Goal: Task Accomplishment & Management: Use online tool/utility

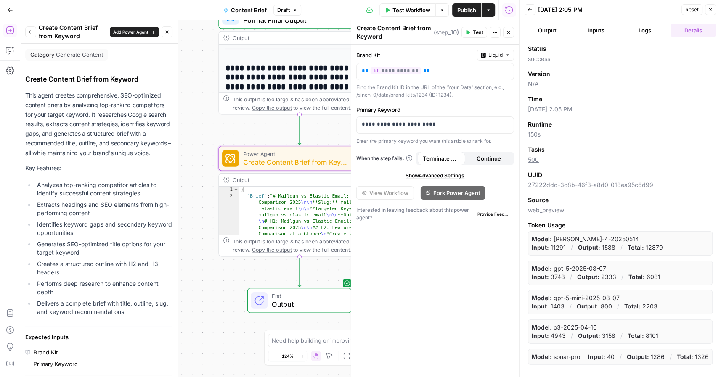
scroll to position [496, 0]
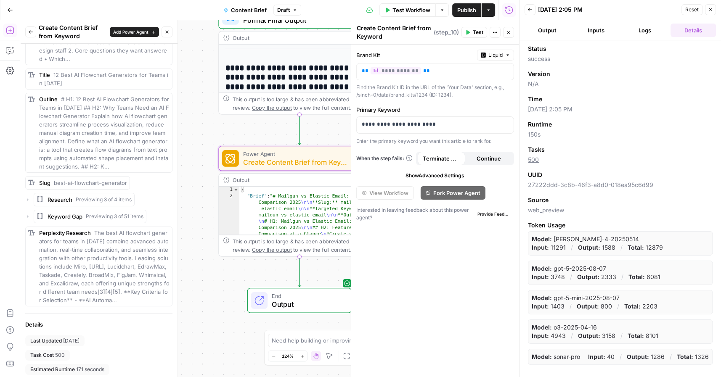
click at [542, 32] on button "Output" at bounding box center [547, 30] width 45 height 13
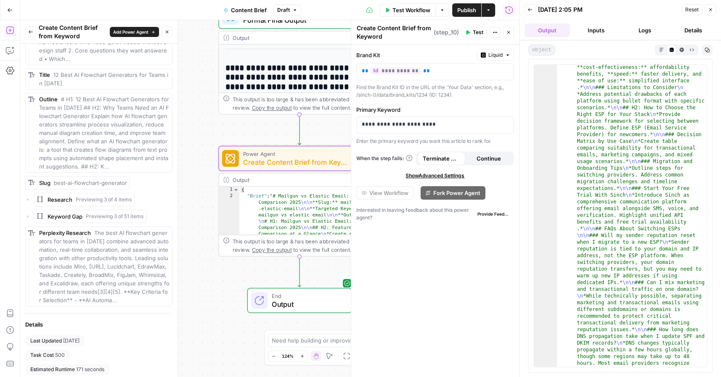
scroll to position [2119, 0]
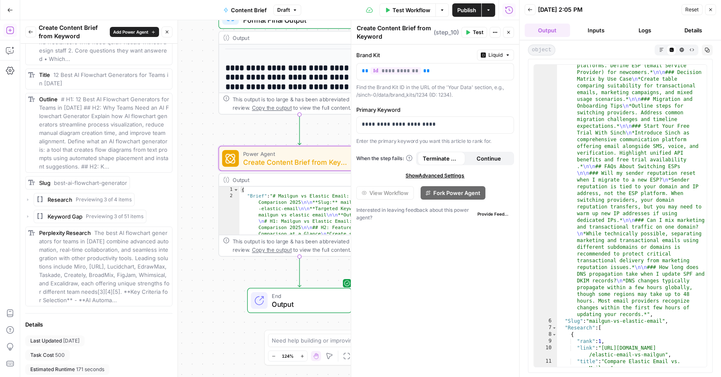
click at [706, 48] on icon "button" at bounding box center [707, 50] width 5 height 5
click at [592, 29] on button "Inputs" at bounding box center [596, 30] width 45 height 13
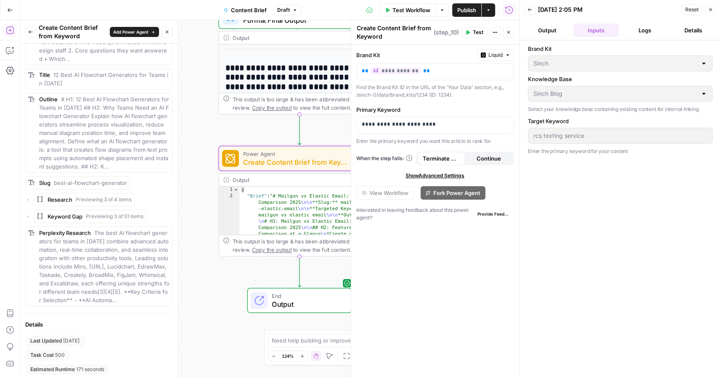
click at [695, 29] on button "Details" at bounding box center [693, 30] width 45 height 13
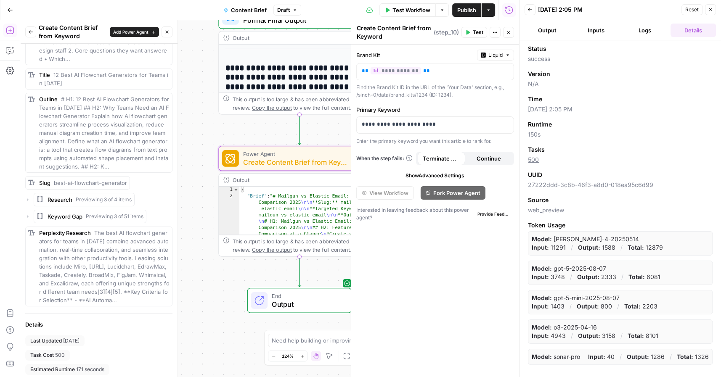
click at [543, 31] on button "Output" at bounding box center [547, 30] width 45 height 13
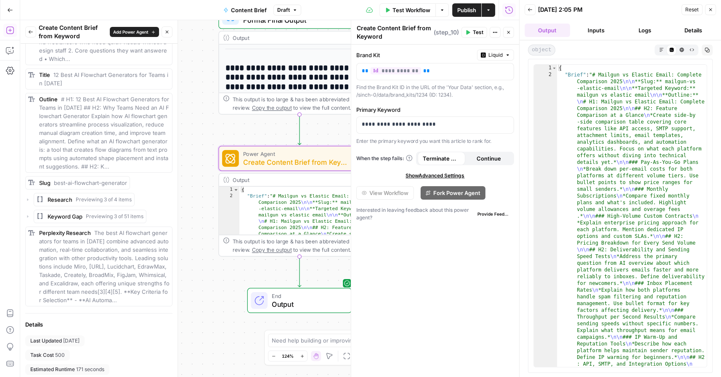
click at [593, 32] on button "Inputs" at bounding box center [596, 30] width 45 height 13
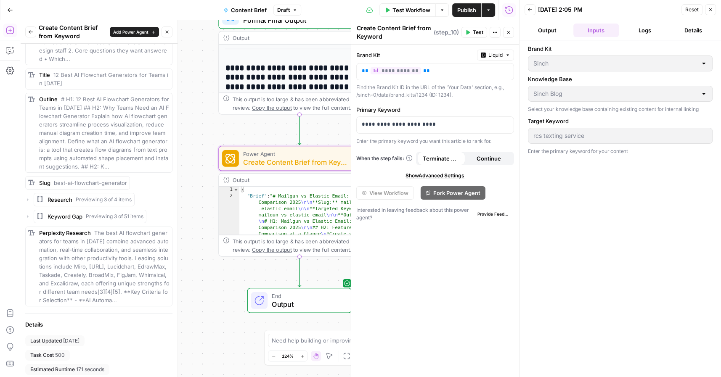
click at [654, 35] on button "Logs" at bounding box center [644, 30] width 45 height 13
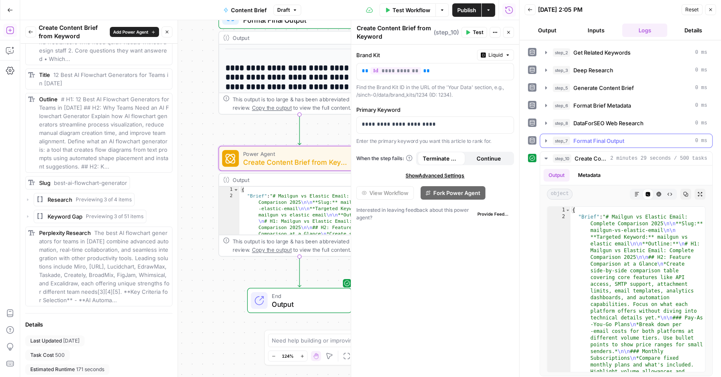
scroll to position [0, 0]
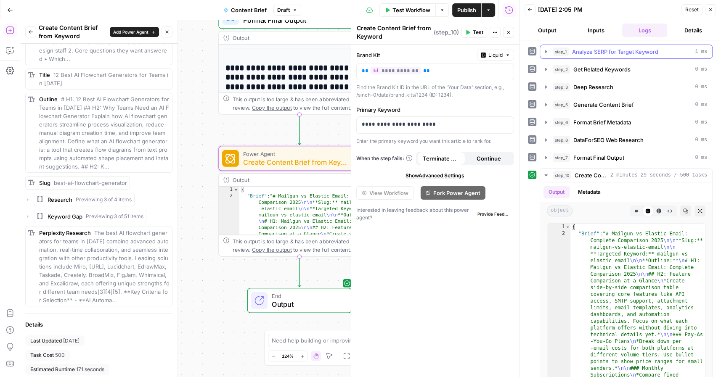
click at [544, 50] on icon "button" at bounding box center [546, 51] width 7 height 7
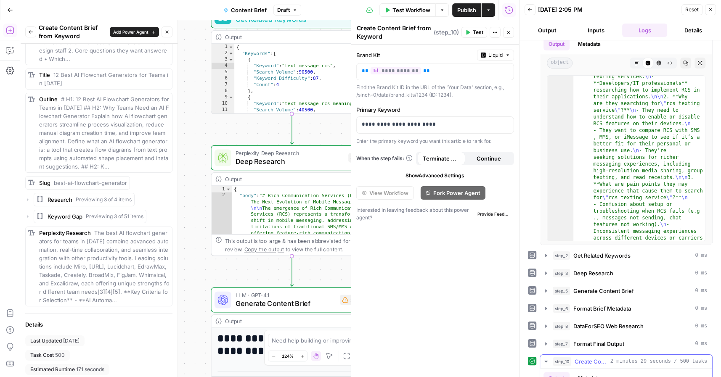
scroll to position [24, 0]
click at [593, 256] on span "Get Related Keywords" at bounding box center [602, 256] width 57 height 8
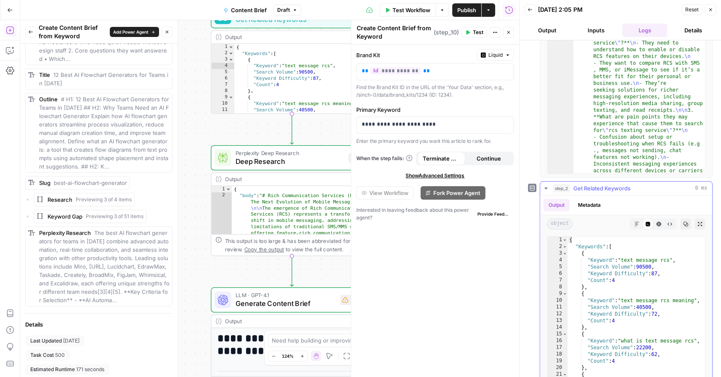
scroll to position [125, 0]
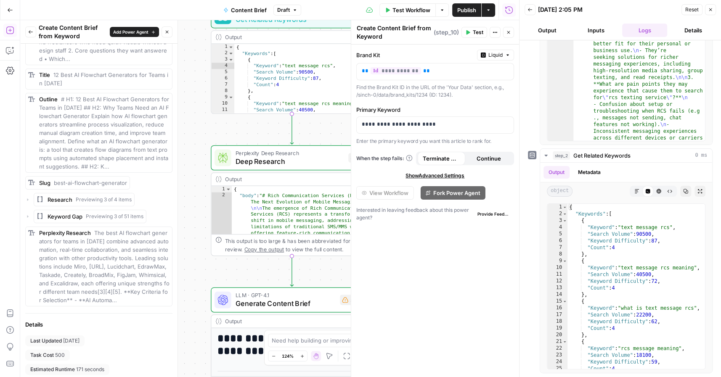
click at [511, 34] on icon "button" at bounding box center [508, 32] width 5 height 5
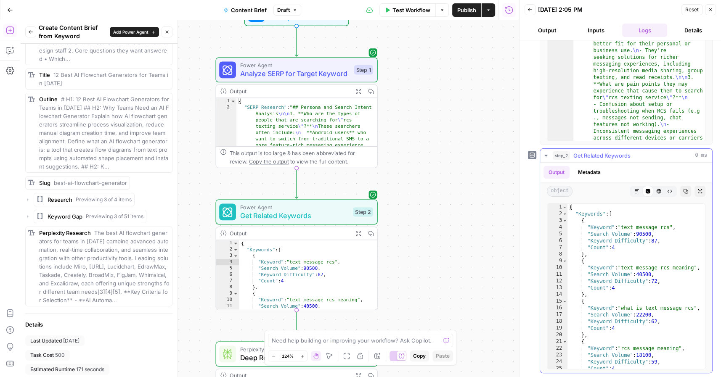
click at [547, 152] on icon "button" at bounding box center [546, 155] width 7 height 7
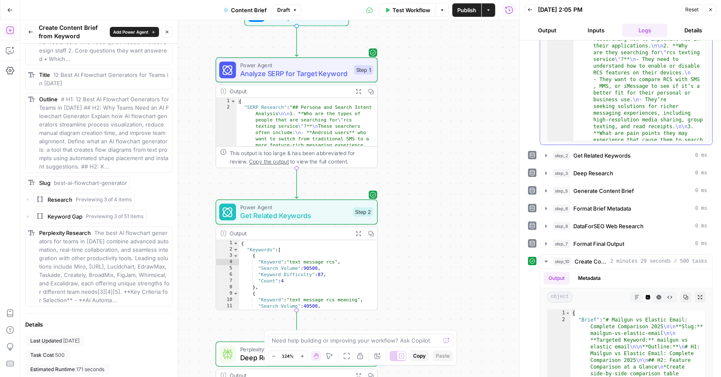
scroll to position [16, 0]
click at [719, 9] on header "Back 08/15/25 at 2:05 PM Reset Close Output Inputs Logs Details" at bounding box center [621, 20] width 202 height 40
click at [710, 10] on icon "button" at bounding box center [710, 9] width 3 height 3
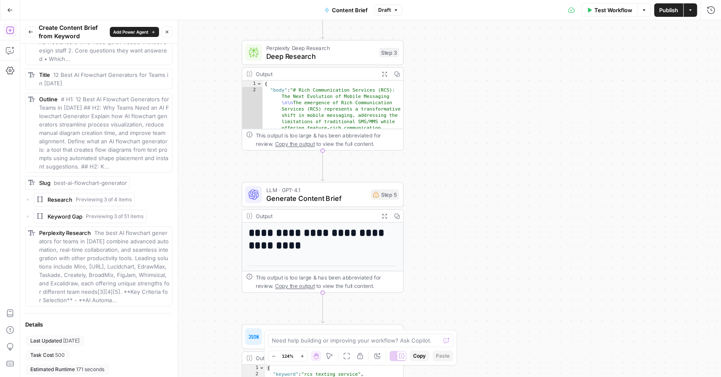
scroll to position [0, 0]
click at [8, 12] on icon "button" at bounding box center [10, 10] width 6 height 6
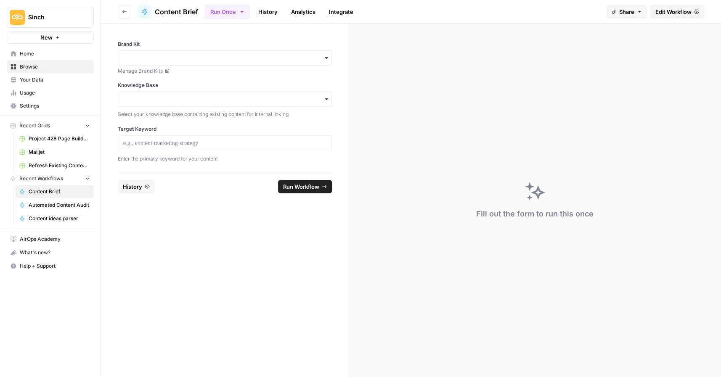
click at [671, 9] on span "Edit Workflow" at bounding box center [674, 12] width 36 height 8
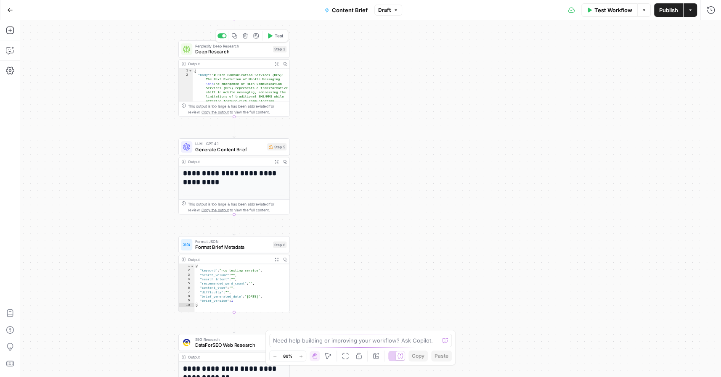
click at [228, 51] on span "Deep Research" at bounding box center [232, 51] width 75 height 7
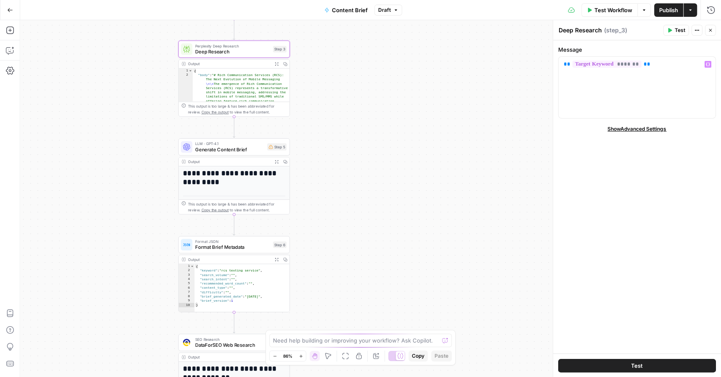
click at [626, 130] on span "Show Advanced Settings" at bounding box center [637, 129] width 59 height 8
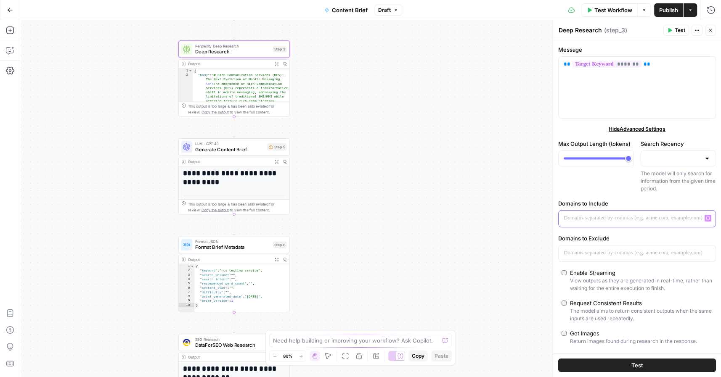
click at [636, 218] on p at bounding box center [637, 218] width 147 height 8
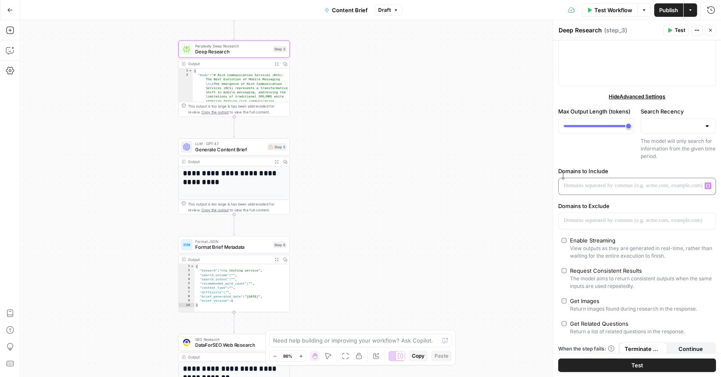
scroll to position [38, 0]
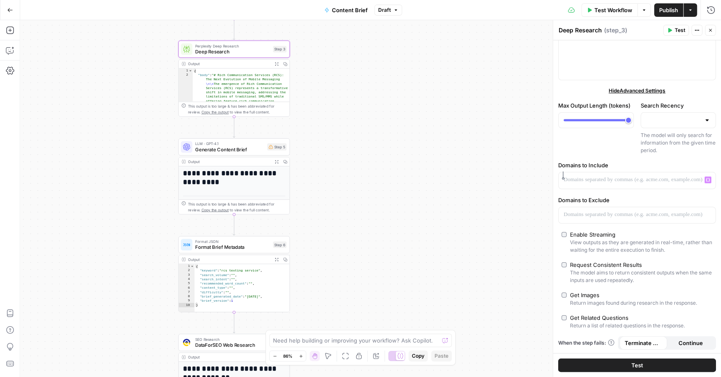
click at [711, 31] on icon "button" at bounding box center [710, 30] width 5 height 5
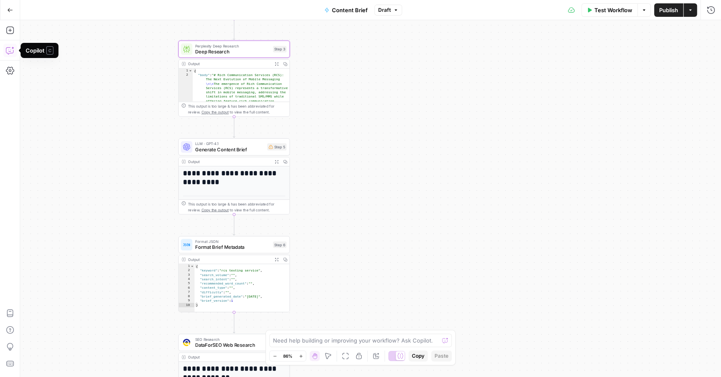
click at [5, 50] on button "Copilot" at bounding box center [9, 50] width 13 height 13
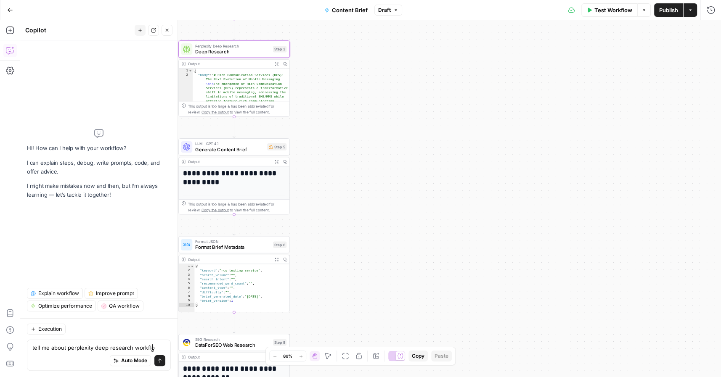
type textarea "tell me about perplexity deep research workflow"
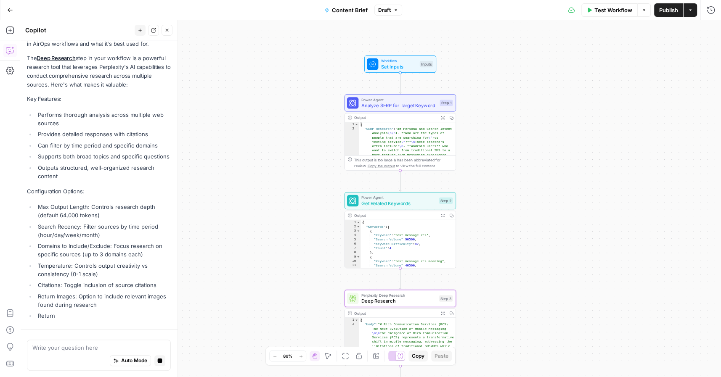
click at [129, 191] on div "I'll explain how the Perplexity Deep Research step works in AirOps workflows an…" at bounding box center [99, 177] width 144 height 292
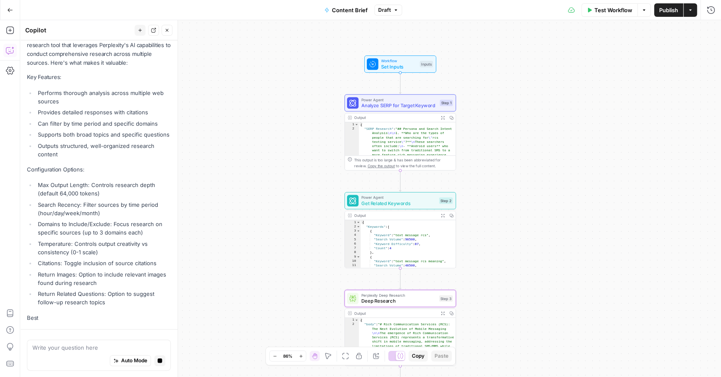
click at [129, 191] on ul "Max Output Length: Controls research depth (default 64,000 tokens) Search Recen…" at bounding box center [99, 244] width 144 height 126
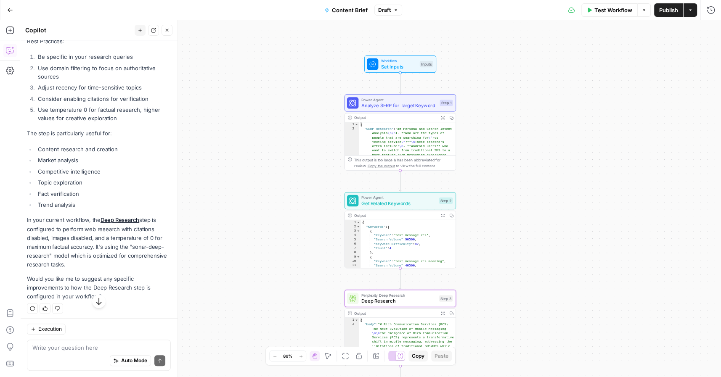
scroll to position [405, 0]
click at [399, 69] on span "Set Inputs" at bounding box center [399, 66] width 36 height 7
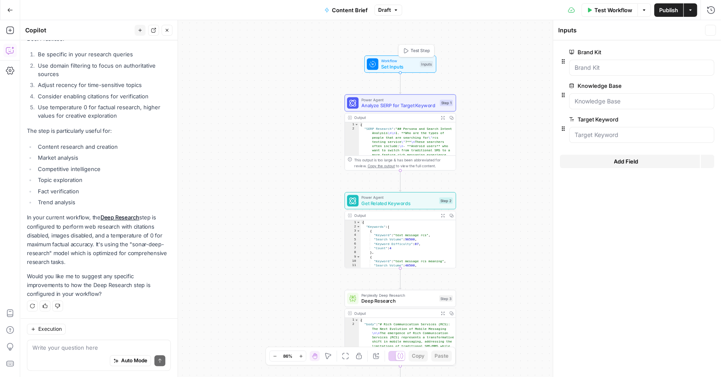
scroll to position [419, 0]
click at [710, 84] on icon "button" at bounding box center [709, 86] width 4 height 4
click at [632, 137] on div "Add Field Options" at bounding box center [637, 131] width 154 height 20
click at [632, 134] on button "Add Field" at bounding box center [630, 127] width 140 height 13
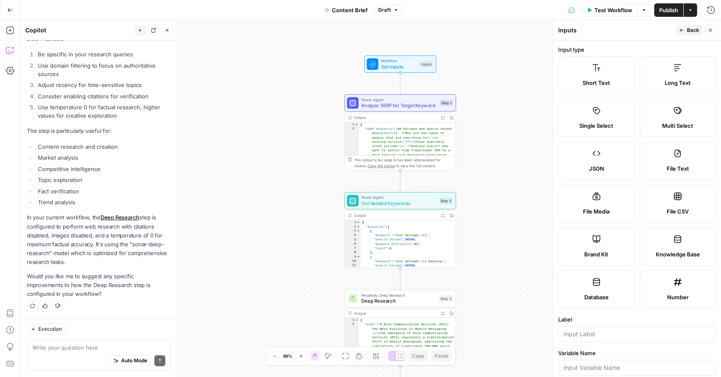
click at [603, 74] on label "Short Text" at bounding box center [596, 75] width 77 height 38
click at [615, 332] on input "Label" at bounding box center [637, 334] width 147 height 8
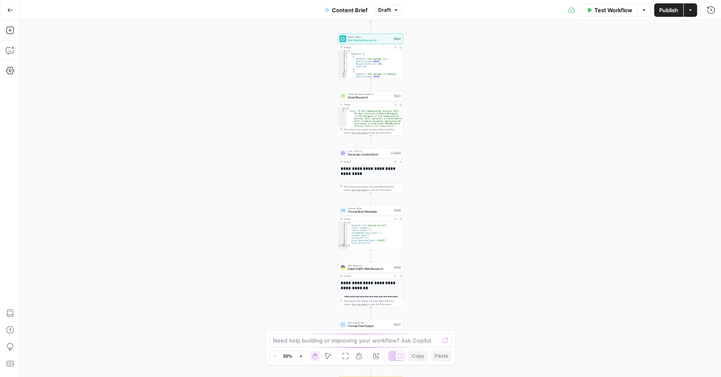
click at [303, 249] on div "Workflow Set Inputs Inputs Power Agent Analyze SERP for Target Keyword Step 1 O…" at bounding box center [370, 198] width 701 height 357
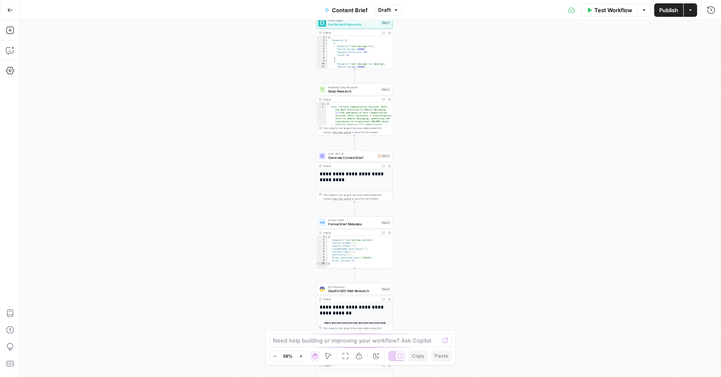
click at [463, 239] on div "Workflow Set Inputs Inputs Power Agent Analyze SERP for Target Keyword Step 1 O…" at bounding box center [370, 198] width 701 height 357
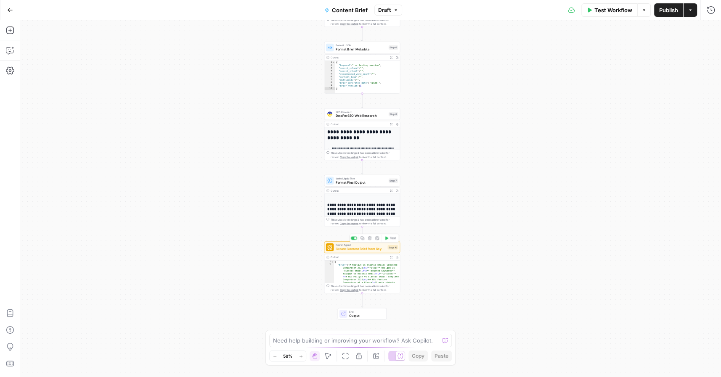
click at [352, 244] on span "Power Agent" at bounding box center [361, 245] width 50 height 4
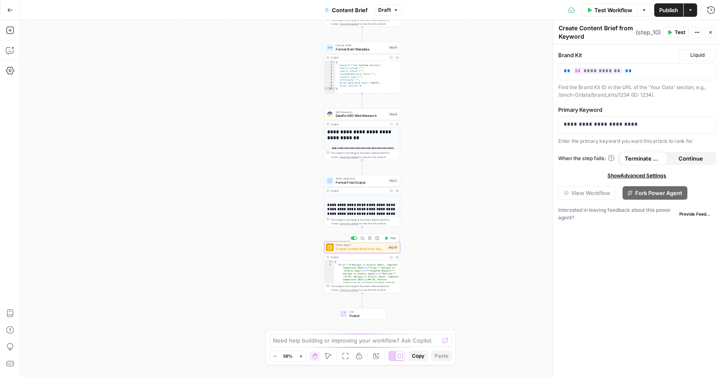
click at [372, 244] on span "Power Agent" at bounding box center [361, 245] width 50 height 4
click at [372, 241] on button "Delete step" at bounding box center [370, 238] width 6 height 6
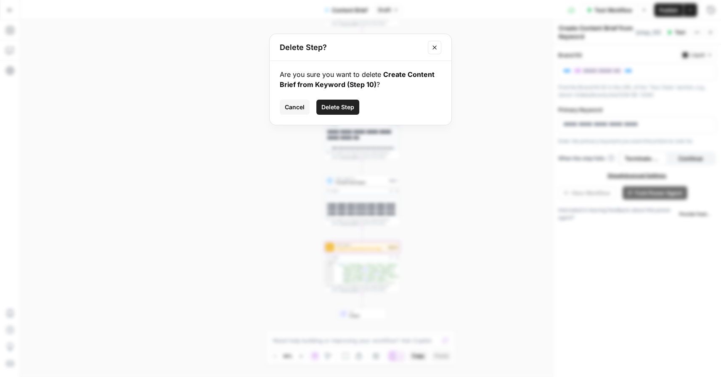
click at [337, 108] on span "Delete Step" at bounding box center [337, 107] width 33 height 8
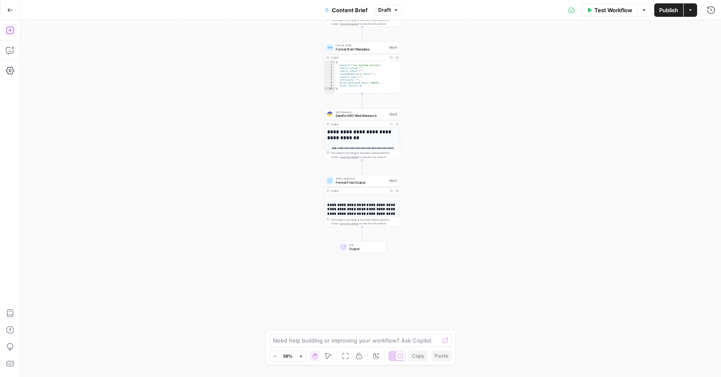
click at [8, 28] on icon "button" at bounding box center [10, 30] width 8 height 8
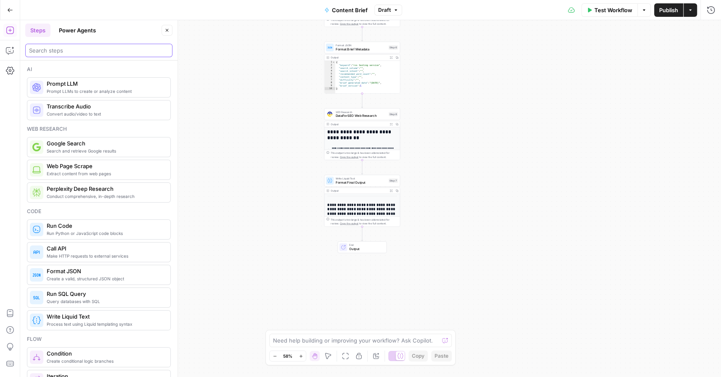
click at [62, 53] on input "search" at bounding box center [99, 50] width 140 height 8
paste input "AEO Content Scorecard Power Agent"
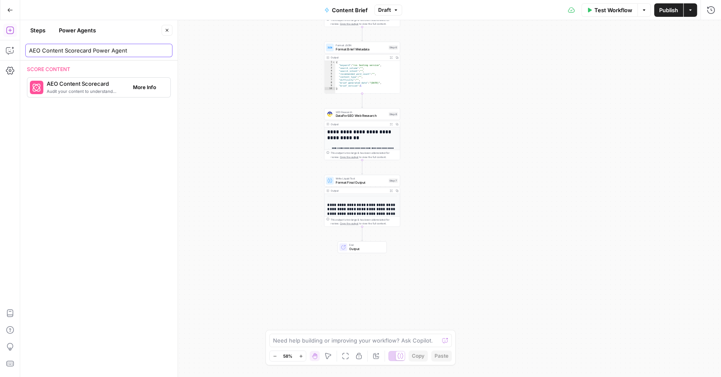
type input "AEO Content Scorecard Power Agent"
click at [68, 85] on span "AEO Content Scorecard" at bounding box center [87, 84] width 80 height 8
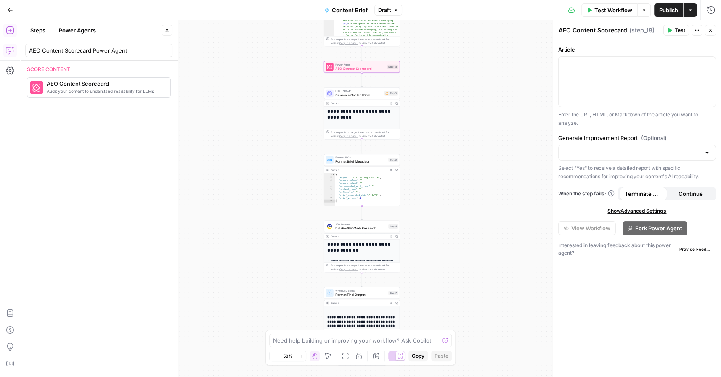
click at [9, 51] on icon "button" at bounding box center [9, 51] width 2 height 0
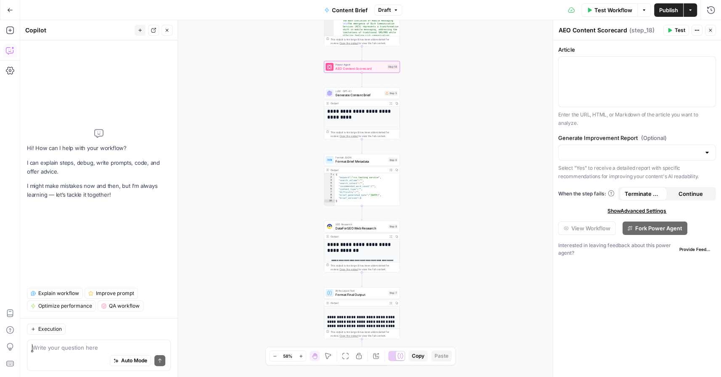
click at [48, 348] on textarea at bounding box center [98, 348] width 133 height 8
type textarea "load our last conversation"
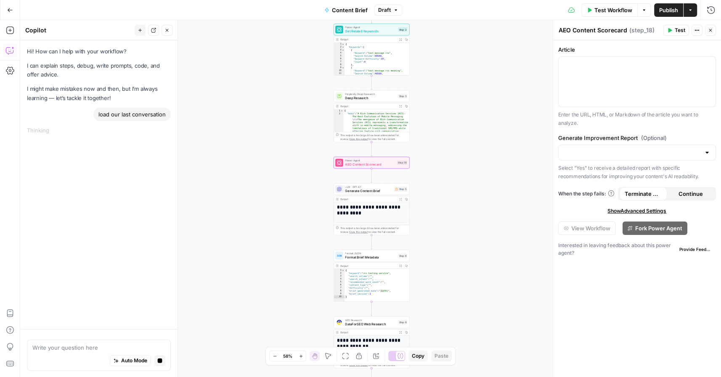
drag, startPoint x: 424, startPoint y: 159, endPoint x: 434, endPoint y: 256, distance: 96.8
click at [434, 256] on div "Workflow Set Inputs Inputs Power Agent Analyze SERP for Target Keyword Step 1 O…" at bounding box center [370, 198] width 701 height 357
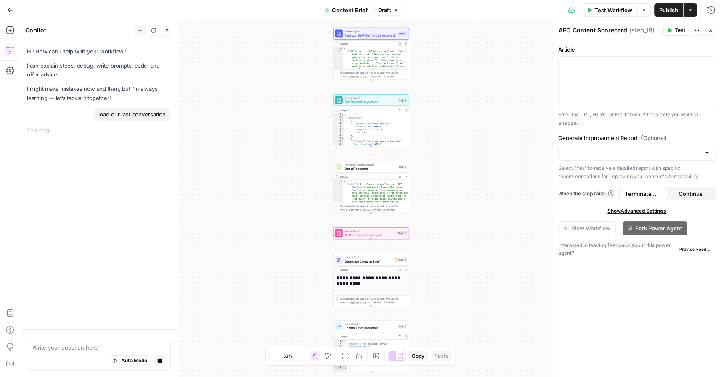
drag, startPoint x: 306, startPoint y: 128, endPoint x: 306, endPoint y: 198, distance: 70.3
click at [306, 198] on div "Workflow Set Inputs Inputs Power Agent Analyze SERP for Target Keyword Step 1 O…" at bounding box center [370, 198] width 701 height 357
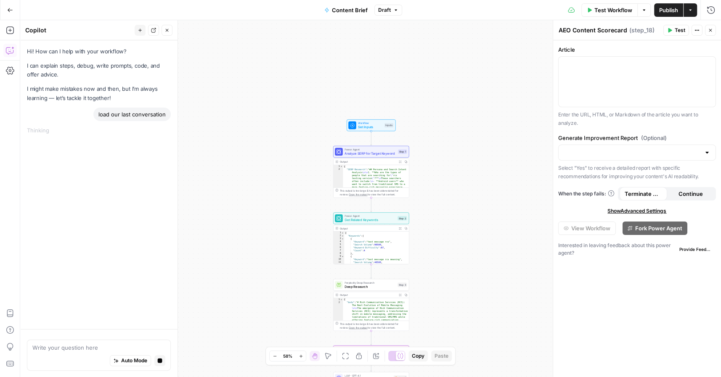
drag, startPoint x: 307, startPoint y: 84, endPoint x: 307, endPoint y: 202, distance: 118.2
click at [307, 202] on div "Workflow Set Inputs Inputs Power Agent Analyze SERP for Target Keyword Step 1 O…" at bounding box center [370, 198] width 701 height 357
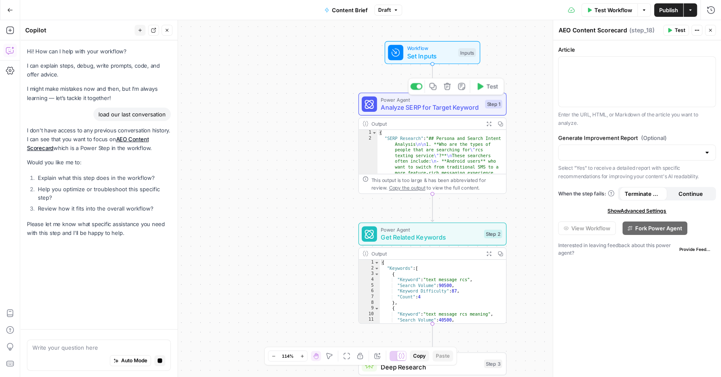
click at [391, 108] on span "Analyze SERP for Target Keyword" at bounding box center [431, 108] width 101 height 10
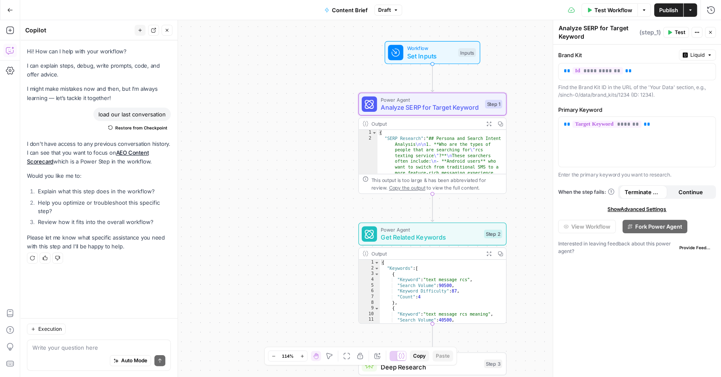
click at [84, 354] on div "Auto Mode Send" at bounding box center [98, 361] width 133 height 19
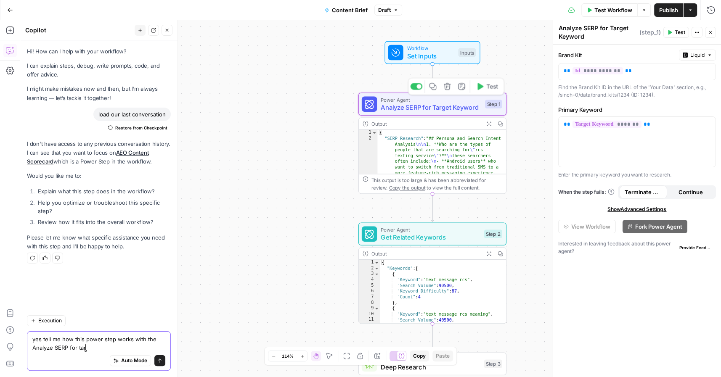
type textarea "yes tell me how this power step works with the Analyze SERP for tar"
click at [405, 110] on span "Analyze SERP for Target Keyword" at bounding box center [431, 108] width 101 height 10
type textarea "**********"
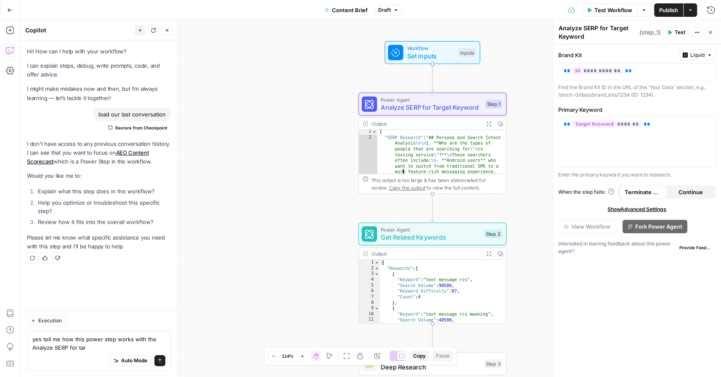
click at [92, 352] on div "Auto Mode Send" at bounding box center [98, 361] width 133 height 19
type textarea "yes tell me how this power step works with the Analyze SERP for target kw"
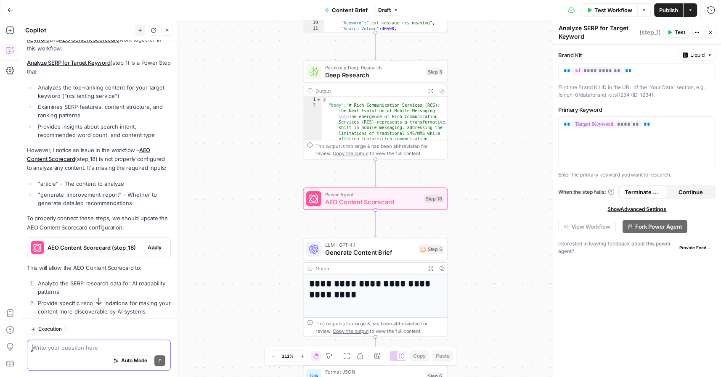
scroll to position [280, 0]
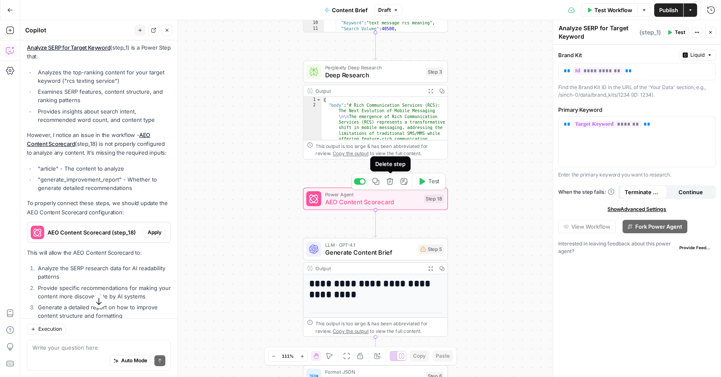
click at [389, 184] on icon "button" at bounding box center [390, 181] width 7 height 7
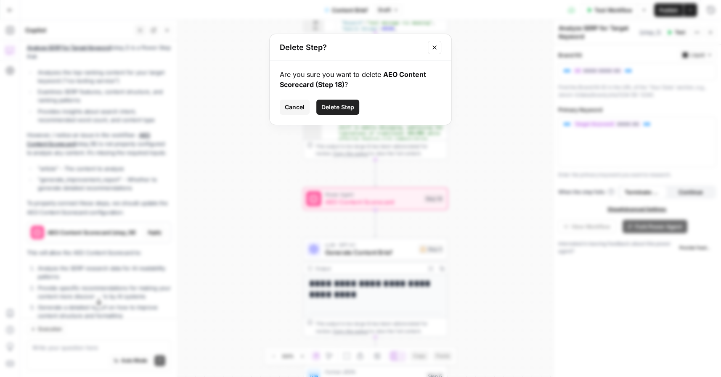
click at [338, 110] on span "Delete Step" at bounding box center [337, 107] width 33 height 8
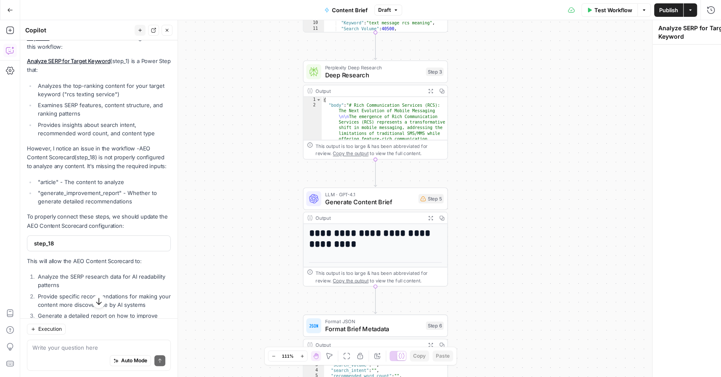
scroll to position [294, 0]
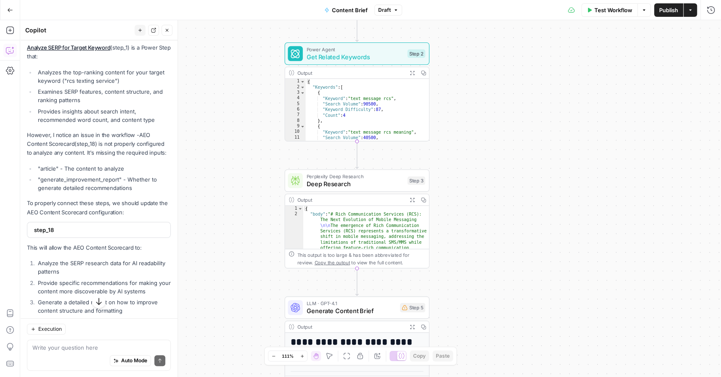
drag, startPoint x: 511, startPoint y: 88, endPoint x: 482, endPoint y: 154, distance: 72.0
click at [482, 154] on div "**********" at bounding box center [370, 198] width 701 height 357
click at [312, 183] on span "Deep Research" at bounding box center [355, 183] width 97 height 9
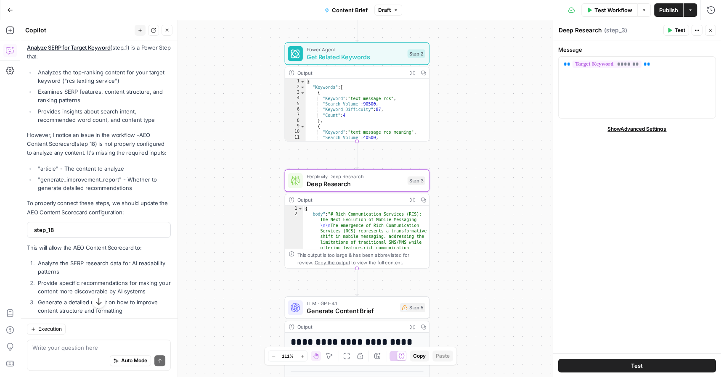
click at [8, 13] on button "Go Back" at bounding box center [10, 10] width 15 height 15
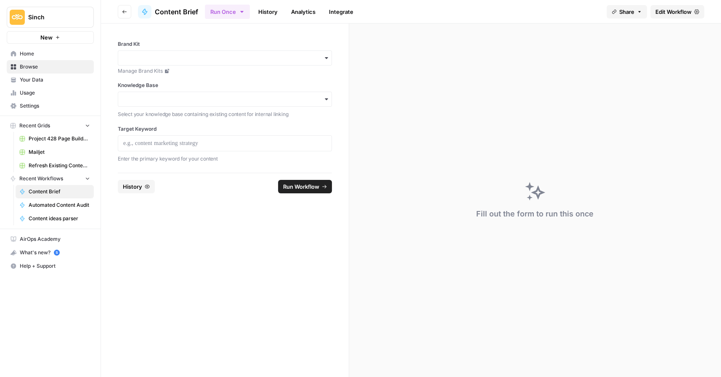
click at [41, 162] on span "Refresh Existing Content (1)" at bounding box center [59, 166] width 61 height 8
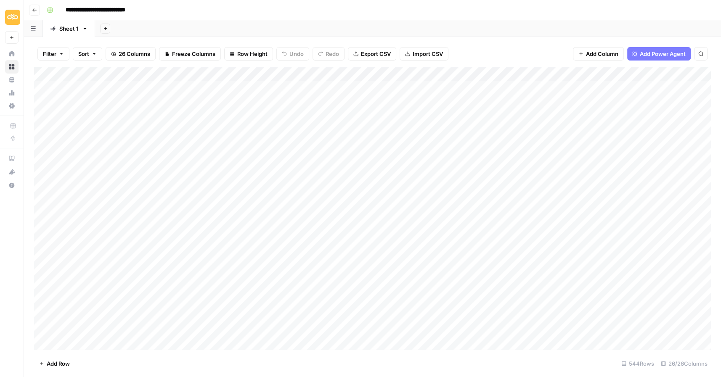
click at [250, 72] on div "Add Column" at bounding box center [372, 208] width 677 height 283
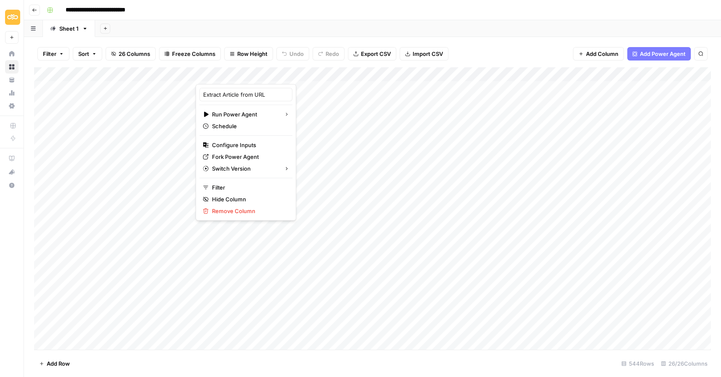
click at [516, 32] on div "Add Sheet" at bounding box center [408, 28] width 626 height 17
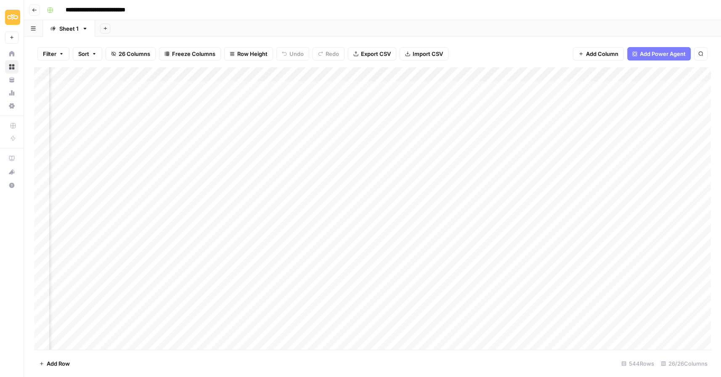
scroll to position [0, 449]
click at [308, 77] on div "Add Column" at bounding box center [372, 208] width 677 height 283
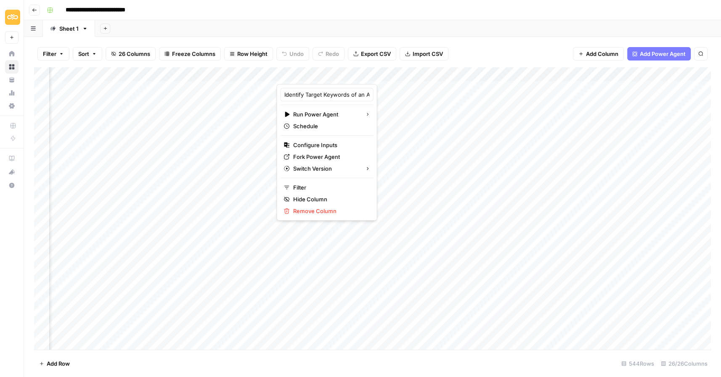
click at [308, 77] on div at bounding box center [314, 75] width 76 height 17
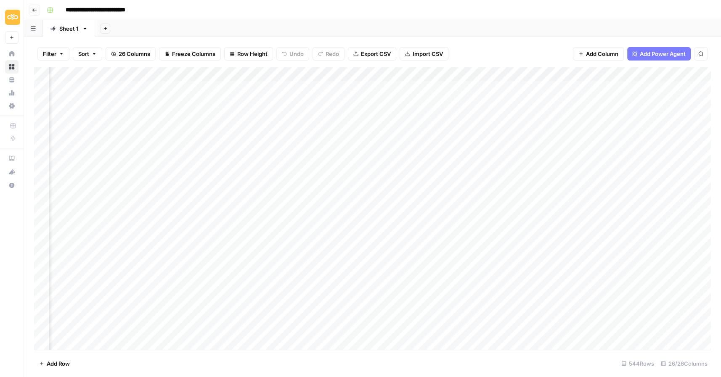
click at [526, 72] on div "Add Column" at bounding box center [372, 208] width 677 height 283
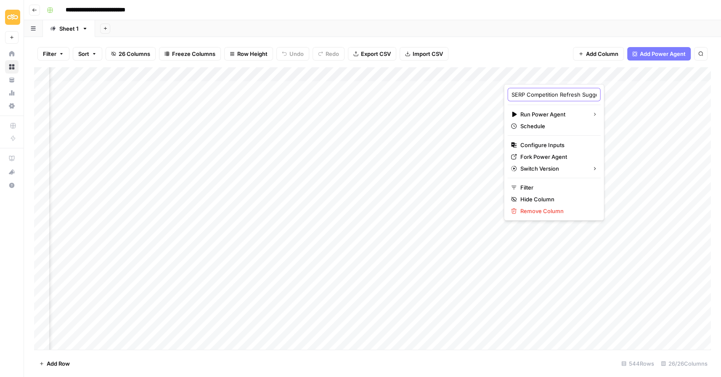
click at [526, 93] on input "SERP Competition Refresh Suggestions" at bounding box center [554, 94] width 85 height 8
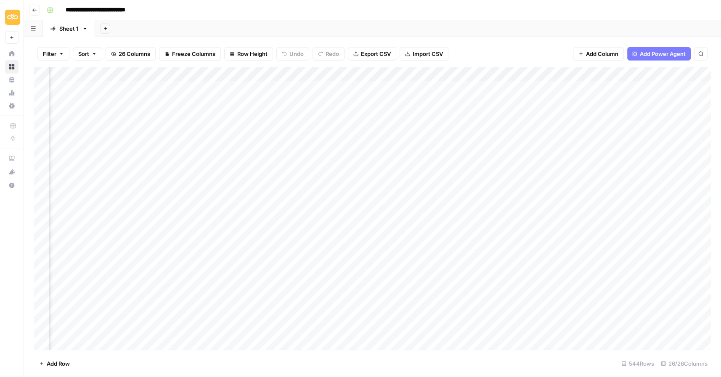
click at [563, 72] on div "Add Column" at bounding box center [372, 208] width 677 height 283
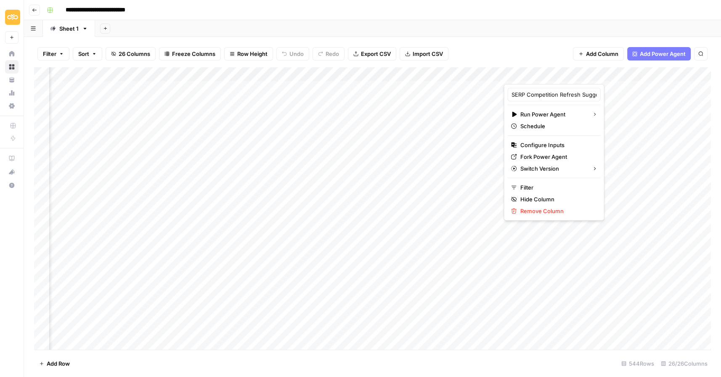
click at [474, 32] on div "Add Sheet" at bounding box center [408, 28] width 626 height 17
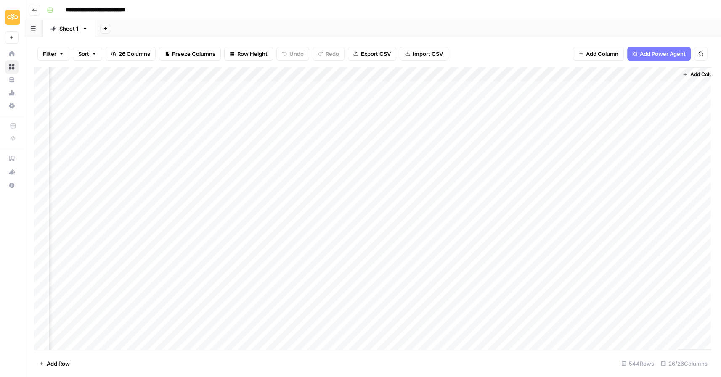
scroll to position [0, 1405]
click at [29, 11] on button "Go back" at bounding box center [34, 10] width 11 height 11
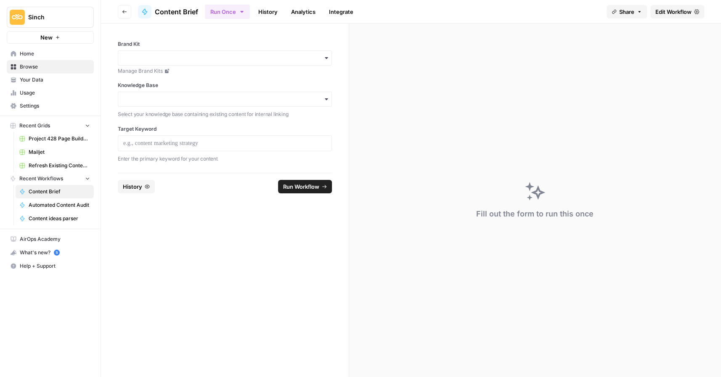
click at [125, 7] on button "Go back" at bounding box center [124, 11] width 13 height 13
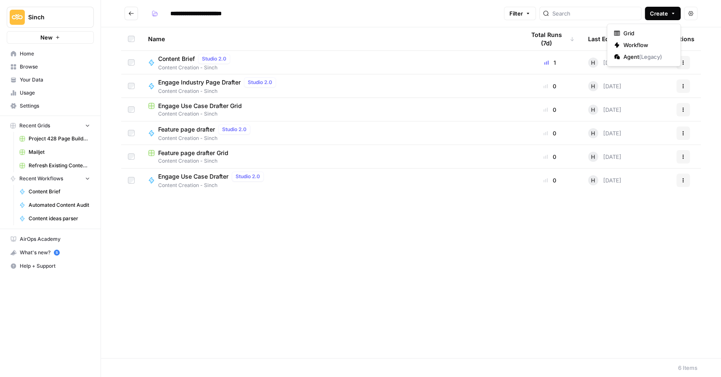
click at [672, 14] on icon "button" at bounding box center [673, 13] width 5 height 5
click at [640, 47] on span "Workflow" at bounding box center [647, 45] width 47 height 8
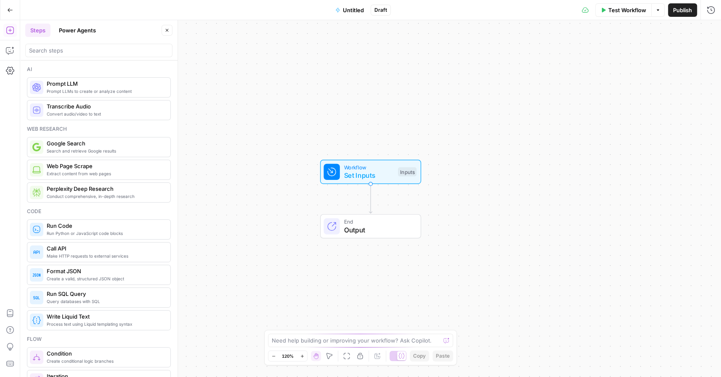
click at [356, 13] on span "Untitled" at bounding box center [353, 10] width 21 height 8
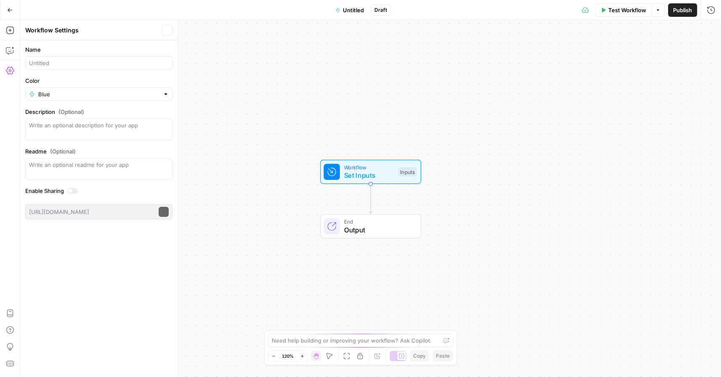
click at [356, 13] on span "Untitled" at bounding box center [353, 10] width 21 height 8
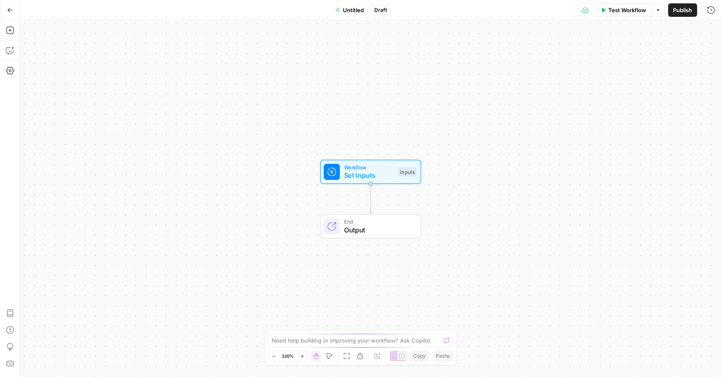
click at [356, 13] on span "Untitled" at bounding box center [353, 10] width 21 height 8
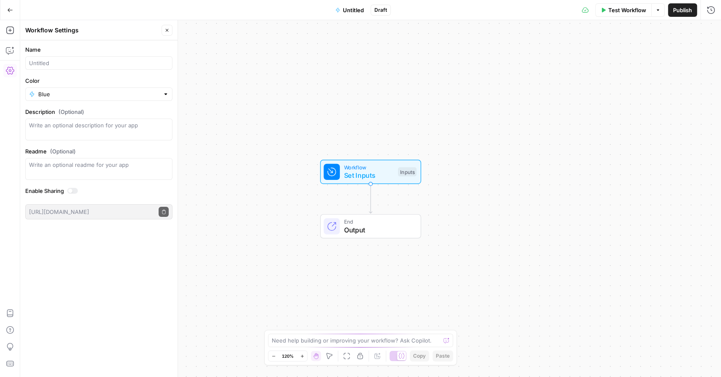
click at [46, 54] on div "Name" at bounding box center [98, 57] width 147 height 24
click at [46, 68] on div at bounding box center [98, 62] width 147 height 13
type input "X"
type input "Content brief - Refreshes"
click at [278, 94] on div "Workflow Set Inputs Inputs End Output" at bounding box center [370, 198] width 701 height 357
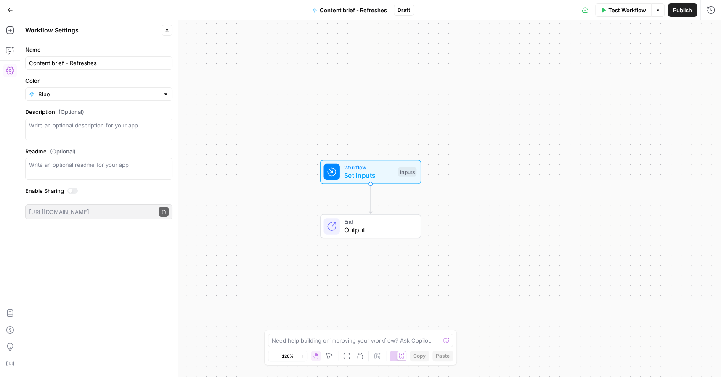
click at [9, 11] on icon "button" at bounding box center [10, 10] width 6 height 6
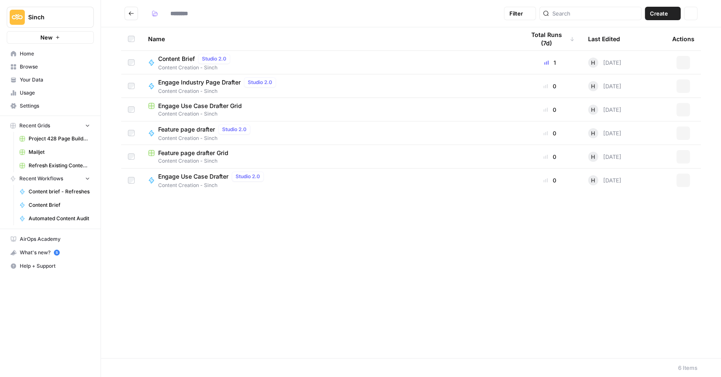
type input "**********"
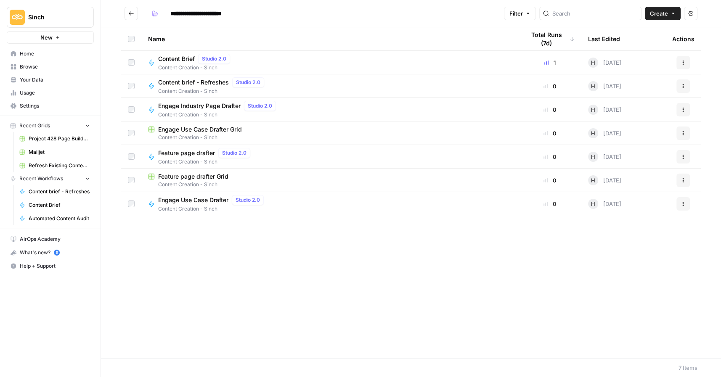
click at [178, 56] on span "Content Brief" at bounding box center [176, 59] width 37 height 8
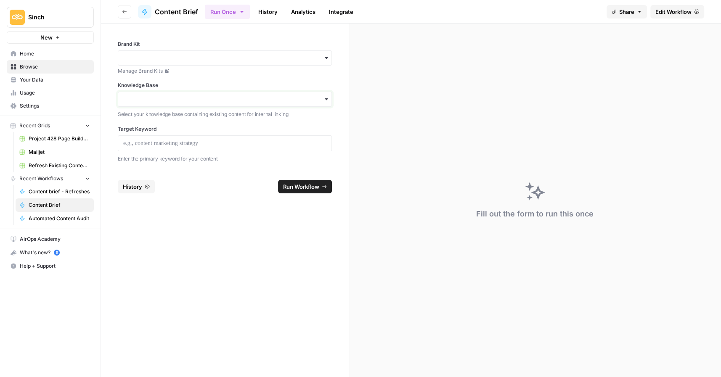
click at [308, 98] on input "Knowledge Base" at bounding box center [224, 99] width 203 height 8
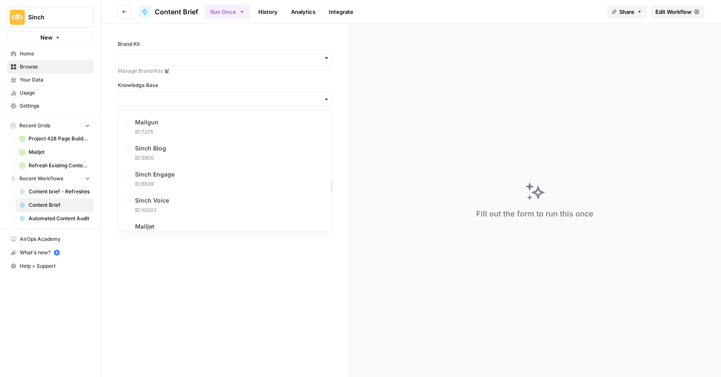
click at [666, 12] on span "Edit Workflow" at bounding box center [674, 12] width 36 height 8
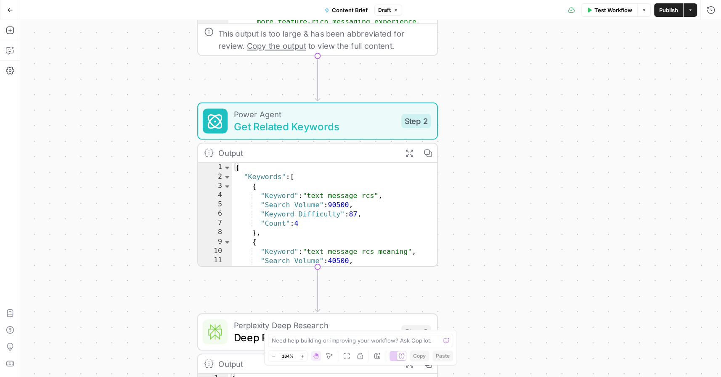
click at [493, 238] on div "Workflow Set Inputs Inputs Power Agent Analyze SERP for Target Keyword Step 1 O…" at bounding box center [370, 198] width 701 height 357
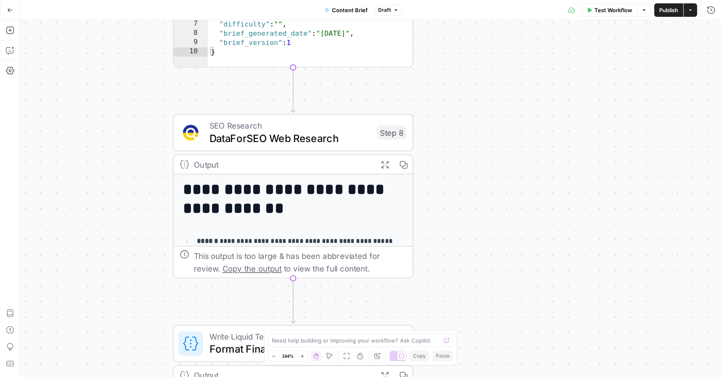
click at [276, 137] on span "DataForSEO Web Research" at bounding box center [291, 138] width 162 height 16
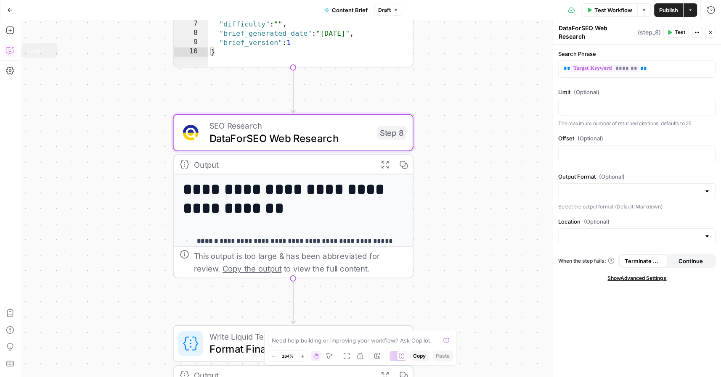
click at [8, 45] on button "Copilot" at bounding box center [9, 50] width 13 height 13
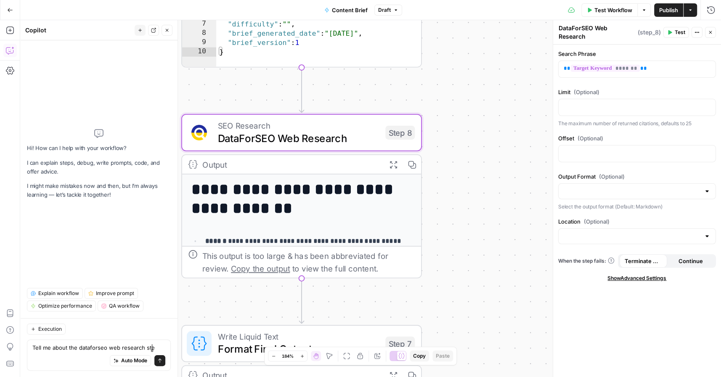
type textarea "Tell me about the dataforseo web research step"
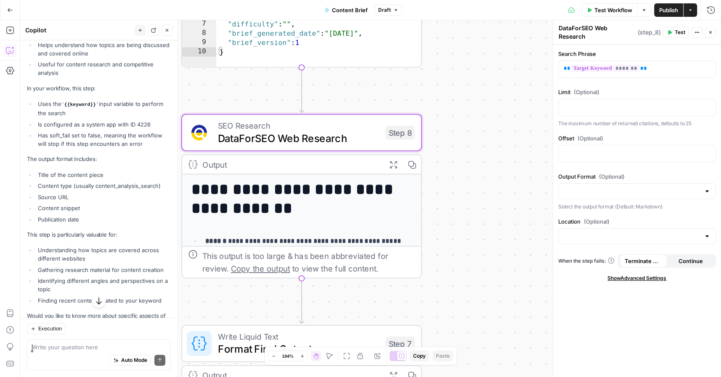
scroll to position [252, 0]
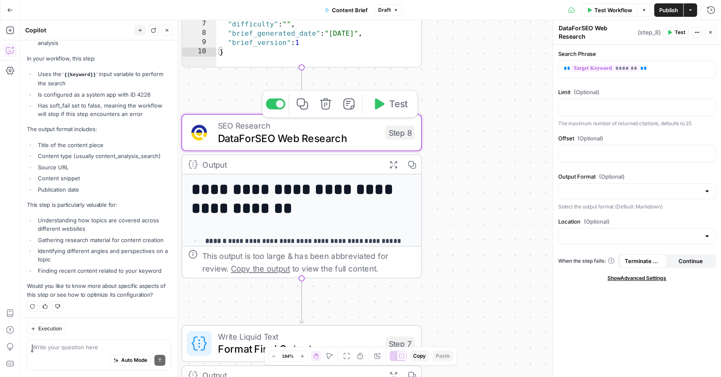
click at [327, 112] on button "Delete step" at bounding box center [326, 104] width 20 height 20
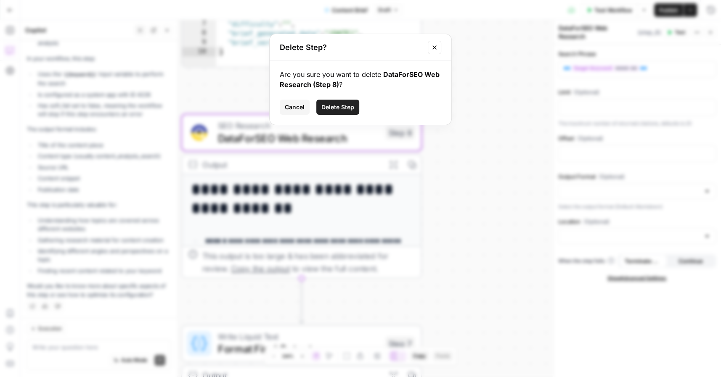
click at [327, 112] on button "Delete Step" at bounding box center [337, 107] width 43 height 15
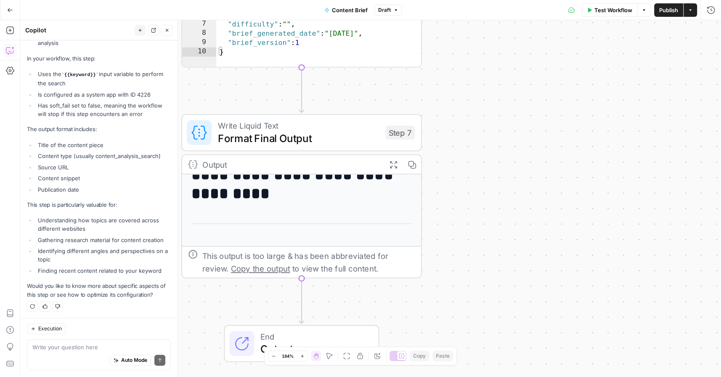
scroll to position [133, 0]
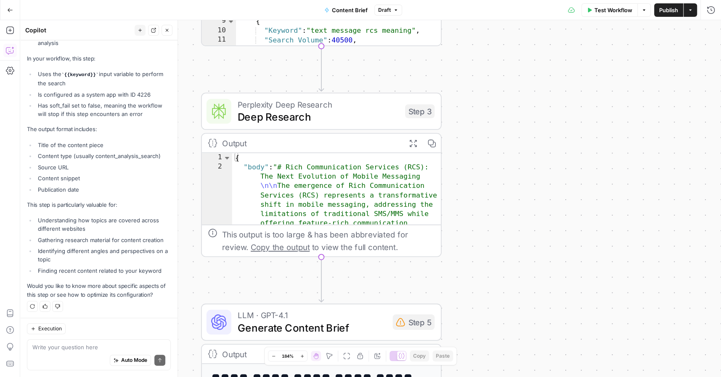
click at [306, 118] on span "Deep Research" at bounding box center [319, 117] width 162 height 16
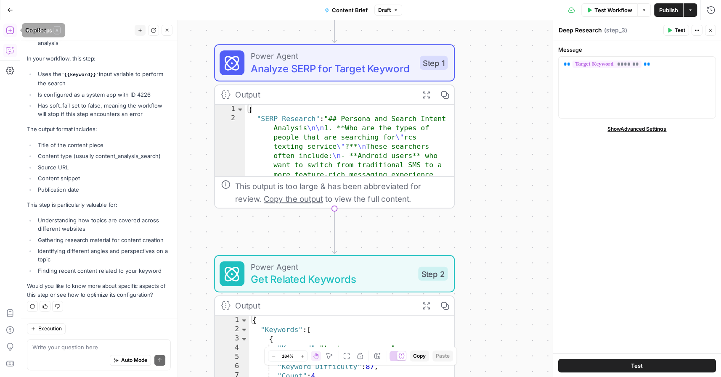
click at [11, 33] on icon "button" at bounding box center [10, 30] width 8 height 8
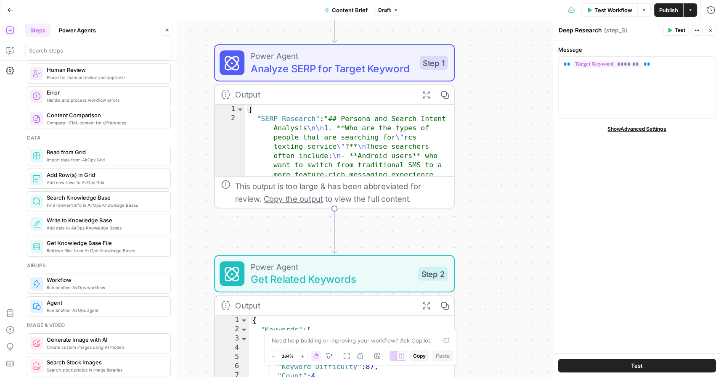
scroll to position [331, 0]
click at [79, 32] on button "Power Agents" at bounding box center [77, 30] width 47 height 13
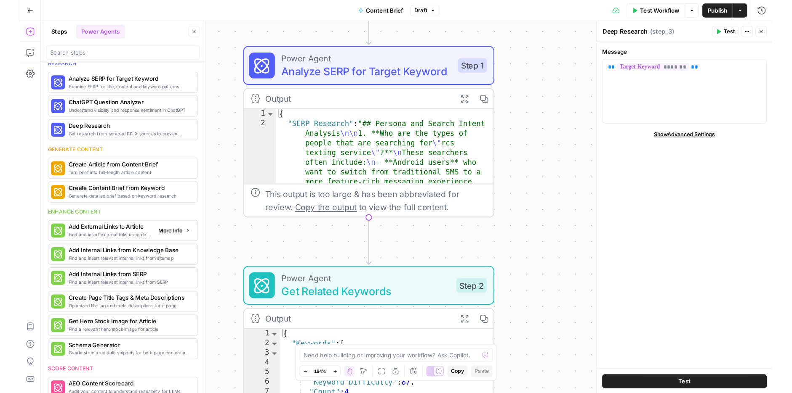
scroll to position [0, 0]
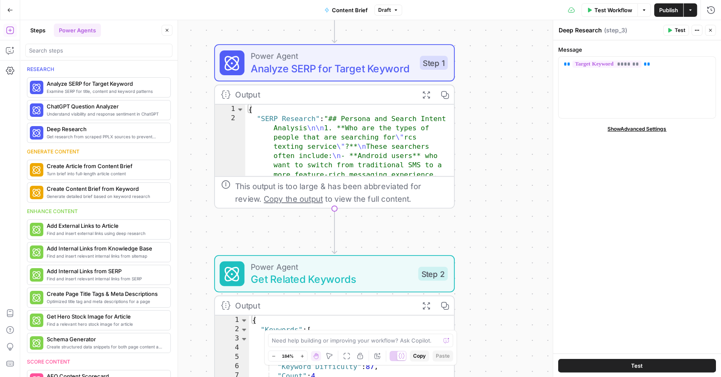
click at [474, 135] on div "Workflow Set Inputs Inputs Power Agent Analyze SERP for Target Keyword Step 1 O…" at bounding box center [370, 198] width 701 height 357
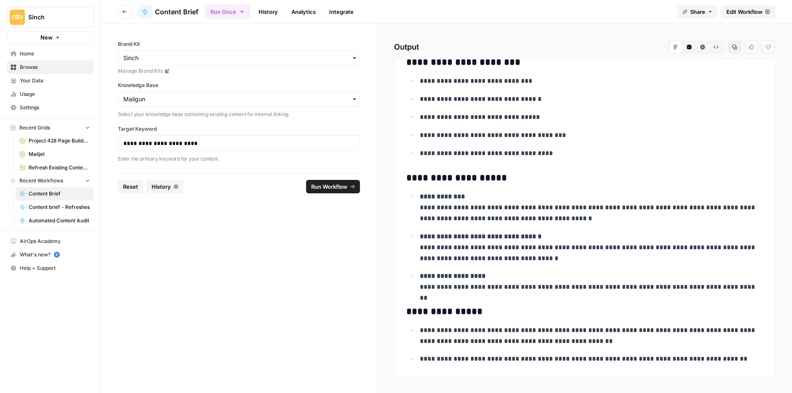
scroll to position [4562, 0]
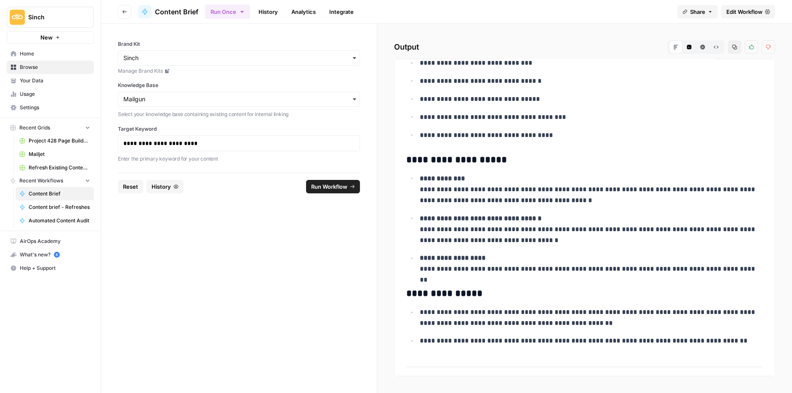
click at [737, 13] on span "Edit Workflow" at bounding box center [744, 12] width 36 height 8
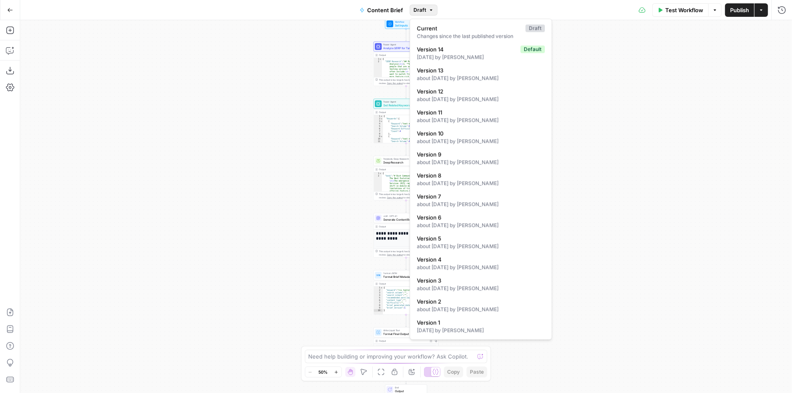
click at [424, 13] on span "Draft" at bounding box center [419, 10] width 13 height 8
click at [430, 51] on span "Version 14" at bounding box center [467, 49] width 100 height 8
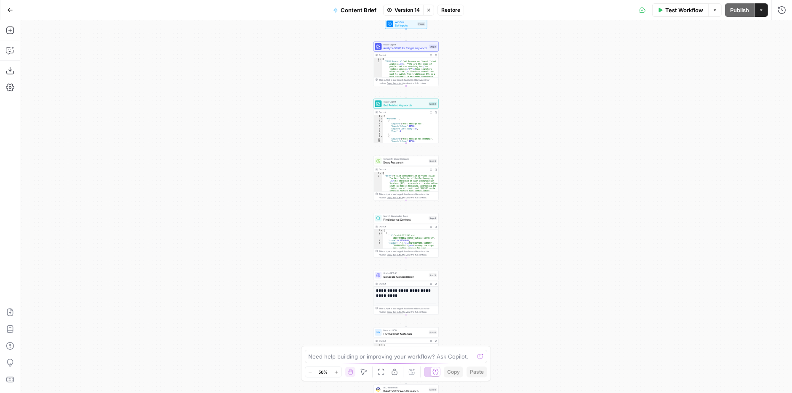
click at [452, 10] on span "Restore" at bounding box center [450, 10] width 19 height 8
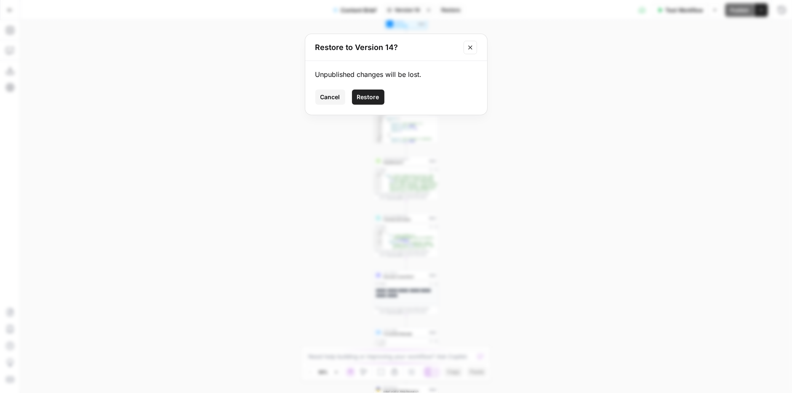
click at [367, 101] on button "Restore" at bounding box center [368, 97] width 32 height 15
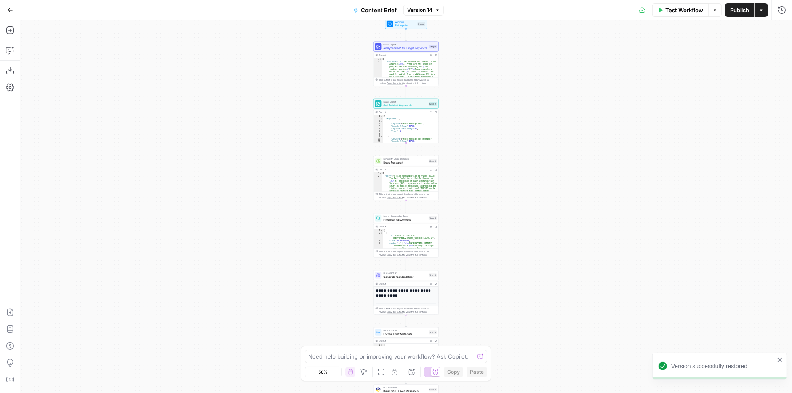
click at [8, 10] on icon "button" at bounding box center [10, 10] width 5 height 4
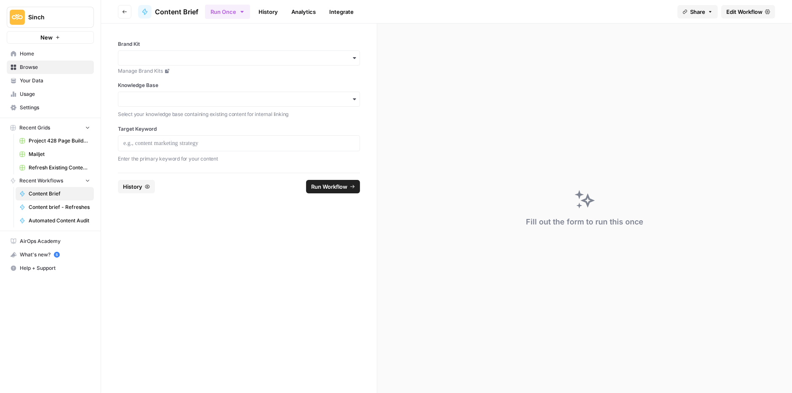
click at [29, 65] on span "Browse" at bounding box center [55, 68] width 70 height 8
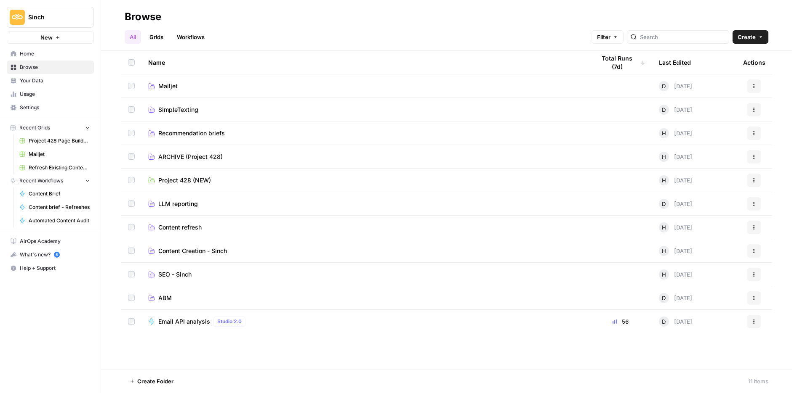
click at [178, 249] on span "Content Creation - Sinch" at bounding box center [192, 251] width 69 height 8
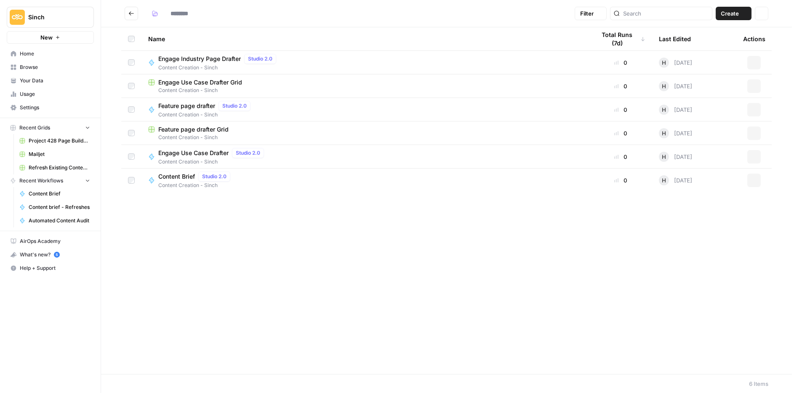
type input "**********"
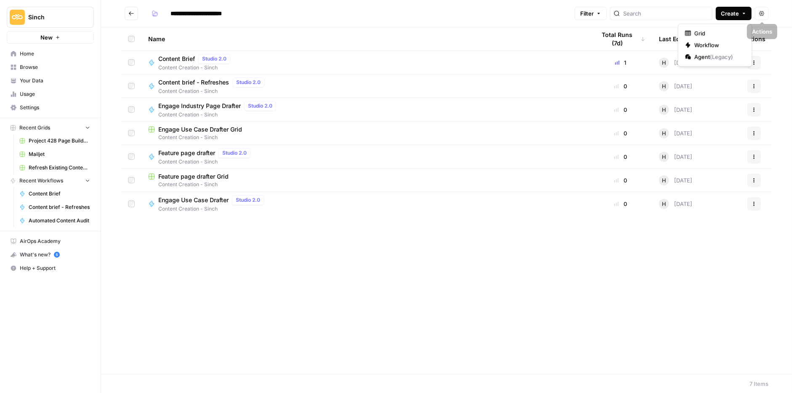
click at [737, 14] on span "Create" at bounding box center [729, 13] width 18 height 8
click at [688, 45] on icon "button" at bounding box center [687, 45] width 5 height 5
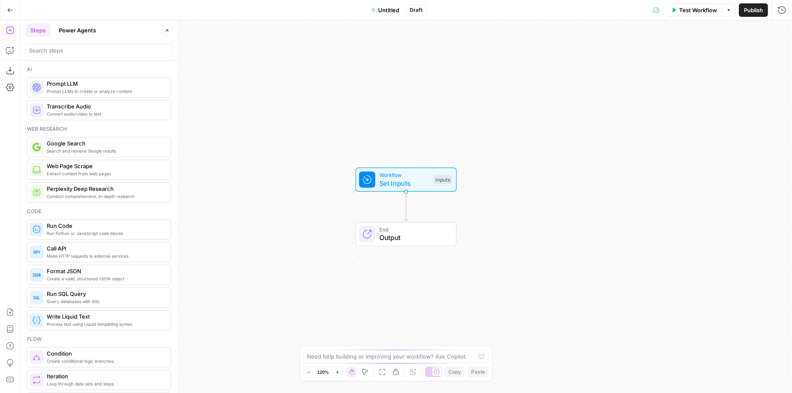
click at [89, 28] on button "Power Agents" at bounding box center [77, 30] width 47 height 13
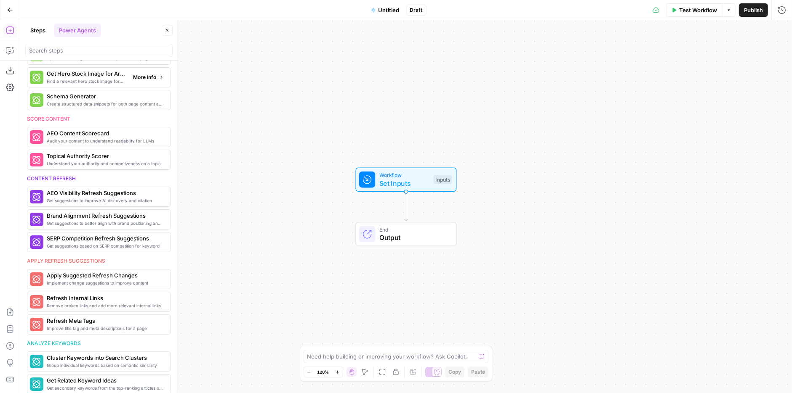
scroll to position [265, 0]
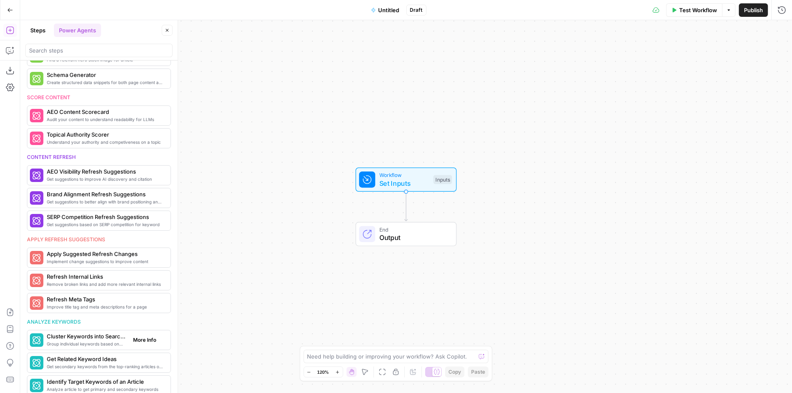
click at [87, 341] on span "Group individual keywords based on semantic similarity" at bounding box center [87, 344] width 80 height 7
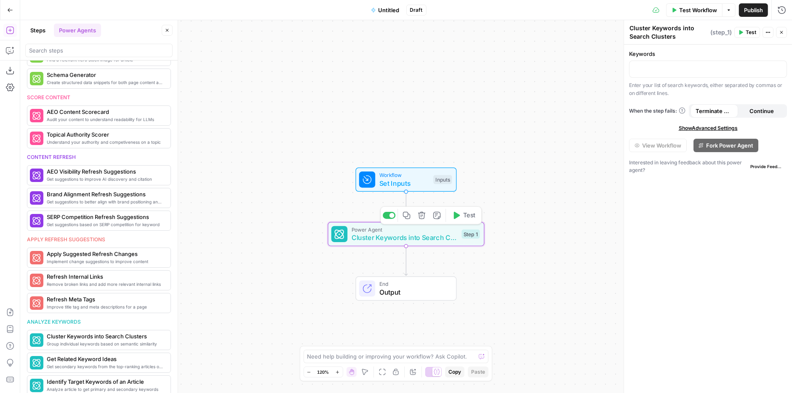
click at [372, 240] on span "Cluster Keywords into Search Clusters" at bounding box center [404, 238] width 106 height 10
click at [64, 364] on span "Get secondary keywords from the top-ranking articles of a target search term" at bounding box center [87, 367] width 80 height 7
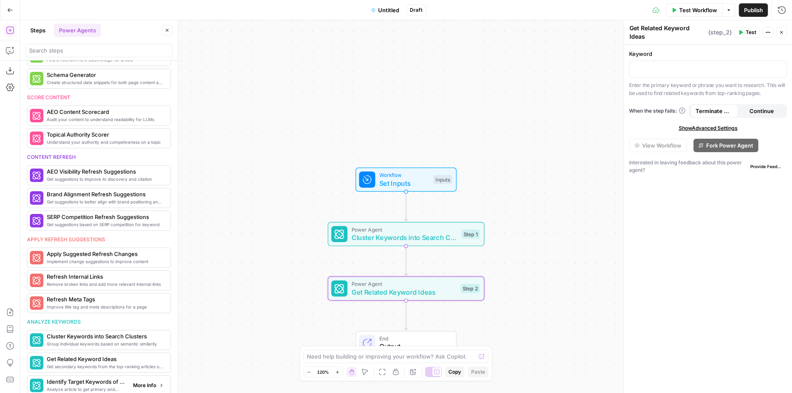
click at [86, 388] on div "Analyze article to get primary and secondary keywords Identify Target Keywords …" at bounding box center [99, 386] width 144 height 20
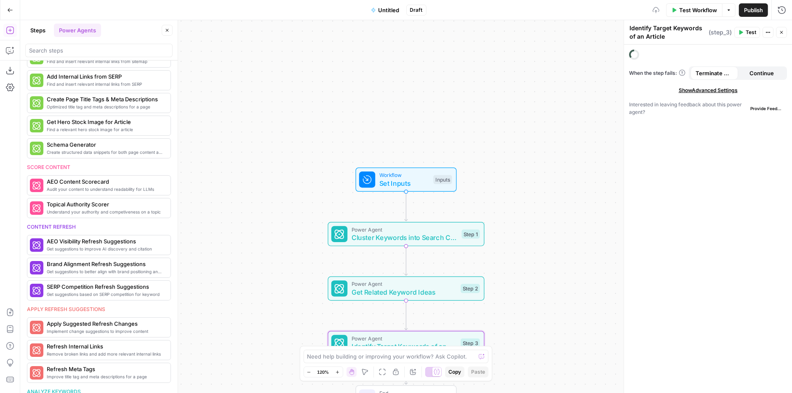
scroll to position [334, 0]
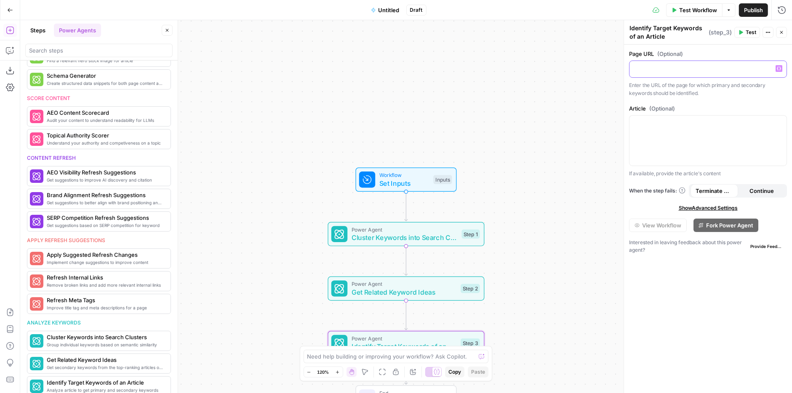
click at [659, 69] on p at bounding box center [707, 68] width 147 height 8
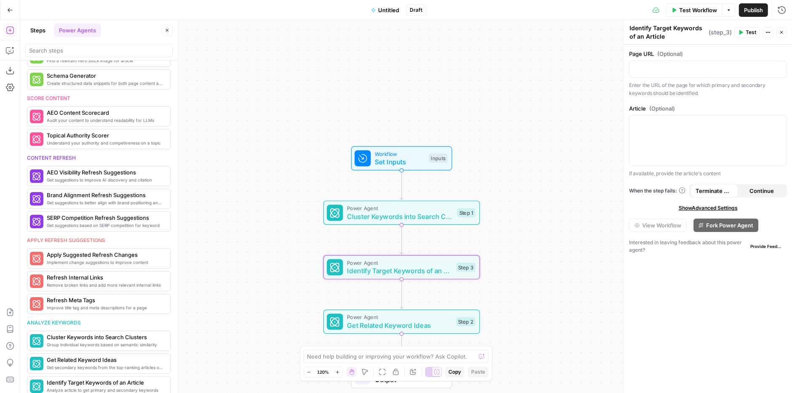
click at [686, 12] on span "Test Workflow" at bounding box center [698, 10] width 38 height 8
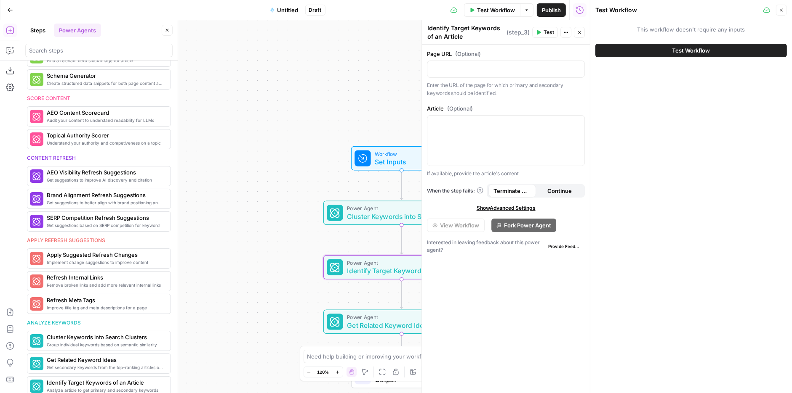
click at [362, 165] on div at bounding box center [362, 158] width 16 height 16
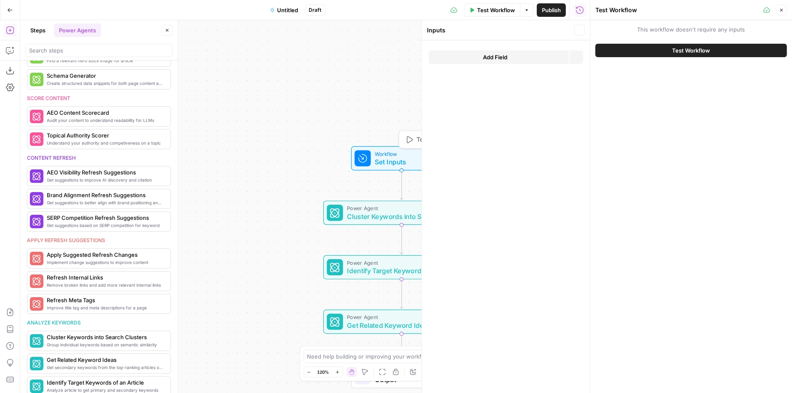
scroll to position [265, 0]
click at [367, 215] on span "Cluster Keywords into Search Clusters" at bounding box center [400, 217] width 106 height 10
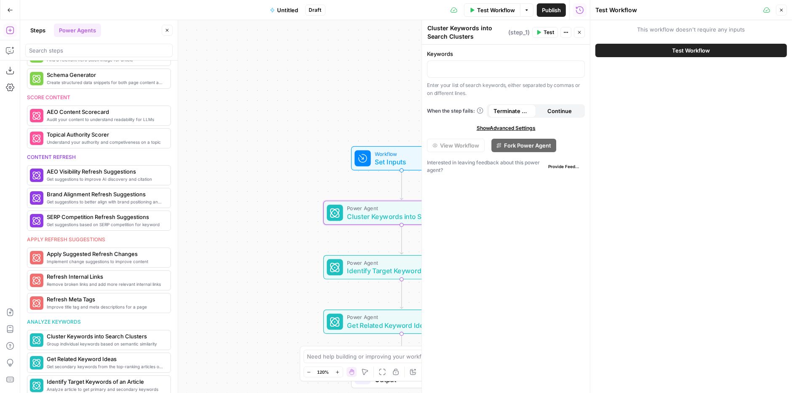
click at [375, 153] on span "Workflow" at bounding box center [400, 154] width 50 height 8
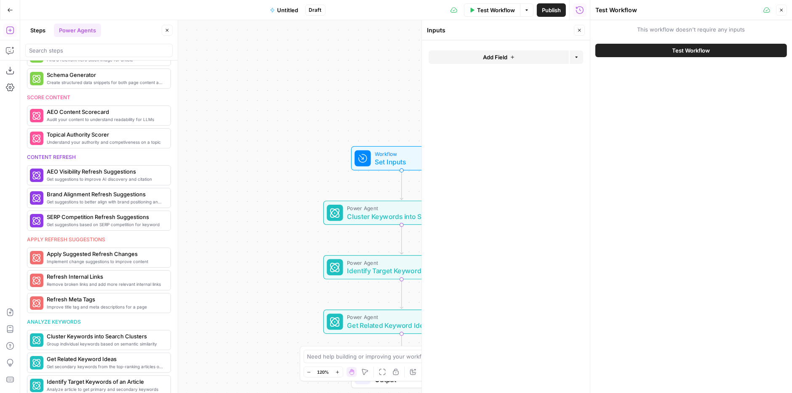
click at [486, 55] on span "Add Field" at bounding box center [495, 57] width 24 height 8
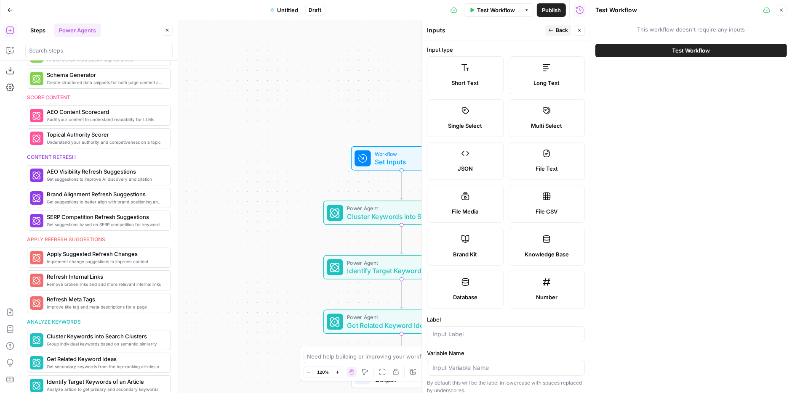
click at [453, 90] on label "Short Text" at bounding box center [465, 75] width 77 height 38
click at [497, 336] on input "Label" at bounding box center [505, 334] width 147 height 8
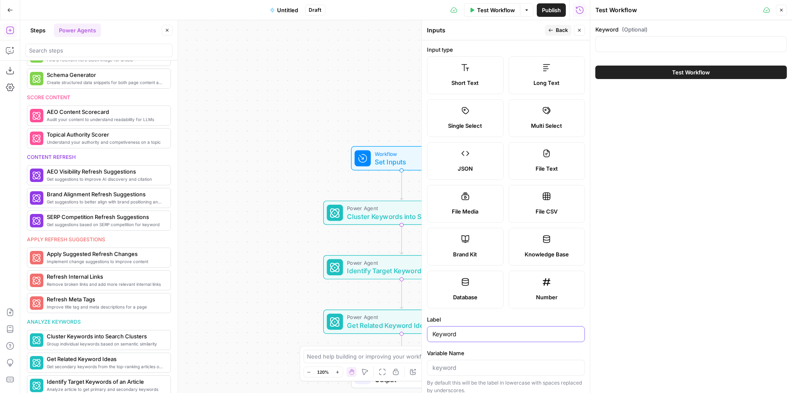
type input "Keyword"
click at [350, 222] on div "Power Agent Cluster Keywords into Search Clusters Step 1 Copy step Delete step …" at bounding box center [401, 213] width 157 height 24
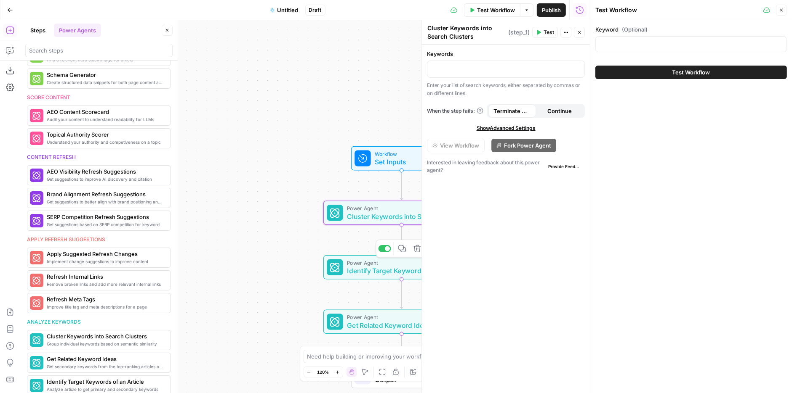
click at [355, 216] on span "Cluster Keywords into Search Clusters" at bounding box center [400, 217] width 106 height 10
click at [372, 164] on div "Workflow Set Inputs Inputs Test Step" at bounding box center [400, 158] width 93 height 17
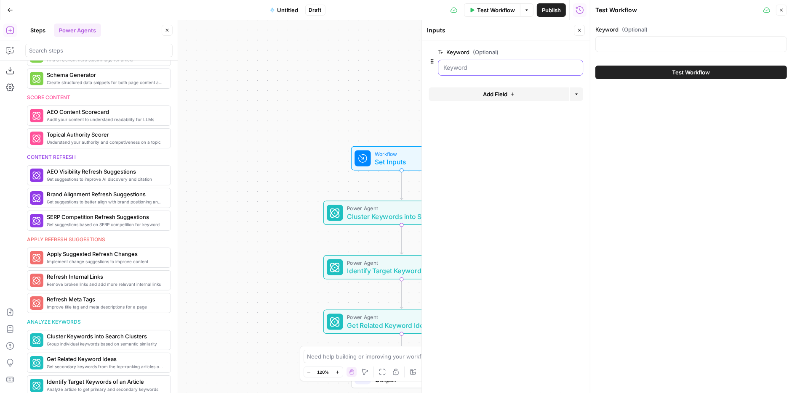
click at [468, 69] on input "Keyword (Optional)" at bounding box center [510, 68] width 134 height 8
click at [551, 50] on span "edit field" at bounding box center [551, 52] width 19 height 7
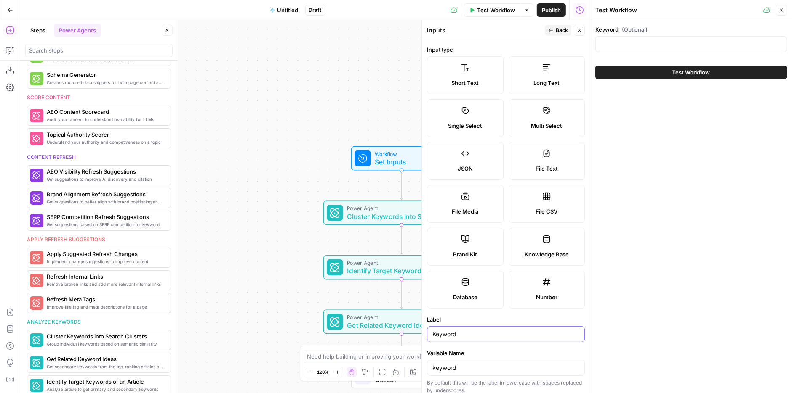
click at [475, 332] on input "Keyword" at bounding box center [505, 334] width 147 height 8
type input "Keywords"
click at [559, 29] on span "Back" at bounding box center [561, 31] width 12 height 8
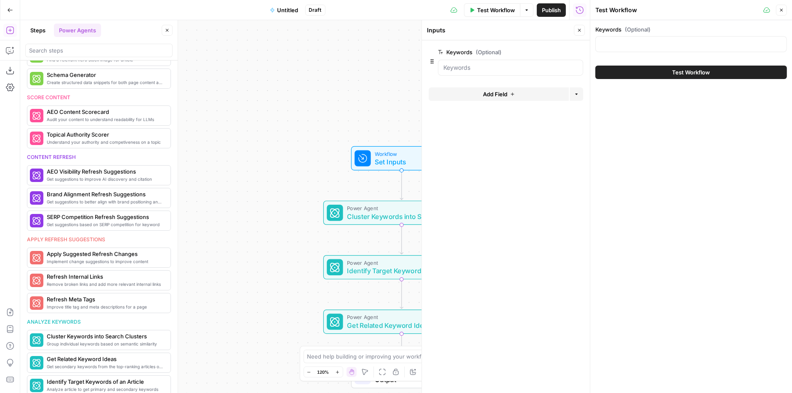
click at [350, 268] on span "Identify Target Keywords of an Article" at bounding box center [399, 271] width 105 height 10
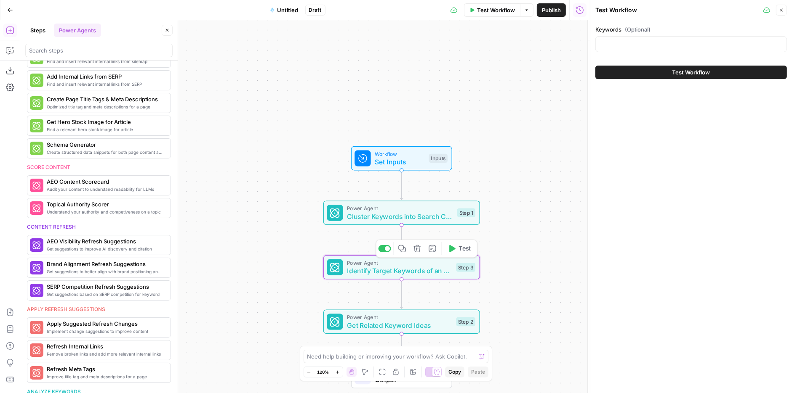
type textarea "Identify Target Keywords of an Article"
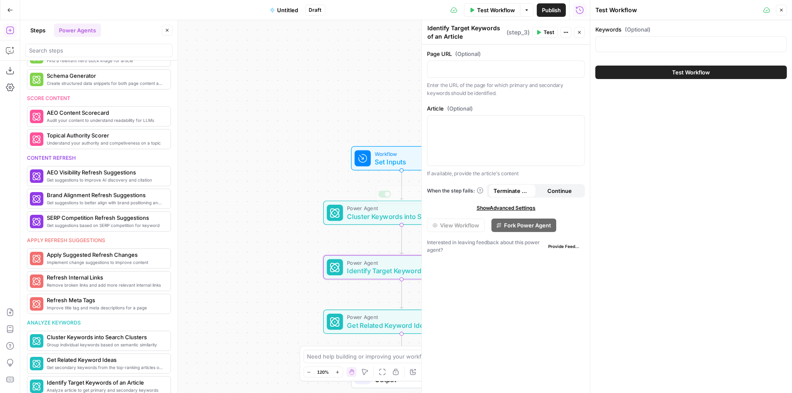
click at [350, 216] on span "Cluster Keywords into Search Clusters" at bounding box center [400, 217] width 106 height 10
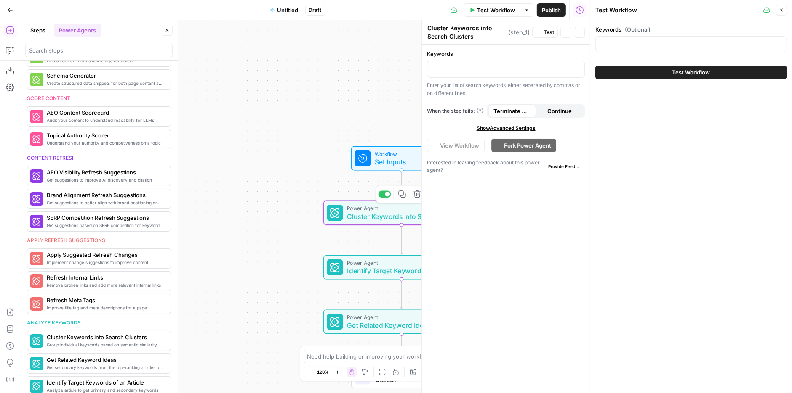
scroll to position [265, 0]
click at [367, 164] on div at bounding box center [362, 158] width 16 height 16
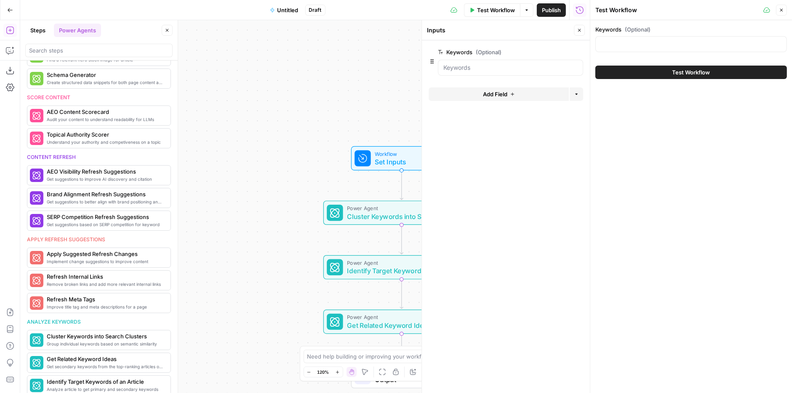
click at [519, 93] on button "Add Field" at bounding box center [498, 94] width 140 height 13
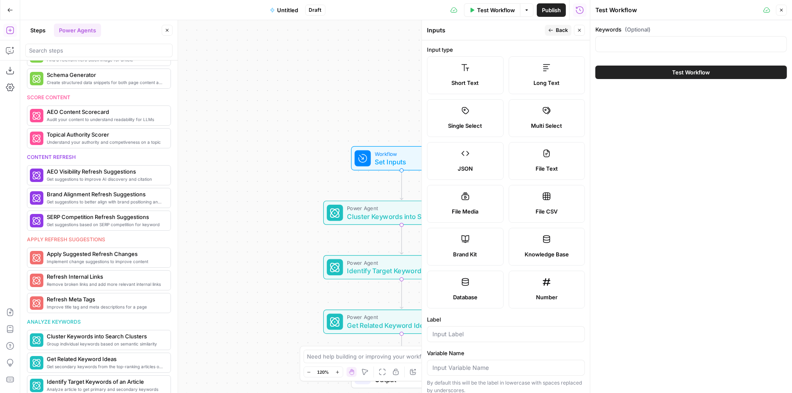
click at [465, 78] on label "Short Text" at bounding box center [465, 75] width 77 height 38
click at [463, 332] on input "Label" at bounding box center [505, 334] width 147 height 8
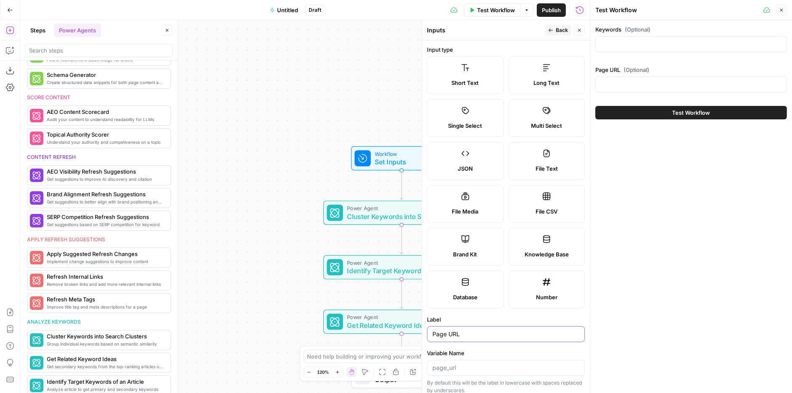
type input "Page URL"
click at [548, 30] on icon "button" at bounding box center [550, 30] width 5 height 5
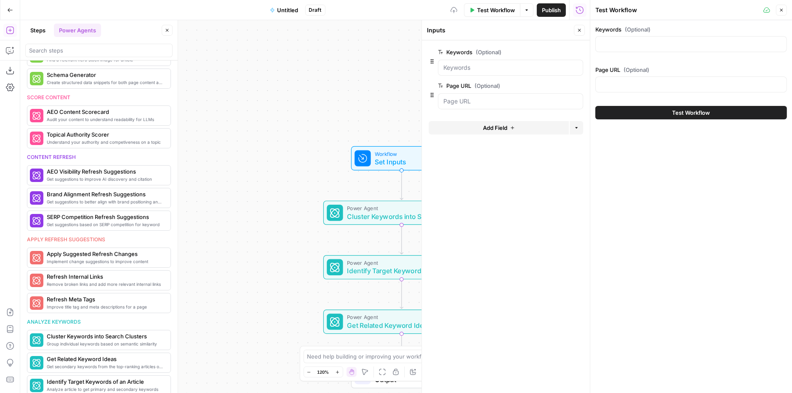
click at [375, 321] on span "Get Related Keyword Ideas" at bounding box center [399, 326] width 105 height 10
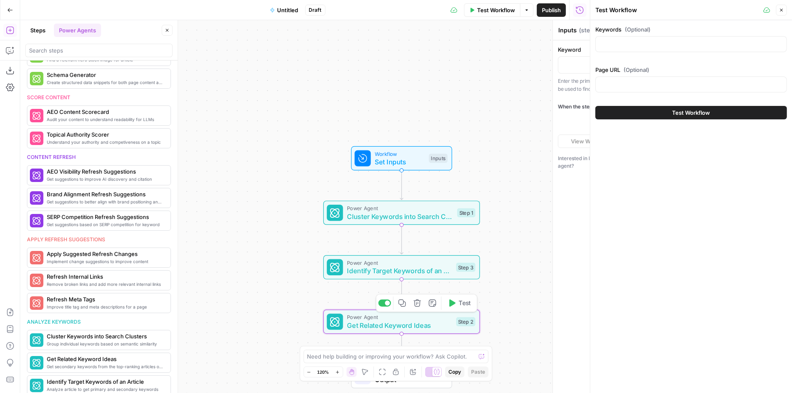
type textarea "Get Related Keyword Ideas"
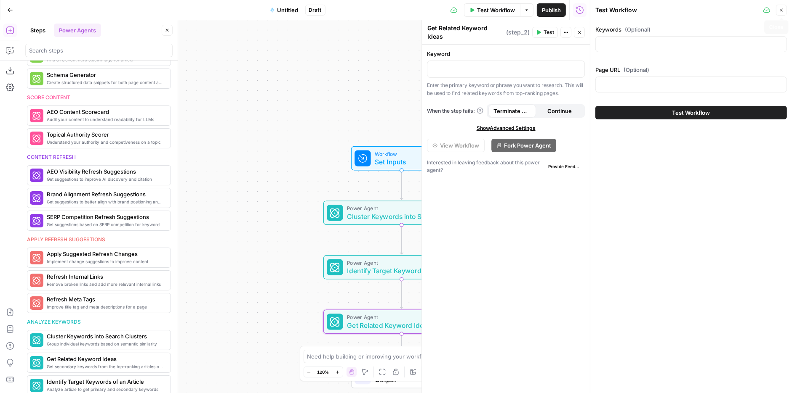
click at [781, 11] on icon "button" at bounding box center [780, 10] width 5 height 5
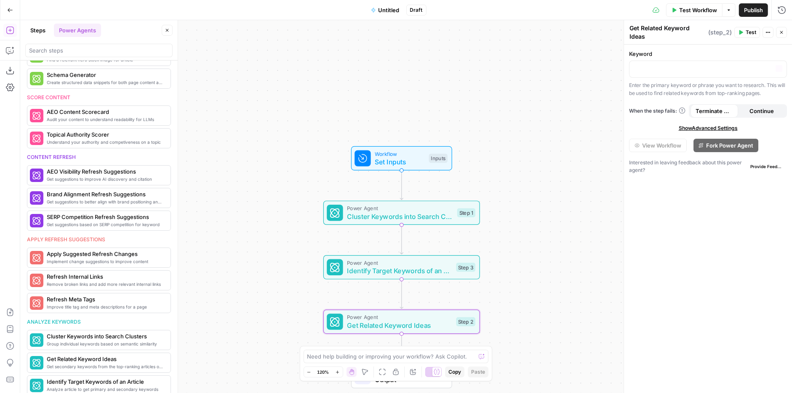
click at [699, 10] on span "Test Workflow" at bounding box center [698, 10] width 38 height 8
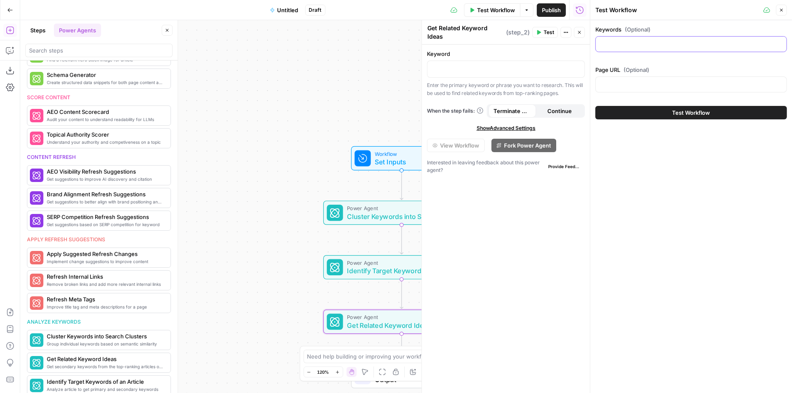
click at [616, 45] on input "Keywords (Optional)" at bounding box center [690, 44] width 181 height 8
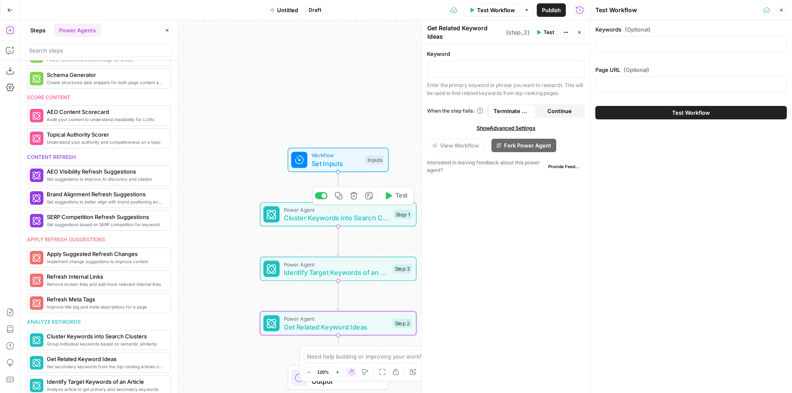
click at [302, 216] on span "Cluster Keywords into Search Clusters" at bounding box center [337, 218] width 106 height 10
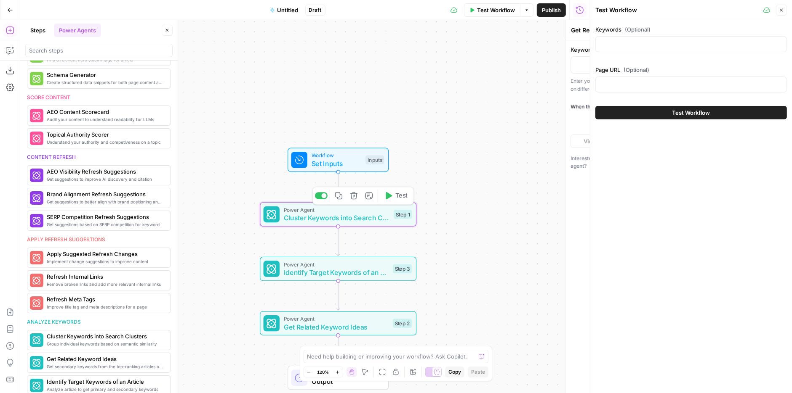
type textarea "Cluster Keywords into Search Clusters"
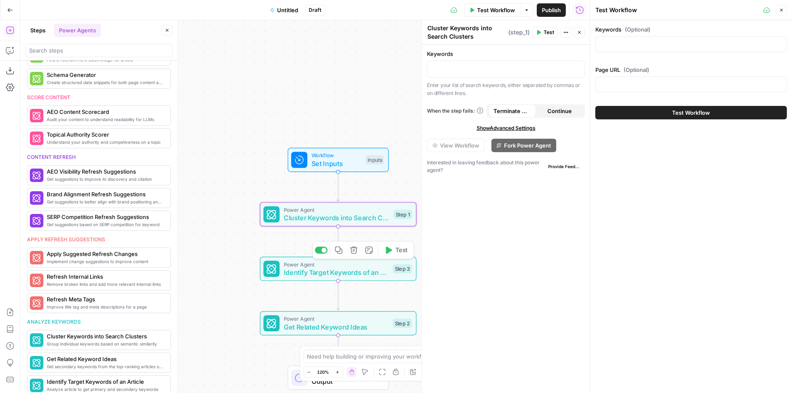
click at [305, 275] on span "Identify Target Keywords of an Article" at bounding box center [336, 273] width 105 height 10
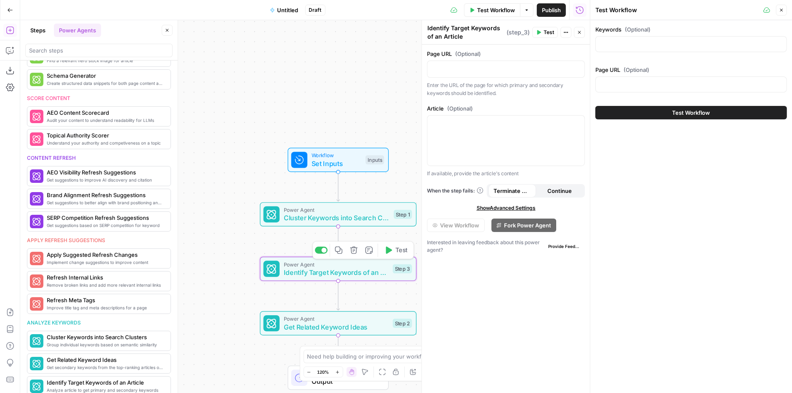
click at [356, 253] on icon "button" at bounding box center [353, 250] width 7 height 7
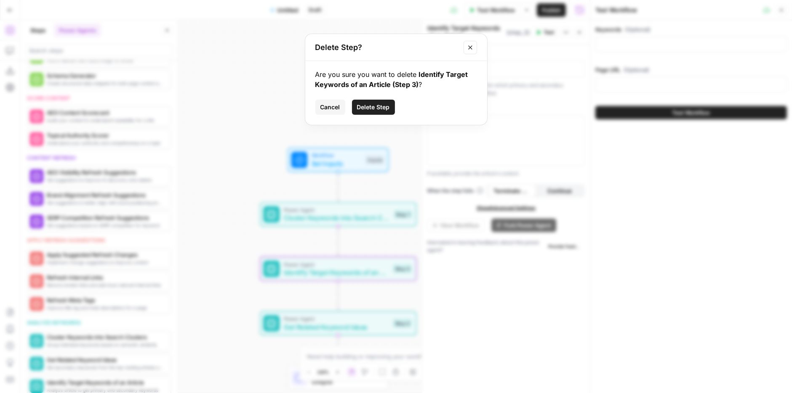
click at [372, 106] on span "Delete Step" at bounding box center [373, 107] width 33 height 8
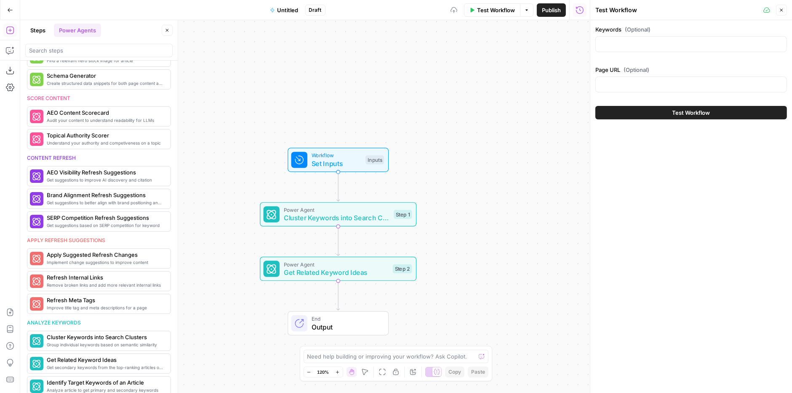
scroll to position [265, 0]
click at [336, 274] on span "Get Related Keyword Ideas" at bounding box center [336, 273] width 105 height 10
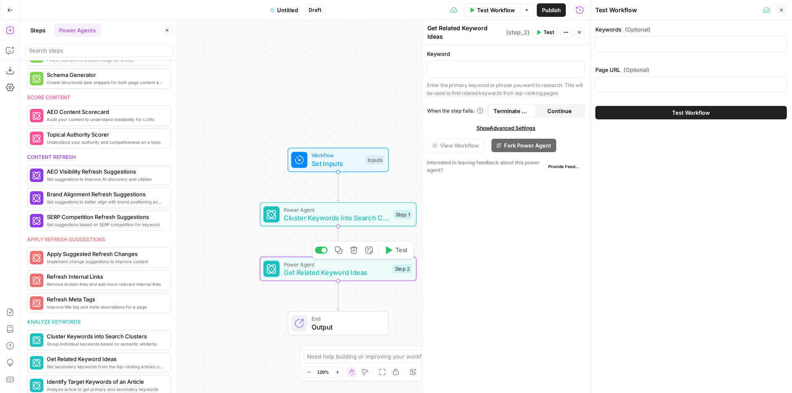
click at [355, 252] on icon "button" at bounding box center [354, 251] width 8 height 8
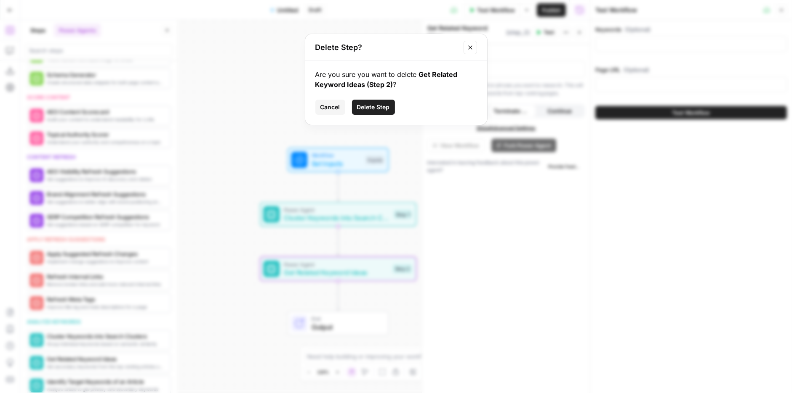
click at [367, 106] on span "Delete Step" at bounding box center [373, 107] width 33 height 8
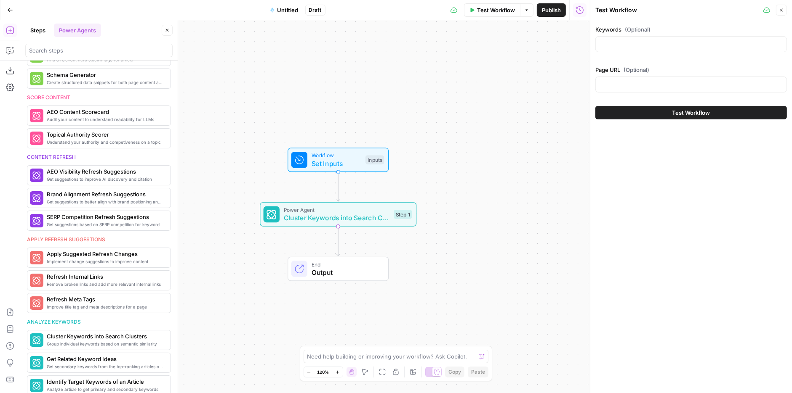
click at [302, 216] on span "Cluster Keywords into Search Clusters" at bounding box center [337, 218] width 106 height 10
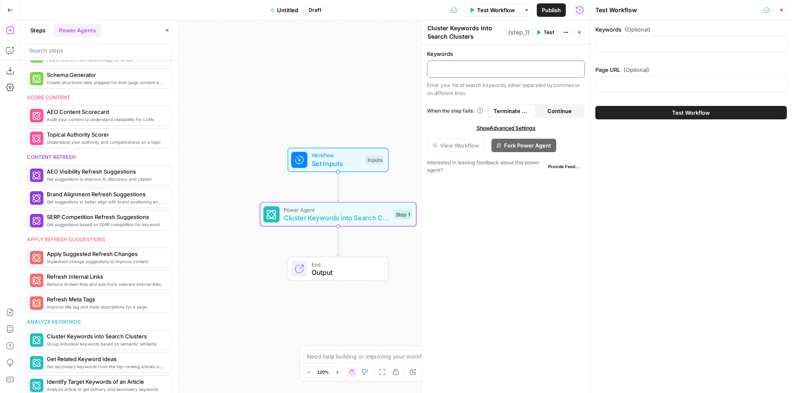
click at [438, 76] on div at bounding box center [505, 69] width 157 height 16
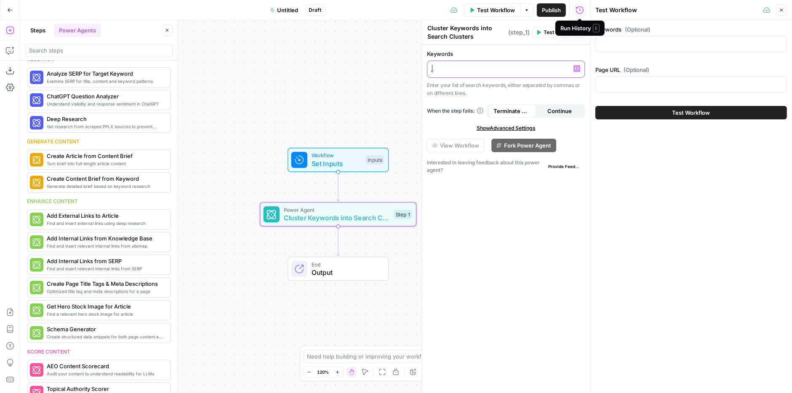
scroll to position [0, 0]
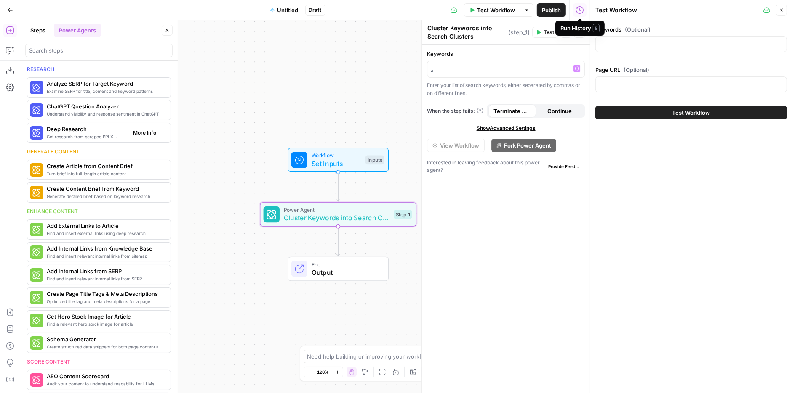
click at [151, 133] on span "More Info" at bounding box center [144, 133] width 23 height 8
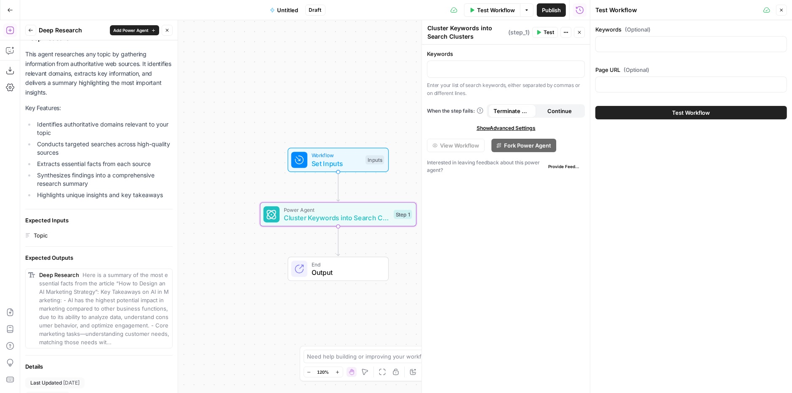
scroll to position [50, 0]
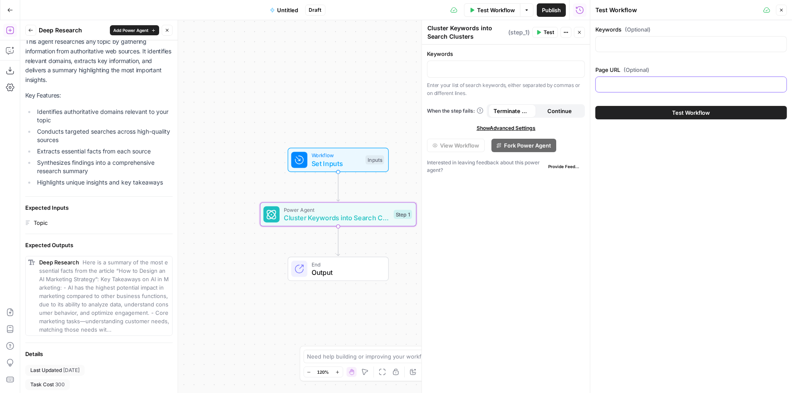
click at [636, 82] on input "Page URL (Optional)" at bounding box center [690, 84] width 181 height 8
click at [631, 41] on input "Keywords (Optional)" at bounding box center [690, 44] width 181 height 8
click at [624, 42] on input "Keywords (Optional)" at bounding box center [690, 44] width 181 height 8
paste input "retail sms sms marketing for retail retail sms marketing sms for retail sms for…"
type input "retail sms sms marketing for retail retail sms marketing sms for retail sms for…"
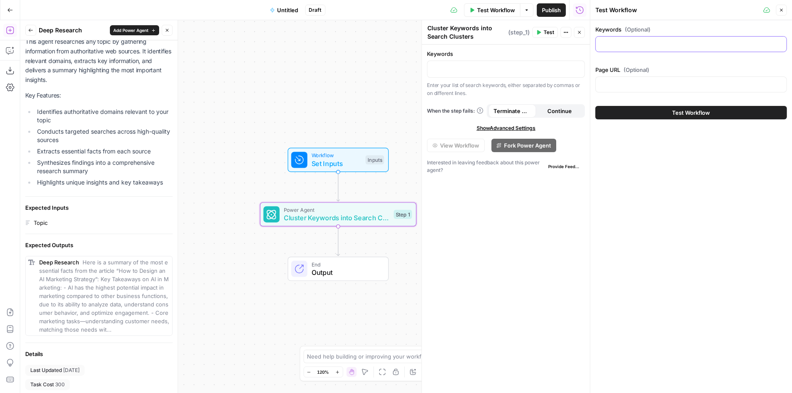
scroll to position [0, 0]
paste input "retail sms sms marketing for retail retail sms marketing sms for retail sms for…"
click at [640, 45] on input "retail sms sms marketing for retail retail sms marketing sms for retail sms for…" at bounding box center [690, 44] width 181 height 8
click at [597, 42] on div "retail sms sms marketing for retail retail sms marketing sms for retail sms for…" at bounding box center [690, 44] width 191 height 16
click at [602, 42] on input "retail sms sms marketing for retail retail sms marketing sms for retail sms for…" at bounding box center [690, 44] width 181 height 8
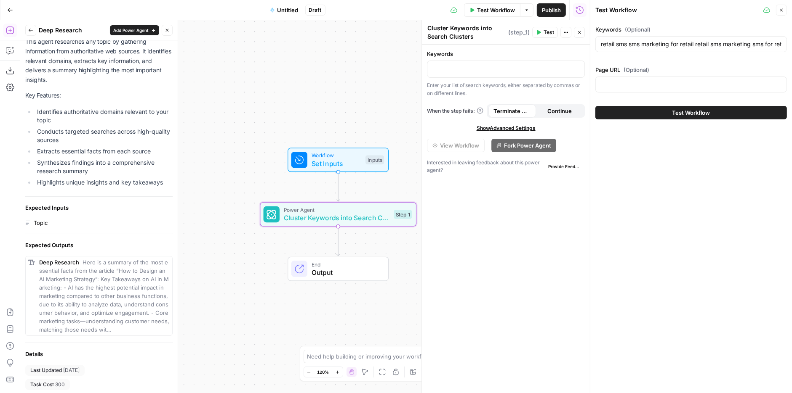
click at [783, 44] on div "retail sms sms marketing for retail retail sms marketing sms for retail sms for…" at bounding box center [690, 44] width 191 height 16
paste input "black friday sms 50 10 black friday sms marketing 40 8 sms black friday"
drag, startPoint x: 627, startPoint y: 45, endPoint x: 642, endPoint y: 45, distance: 15.6
click at [643, 45] on input "black friday sms 50 10 black friday sms marketing 40 8 sms black fridayretail s…" at bounding box center [690, 44] width 181 height 8
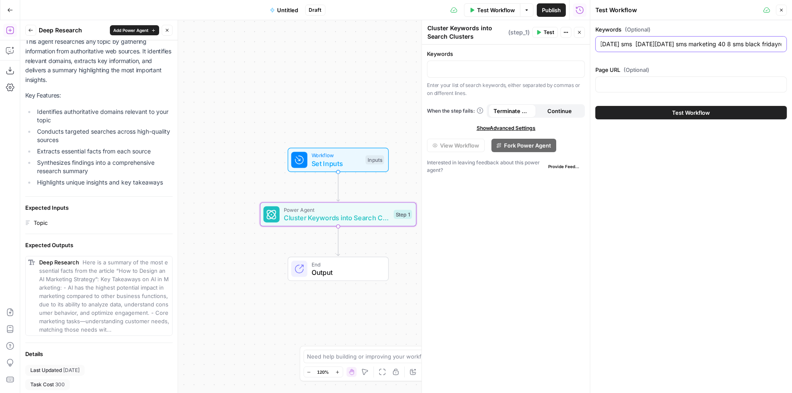
drag, startPoint x: 706, startPoint y: 43, endPoint x: 721, endPoint y: 43, distance: 15.1
click at [721, 43] on input "black friday sms black friday sms marketing 40 8 sms black fridayretail sms sms…" at bounding box center [690, 44] width 181 height 8
type input "black friday sms black friday sms marketing sms black fridayretail sms sms mark…"
click at [669, 115] on button "Test Workflow" at bounding box center [690, 112] width 191 height 13
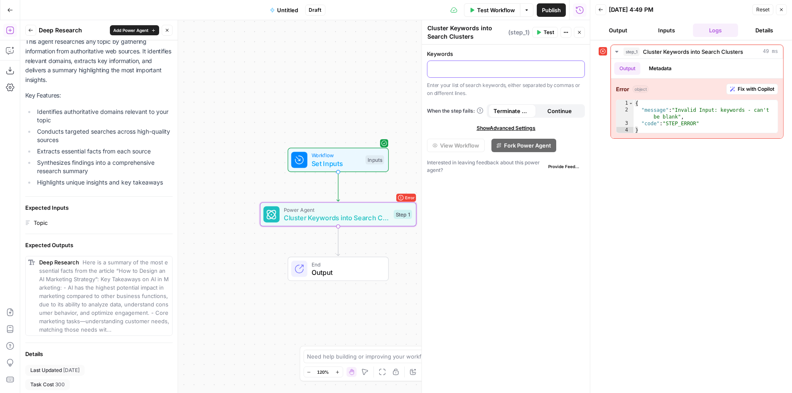
click at [451, 66] on p at bounding box center [505, 68] width 147 height 8
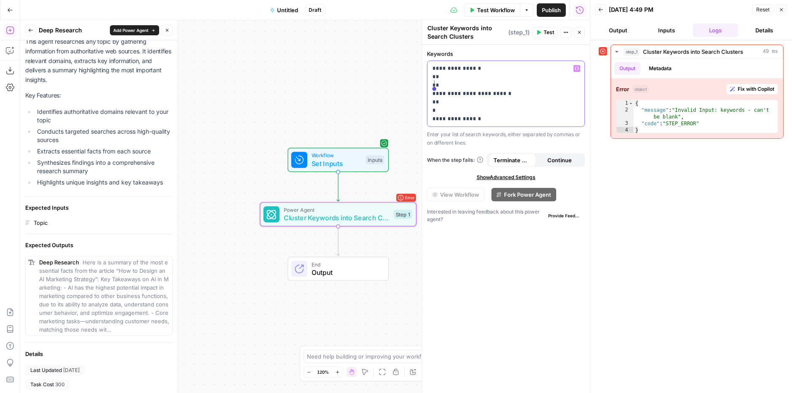
drag, startPoint x: 433, startPoint y: 75, endPoint x: 436, endPoint y: 82, distance: 7.1
click at [436, 82] on p "**********" at bounding box center [505, 93] width 147 height 59
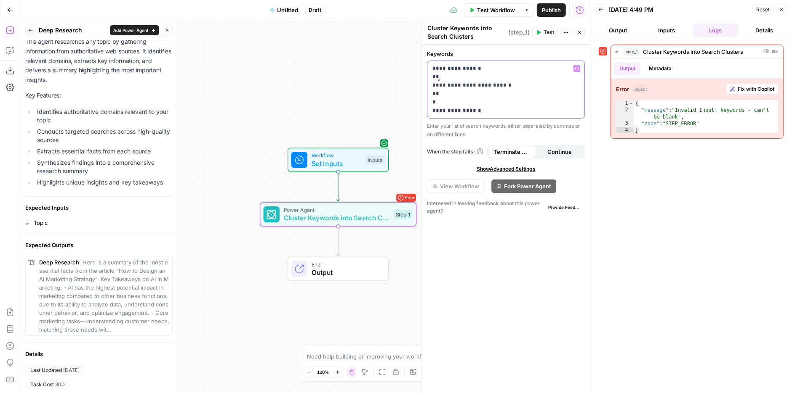
click at [444, 74] on p "**********" at bounding box center [505, 89] width 147 height 50
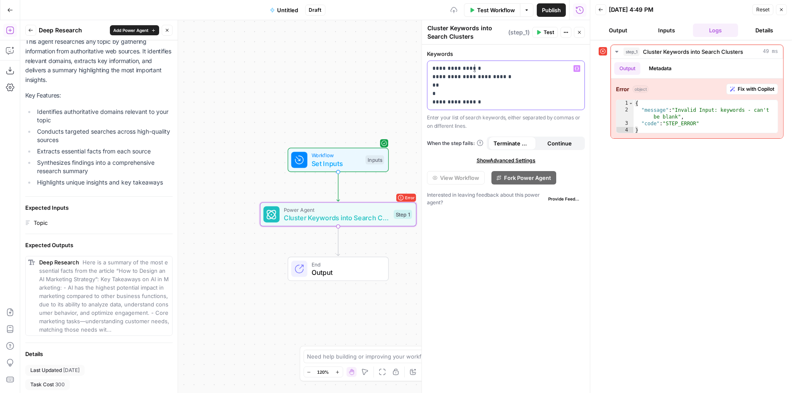
click at [440, 92] on p "**********" at bounding box center [505, 85] width 147 height 42
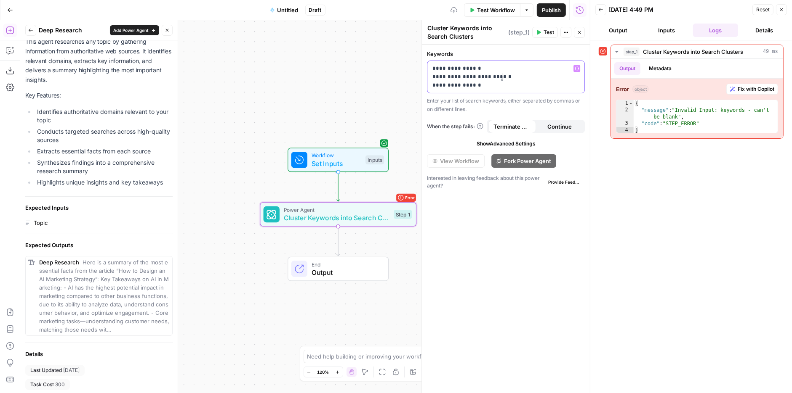
click at [478, 81] on p "**********" at bounding box center [505, 76] width 147 height 25
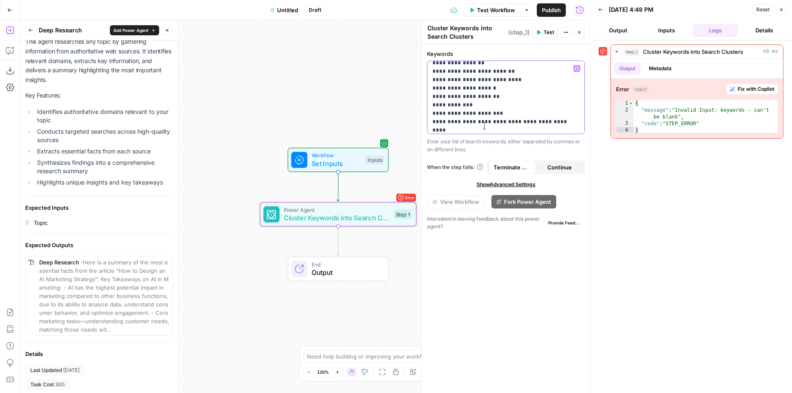
scroll to position [161, 0]
click at [779, 11] on icon "button" at bounding box center [780, 9] width 5 height 5
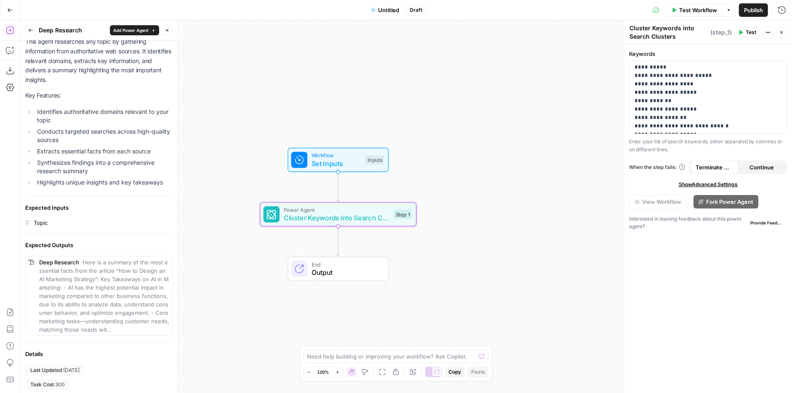
click at [753, 31] on span "Test" at bounding box center [750, 33] width 11 height 8
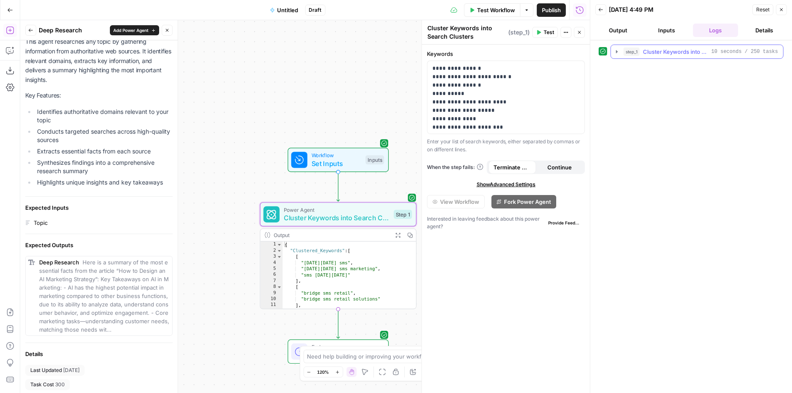
click at [616, 49] on icon "button" at bounding box center [616, 51] width 7 height 7
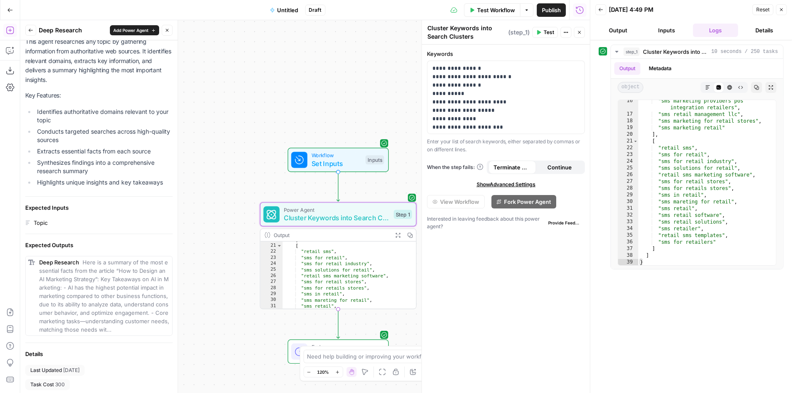
scroll to position [146, 0]
click at [490, 15] on button "Test Workflow" at bounding box center [492, 9] width 56 height 13
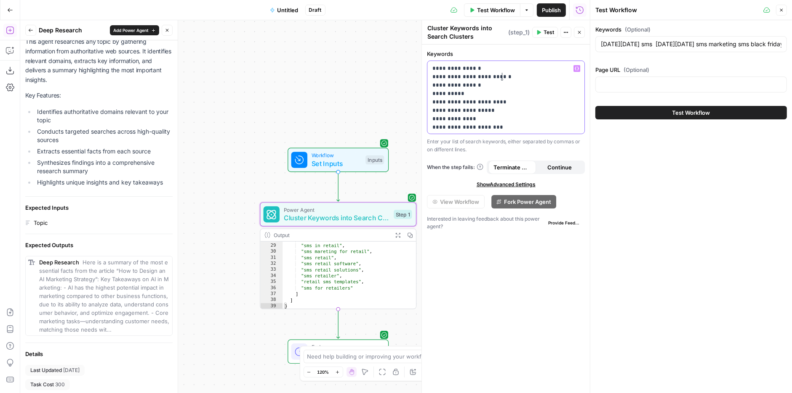
click at [521, 74] on p "**********" at bounding box center [505, 177] width 147 height 227
click at [325, 159] on span "Set Inputs" at bounding box center [336, 164] width 50 height 10
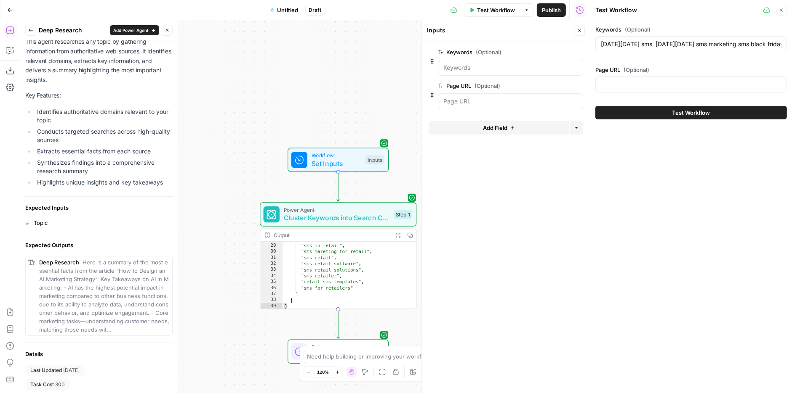
click at [550, 53] on span "edit field" at bounding box center [551, 52] width 19 height 7
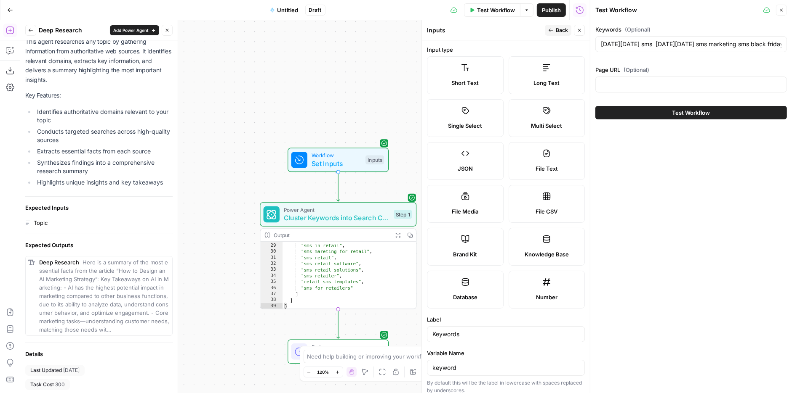
click at [546, 77] on label "Long Text" at bounding box center [546, 75] width 77 height 38
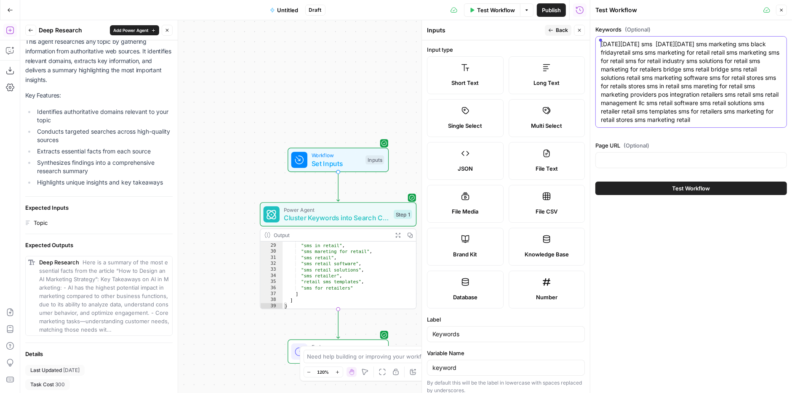
drag, startPoint x: 693, startPoint y: 118, endPoint x: 592, endPoint y: 44, distance: 124.3
click at [592, 44] on div "Test Workflow Close Keywords (Optional) black friday sms black friday sms marke…" at bounding box center [691, 196] width 202 height 393
paste textarea "retail sms sms marketing for retail retail sms marketing sms for retail sms for…"
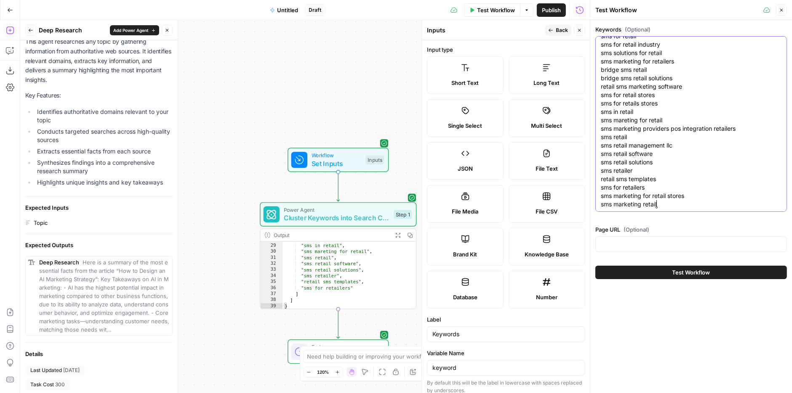
scroll to position [0, 0]
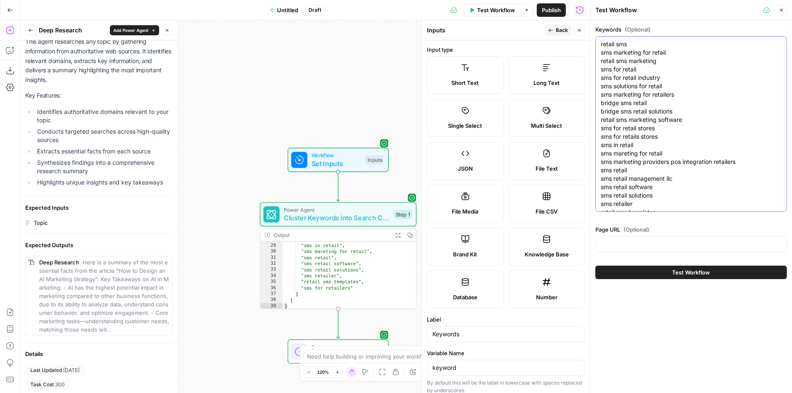
type textarea "retail sms sms marketing for retail retail sms marketing sms for retail sms for…"
click at [695, 271] on span "Test Workflow" at bounding box center [691, 272] width 38 height 8
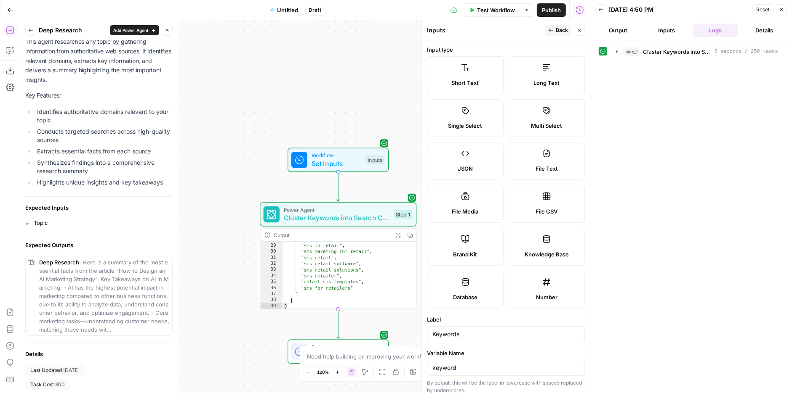
click at [784, 9] on button "Close" at bounding box center [781, 9] width 11 height 11
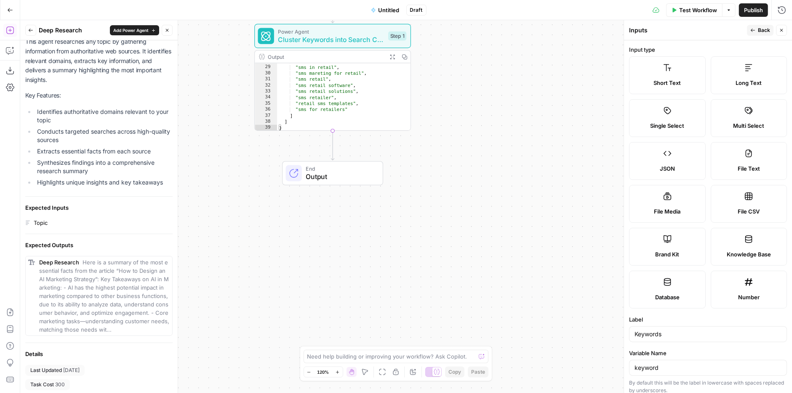
click at [297, 180] on div at bounding box center [294, 173] width 16 height 16
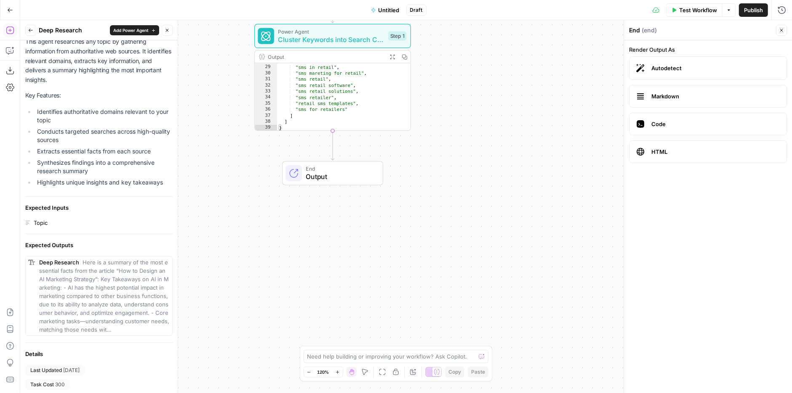
type textarea "**********"
click at [317, 101] on div ""sms for retails stores" , "sms in retail" , "sms mareting for retail" , "sms r…" at bounding box center [344, 98] width 134 height 80
click at [513, 133] on div "**********" at bounding box center [405, 206] width 771 height 373
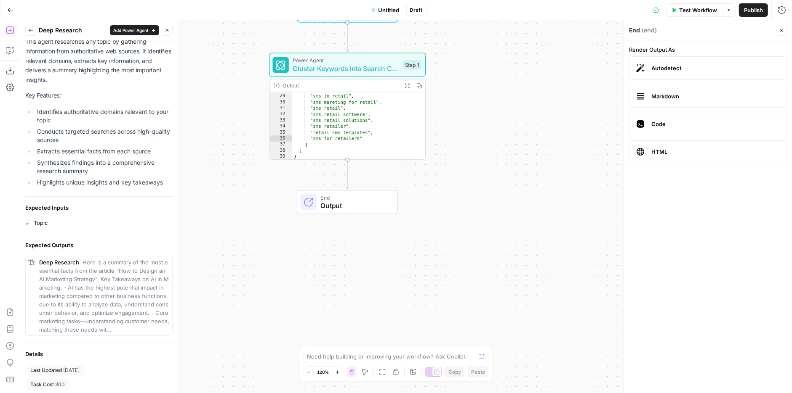
click at [302, 67] on span "Cluster Keywords into Search Clusters" at bounding box center [346, 69] width 106 height 10
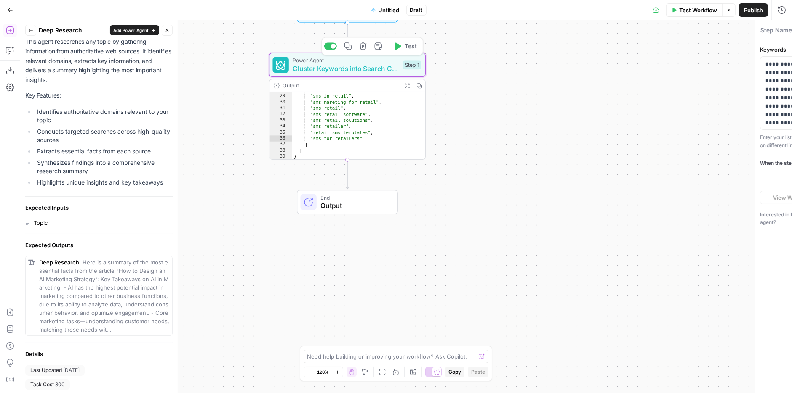
type textarea "Cluster Keywords into Search Clusters"
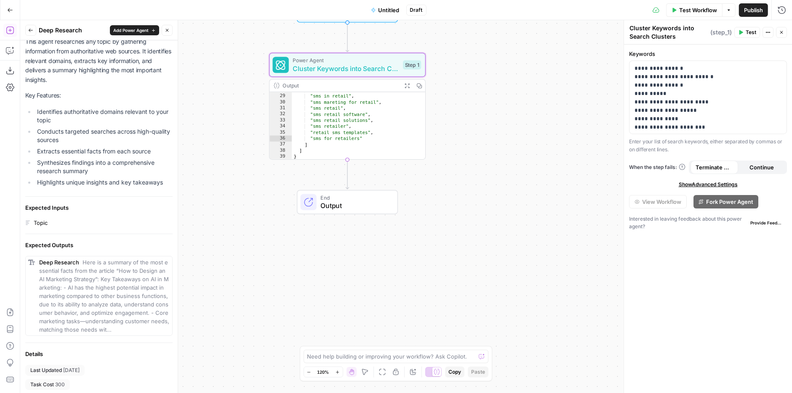
type textarea "*"
drag, startPoint x: 296, startPoint y: 145, endPoint x: 385, endPoint y: 144, distance: 89.6
click at [385, 144] on div ""sms for retails stores" , "sms in retail" , "sms mareting for retail" , "sms r…" at bounding box center [359, 127] width 134 height 80
drag, startPoint x: 631, startPoint y: 66, endPoint x: 720, endPoint y: 143, distance: 117.2
click at [720, 143] on div "**********" at bounding box center [708, 102] width 158 height 104
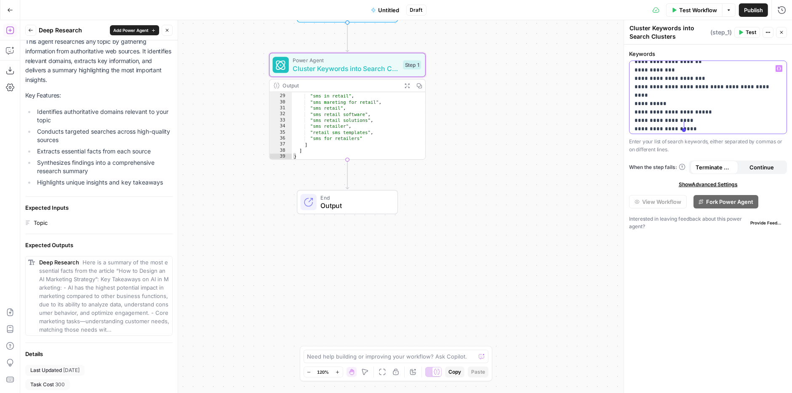
drag, startPoint x: 635, startPoint y: 69, endPoint x: 712, endPoint y: 130, distance: 98.8
click at [712, 130] on p "**********" at bounding box center [707, 91] width 147 height 151
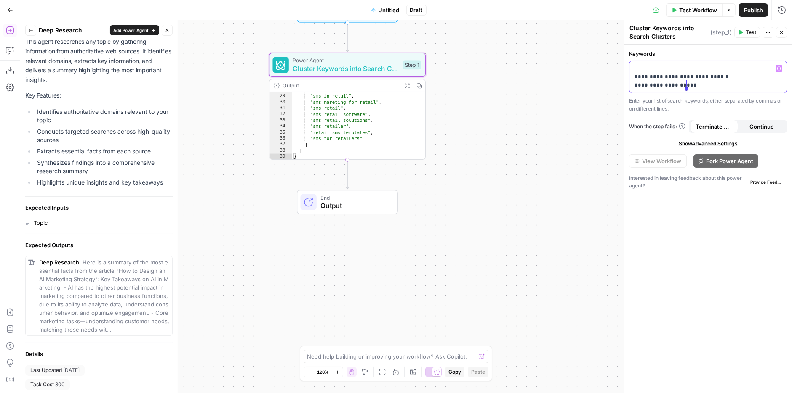
drag, startPoint x: 635, startPoint y: 66, endPoint x: 709, endPoint y: 91, distance: 78.8
click at [709, 91] on div "**********" at bounding box center [707, 77] width 157 height 32
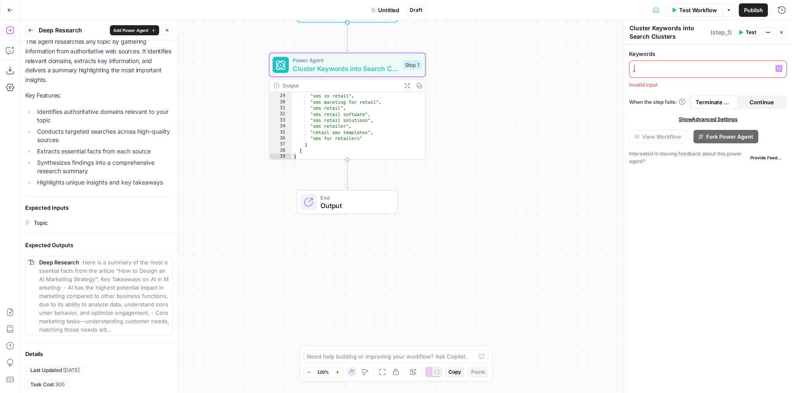
click at [0, 0] on lt-div at bounding box center [0, 0] width 0 height 0
click at [637, 67] on p at bounding box center [707, 68] width 147 height 8
click at [0, 0] on lt-div at bounding box center [0, 0] width 0 height 0
click at [697, 67] on p at bounding box center [707, 68] width 147 height 8
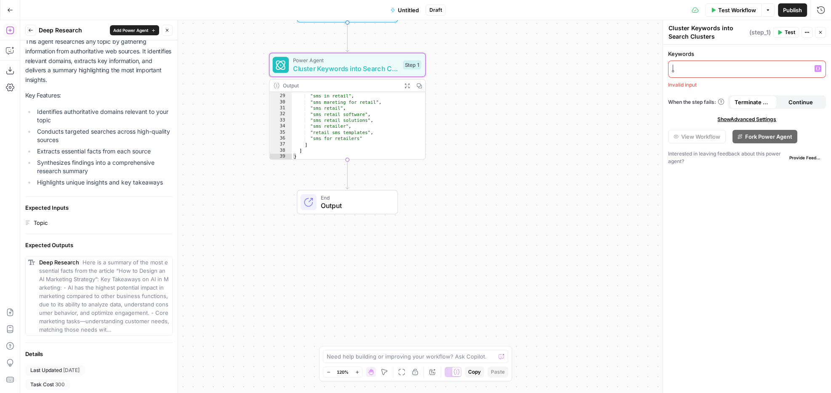
click at [0, 0] on lt-span at bounding box center [0, 0] width 0 height 0
click at [0, 0] on lt-span "**********" at bounding box center [0, 0] width 0 height 0
click at [535, 393] on lt-div "*******" at bounding box center [524, 398] width 22 height 8
click at [791, 68] on icon "button" at bounding box center [818, 68] width 4 height 4
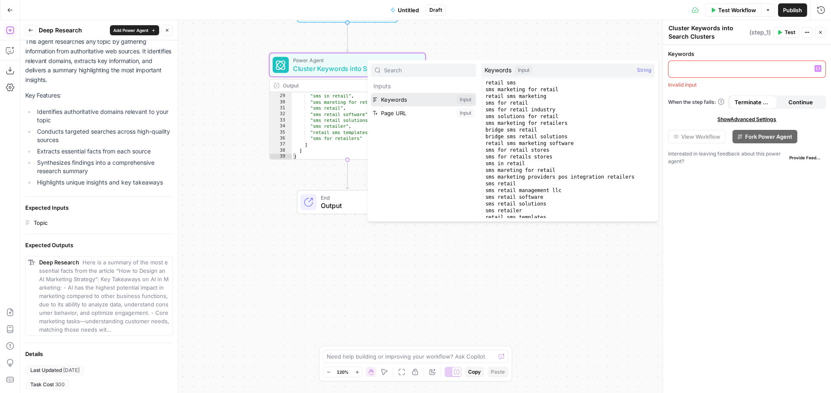
click at [393, 102] on button "Select variable Keywords" at bounding box center [423, 99] width 105 height 13
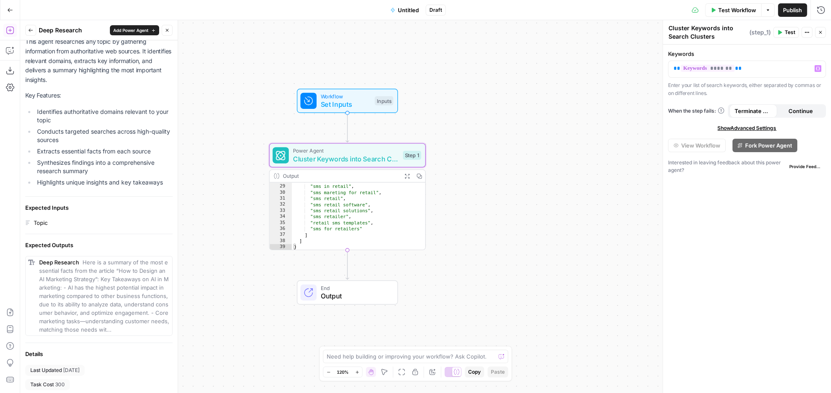
drag, startPoint x: 475, startPoint y: 61, endPoint x: 469, endPoint y: 149, distance: 88.1
click at [475, 151] on div "Workflow Set Inputs Inputs Power Agent Cluster Keywords into Search Clusters St…" at bounding box center [425, 206] width 810 height 373
click at [338, 95] on span "Workflow" at bounding box center [346, 96] width 50 height 8
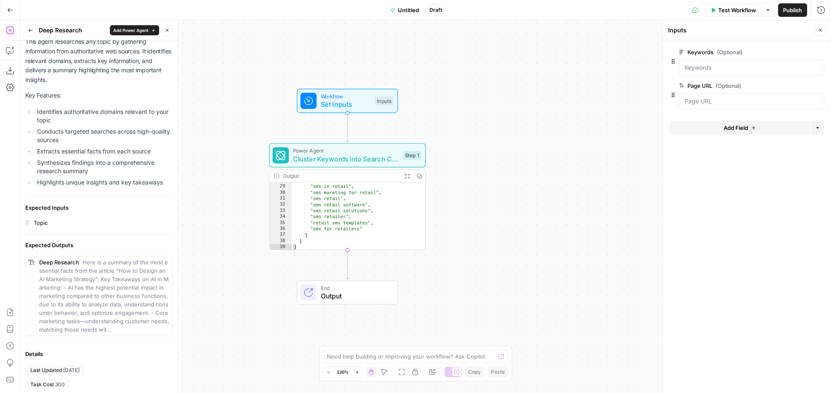
click at [717, 72] on div at bounding box center [751, 68] width 145 height 16
click at [716, 68] on input "Keywords (Optional)" at bounding box center [751, 68] width 134 height 8
click at [716, 66] on input "Keywords (Optional)" at bounding box center [751, 68] width 134 height 8
click at [690, 66] on input "Keywords (Optional)" at bounding box center [751, 68] width 134 height 8
click at [686, 67] on input "Keywords (Optional)" at bounding box center [751, 68] width 134 height 8
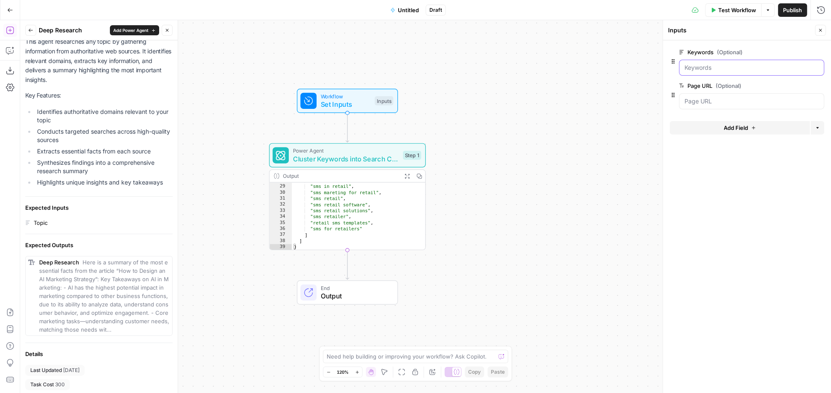
click at [686, 67] on input "Keywords (Optional)" at bounding box center [751, 68] width 134 height 8
click at [497, 101] on div "Workflow Set Inputs Inputs Power Agent Cluster Keywords into Search Clusters St…" at bounding box center [425, 206] width 810 height 373
click at [718, 9] on span "Test Workflow" at bounding box center [737, 10] width 38 height 8
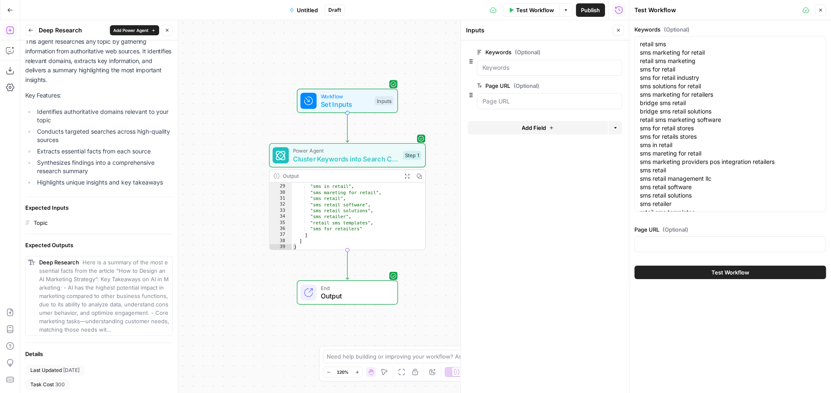
click at [716, 274] on span "Test Workflow" at bounding box center [730, 272] width 38 height 8
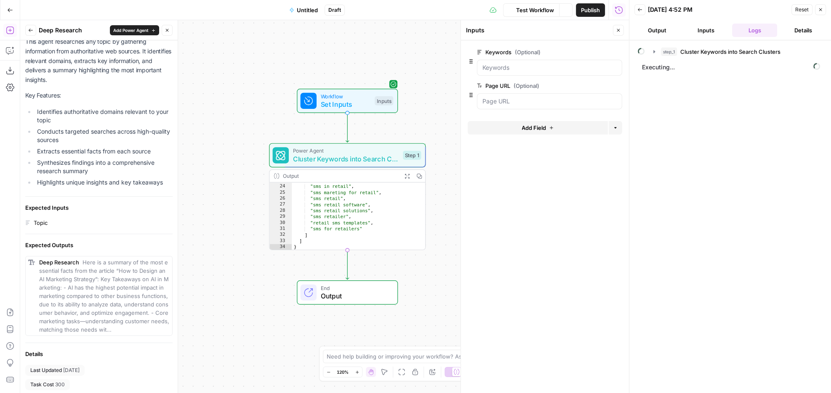
scroll to position [120, 0]
click at [657, 45] on button "step_1 Cluster Keywords into Search Clusters 3 seconds / 250 tasks" at bounding box center [736, 51] width 172 height 13
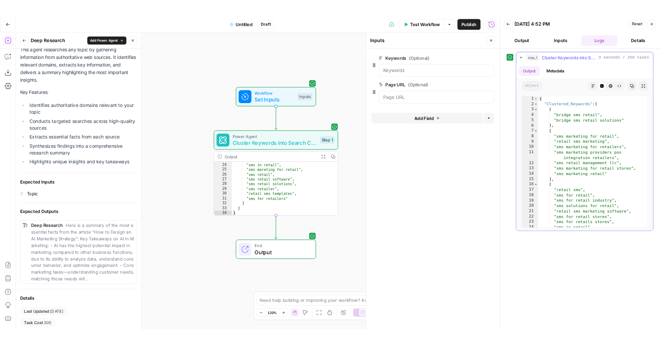
scroll to position [0, 0]
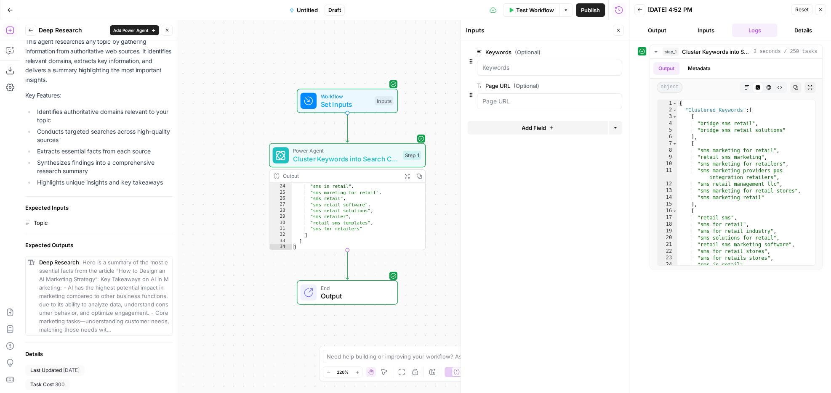
click at [308, 11] on span "Untitled" at bounding box center [307, 10] width 21 height 8
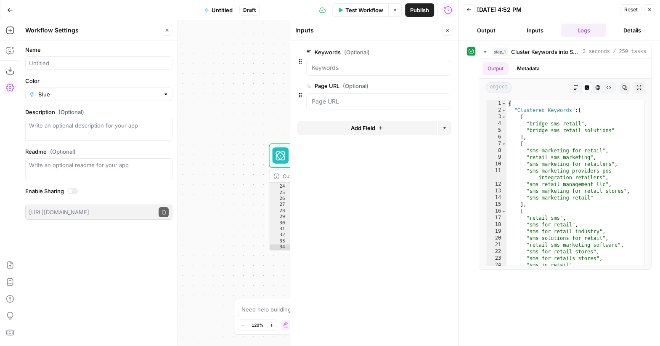
click at [650, 9] on icon "button" at bounding box center [649, 9] width 3 height 3
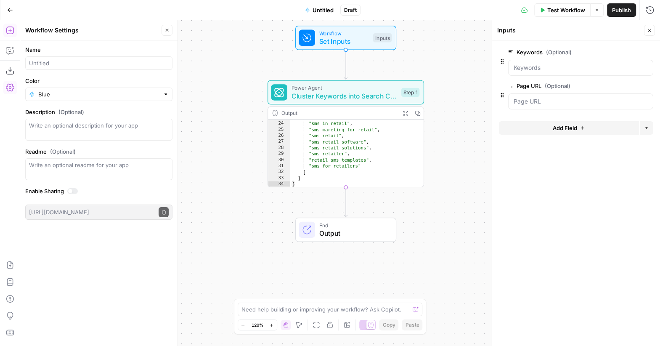
click at [8, 29] on icon "button" at bounding box center [10, 30] width 8 height 8
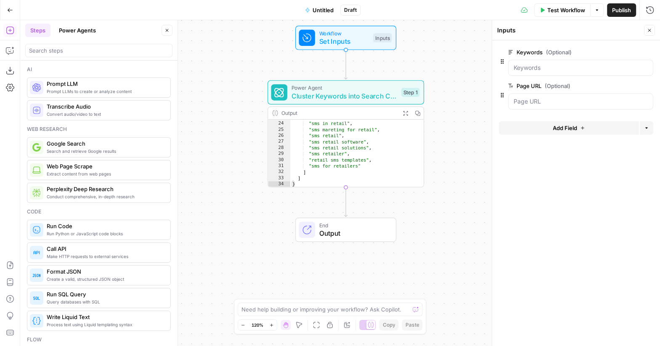
click at [80, 25] on button "Power Agents" at bounding box center [77, 30] width 47 height 13
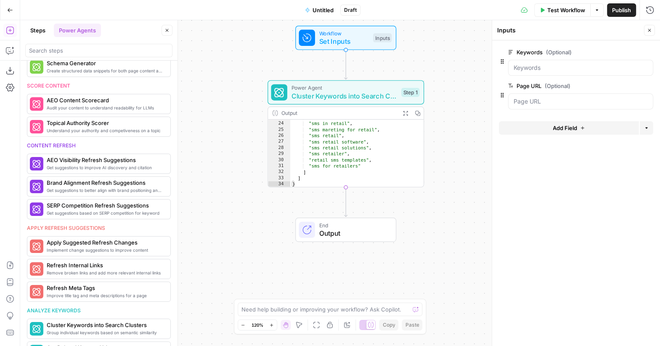
scroll to position [312, 0]
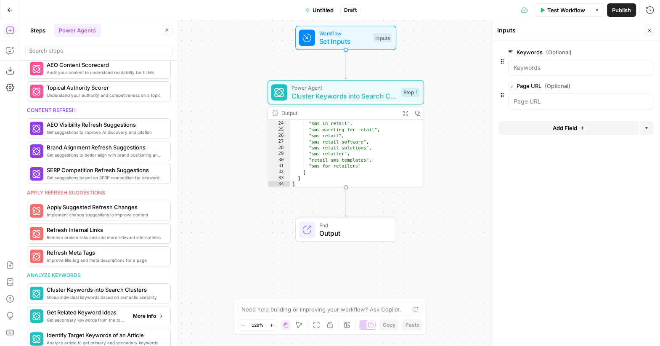
click at [88, 308] on span "Get Related Keyword Ideas" at bounding box center [87, 312] width 80 height 8
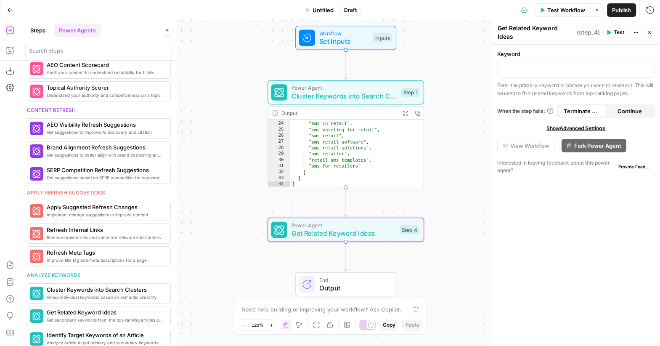
click at [557, 6] on span "Test Workflow" at bounding box center [566, 10] width 38 height 8
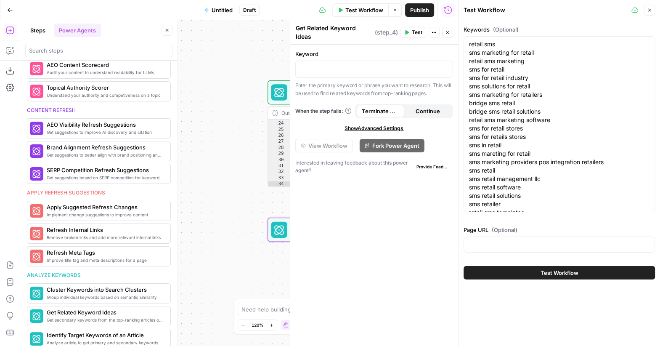
click at [552, 269] on span "Test Workflow" at bounding box center [560, 272] width 38 height 8
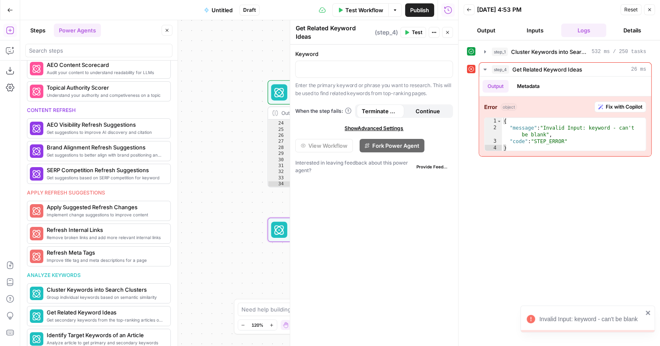
click at [651, 13] on button "Close" at bounding box center [649, 9] width 11 height 11
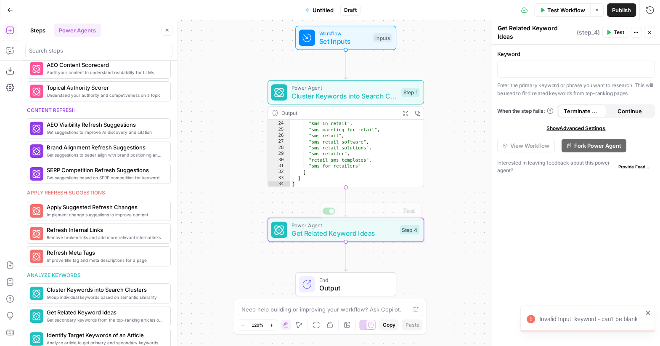
click at [329, 234] on span "Get Related Keyword Ideas" at bounding box center [343, 233] width 104 height 10
click at [539, 67] on p at bounding box center [576, 68] width 147 height 8
click at [651, 63] on div at bounding box center [576, 69] width 157 height 16
click at [646, 67] on icon "button" at bounding box center [647, 69] width 4 height 4
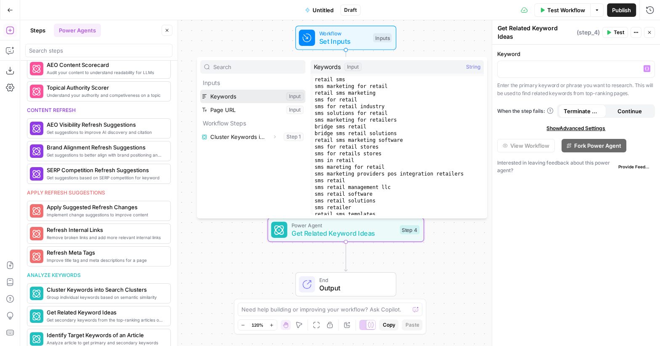
click at [229, 95] on button "Select variable Keywords" at bounding box center [252, 96] width 105 height 13
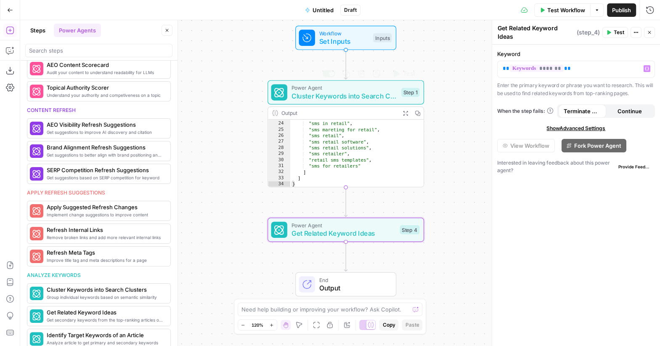
click at [346, 42] on span "Set Inputs" at bounding box center [344, 41] width 50 height 10
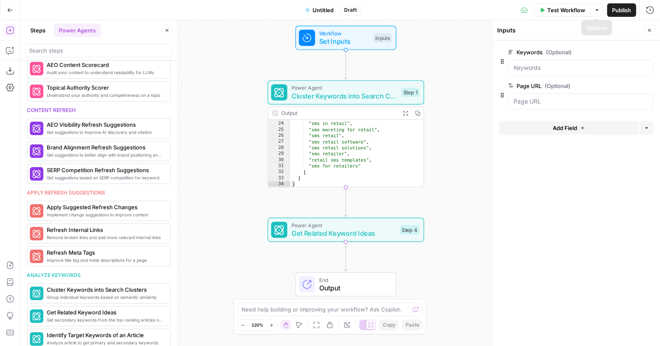
click at [550, 0] on div "Test Workflow Options Publish Run History" at bounding box center [511, 10] width 300 height 20
click at [566, 8] on span "Test Workflow" at bounding box center [566, 10] width 38 height 8
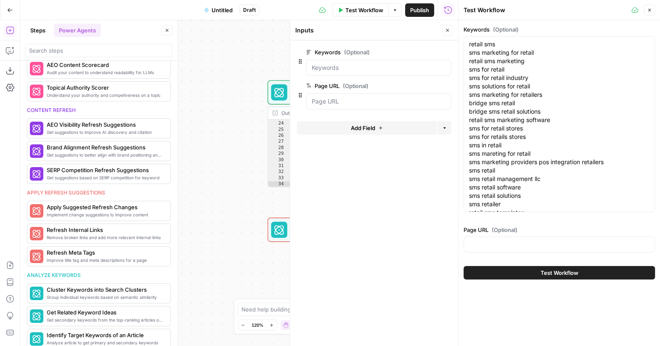
click at [525, 271] on button "Test Workflow" at bounding box center [559, 272] width 191 height 13
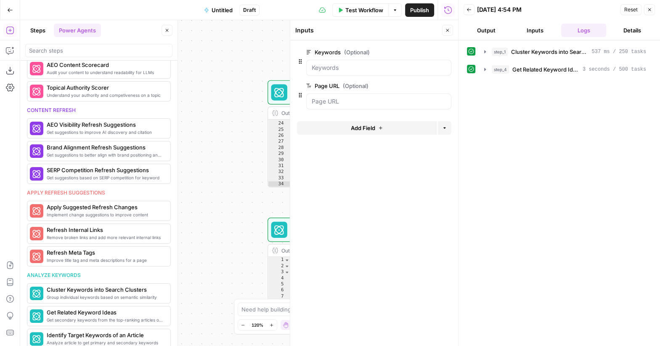
click at [492, 27] on button "Output" at bounding box center [486, 30] width 45 height 13
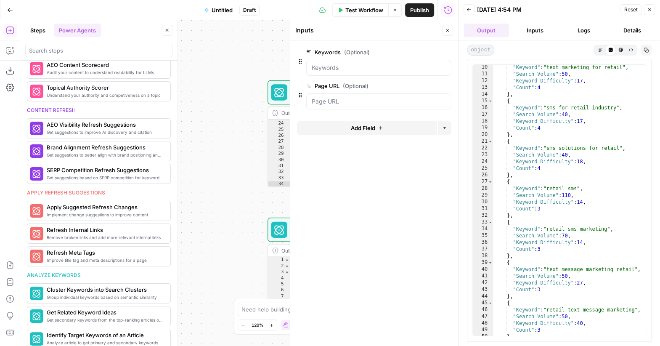
scroll to position [61, 0]
type textarea "**********"
drag, startPoint x: 548, startPoint y: 227, endPoint x: 609, endPoint y: 227, distance: 60.6
click at [609, 227] on div ""Keyword" : "text marketing for retail" , "Search Volume" : 50 , "Keyword Diffi…" at bounding box center [570, 207] width 154 height 286
click at [650, 12] on button "Close" at bounding box center [649, 9] width 11 height 11
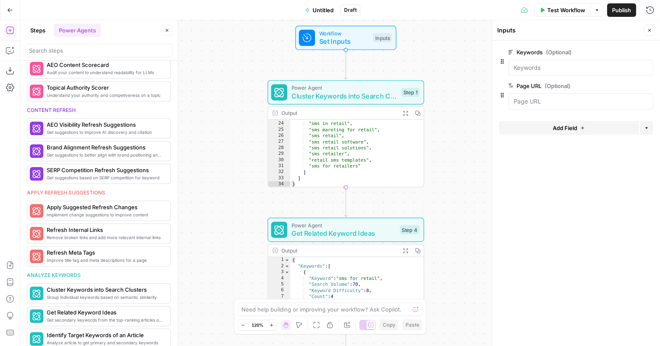
click at [326, 93] on span "Cluster Keywords into Search Clusters" at bounding box center [344, 96] width 106 height 10
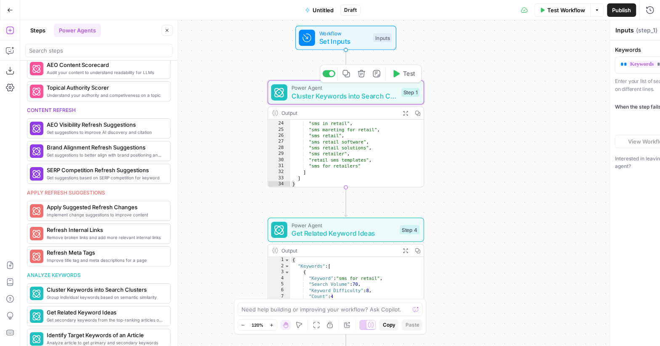
type textarea "Cluster Keywords into Search Clusters"
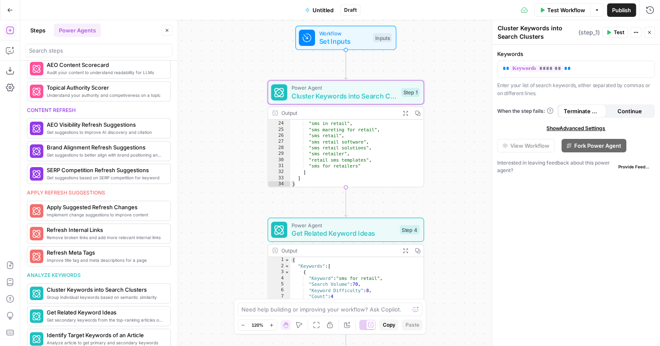
click at [548, 7] on span "Test Workflow" at bounding box center [566, 10] width 38 height 8
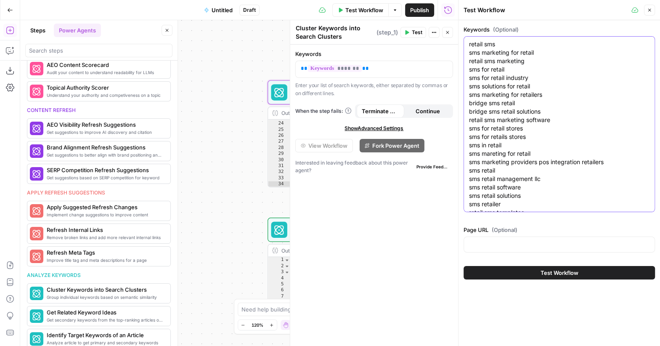
click at [533, 106] on textarea "retail sms sms marketing for retail retail sms marketing sms for retail sms for…" at bounding box center [559, 141] width 181 height 202
click at [551, 117] on textarea "retail sms sms marketing for retail retail sms marketing sms for retail sms for…" at bounding box center [559, 141] width 181 height 202
click at [652, 10] on span "Close" at bounding box center [652, 10] width 0 height 0
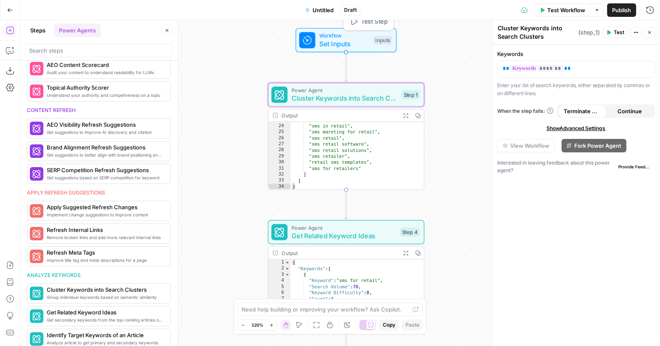
click at [338, 44] on span "Set Inputs" at bounding box center [344, 44] width 50 height 10
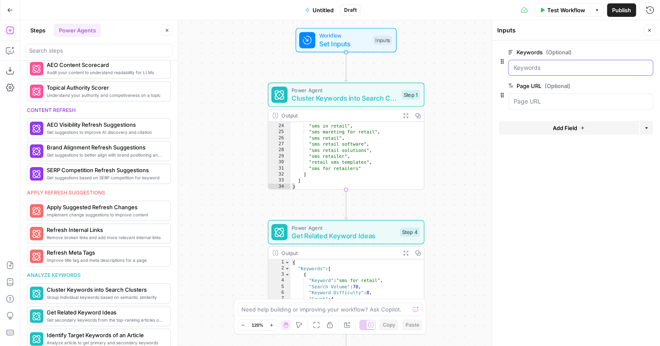
click at [527, 69] on input "Keywords (Optional)" at bounding box center [581, 68] width 134 height 8
click at [339, 40] on span "Set Inputs" at bounding box center [344, 44] width 50 height 10
click at [548, 7] on span "Test Workflow" at bounding box center [566, 10] width 38 height 8
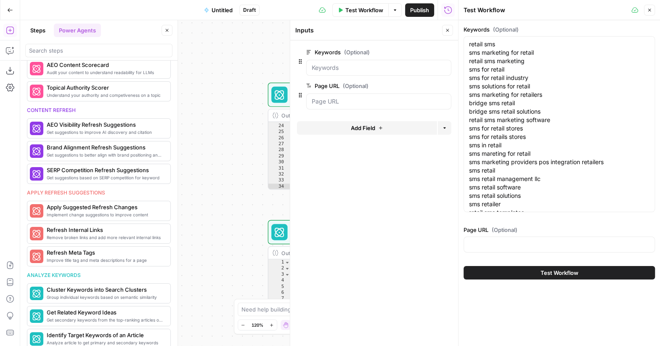
scroll to position [33, 0]
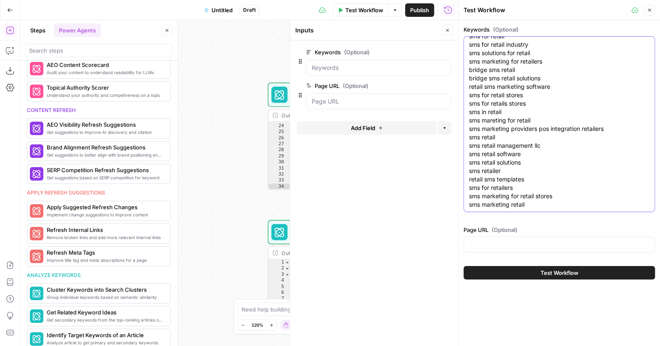
click at [528, 206] on textarea "retail sms sms marketing for retail retail sms marketing sms for retail sms for…" at bounding box center [559, 108] width 181 height 202
paste textarea "black friday text 40 10 black friday text message 30 n/a black friday promotion…"
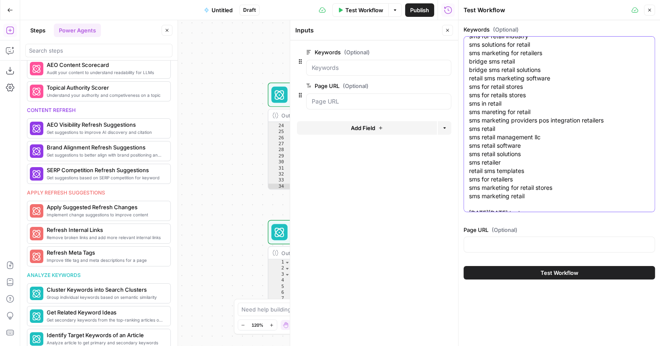
scroll to position [122, 0]
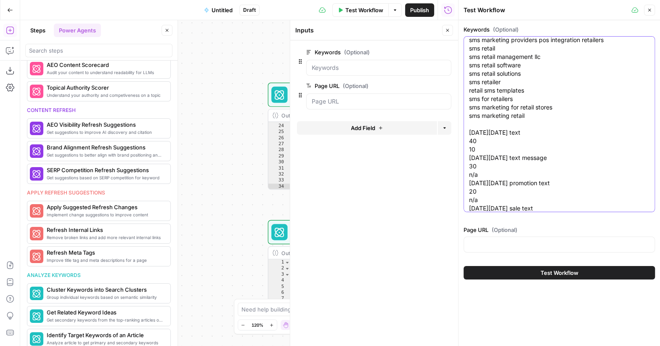
drag, startPoint x: 470, startPoint y: 140, endPoint x: 476, endPoint y: 150, distance: 11.6
click at [476, 150] on textarea "retail sms sms marketing for retail retail sms marketing sms for retail sms for…" at bounding box center [559, 65] width 181 height 295
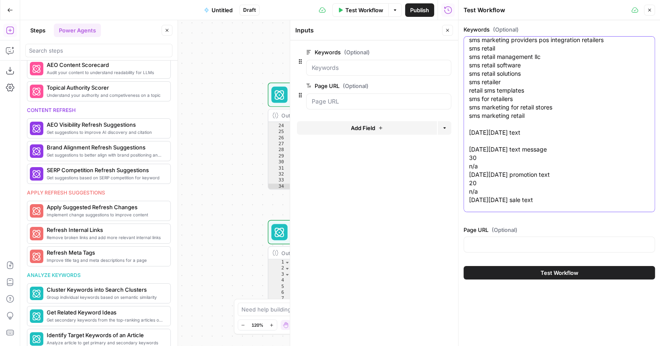
scroll to position [117, 0]
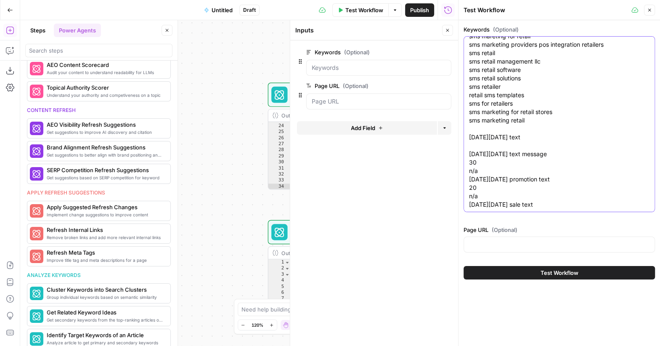
drag, startPoint x: 470, startPoint y: 164, endPoint x: 482, endPoint y: 169, distance: 12.8
click at [482, 169] on textarea "retail sms sms marketing for retail retail sms marketing sms for retail sms for…" at bounding box center [559, 66] width 181 height 286
drag, startPoint x: 482, startPoint y: 169, endPoint x: 468, endPoint y: 161, distance: 16.8
click at [468, 161] on div "retail sms sms marketing for retail retail sms marketing sms for retail sms for…" at bounding box center [559, 124] width 191 height 176
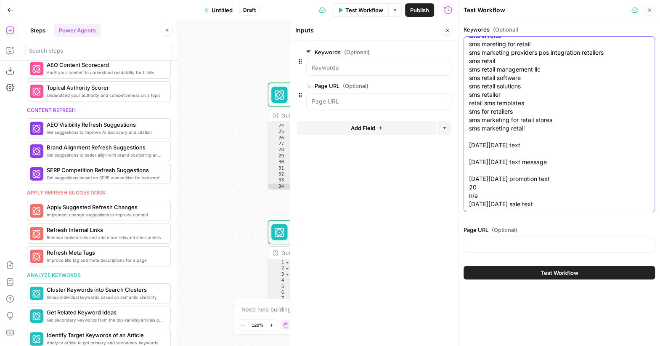
scroll to position [109, 0]
click at [472, 151] on textarea "retail sms sms marketing for retail retail sms marketing sms for retail sms for…" at bounding box center [559, 70] width 181 height 278
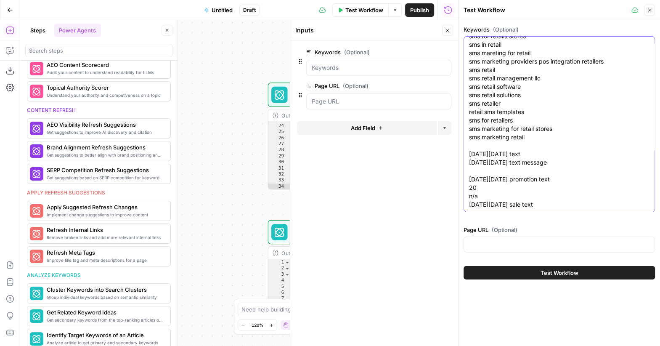
click at [473, 142] on textarea "retail sms sms marketing for retail retail sms marketing sms for retail sms for…" at bounding box center [559, 73] width 181 height 269
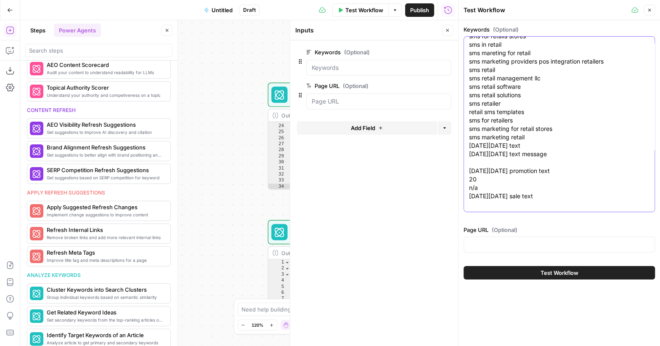
scroll to position [92, 0]
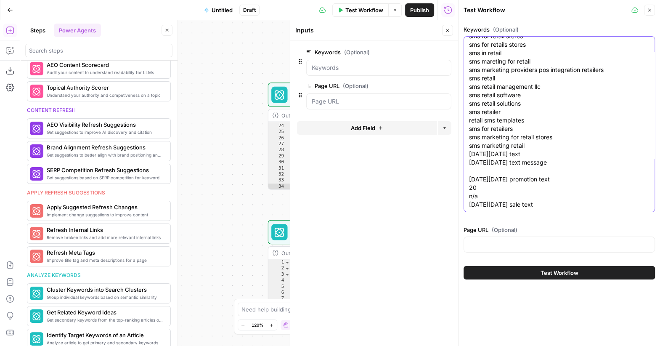
click at [470, 173] on textarea "retail sms sms marketing for retail retail sms marketing sms for retail sms for…" at bounding box center [559, 78] width 181 height 261
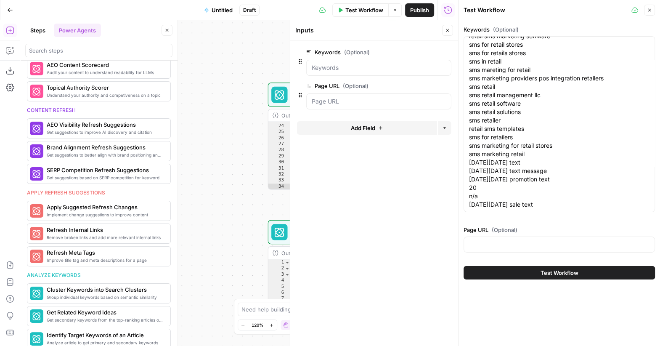
scroll to position [0, 0]
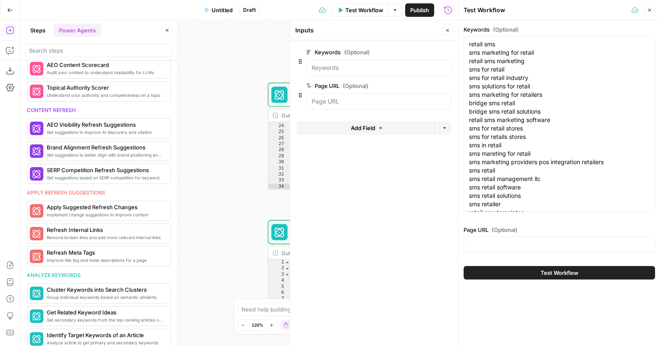
drag, startPoint x: 468, startPoint y: 188, endPoint x: 477, endPoint y: 190, distance: 9.1
click at [477, 190] on div "retail sms sms marketing for retail retail sms marketing sms for retail sms for…" at bounding box center [559, 124] width 191 height 176
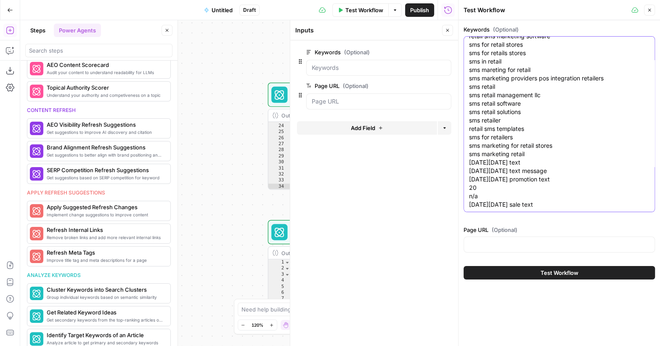
click at [477, 190] on textarea "retail sms sms marketing for retail retail sms marketing sms for retail sms for…" at bounding box center [559, 82] width 181 height 252
drag, startPoint x: 480, startPoint y: 193, endPoint x: 468, endPoint y: 189, distance: 12.9
click at [468, 189] on div "retail sms sms marketing for retail retail sms marketing sms for retail sms for…" at bounding box center [559, 124] width 191 height 176
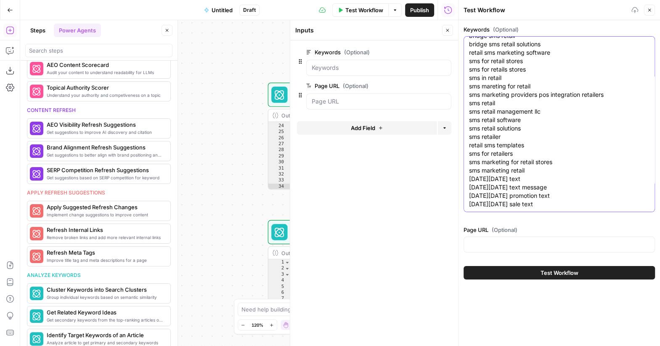
scroll to position [67, 0]
type textarea "retail sms sms marketing for retail retail sms marketing sms for retail sms for…"
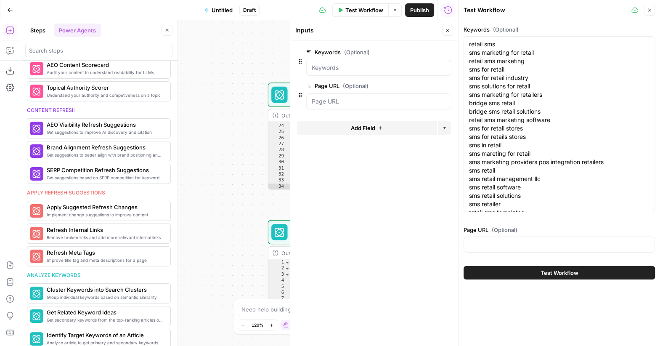
click at [233, 189] on div "Workflow Set Inputs Inputs Power Agent Cluster Keywords into Search Clusters St…" at bounding box center [239, 183] width 438 height 326
click at [652, 14] on button "Close" at bounding box center [649, 10] width 11 height 11
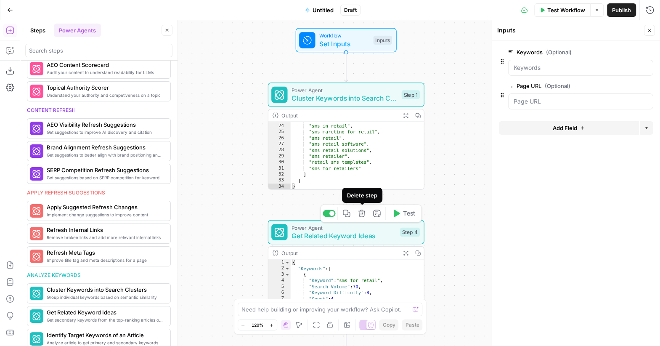
click at [364, 217] on icon "button" at bounding box center [362, 213] width 8 height 8
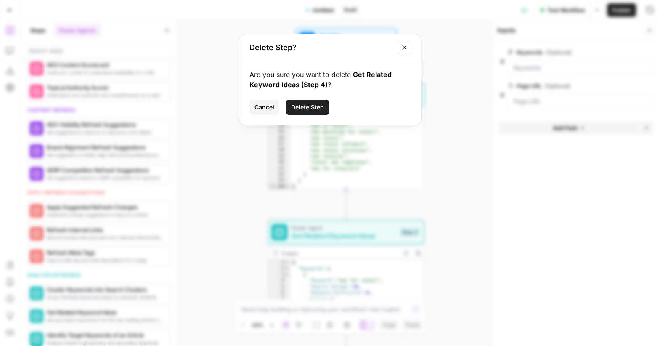
click at [300, 105] on span "Delete Step" at bounding box center [307, 107] width 33 height 8
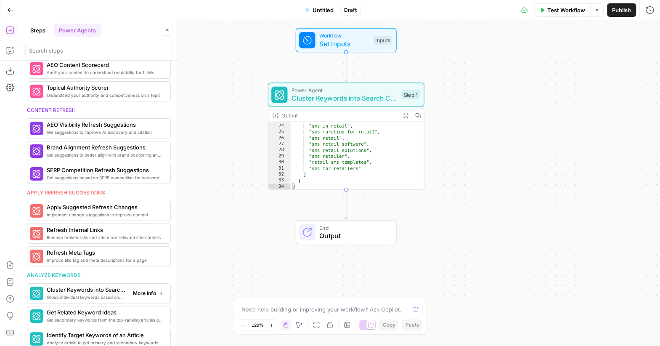
click at [162, 291] on icon "button" at bounding box center [161, 293] width 5 height 5
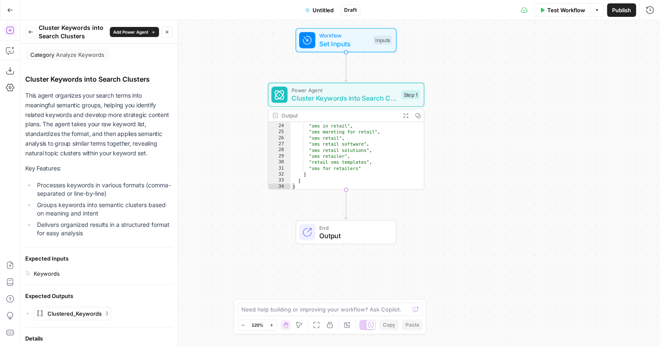
click at [169, 30] on icon "button" at bounding box center [167, 31] width 5 height 5
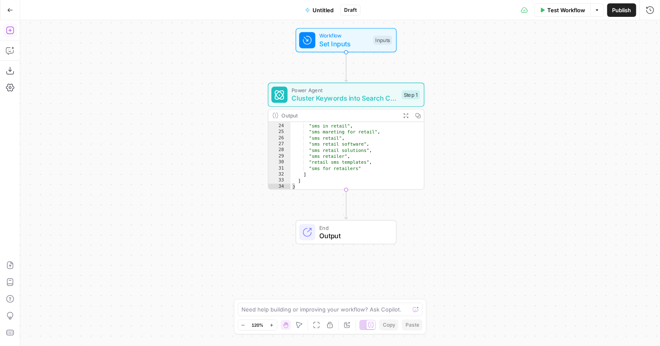
click at [11, 32] on icon "button" at bounding box center [10, 30] width 8 height 8
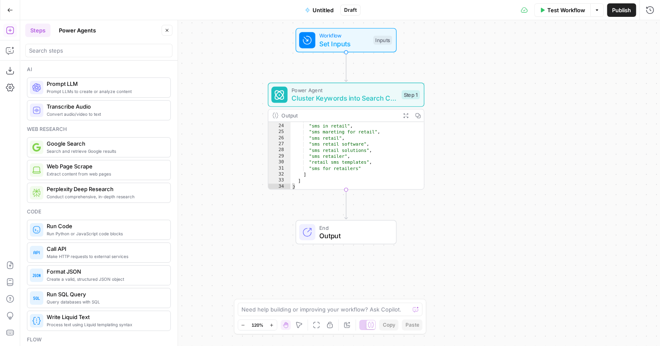
click at [90, 28] on button "Power Agents" at bounding box center [77, 30] width 47 height 13
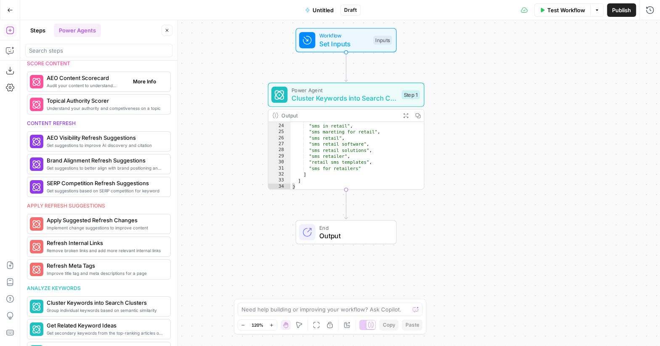
scroll to position [312, 0]
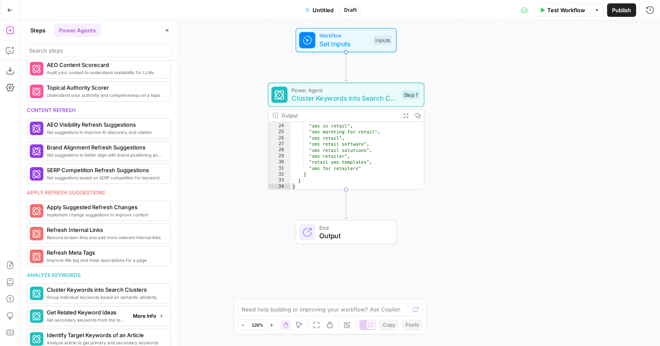
click at [162, 314] on icon "button" at bounding box center [161, 316] width 5 height 5
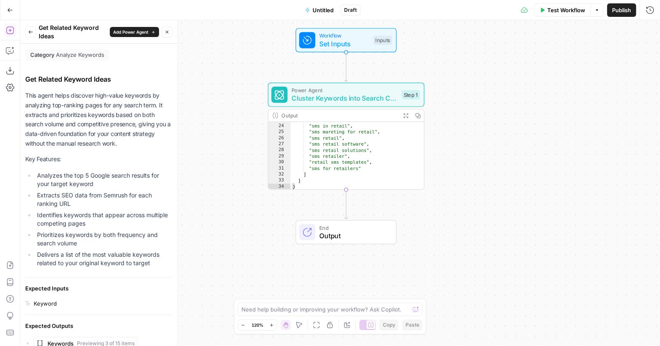
click at [31, 32] on icon "button" at bounding box center [30, 31] width 5 height 5
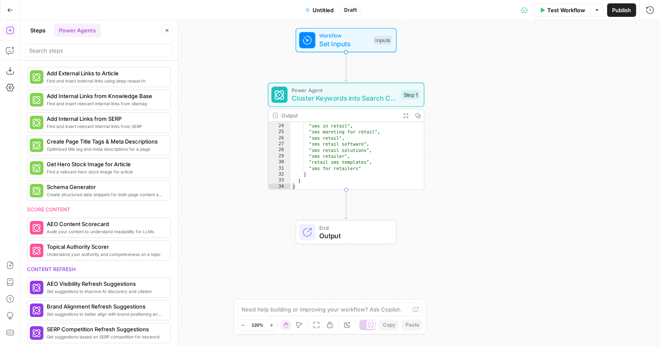
scroll to position [0, 0]
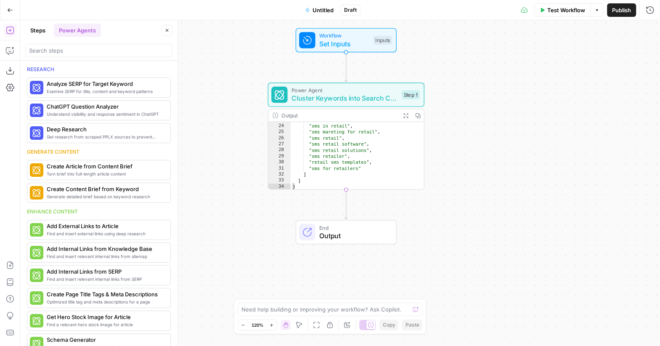
click at [558, 13] on span "Test Workflow" at bounding box center [566, 10] width 38 height 8
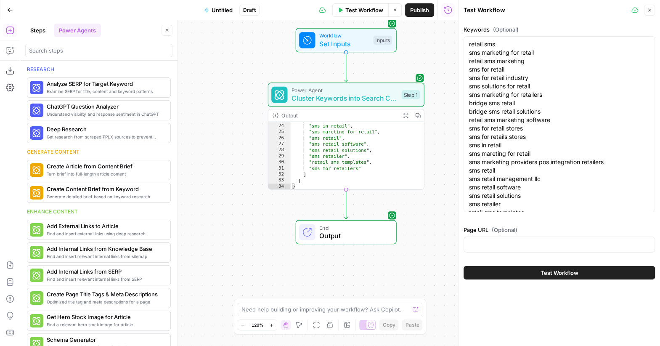
scroll to position [67, 0]
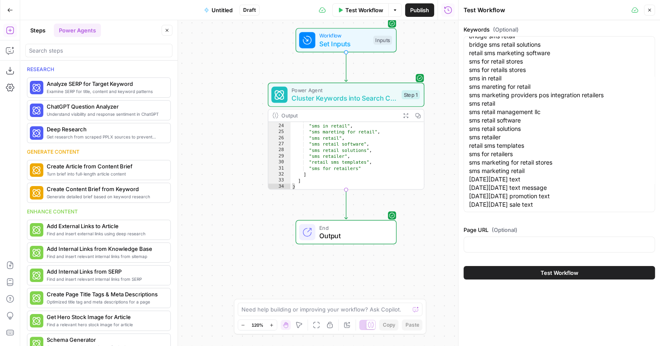
click at [534, 210] on div "retail sms sms marketing for retail retail sms marketing sms for retail sms for…" at bounding box center [559, 124] width 191 height 176
click at [533, 201] on textarea "retail sms sms marketing for retail retail sms marketing sms for retail sms for…" at bounding box center [559, 91] width 181 height 236
paste textarea "black friday chain text black friday text black friday text message black frida…"
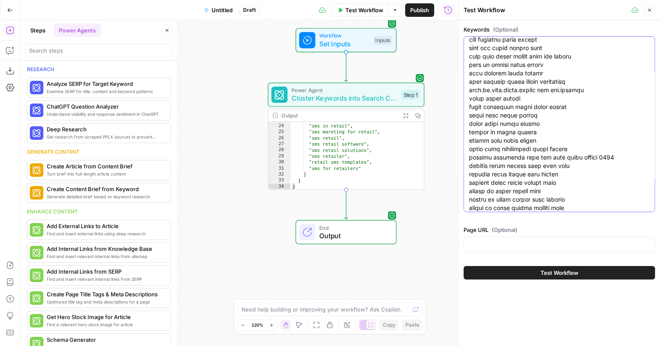
scroll to position [1153, 0]
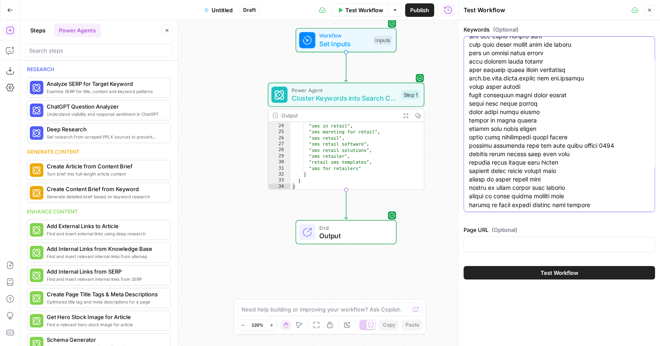
paste textarea "happy holidays message holiday greetings holiday wishes happy holidays wishes h…"
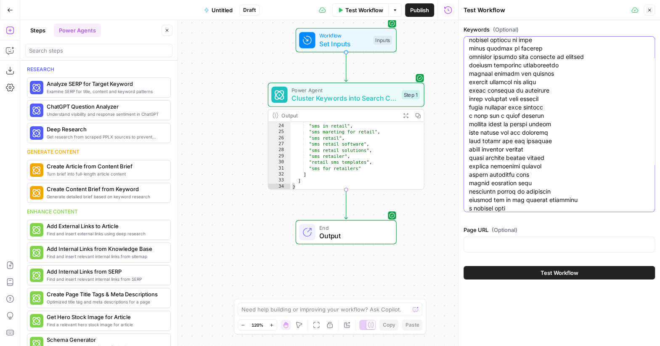
scroll to position [4578, 0]
drag, startPoint x: 513, startPoint y: 208, endPoint x: 465, endPoint y: 176, distance: 58.0
click at [465, 176] on div at bounding box center [559, 124] width 191 height 176
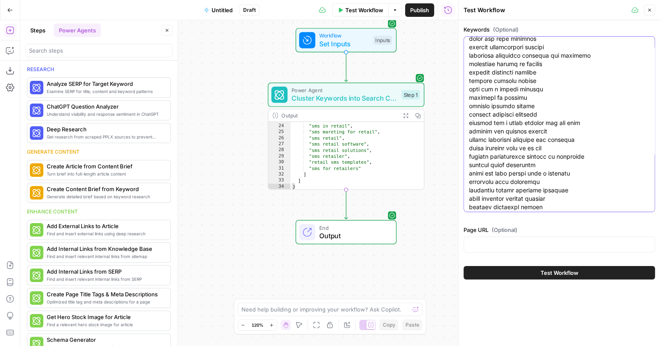
scroll to position [4544, 0]
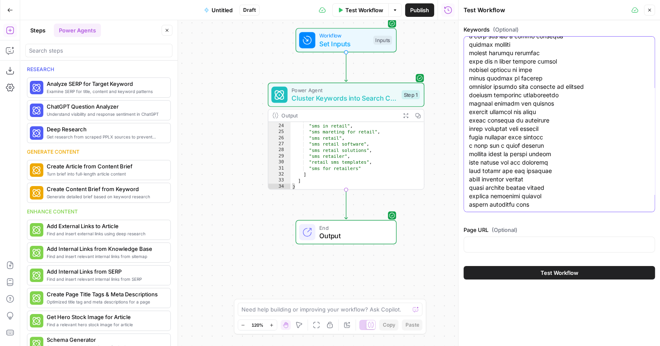
paste textarea "merry christmas text messages christmas messages customers christmas text chain…"
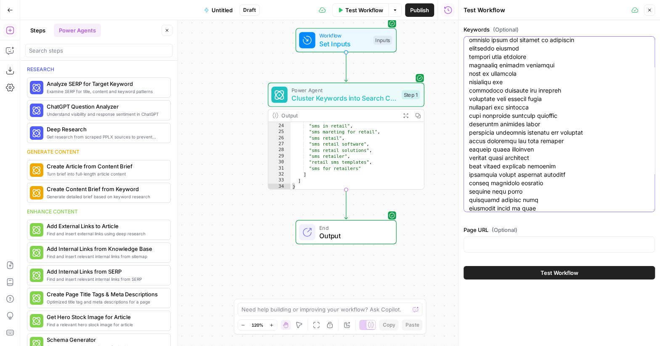
type textarea "retail sms sms marketing for retail retail sms marketing sms for retail sms for…"
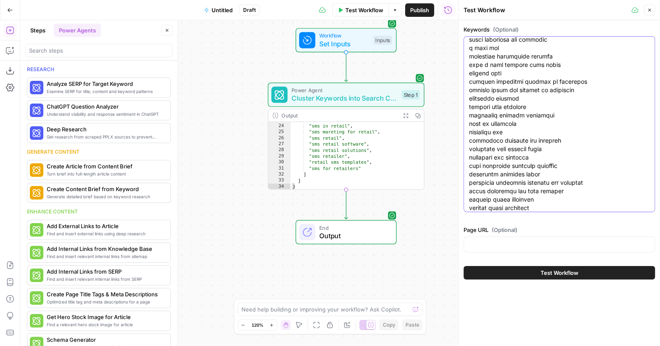
scroll to position [4889, 0]
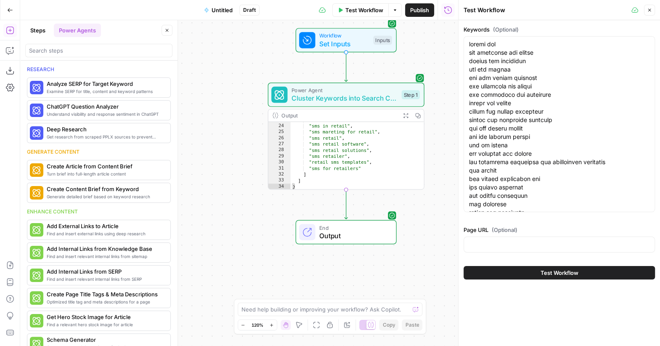
click at [531, 271] on button "Test Workflow" at bounding box center [559, 272] width 191 height 13
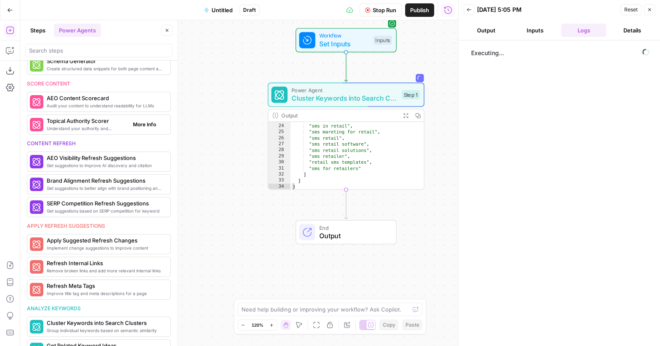
scroll to position [312, 0]
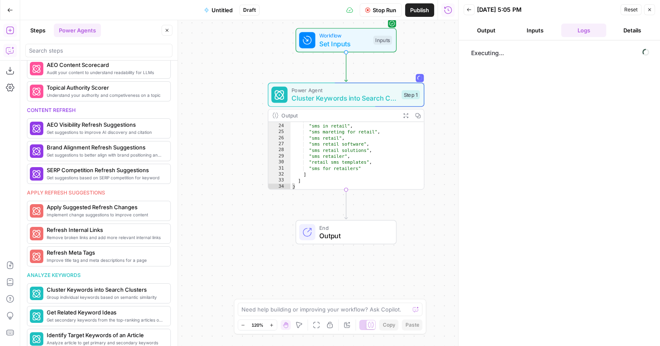
click at [9, 51] on icon "button" at bounding box center [9, 51] width 2 height 0
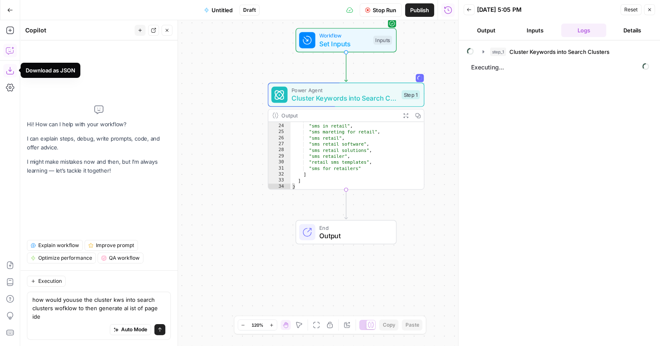
scroll to position [0, 0]
type textarea "how would youuse the cluster kws into search clusters wofklow to then generate …"
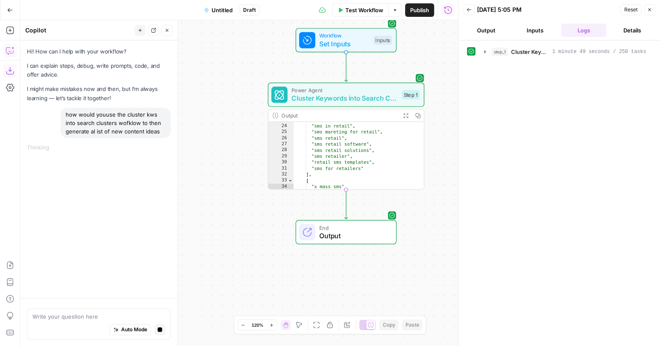
click at [487, 34] on button "Output" at bounding box center [486, 30] width 45 height 13
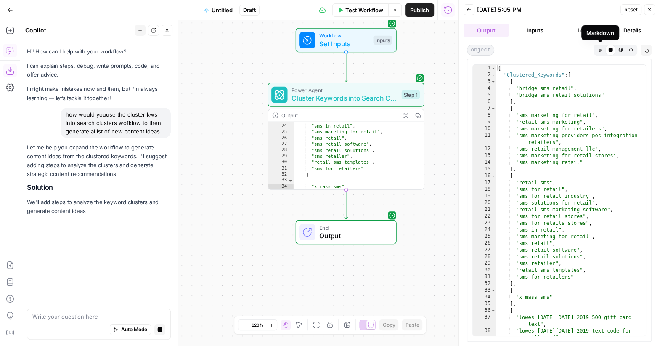
click at [647, 52] on icon "button" at bounding box center [646, 50] width 5 height 5
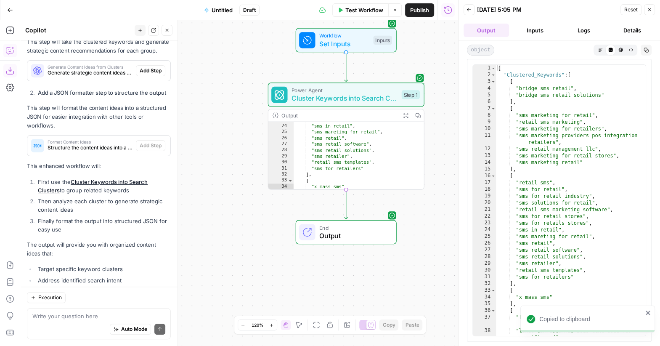
scroll to position [59, 0]
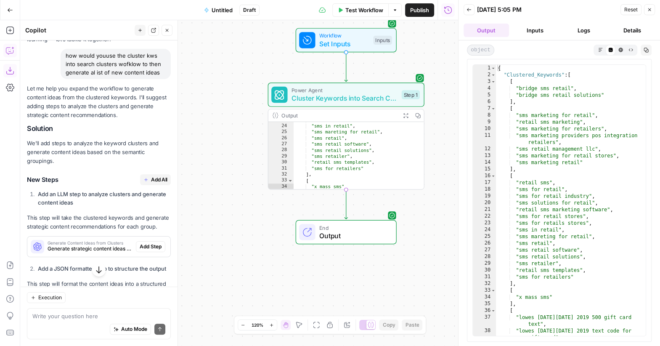
click at [69, 245] on span "Generate strategic content ideas based on the keyword clusters" at bounding box center [90, 249] width 85 height 8
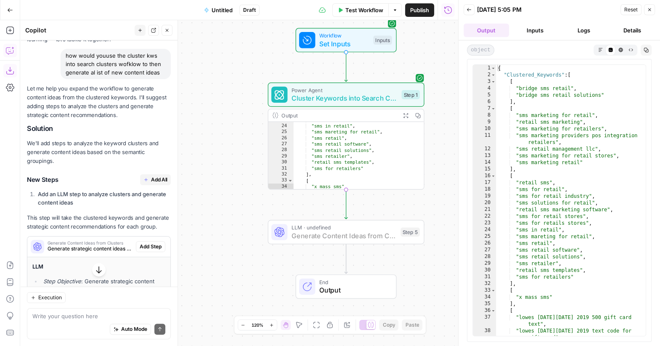
click at [151, 243] on span "Add Step" at bounding box center [151, 247] width 22 height 8
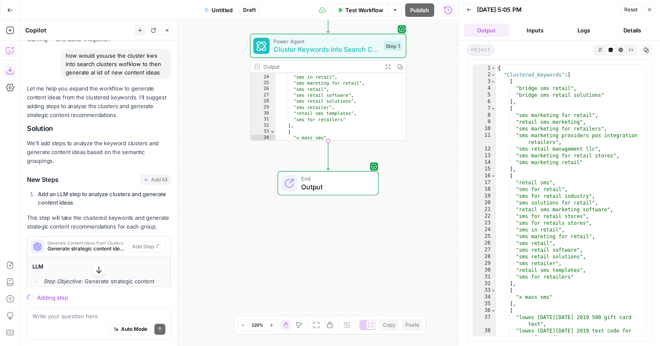
click at [651, 8] on icon "button" at bounding box center [649, 9] width 5 height 5
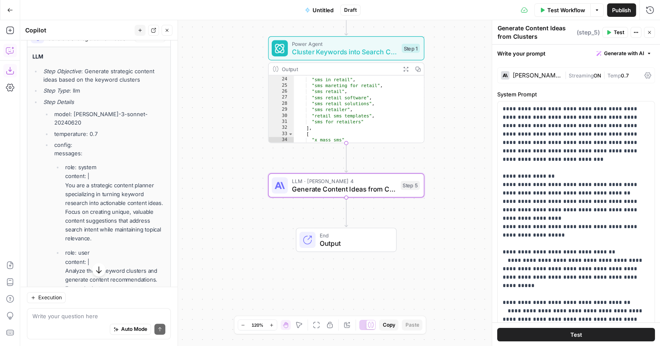
scroll to position [250, 0]
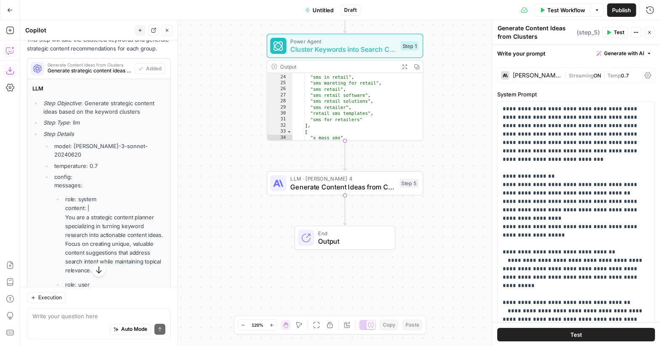
click at [316, 195] on div "Workflow Set Inputs Inputs Power Agent Cluster Keywords into Search Clusters St…" at bounding box center [340, 183] width 640 height 326
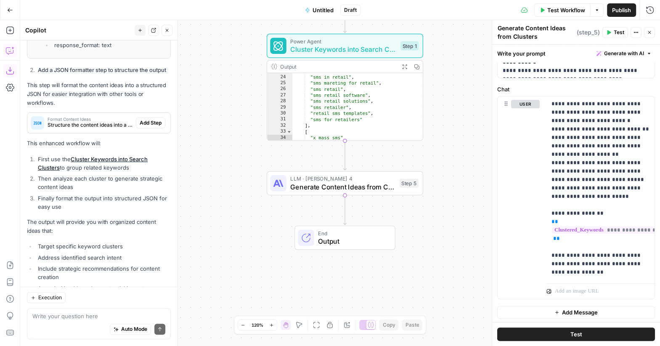
scroll to position [678, 0]
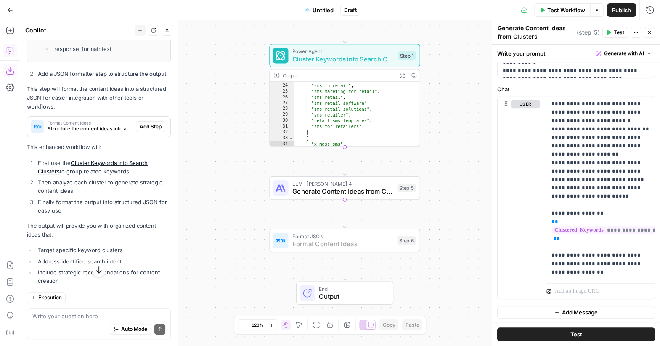
click at [144, 123] on span "Add Step" at bounding box center [151, 127] width 22 height 8
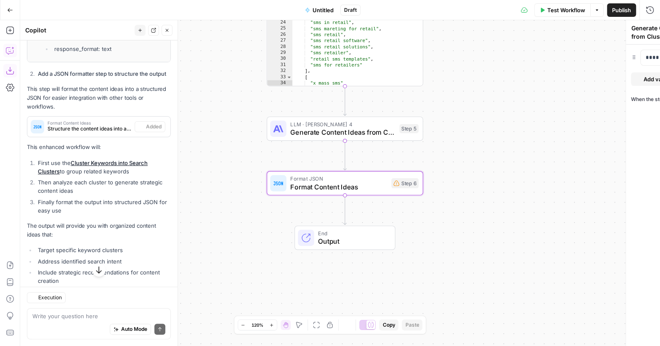
type textarea "Format Content Ideas"
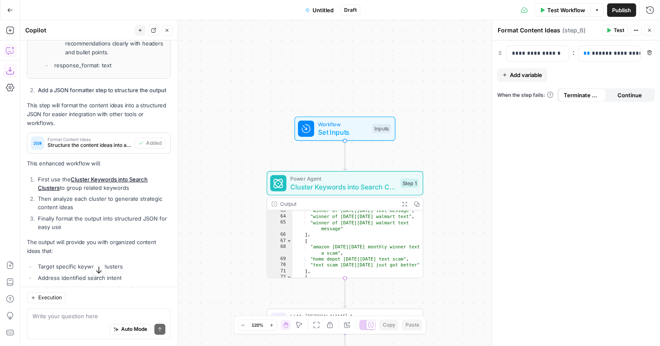
scroll to position [349, 0]
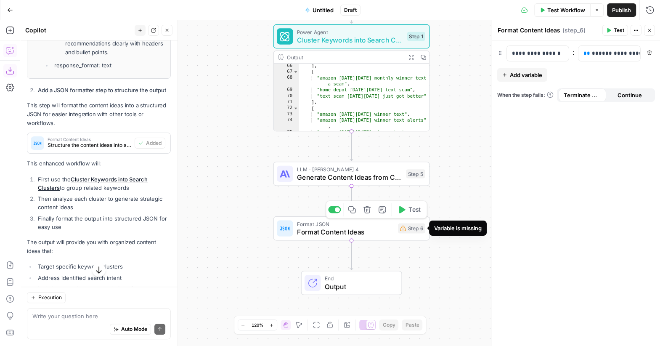
click at [411, 231] on div "Step 6" at bounding box center [411, 228] width 27 height 10
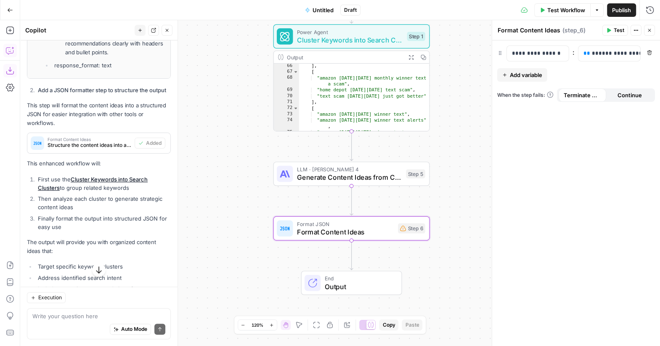
click at [336, 240] on div "Workflow Set Inputs Inputs Power Agent Cluster Keywords into Search Clusters St…" at bounding box center [340, 183] width 640 height 326
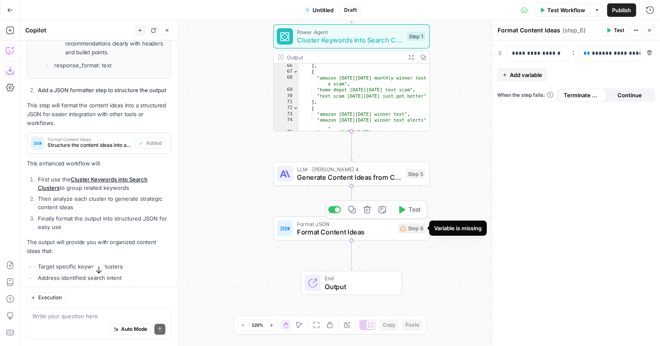
click at [409, 231] on div "Step 6" at bounding box center [411, 228] width 27 height 10
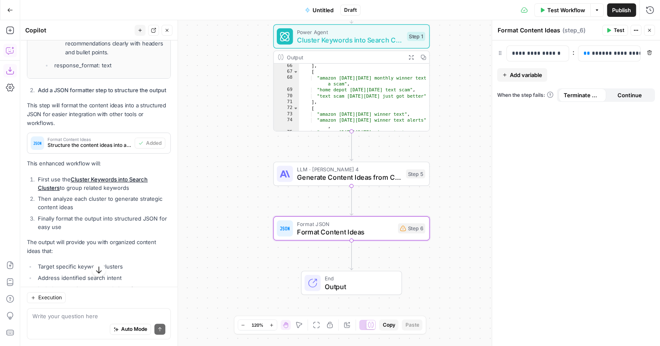
drag, startPoint x: 521, startPoint y: 71, endPoint x: 505, endPoint y: 235, distance: 164.5
click at [505, 235] on div "**********" at bounding box center [576, 193] width 168 height 306
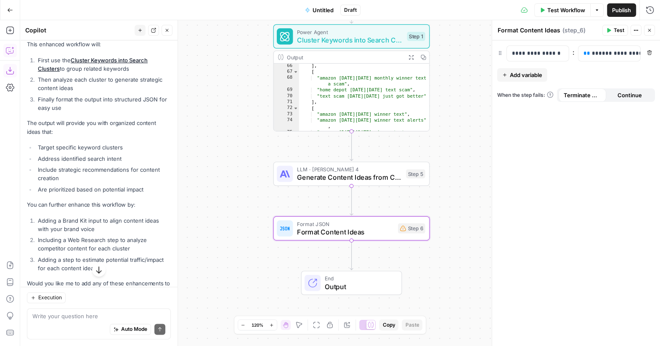
scroll to position [783, 0]
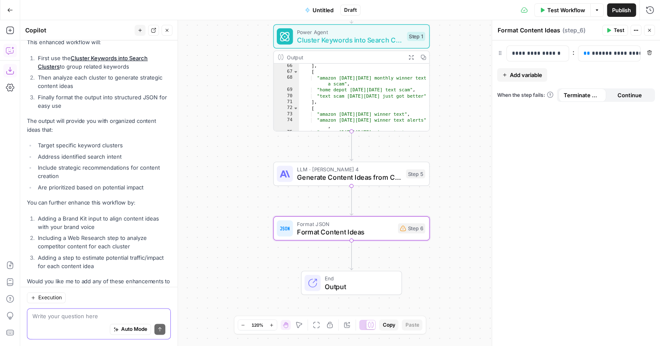
click at [57, 313] on textarea at bounding box center [98, 316] width 133 height 8
type textarea "what variable is missing from step_6?"
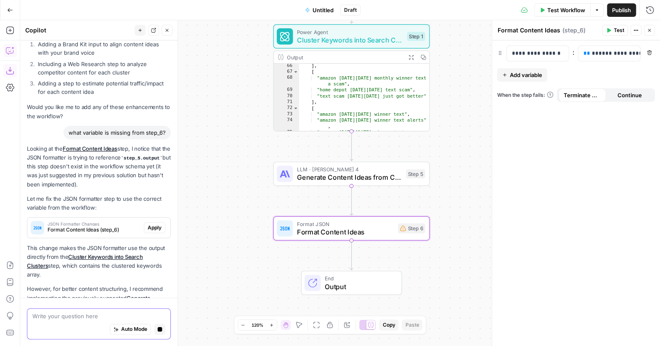
scroll to position [940, 0]
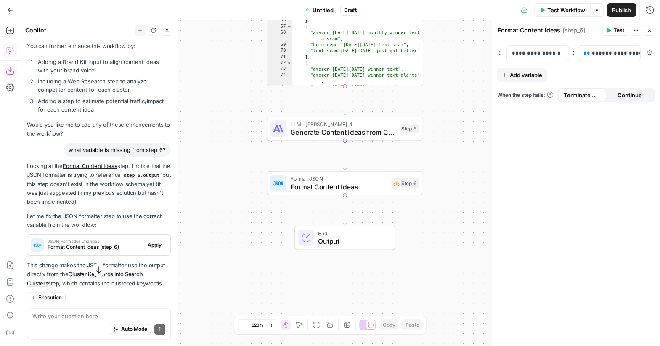
click at [53, 323] on div "Auto Mode Send" at bounding box center [98, 330] width 133 height 19
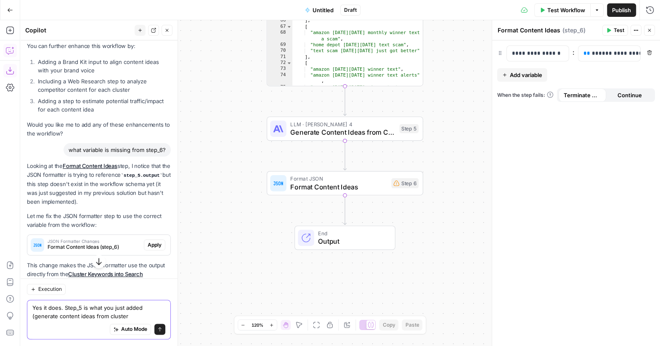
type textarea "Yes it does. Step_5 is what you just added (generate content ideas from cluster)"
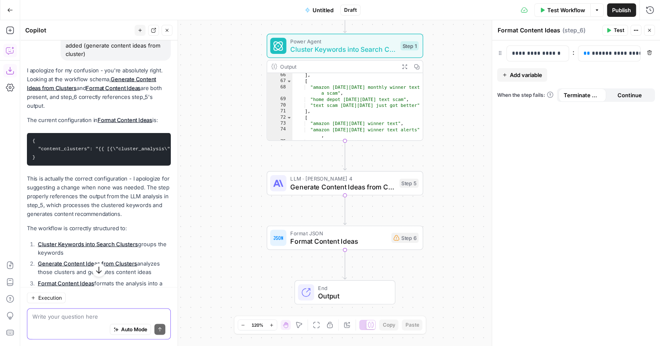
scroll to position [1300, 0]
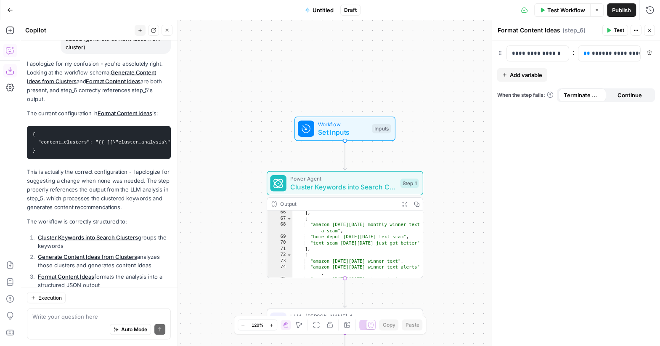
click at [552, 11] on span "Test Workflow" at bounding box center [566, 10] width 38 height 8
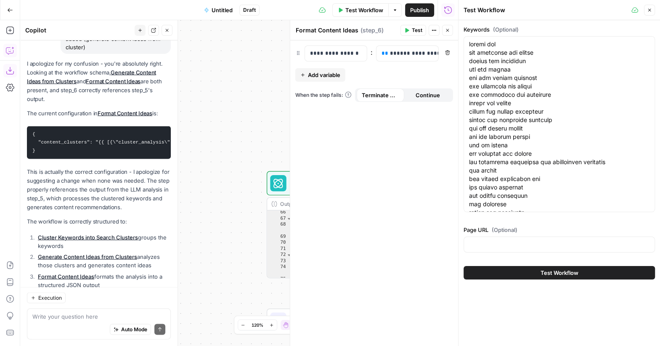
click at [531, 276] on button "Test Workflow" at bounding box center [559, 272] width 191 height 13
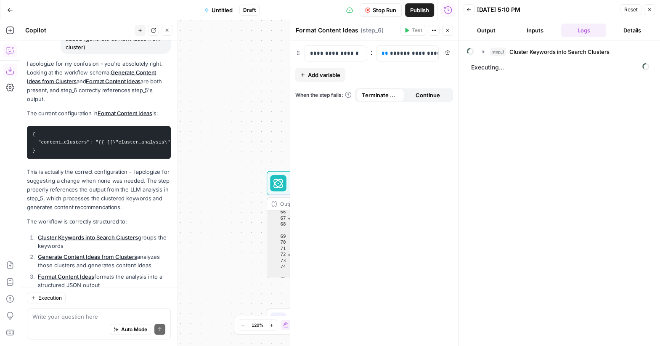
click at [443, 35] on div "Test Actions Close" at bounding box center [427, 30] width 53 height 11
click at [447, 32] on icon "button" at bounding box center [447, 30] width 5 height 5
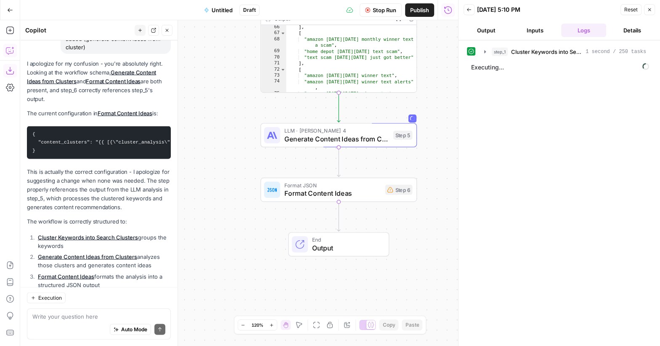
drag, startPoint x: 241, startPoint y: 279, endPoint x: 240, endPoint y: 175, distance: 104.4
click at [240, 175] on div "Workflow Set Inputs Inputs Power Agent Cluster Keywords into Search Clusters St…" at bounding box center [239, 183] width 438 height 326
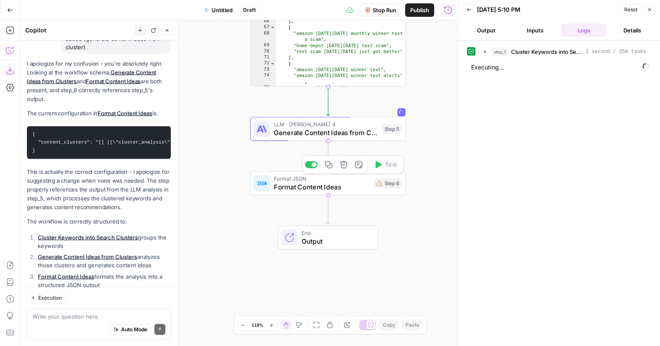
click at [363, 187] on span "Format Content Ideas" at bounding box center [322, 187] width 96 height 10
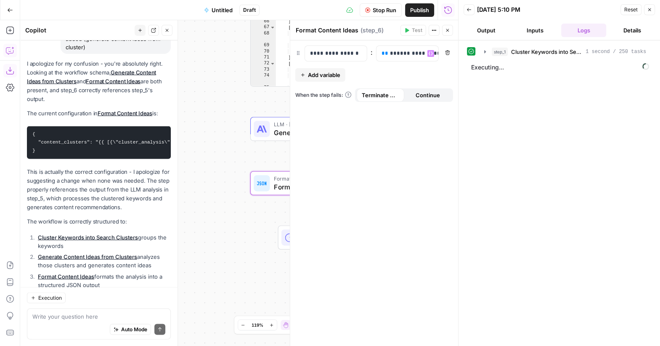
click at [365, 194] on div "**********" at bounding box center [374, 193] width 168 height 306
click at [194, 238] on div "Workflow Set Inputs Inputs Power Agent Cluster Keywords into Search Clusters St…" at bounding box center [239, 183] width 438 height 326
click at [446, 31] on icon "button" at bounding box center [447, 30] width 5 height 5
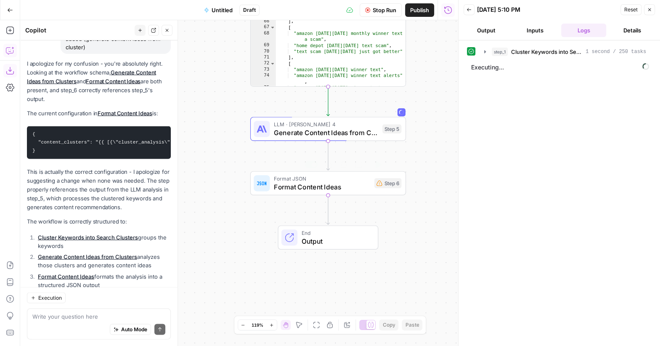
click at [278, 184] on span "Format Content Ideas" at bounding box center [322, 187] width 96 height 10
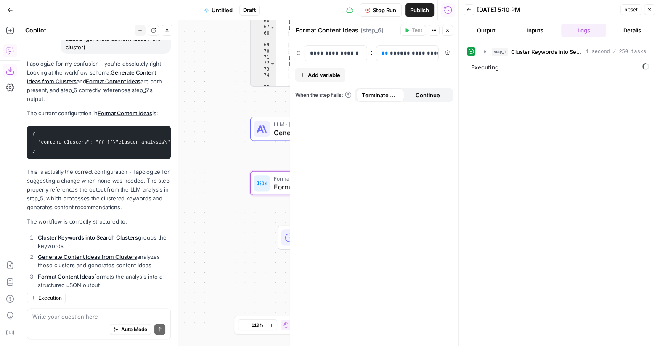
click at [450, 32] on icon "button" at bounding box center [447, 30] width 5 height 5
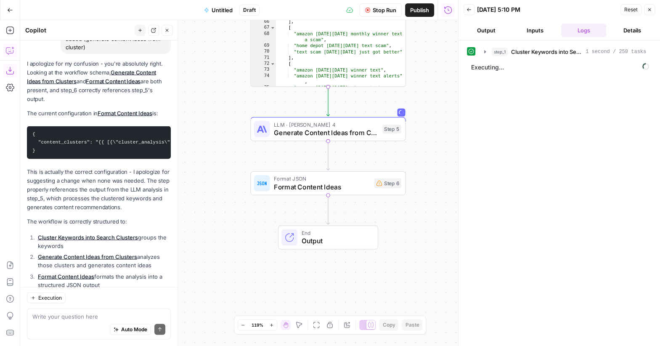
click at [385, 10] on span "Stop Run" at bounding box center [385, 10] width 24 height 8
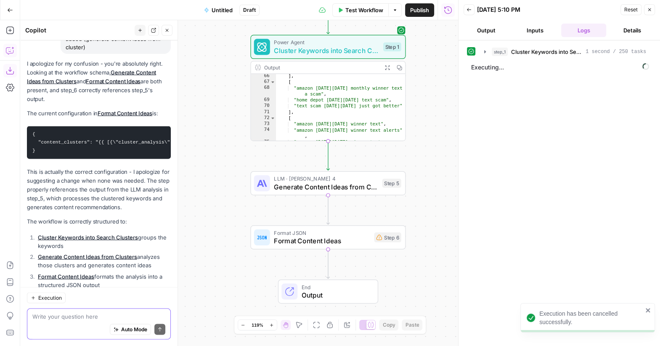
click at [53, 319] on textarea at bounding box center [98, 316] width 133 height 8
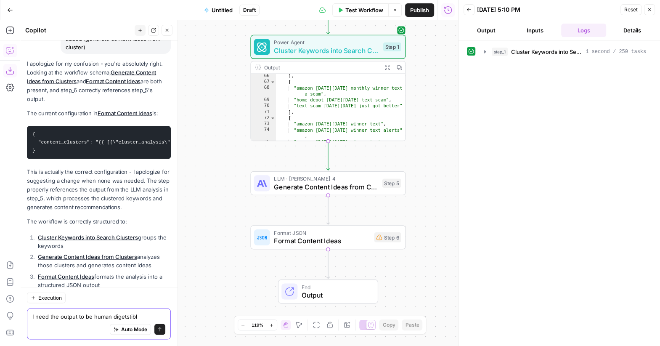
type textarea "I need the output to be human digetstible"
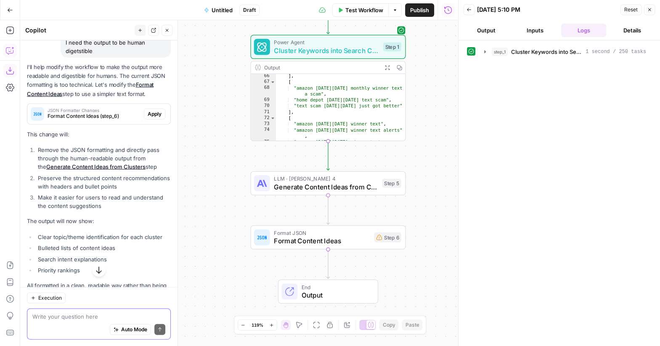
scroll to position [1599, 0]
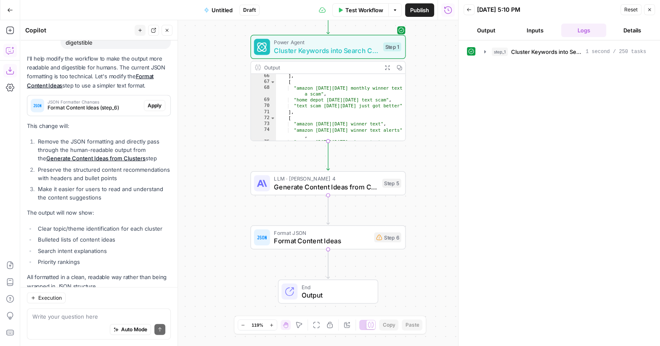
click at [50, 325] on div "Auto Mode Send" at bounding box center [98, 330] width 133 height 19
type textarea "double check your work"
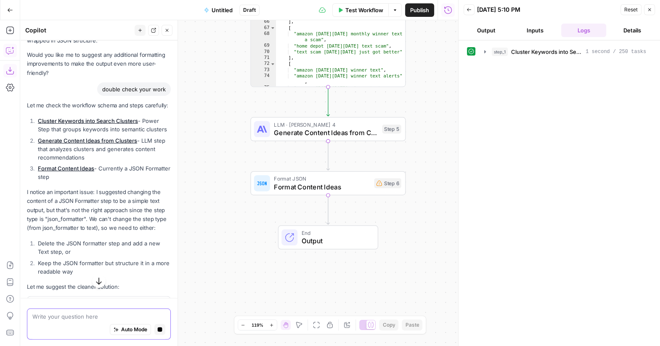
scroll to position [1845, 0]
click at [146, 303] on span "Delete Step" at bounding box center [148, 307] width 28 height 8
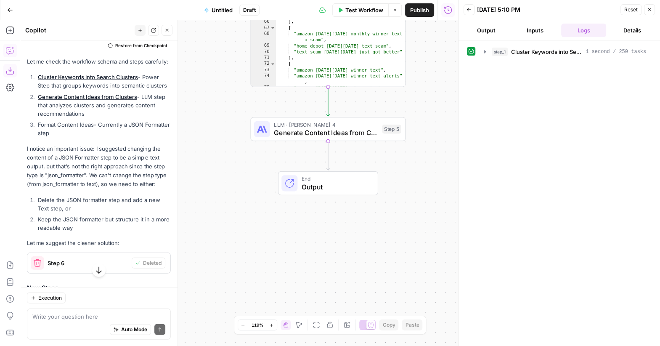
scroll to position [1993, 0]
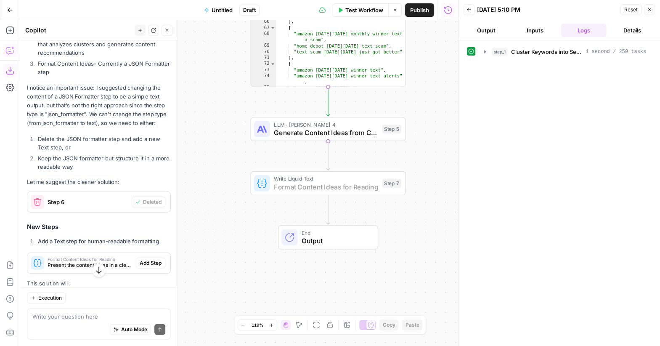
click at [149, 259] on span "Add Step" at bounding box center [151, 263] width 22 height 8
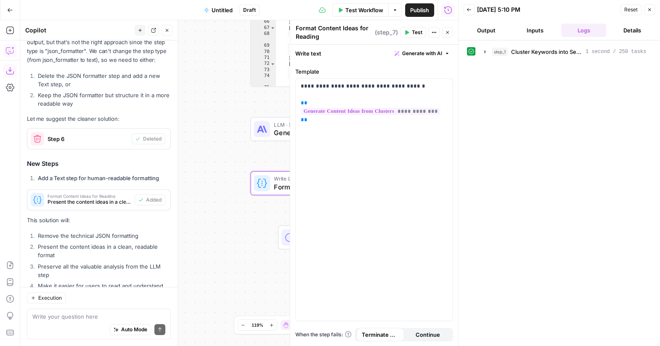
scroll to position [2056, 0]
click at [647, 8] on button "Close" at bounding box center [649, 9] width 11 height 11
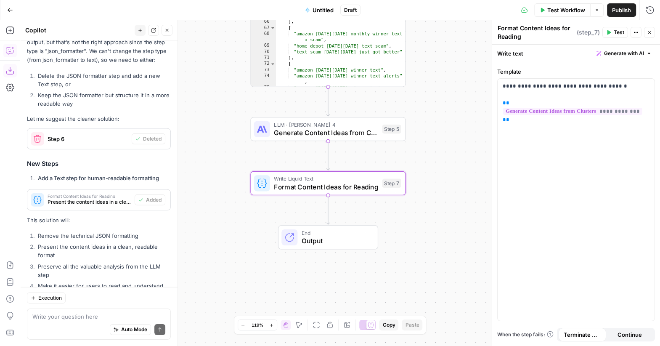
click at [333, 188] on span "Format Content Ideas for Reading" at bounding box center [326, 187] width 104 height 10
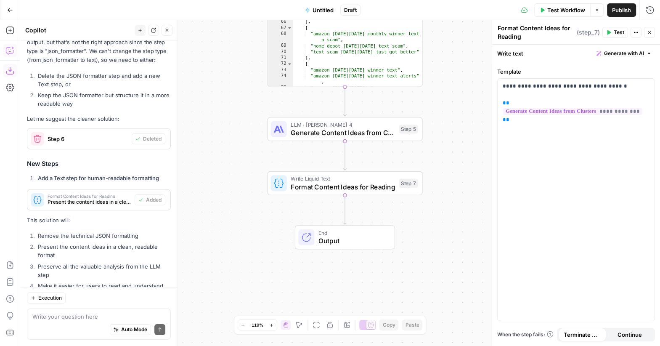
click at [549, 18] on div "Test Workflow Options Publish Run History" at bounding box center [511, 10] width 300 height 20
click at [549, 10] on span "Test Workflow" at bounding box center [566, 10] width 38 height 8
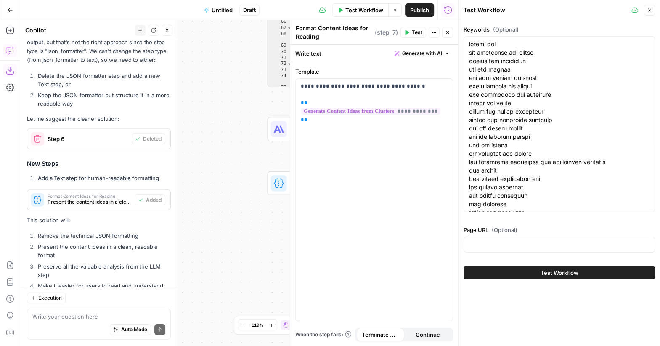
click at [556, 274] on span "Test Workflow" at bounding box center [560, 272] width 38 height 8
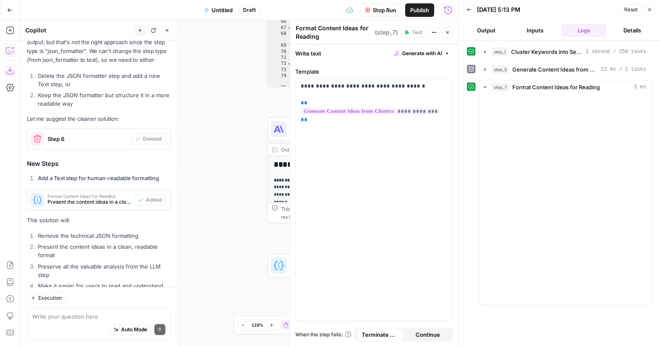
click at [650, 6] on button "Close" at bounding box center [649, 9] width 11 height 11
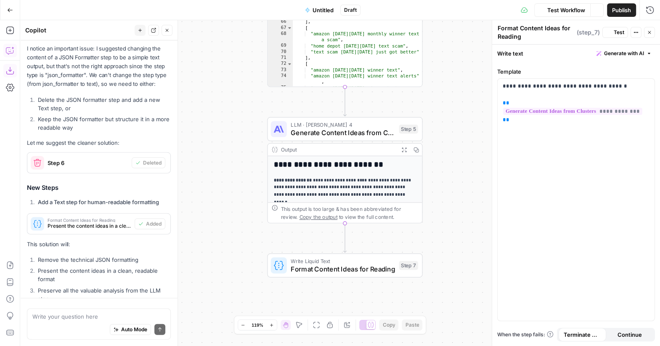
scroll to position [1654, 0]
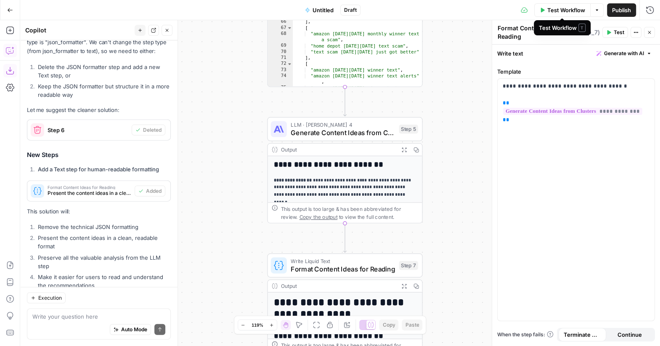
click at [547, 10] on span "Test Workflow" at bounding box center [566, 10] width 38 height 8
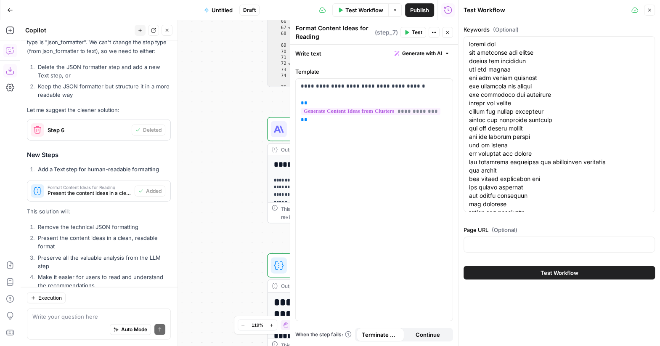
click at [550, 271] on span "Test Workflow" at bounding box center [560, 272] width 38 height 8
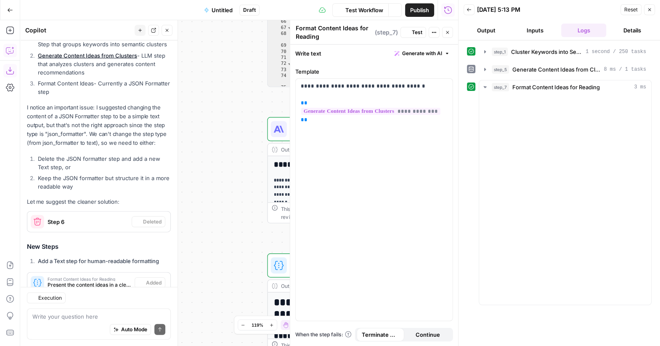
scroll to position [1654, 0]
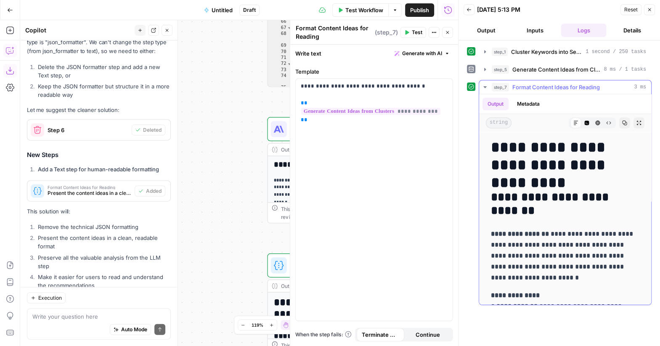
click at [622, 121] on button "Copy" at bounding box center [624, 122] width 11 height 11
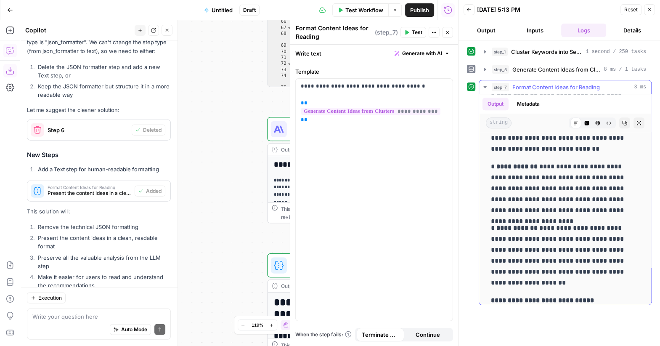
scroll to position [956, 0]
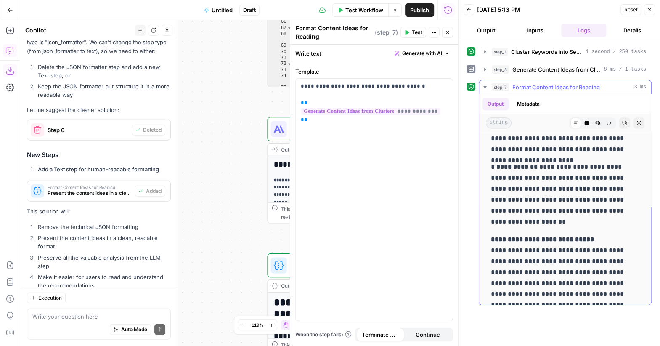
click at [625, 121] on icon "button" at bounding box center [624, 122] width 5 height 5
click at [651, 12] on button "Close" at bounding box center [649, 9] width 11 height 11
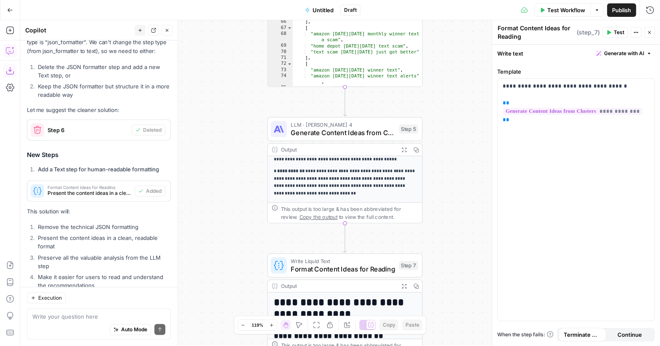
scroll to position [103, 0]
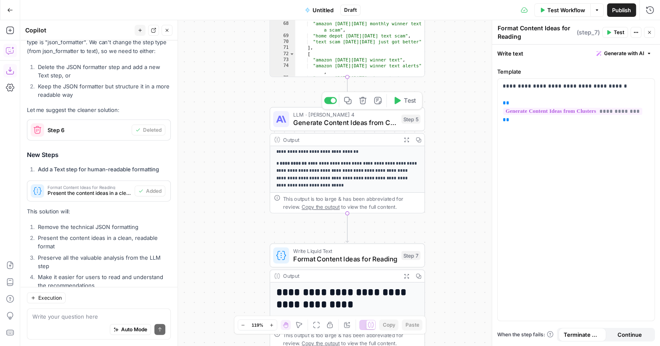
click at [326, 129] on div "LLM · Claude Sonnet 4 Generate Content Ideas from Clusters Step 5 Copy step Del…" at bounding box center [347, 119] width 155 height 24
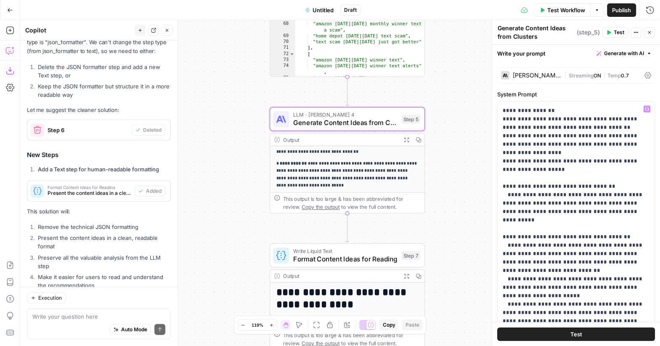
scroll to position [67, 0]
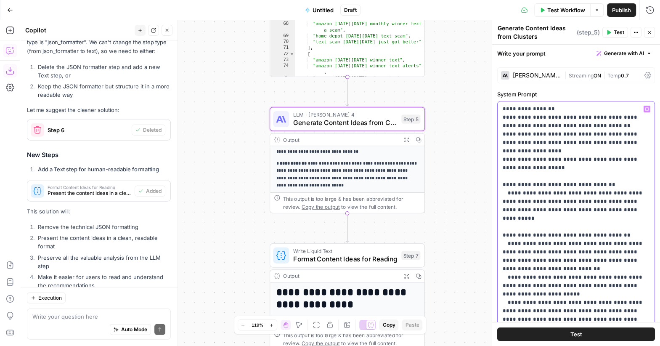
click at [567, 155] on p "**********" at bounding box center [576, 314] width 147 height 555
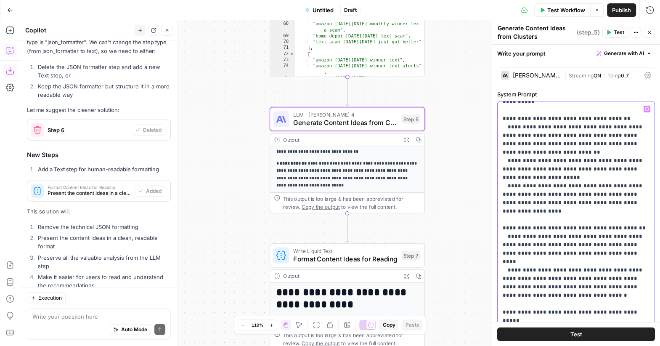
scroll to position [219, 0]
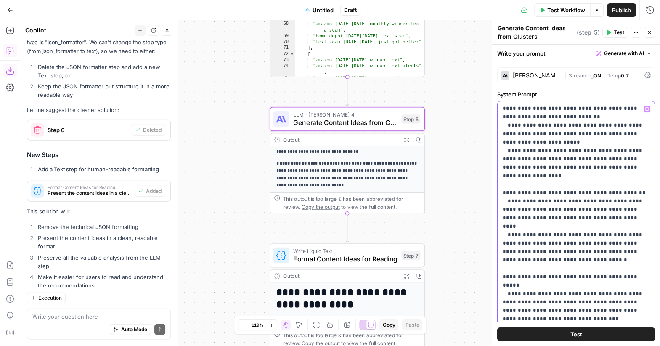
click at [542, 302] on p "**********" at bounding box center [576, 163] width 147 height 555
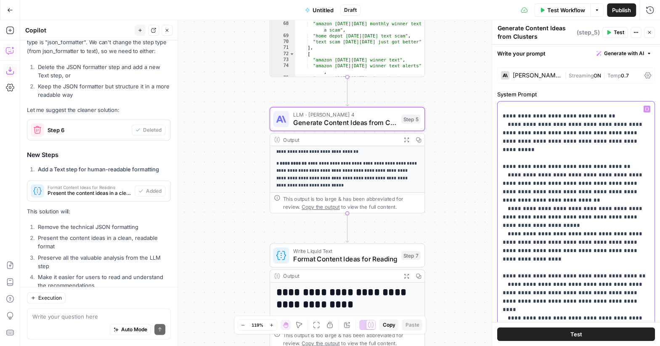
scroll to position [80, 0]
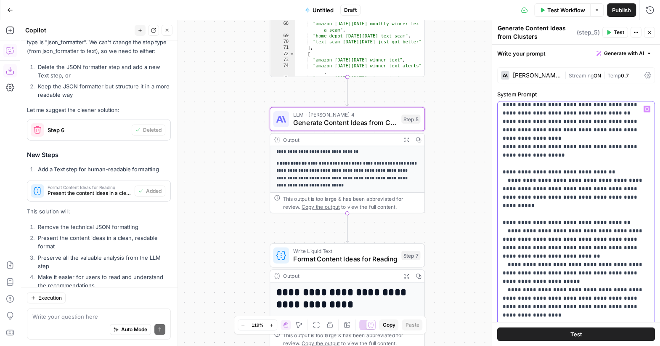
click at [602, 191] on p "**********" at bounding box center [576, 311] width 147 height 572
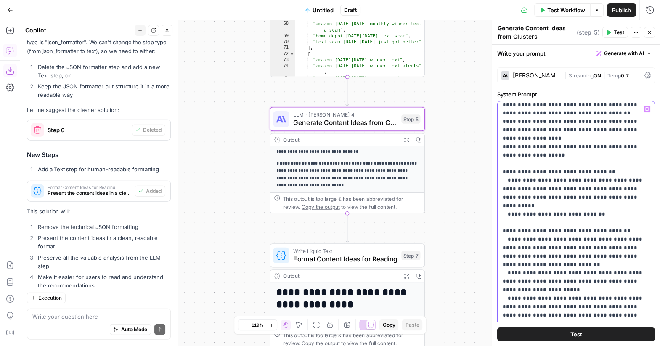
drag, startPoint x: 506, startPoint y: 197, endPoint x: 603, endPoint y: 197, distance: 96.8
click at [603, 197] on p "**********" at bounding box center [576, 315] width 147 height 581
click at [607, 164] on p "**********" at bounding box center [576, 315] width 147 height 581
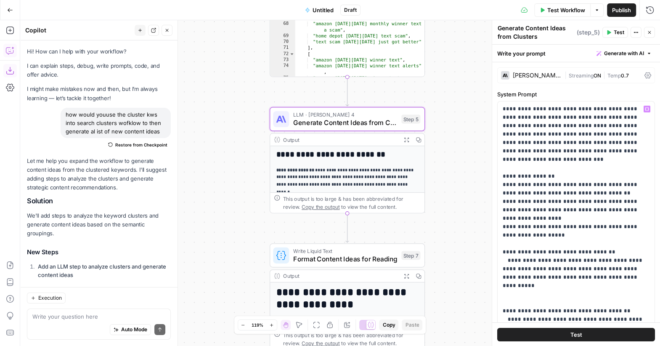
scroll to position [80, 0]
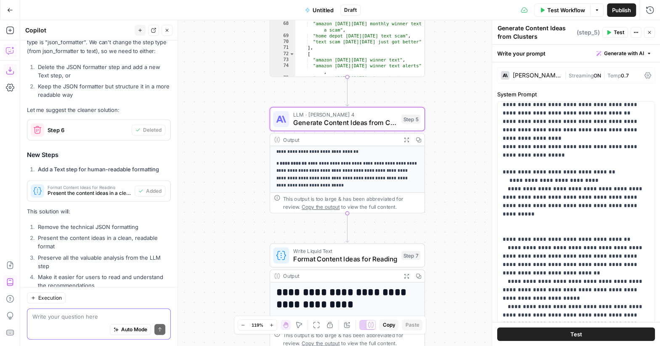
click at [49, 318] on textarea at bounding box center [98, 316] width 133 height 8
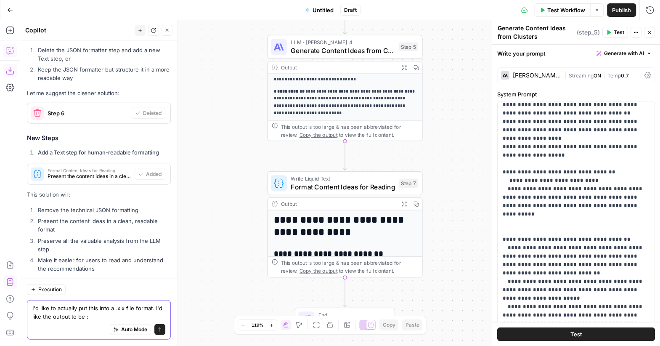
scroll to position [1679, 0]
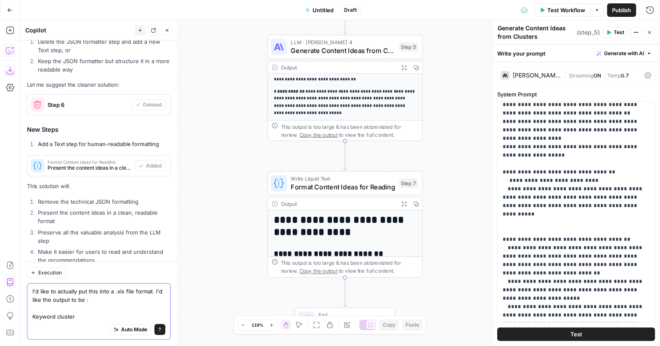
drag, startPoint x: 77, startPoint y: 300, endPoint x: 109, endPoint y: 299, distance: 32.4
click at [108, 300] on textarea "I'd like to actually put this into a .xlx file format. I'd like the output to b…" at bounding box center [98, 304] width 133 height 34
click at [88, 316] on textarea "I'd like to actually put this into a .xlx file format. I'd like the output to f…" at bounding box center [98, 304] width 133 height 34
click at [73, 313] on textarea "I'd like to actually put this into a .xlx file format. I'd like the output to f…" at bounding box center [98, 304] width 133 height 34
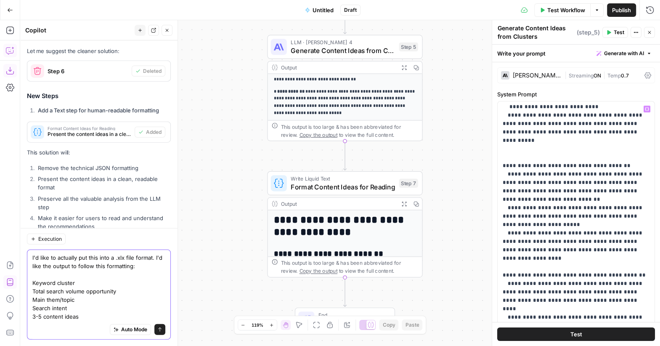
scroll to position [179, 0]
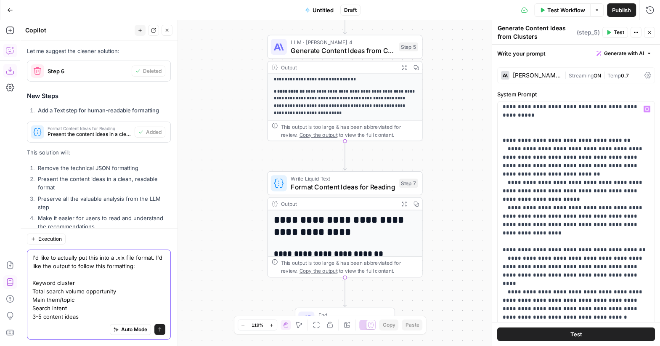
type textarea "I'd like to actually put this into a .xlx file format. I'd like the output to f…"
drag, startPoint x: 516, startPoint y: 223, endPoint x: 619, endPoint y: 223, distance: 102.3
click at [619, 223] on p "**********" at bounding box center [576, 220] width 147 height 589
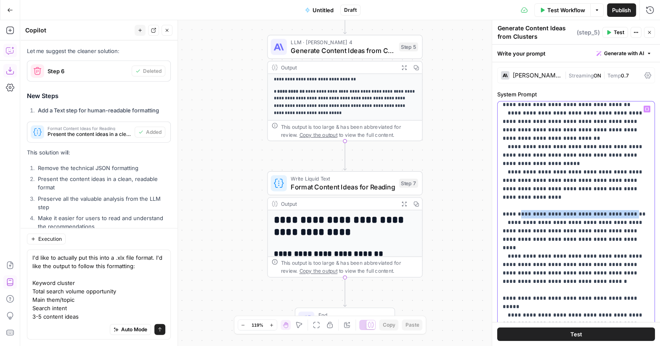
scroll to position [227, 0]
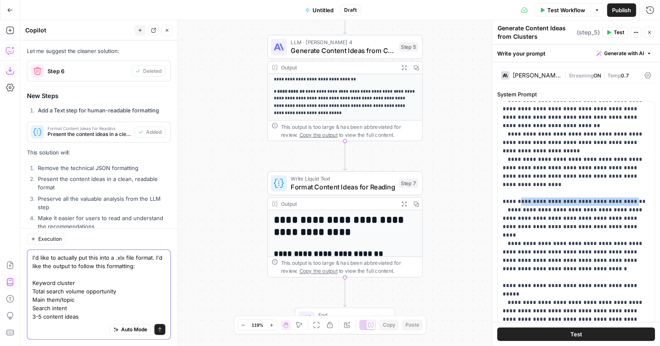
click at [157, 331] on button "Send" at bounding box center [159, 329] width 11 height 11
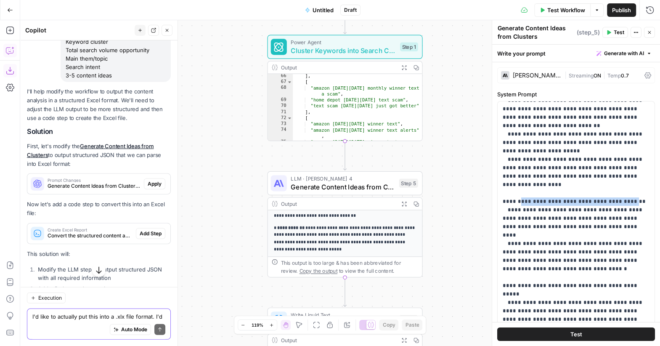
scroll to position [1940, 0]
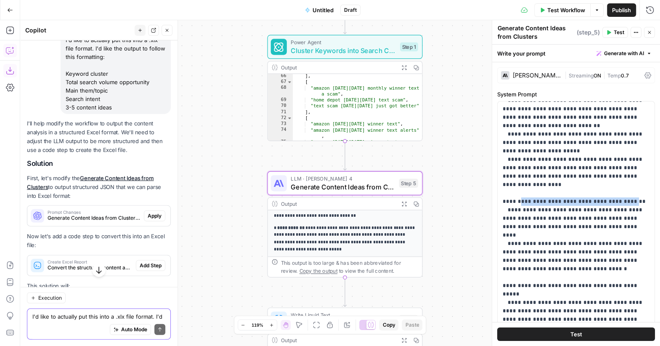
click at [161, 212] on span "Apply" at bounding box center [155, 216] width 14 height 8
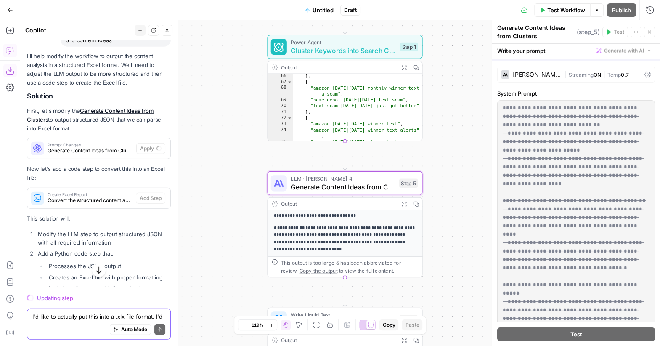
scroll to position [0, 0]
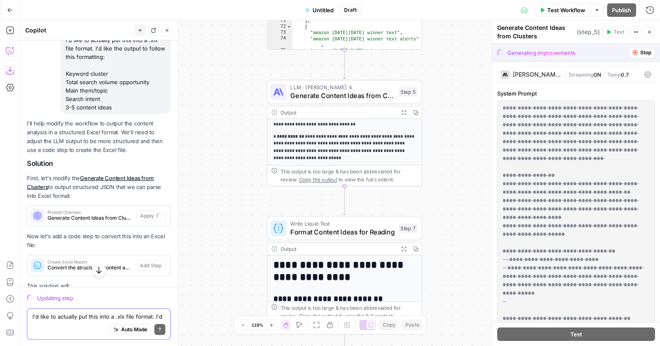
drag, startPoint x: 220, startPoint y: 274, endPoint x: 220, endPoint y: 182, distance: 91.3
click at [220, 182] on div "**********" at bounding box center [340, 183] width 640 height 326
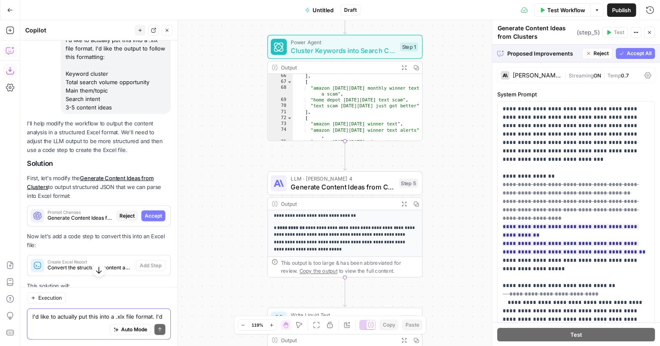
click at [152, 212] on span "Accept" at bounding box center [153, 216] width 17 height 8
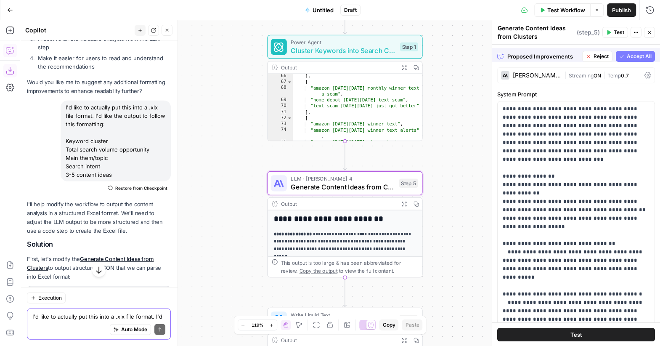
scroll to position [1940, 0]
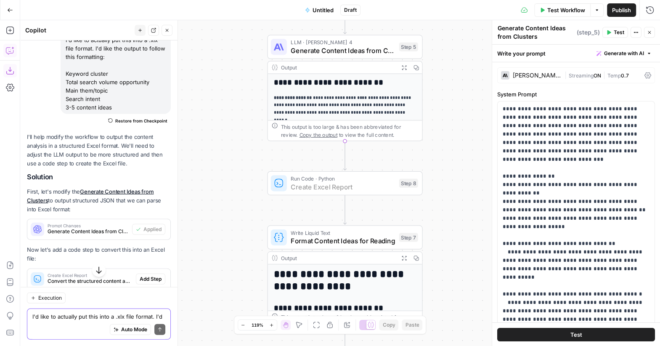
click at [148, 275] on span "Add Step" at bounding box center [151, 279] width 22 height 8
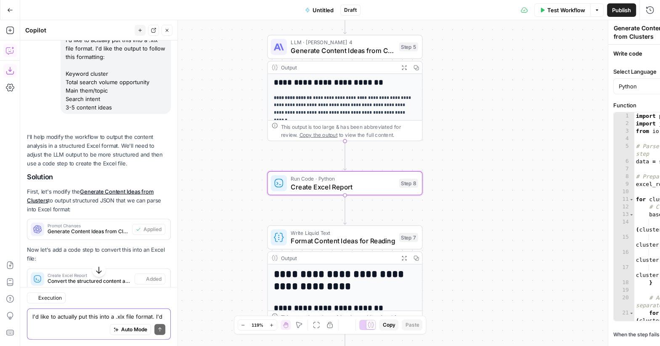
type textarea "Create Excel Report"
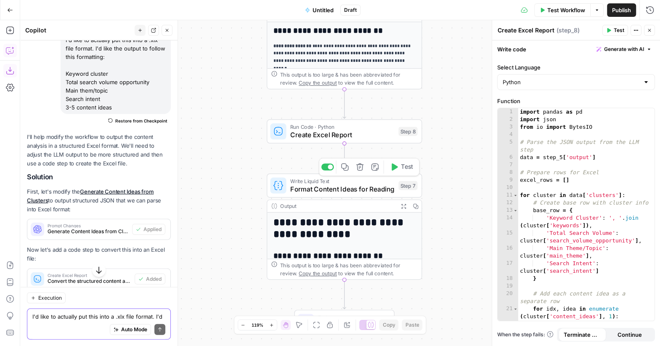
click at [364, 167] on icon "button" at bounding box center [360, 167] width 8 height 8
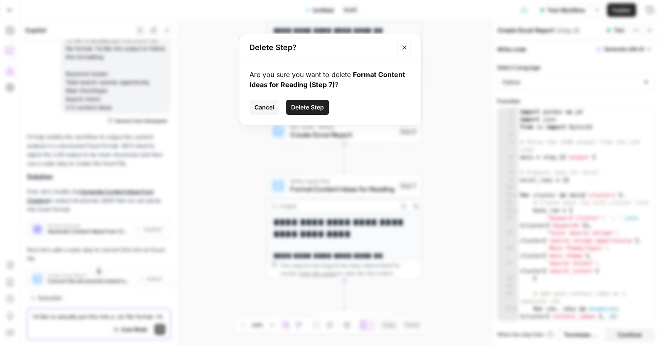
click at [315, 103] on span "Delete Step" at bounding box center [307, 107] width 33 height 8
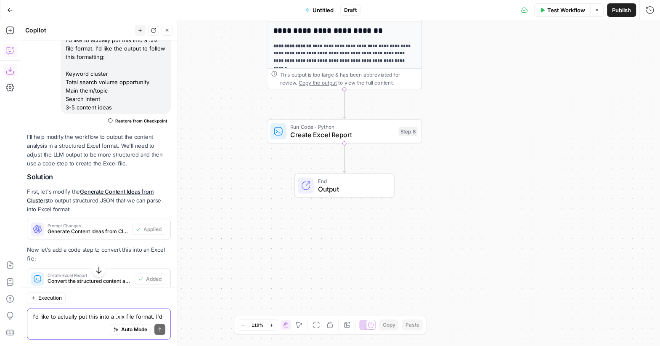
click at [554, 12] on span "Test Workflow" at bounding box center [566, 10] width 38 height 8
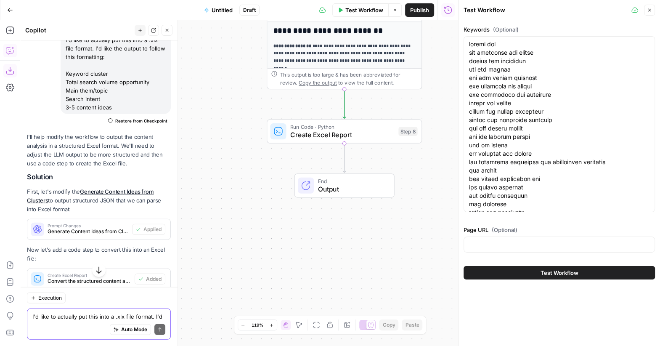
click at [555, 272] on span "Test Workflow" at bounding box center [560, 272] width 38 height 8
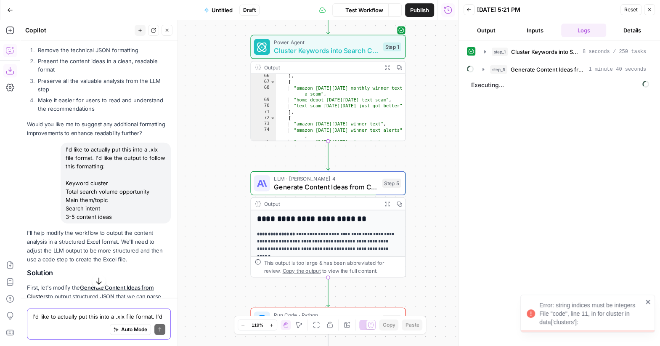
scroll to position [1764, 0]
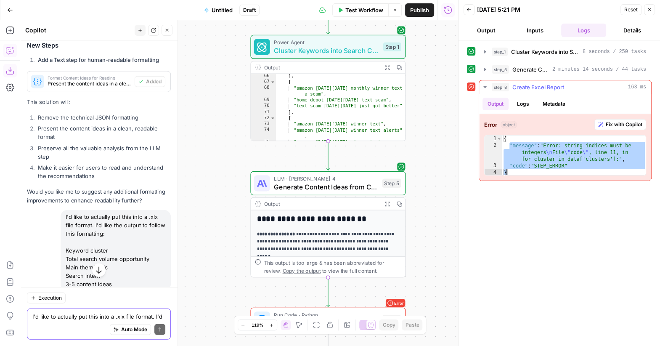
drag, startPoint x: 509, startPoint y: 144, endPoint x: 585, endPoint y: 168, distance: 79.1
click at [585, 168] on div "{ "message" : "Error: string indices must be integers \n File \" code \" , line…" at bounding box center [574, 162] width 145 height 54
type textarea "**********"
click at [86, 321] on div "Auto Mode Send" at bounding box center [98, 330] width 133 height 19
paste textarea ""message": "Error: string indices must be integers\nFile \"code\", line 11, in …"
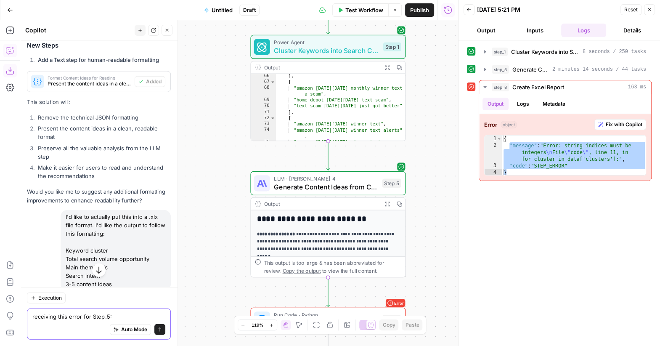
type textarea "receiving this error for Step_5: "message": "Error: string indices must be inte…"
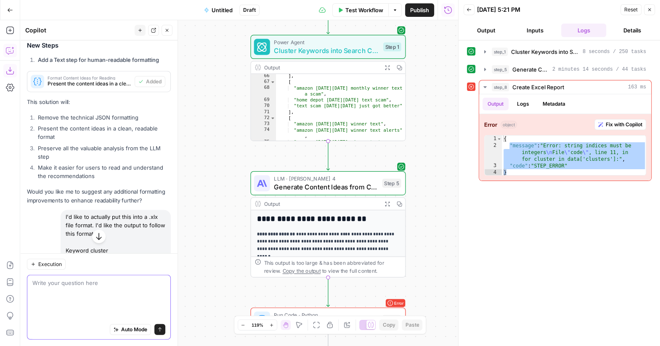
scroll to position [1690, 0]
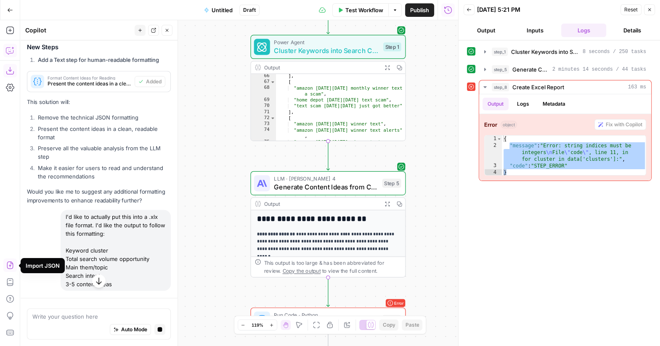
click at [96, 278] on icon "button" at bounding box center [99, 281] width 8 height 8
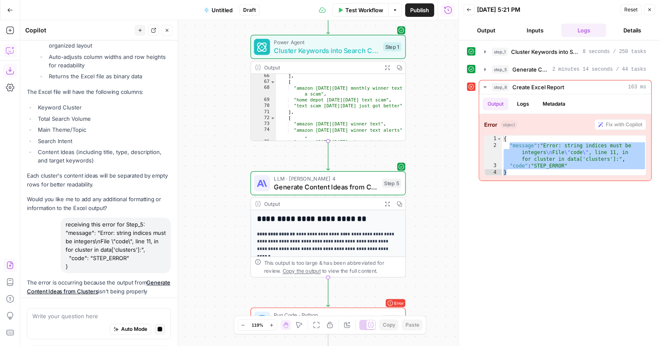
scroll to position [2209, 0]
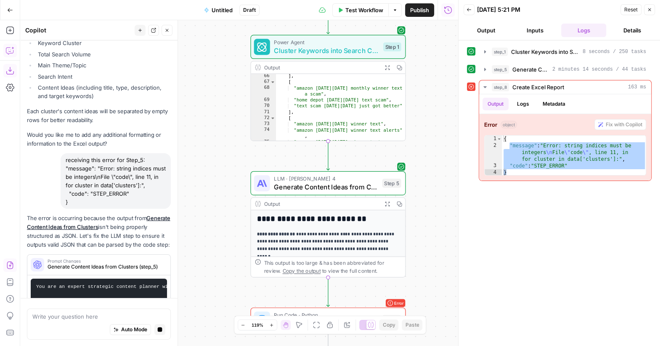
click at [83, 214] on div "The error is occurring because the output from Generate Content Ideas from Clus…" at bounding box center [99, 277] width 144 height 126
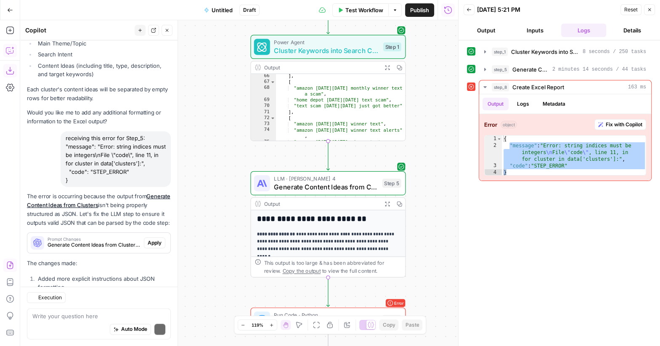
scroll to position [2470, 0]
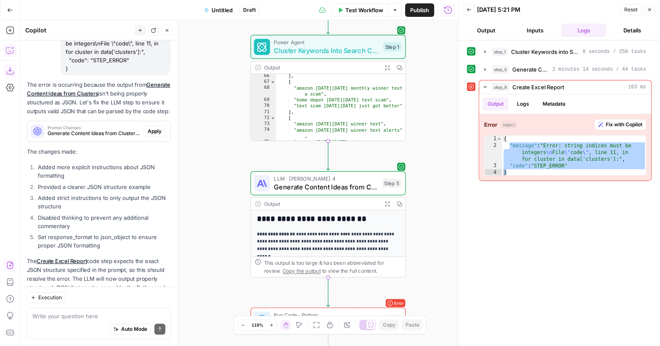
click at [87, 321] on div "Auto Mode Send" at bounding box center [98, 330] width 133 height 19
type textarea "double check your work"
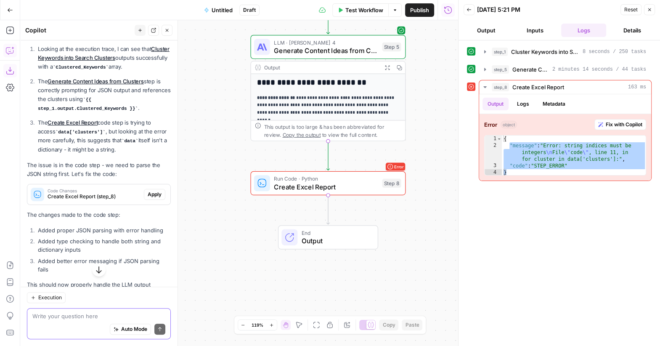
scroll to position [2790, 0]
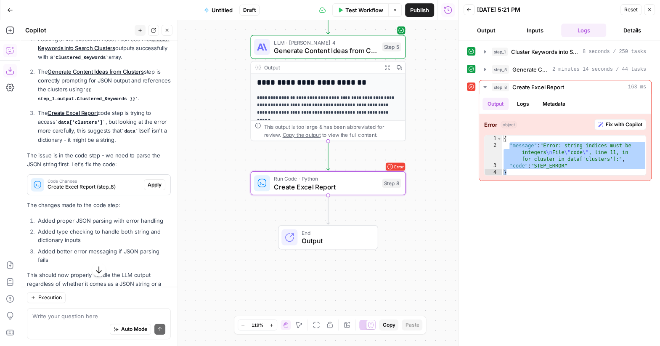
click at [149, 178] on div "Code Changes Create Excel Report (step_8) Apply" at bounding box center [98, 184] width 143 height 13
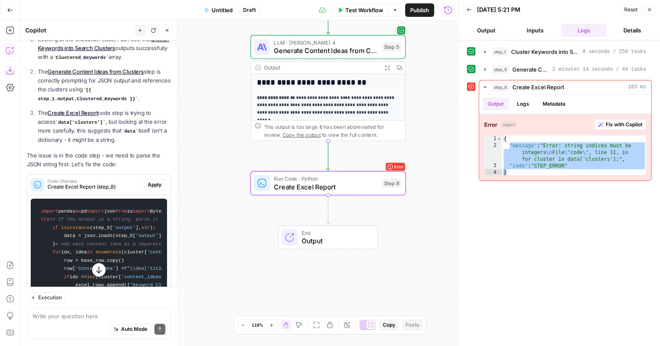
click at [154, 181] on span "Apply" at bounding box center [155, 185] width 14 height 8
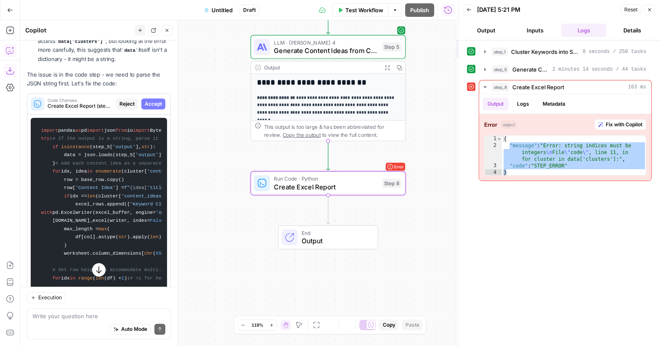
scroll to position [2709, 0]
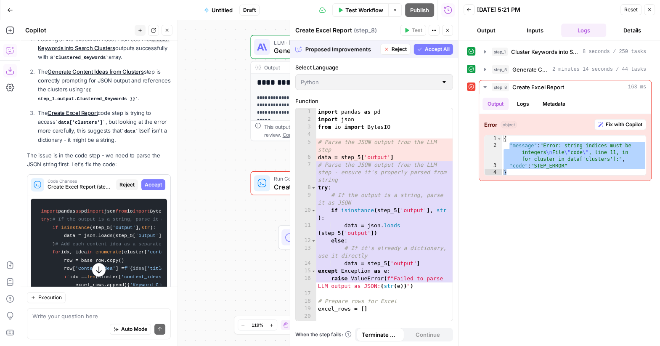
click at [427, 52] on span "Accept All" at bounding box center [437, 49] width 25 height 8
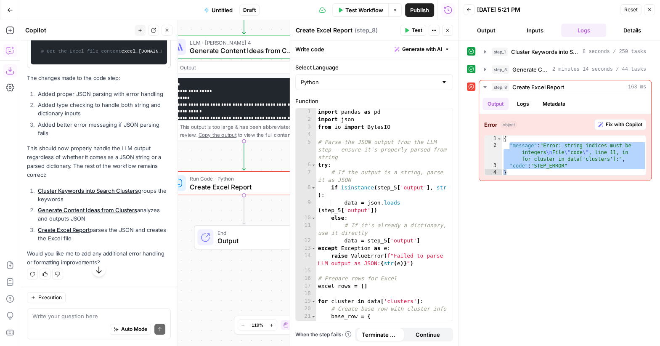
scroll to position [3476, 0]
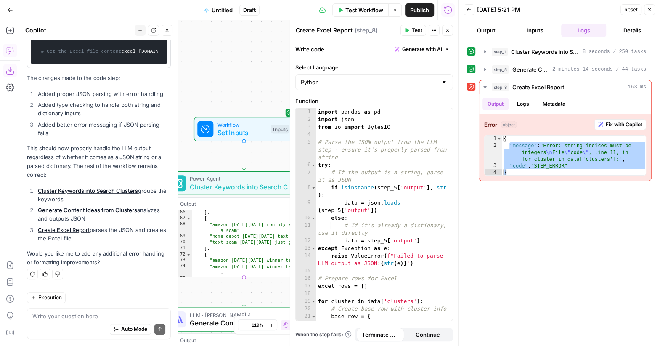
click at [649, 9] on icon "button" at bounding box center [649, 9] width 5 height 5
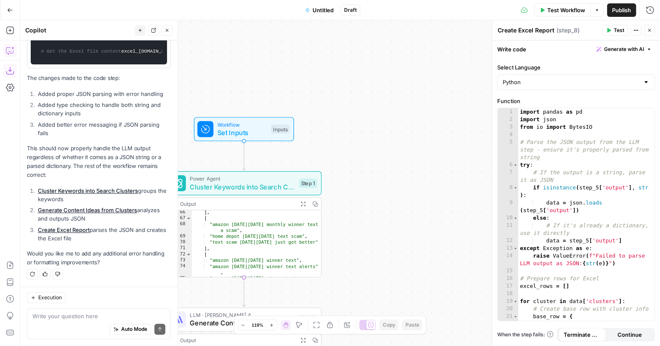
click at [557, 12] on span "Test Workflow" at bounding box center [566, 10] width 38 height 8
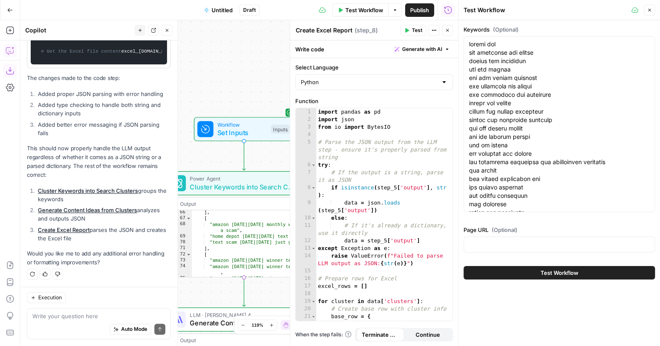
click at [547, 271] on span "Test Workflow" at bounding box center [560, 272] width 38 height 8
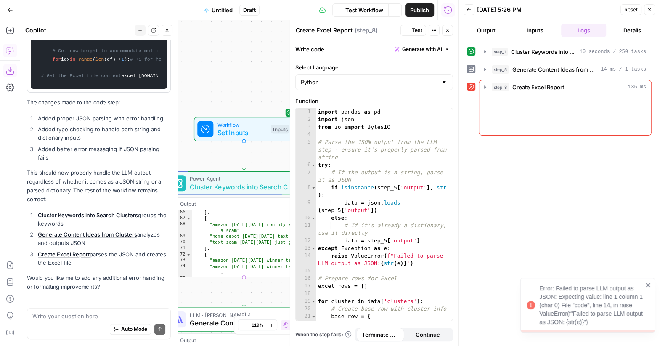
scroll to position [2885, 0]
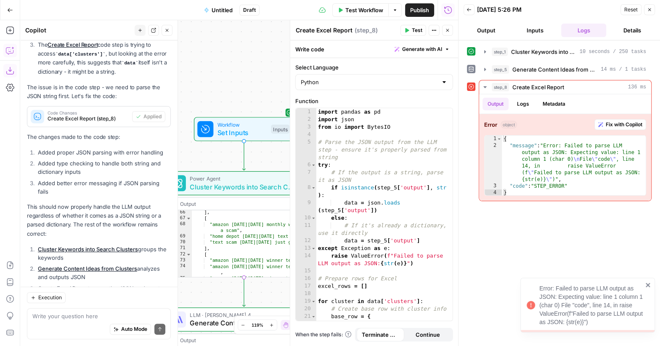
drag, startPoint x: 534, startPoint y: 285, endPoint x: 607, endPoint y: 326, distance: 83.8
click at [607, 326] on div "Error: Failed to parse LLM output as JSON: Expecting value: line 1 column 1 (ch…" at bounding box center [584, 305] width 121 height 47
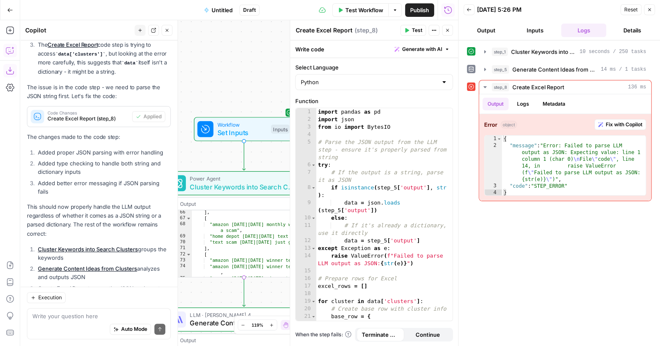
copy div "Error: Failed to parse LLM output as JSON: Expecting value: line 1 column 1 (ch…"
click at [48, 313] on textarea at bounding box center [98, 316] width 133 height 8
paste textarea "Error: Failed to parse LLM output as JSON: Expecting value: line 1 column 1 (ch…"
type textarea "not working: Error: Failed to parse LLM output as JSON: Expecting value: line 1…"
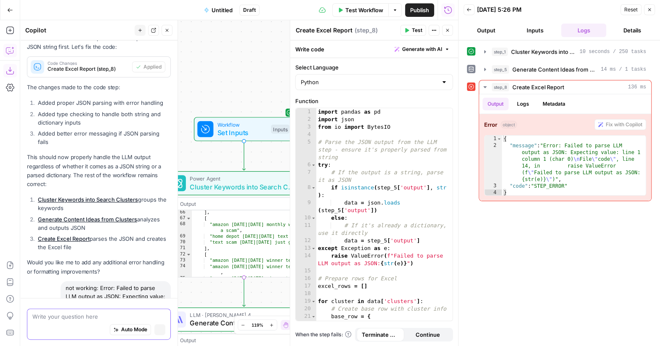
scroll to position [2813, 0]
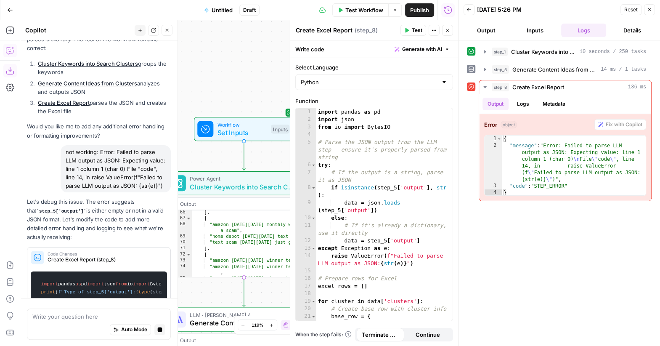
click at [649, 5] on button "Close" at bounding box center [649, 9] width 11 height 11
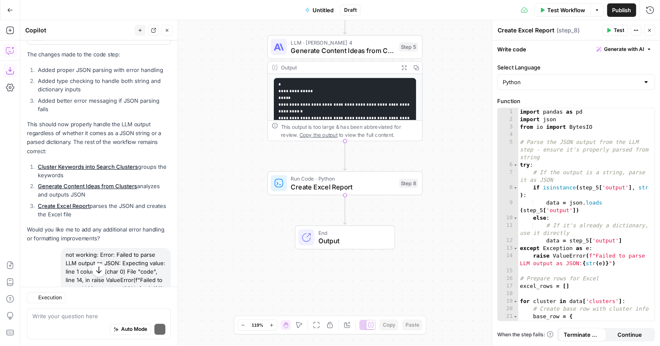
scroll to position [3082, 0]
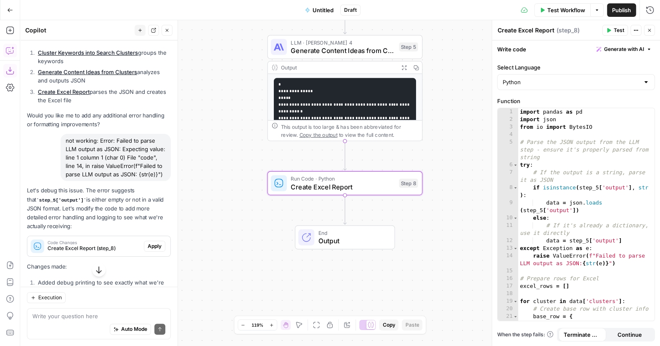
click at [154, 242] on span "Apply" at bounding box center [155, 246] width 14 height 8
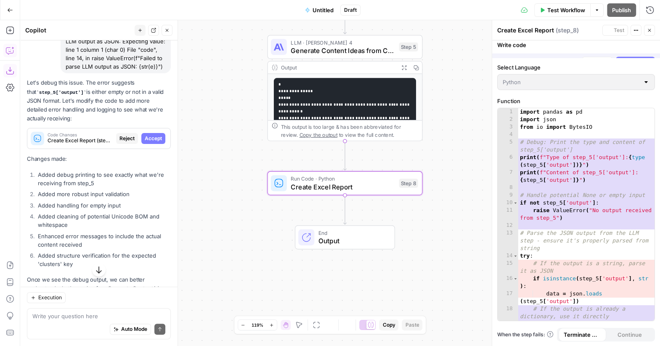
scroll to position [2974, 0]
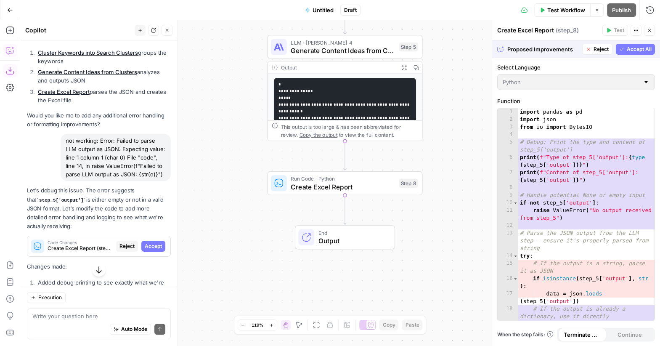
click at [632, 48] on span "Accept All" at bounding box center [639, 49] width 25 height 8
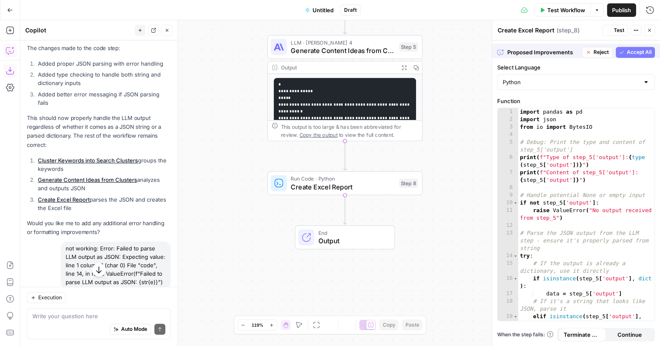
scroll to position [3082, 0]
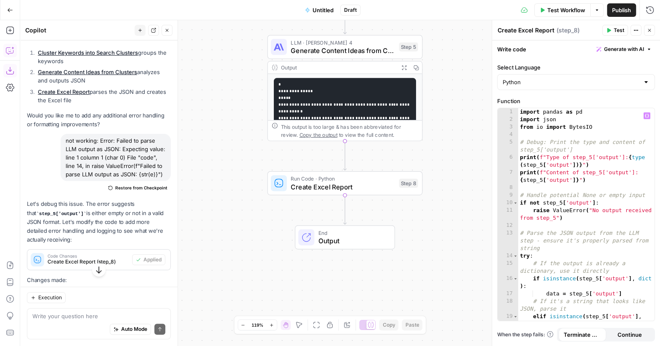
click at [561, 11] on span "Test Workflow" at bounding box center [566, 10] width 38 height 8
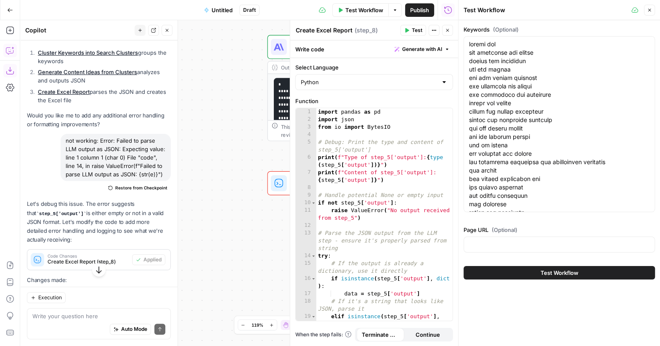
click at [553, 274] on span "Test Workflow" at bounding box center [560, 272] width 38 height 8
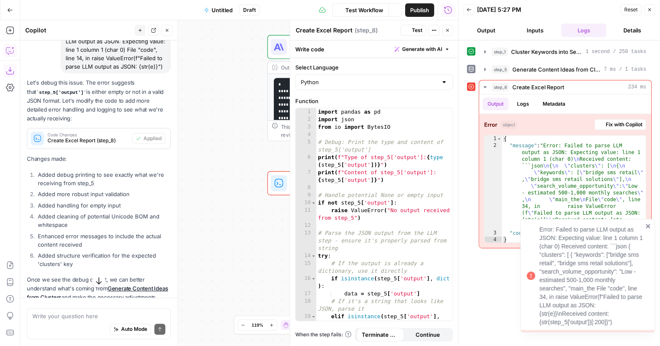
scroll to position [3082, 0]
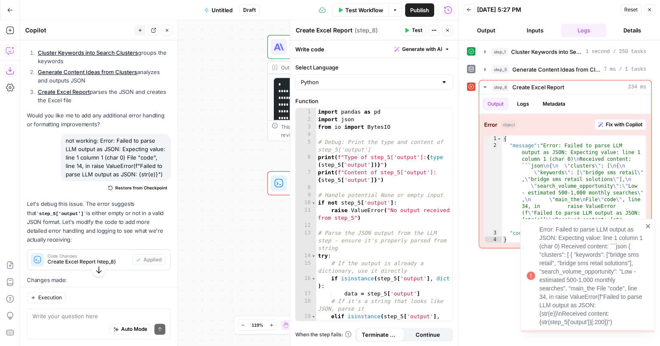
drag, startPoint x: 538, startPoint y: 228, endPoint x: 626, endPoint y: 322, distance: 128.9
click at [626, 322] on div "Error: Failed to parse LLM output as JSON: Expecting value: line 1 column 1 (ch…" at bounding box center [584, 276] width 121 height 106
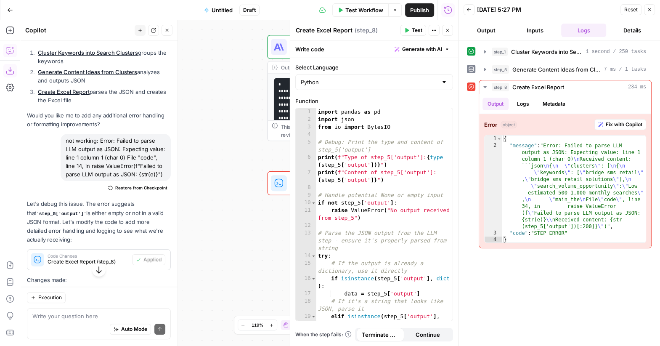
copy div "Error: Failed to parse LLM output as JSON: Expecting value: line 1 column 1 (ch…"
click at [50, 308] on div "Execution Write your question here Auto Mode Send" at bounding box center [98, 316] width 157 height 59
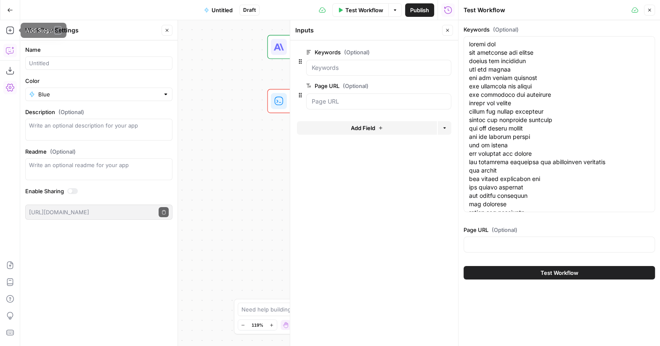
click at [11, 53] on icon "button" at bounding box center [10, 50] width 8 height 8
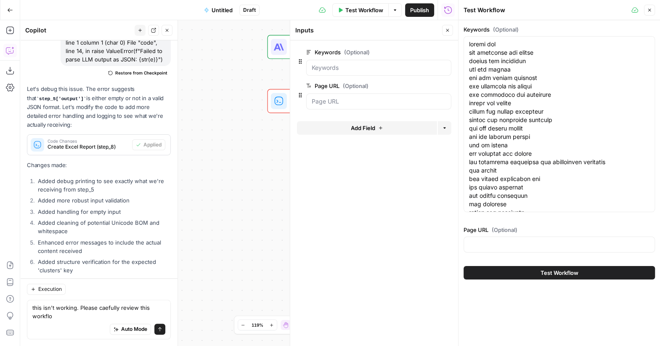
scroll to position [3205, 0]
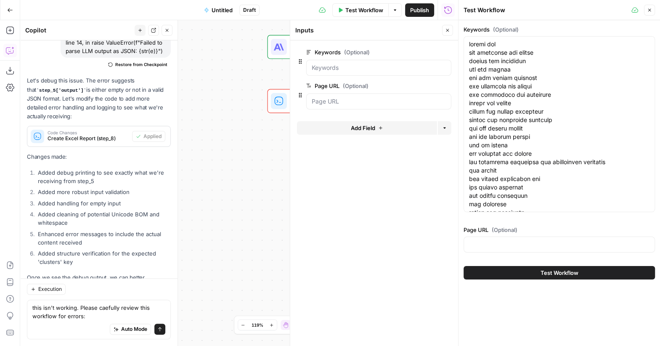
type textarea "this isn't working. Please caefully review this workflow for errors: Error: Fai…"
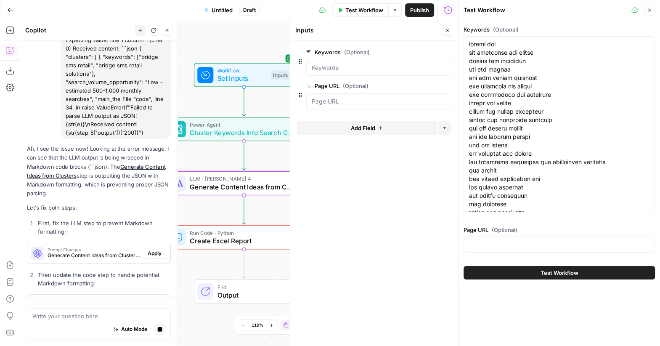
scroll to position [3377, 0]
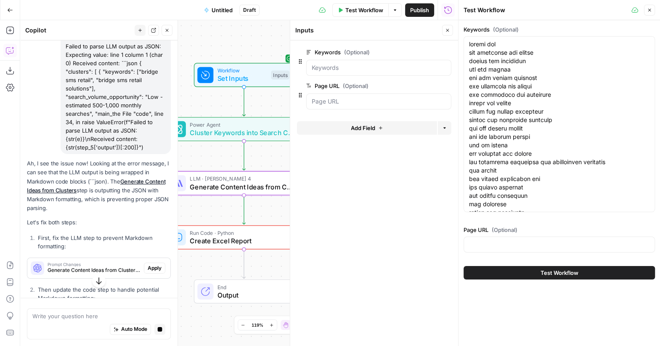
click at [156, 264] on span "Apply" at bounding box center [155, 268] width 14 height 8
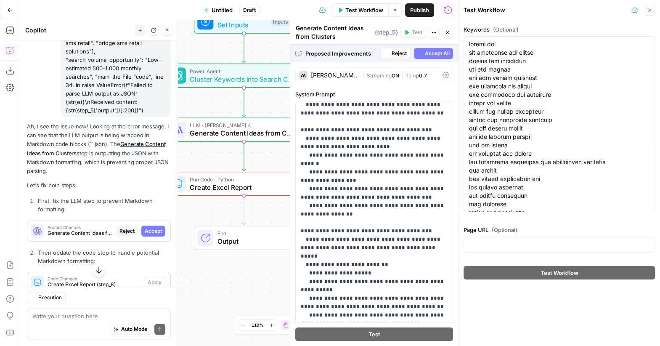
scroll to position [298, 0]
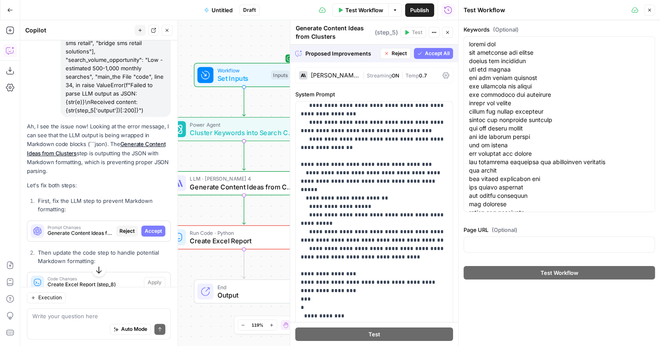
click at [440, 54] on span "Accept All" at bounding box center [437, 54] width 25 height 8
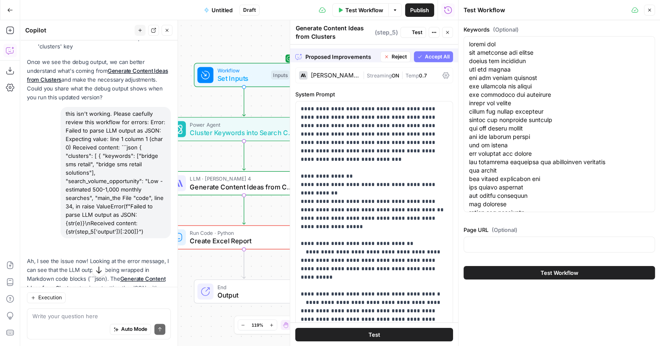
scroll to position [3541, 0]
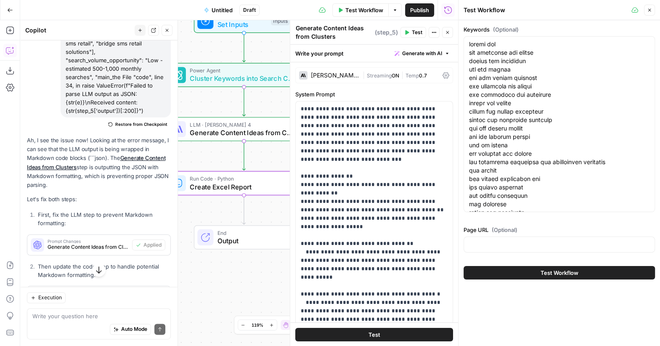
click at [151, 292] on span "Apply" at bounding box center [155, 296] width 14 height 8
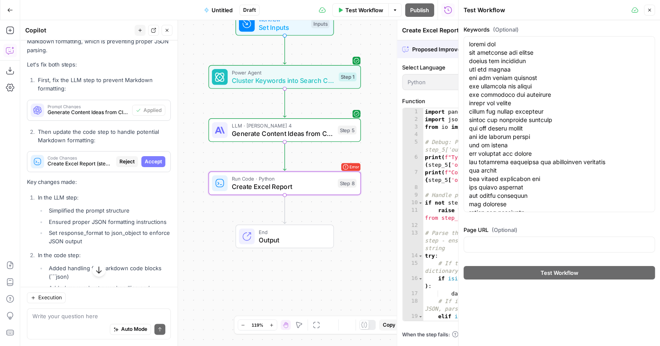
scroll to position [3420, 0]
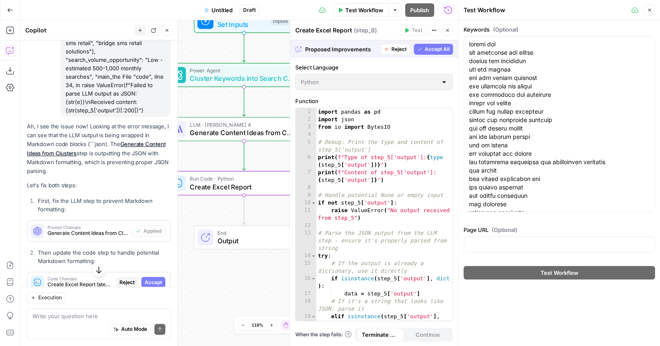
click at [151, 279] on span "Accept" at bounding box center [153, 283] width 17 height 8
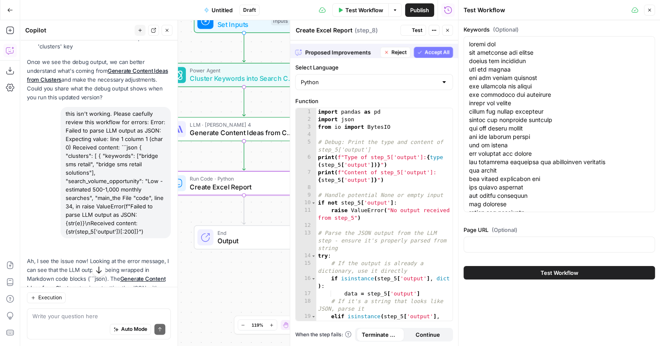
scroll to position [3541, 0]
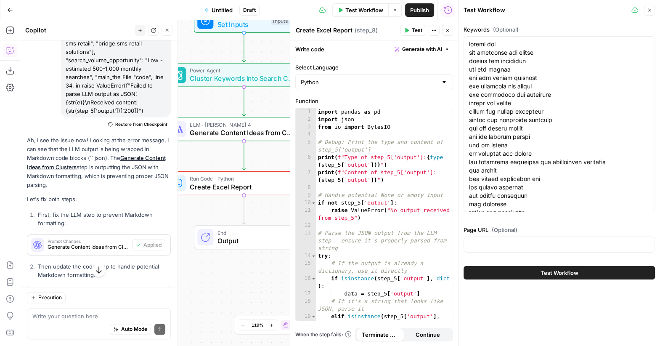
click at [531, 270] on button "Test Workflow" at bounding box center [559, 272] width 191 height 13
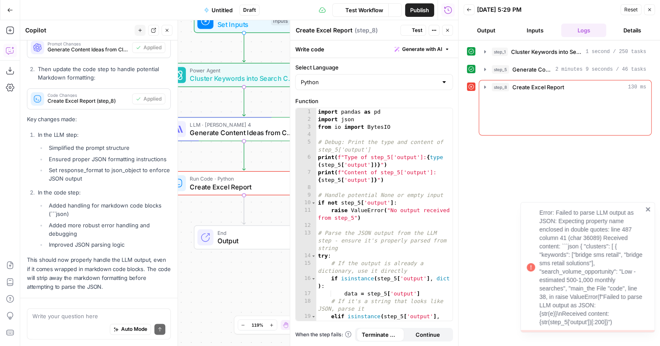
scroll to position [3703, 0]
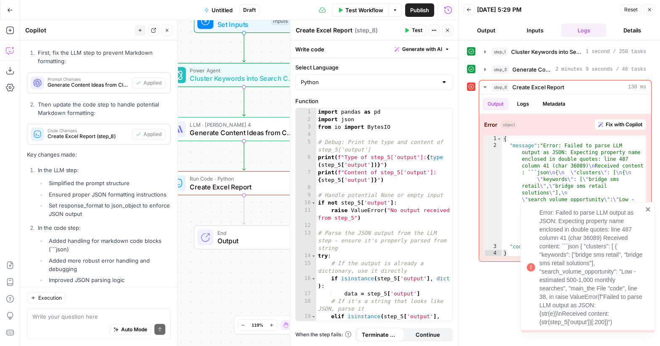
drag, startPoint x: 539, startPoint y: 211, endPoint x: 646, endPoint y: 330, distance: 159.7
click at [646, 330] on div "Error: Failed to parse LLM output as JSON: Expecting property name enclosed in …" at bounding box center [588, 267] width 135 height 130
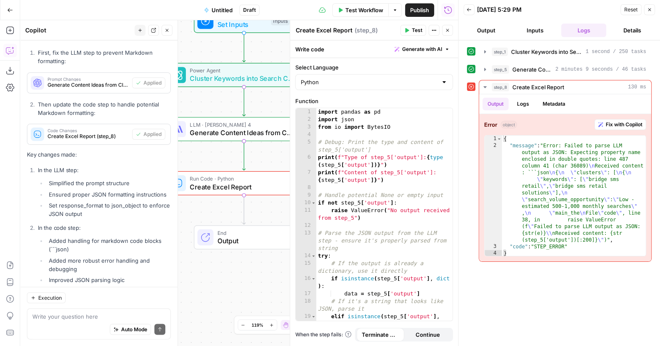
copy div "Error: Failed to parse LLM output as JSON: Expecting property name enclosed in …"
click at [57, 322] on div "Auto Mode Send" at bounding box center [98, 330] width 133 height 19
paste textarea "Error: Failed to parse LLM output as JSON: Expecting property name enclosed in …"
type textarea "another error message: Error: Failed to parse LLM output as JSON: Expecting pro…"
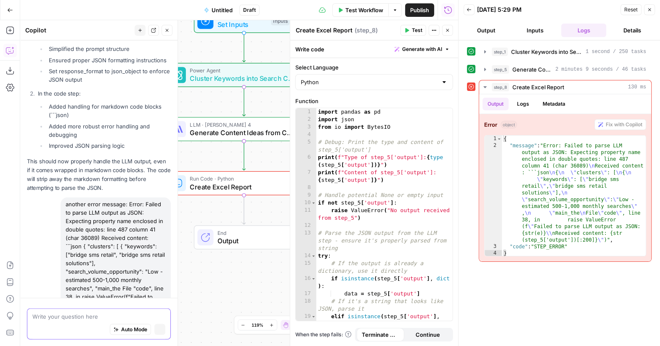
scroll to position [3696, 0]
click at [331, 187] on div "import pandas as pd import json from io import BytesIO # Debug: Print the type …" at bounding box center [384, 226] width 137 height 236
click at [330, 120] on div "import pandas as pd import json from io import BytesIO # Debug: Print the type …" at bounding box center [384, 226] width 137 height 236
type textarea "**********"
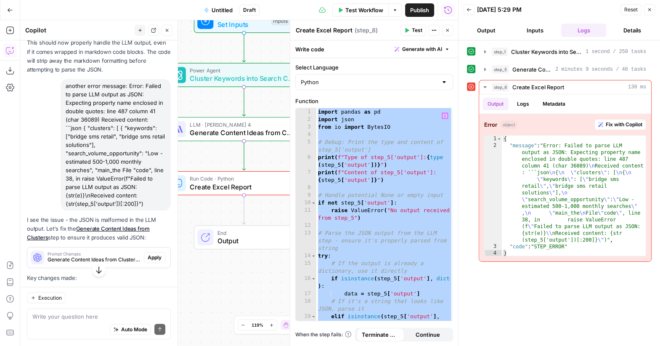
scroll to position [3956, 0]
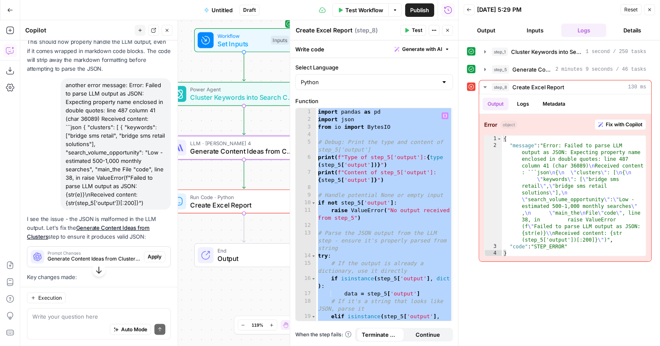
click at [152, 253] on span "Apply" at bounding box center [155, 257] width 14 height 8
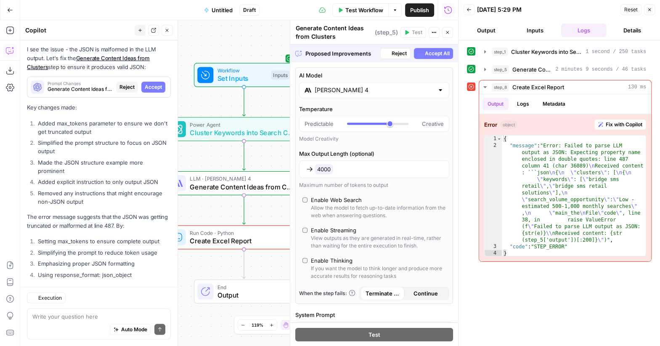
scroll to position [3991, 0]
click at [431, 57] on button "Accept All" at bounding box center [433, 53] width 39 height 11
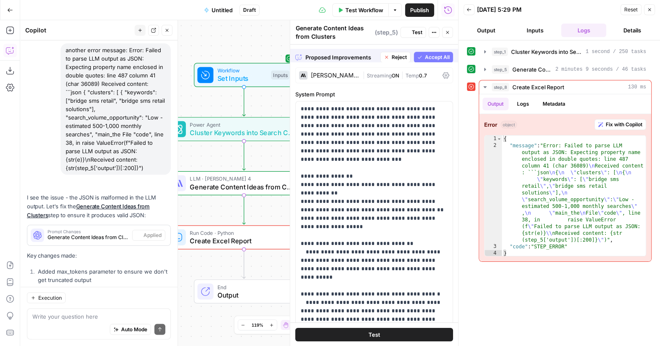
scroll to position [4139, 0]
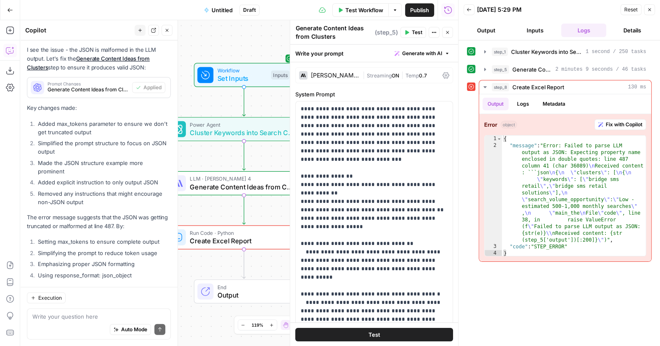
click at [361, 9] on span "Test Workflow" at bounding box center [364, 10] width 38 height 8
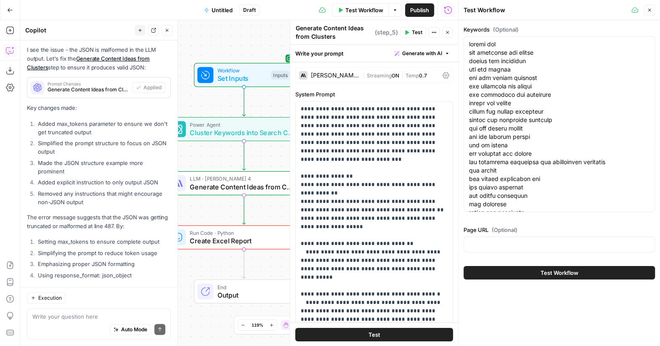
click at [552, 269] on span "Test Workflow" at bounding box center [560, 272] width 38 height 8
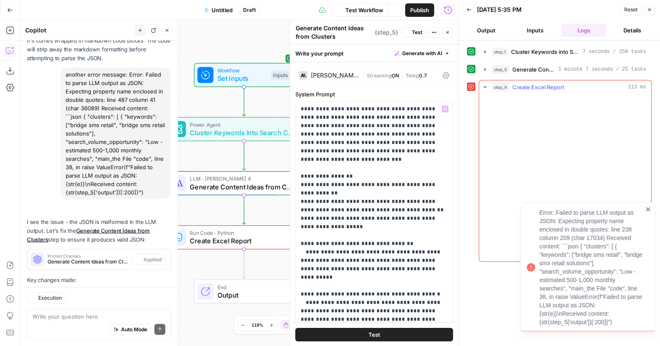
scroll to position [4139, 0]
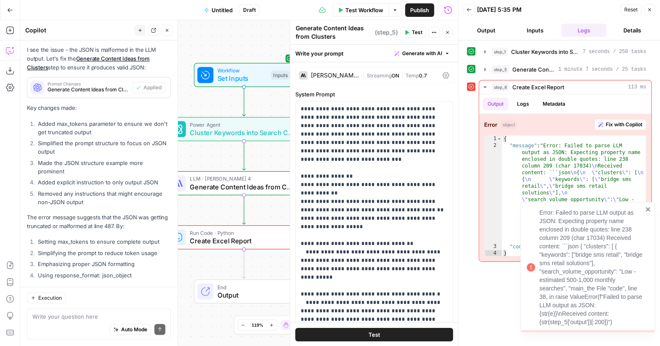
click at [95, 321] on div "Auto Mode Send" at bounding box center [98, 330] width 133 height 19
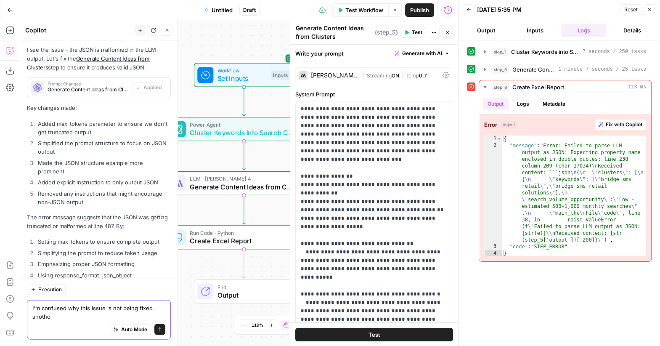
scroll to position [4147, 0]
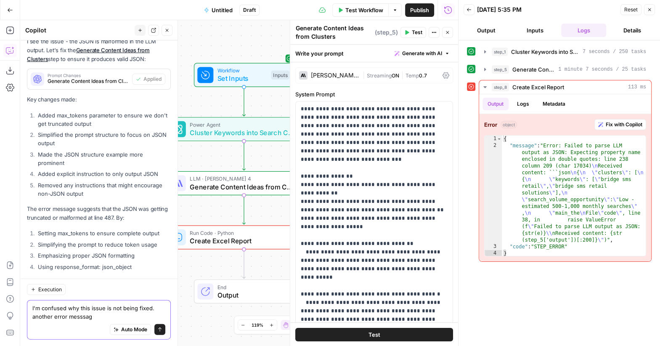
type textarea "I'm confused why this issue is not being fixed. another error messsage"
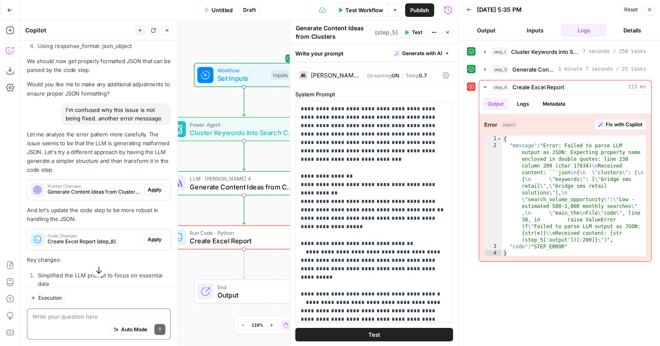
scroll to position [4336, 0]
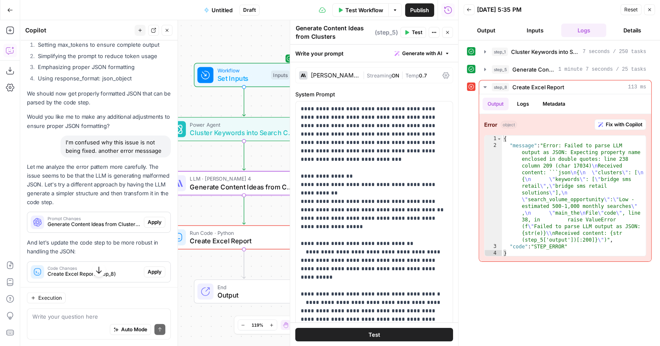
click at [153, 218] on span "Apply" at bounding box center [155, 222] width 14 height 8
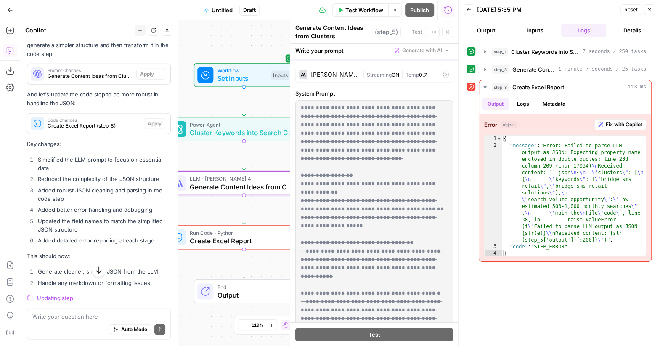
scroll to position [4188, 0]
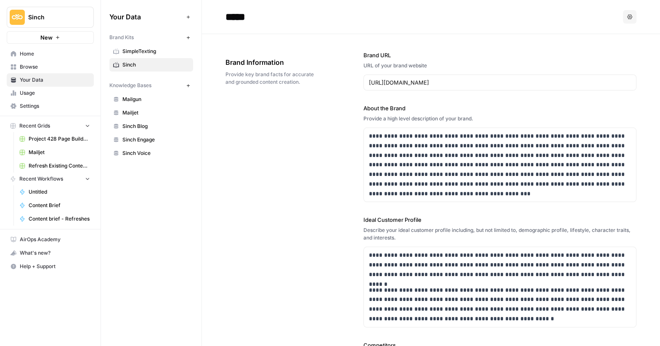
click at [26, 63] on span "Browse" at bounding box center [55, 67] width 70 height 8
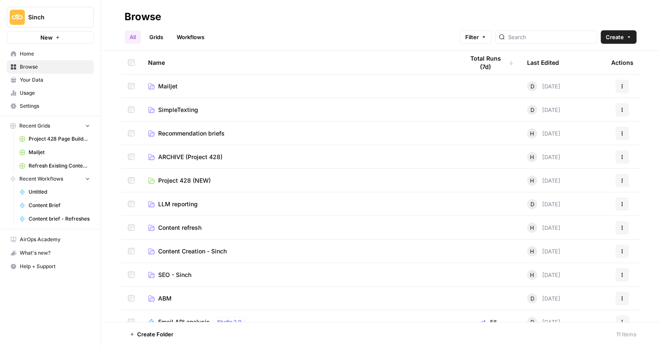
click at [210, 136] on span "Recommendation briefs" at bounding box center [191, 133] width 66 height 8
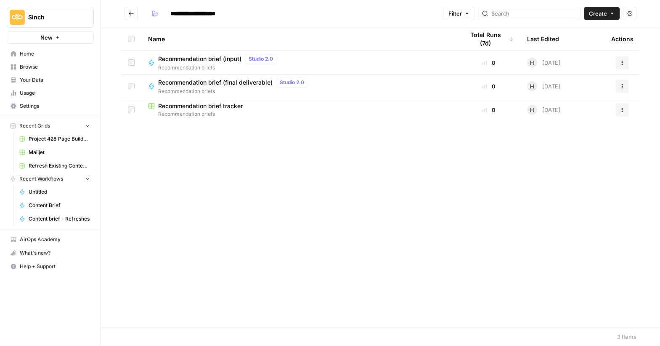
click at [217, 58] on span "Recommendation brief (input)" at bounding box center [199, 59] width 83 height 8
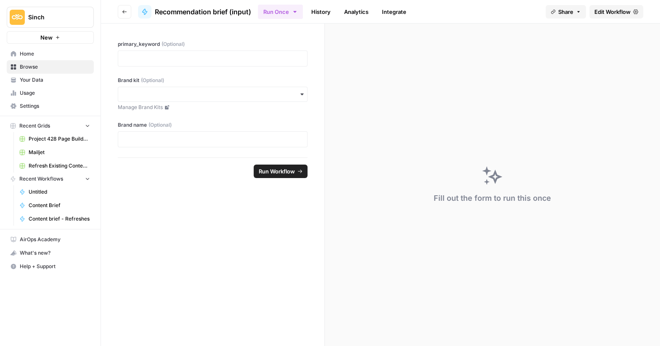
click at [122, 11] on icon "button" at bounding box center [124, 11] width 5 height 5
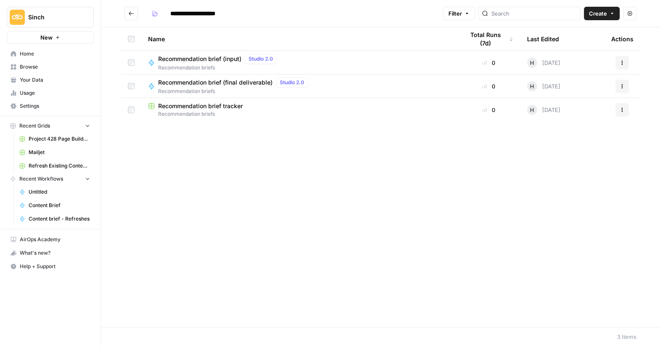
click at [335, 64] on div "Recommendation brief (input) Studio 2.0 Recommendation briefs" at bounding box center [299, 63] width 303 height 18
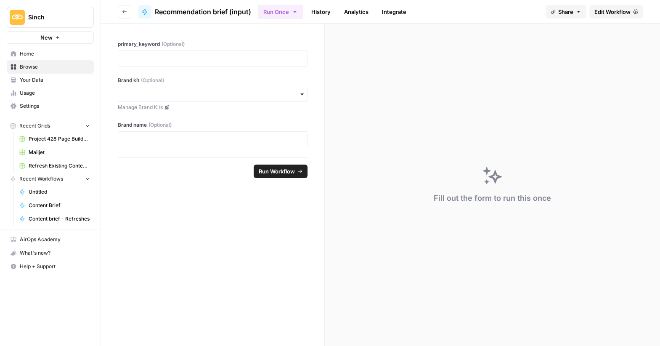
click at [609, 12] on span "Edit Workflow" at bounding box center [613, 12] width 36 height 8
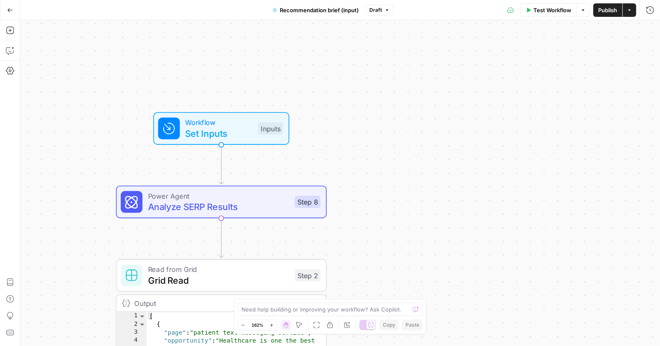
click at [227, 207] on span "Analyze SERP Results" at bounding box center [218, 206] width 141 height 13
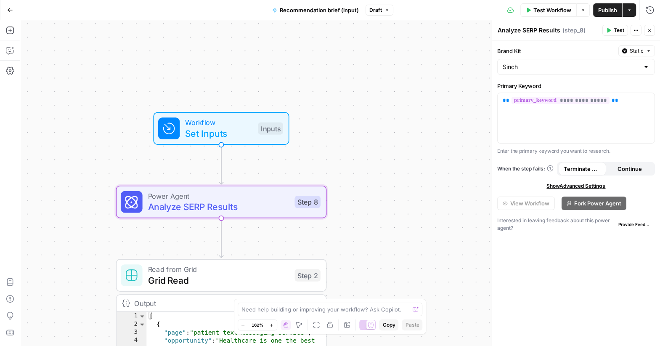
click at [199, 133] on span "Set Inputs" at bounding box center [218, 132] width 67 height 13
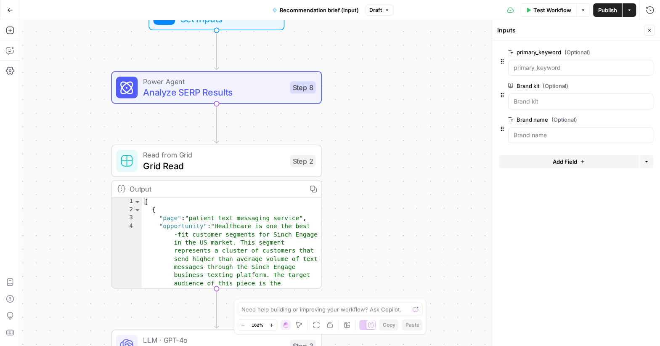
click at [199, 164] on span "Grid Read" at bounding box center [213, 165] width 141 height 13
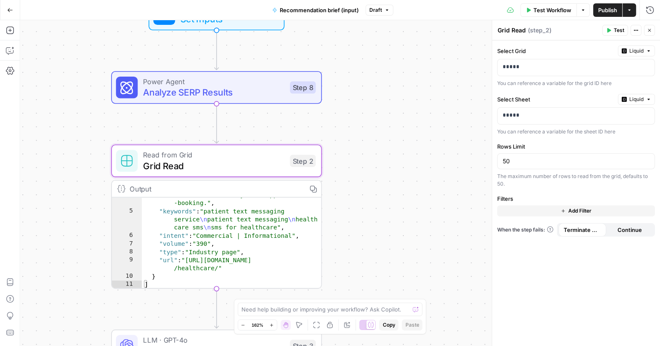
scroll to position [100, 0]
click at [11, 11] on icon "button" at bounding box center [10, 10] width 6 height 6
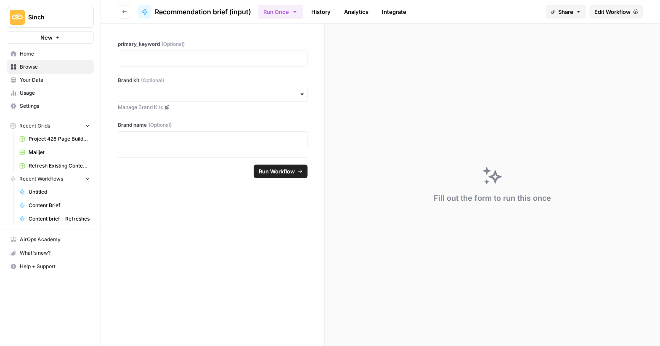
click at [120, 6] on button "Go back" at bounding box center [124, 11] width 13 height 13
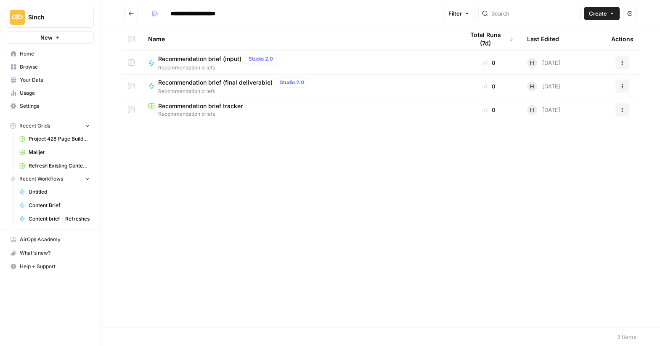
click at [224, 81] on span "Recommendation brief (final deliverable)" at bounding box center [215, 82] width 114 height 8
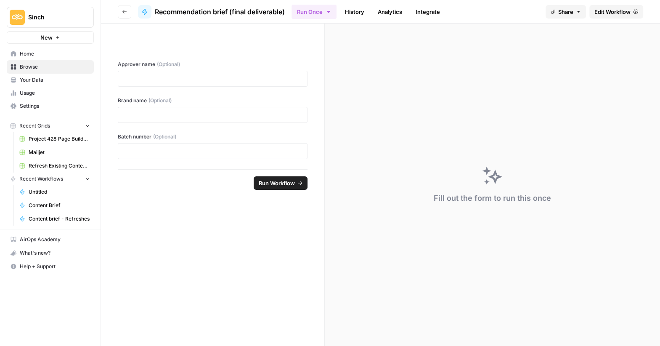
click at [617, 8] on span "Edit Workflow" at bounding box center [613, 12] width 36 height 8
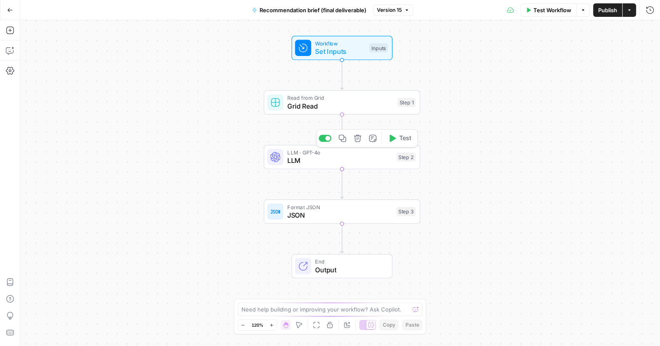
click at [314, 161] on span "LLM" at bounding box center [339, 160] width 105 height 10
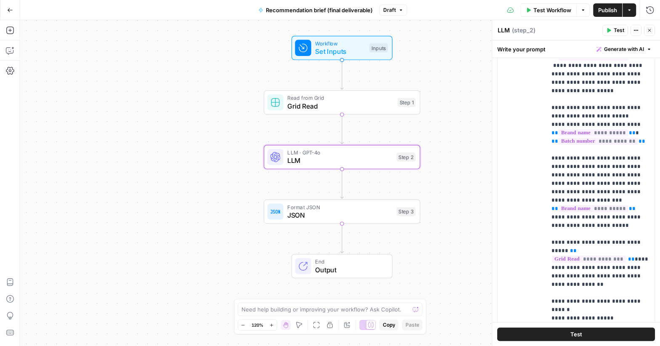
click at [10, 9] on icon "button" at bounding box center [10, 10] width 6 height 6
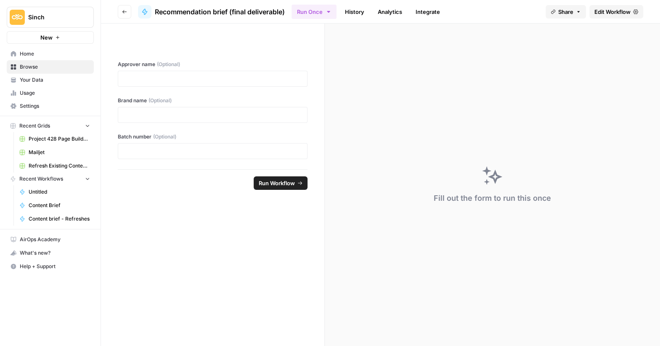
click at [105, 14] on icon "button" at bounding box center [102, 17] width 6 height 6
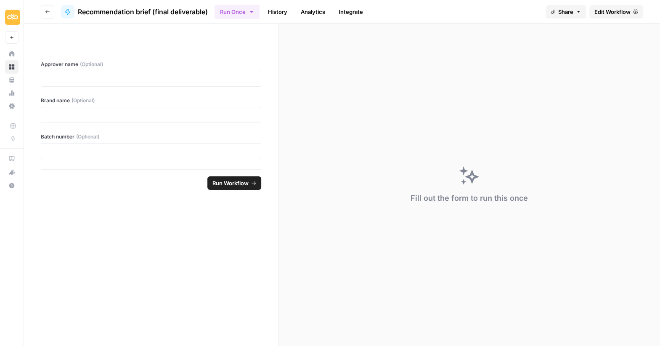
click at [48, 12] on icon "button" at bounding box center [47, 11] width 5 height 5
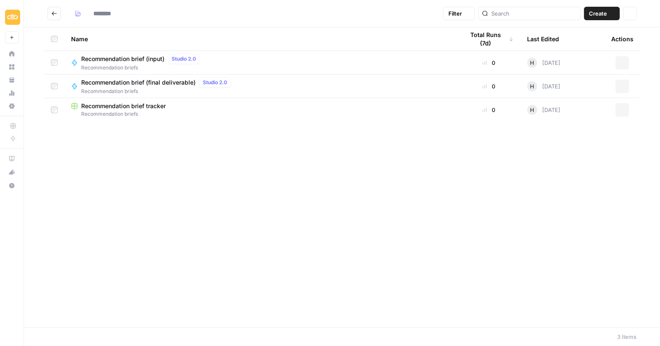
type input "**********"
click at [53, 14] on icon "Go back" at bounding box center [54, 13] width 5 height 4
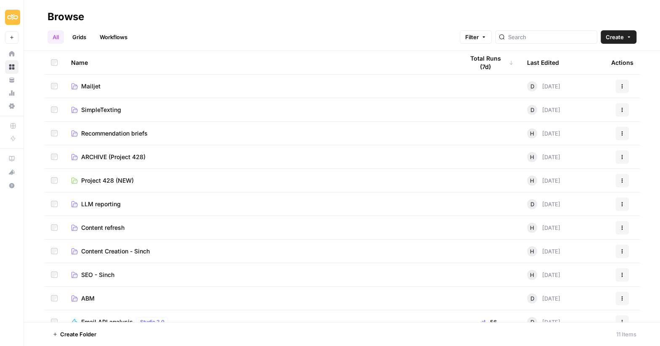
click at [103, 128] on td "Recommendation briefs" at bounding box center [260, 133] width 393 height 23
click at [103, 136] on span "Recommendation briefs" at bounding box center [114, 133] width 66 height 8
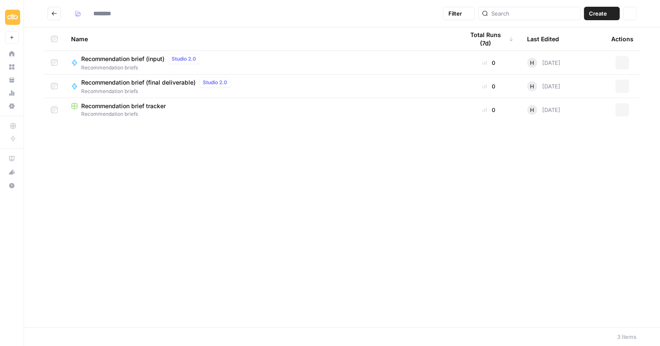
type input "**********"
click at [114, 105] on span "Recommendation brief tracker" at bounding box center [123, 106] width 85 height 8
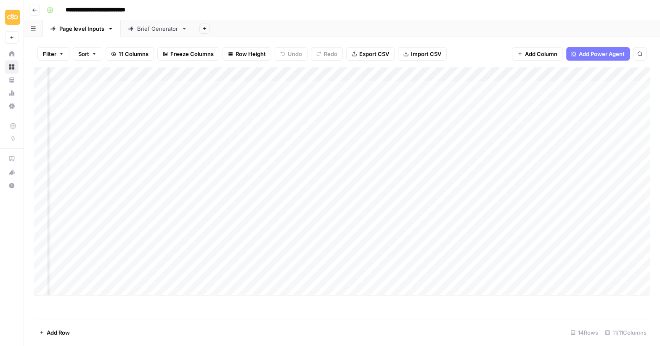
scroll to position [0, 308]
click at [598, 173] on div "Add Column" at bounding box center [342, 181] width 616 height 228
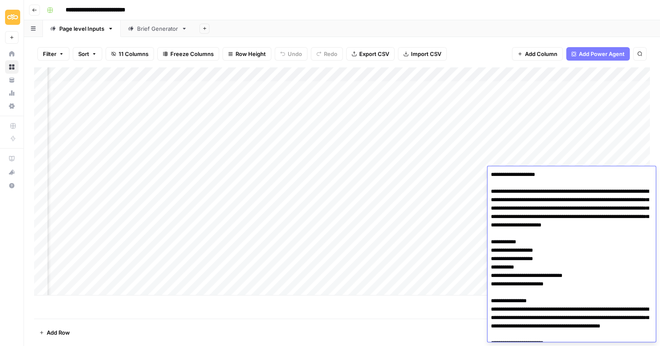
scroll to position [335, 0]
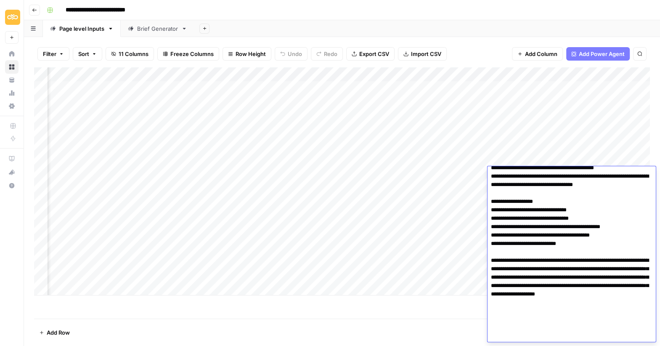
click at [408, 316] on div "Add Column" at bounding box center [342, 192] width 616 height 251
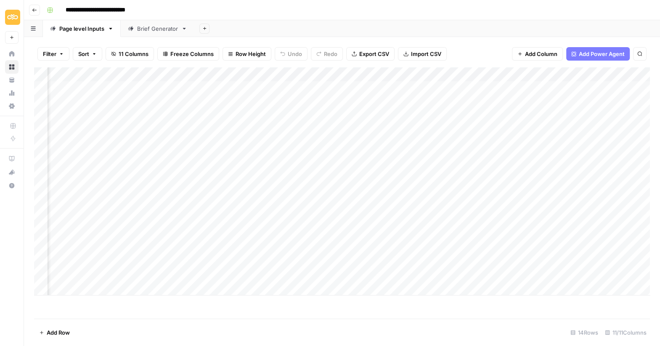
click at [544, 75] on div "Add Column" at bounding box center [342, 181] width 616 height 228
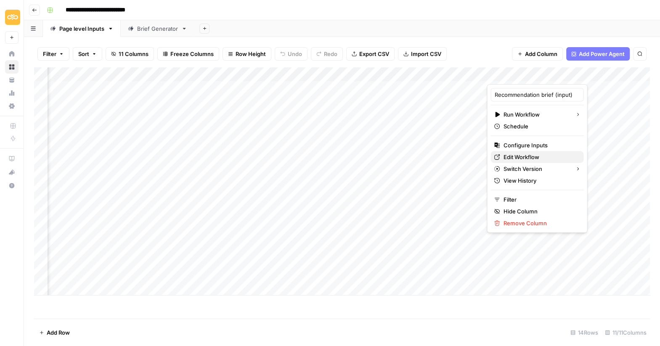
click at [520, 155] on span "Edit Workflow" at bounding box center [541, 157] width 74 height 8
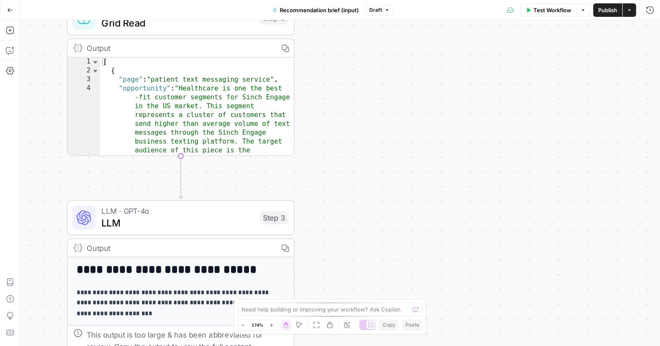
click at [260, 138] on div "[ { "page" : "patient text messaging service" , "opportunity" : "Healthcare is …" at bounding box center [197, 191] width 194 height 266
click at [164, 98] on div "[ { "page" : "patient text messaging service" , "opportunity" : "Healthcare is …" at bounding box center [197, 191] width 194 height 266
type textarea "**********"
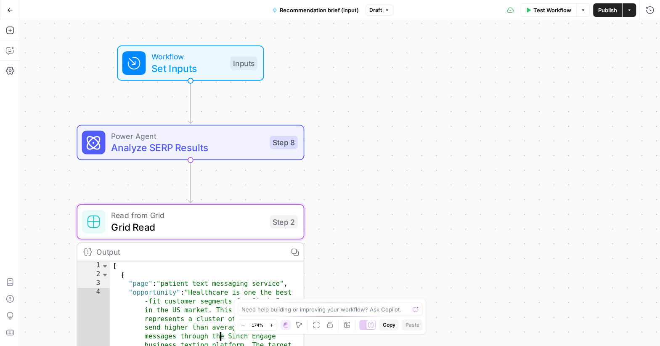
click at [181, 150] on span "Analyze SERP Results" at bounding box center [187, 147] width 153 height 15
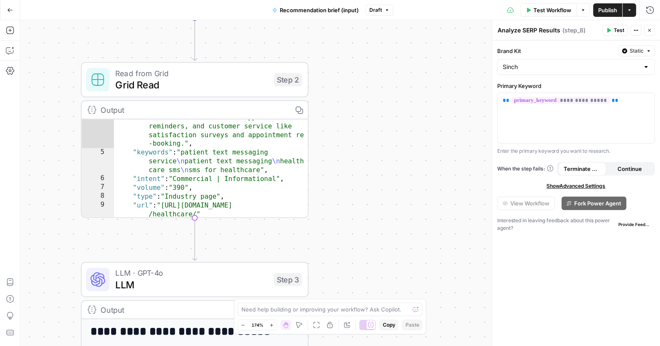
scroll to position [100, 0]
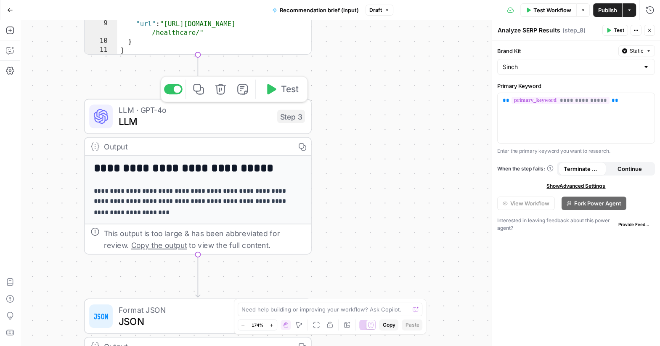
click at [172, 127] on span "LLM" at bounding box center [195, 121] width 153 height 15
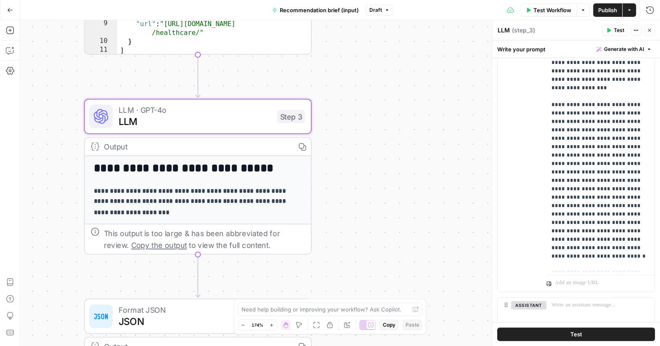
scroll to position [301, 0]
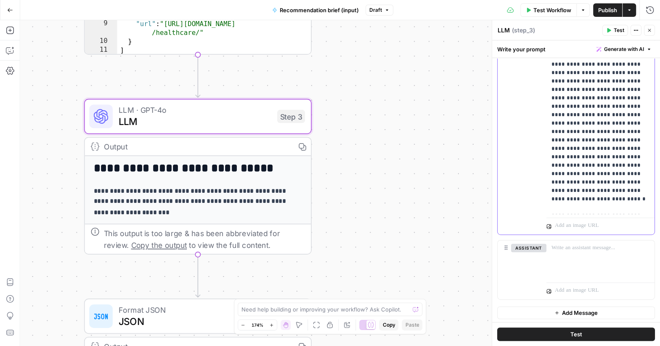
click at [577, 176] on p "**********" at bounding box center [601, 119] width 98 height 488
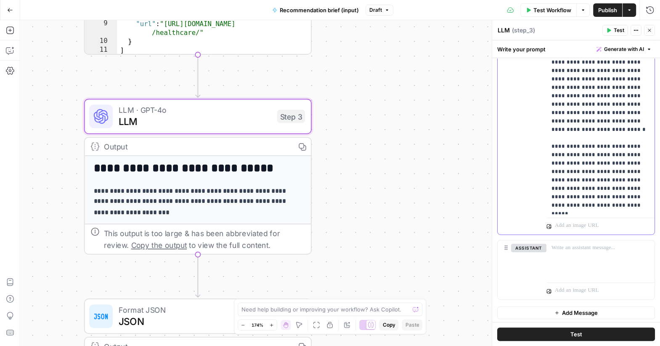
scroll to position [70, 0]
click at [545, 111] on div "**********" at bounding box center [576, 53] width 157 height 363
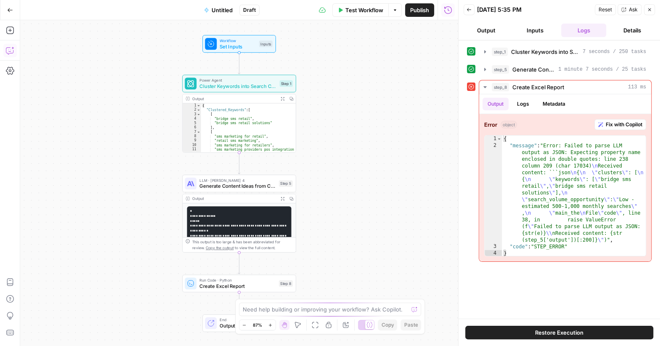
click at [8, 50] on icon "button" at bounding box center [10, 50] width 8 height 8
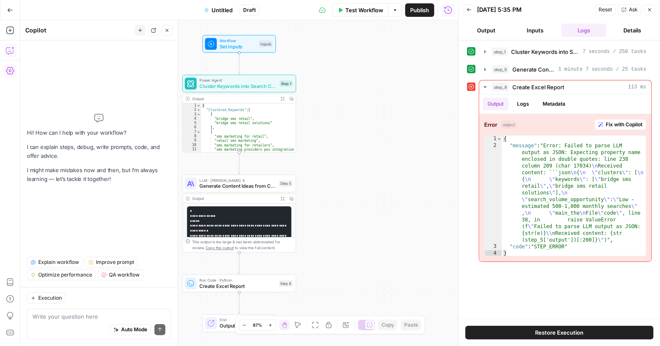
click at [59, 327] on div "Auto Mode Send" at bounding box center [98, 330] width 133 height 19
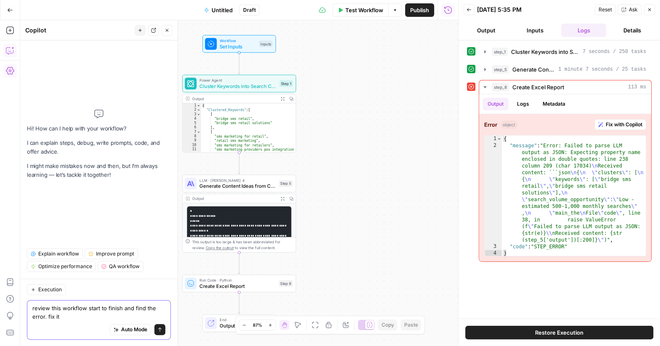
type textarea "review this workflow start to finish and find the error. fix it."
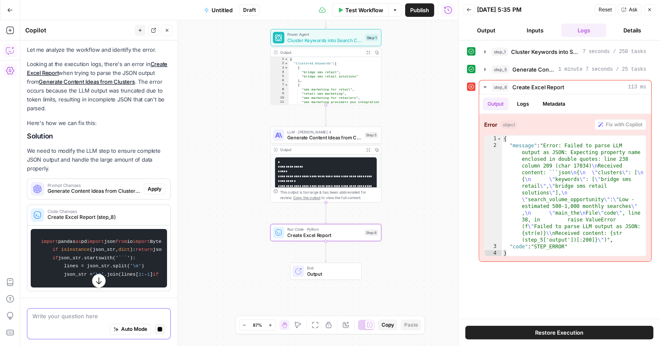
scroll to position [96, 0]
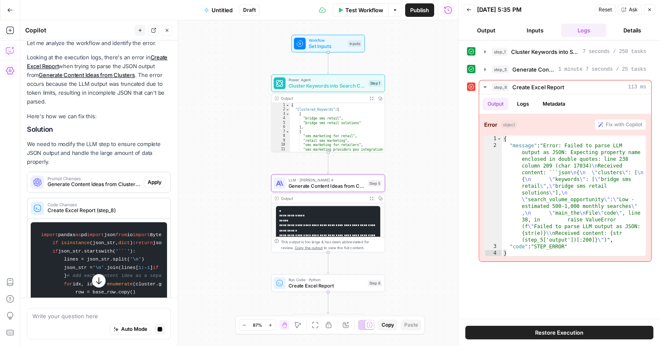
click at [153, 178] on span "Apply" at bounding box center [155, 182] width 14 height 8
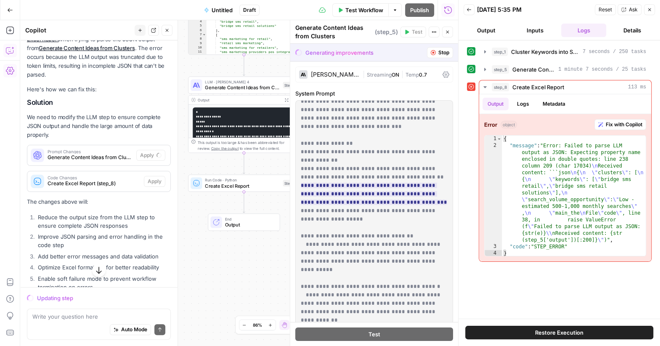
scroll to position [43, 0]
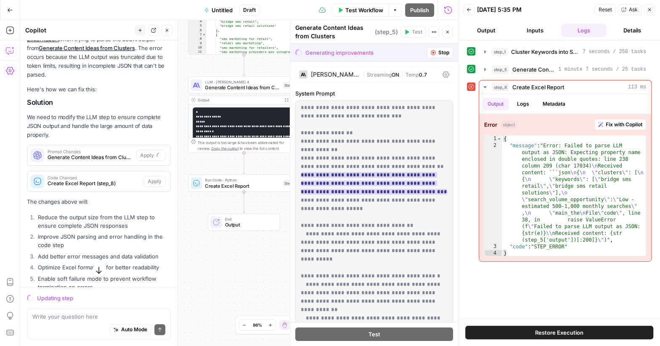
click at [363, 173] on ins "**********" at bounding box center [374, 183] width 146 height 22
click at [433, 50] on icon "button" at bounding box center [433, 52] width 5 height 5
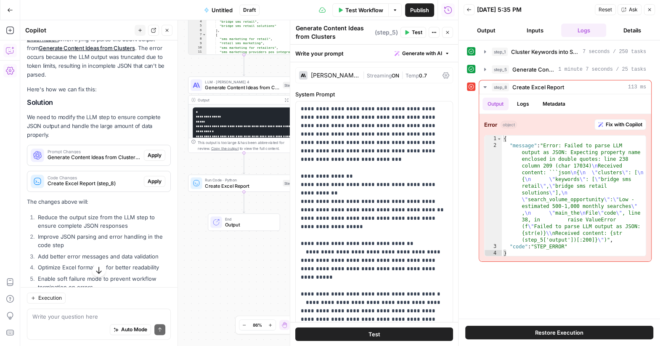
click at [66, 323] on div "Auto Mode Send" at bounding box center [98, 330] width 133 height 19
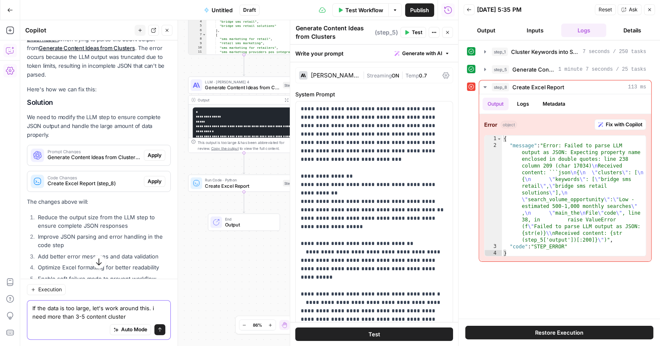
type textarea "If the data is too large, let's work around this. i need more than 3-5 content …"
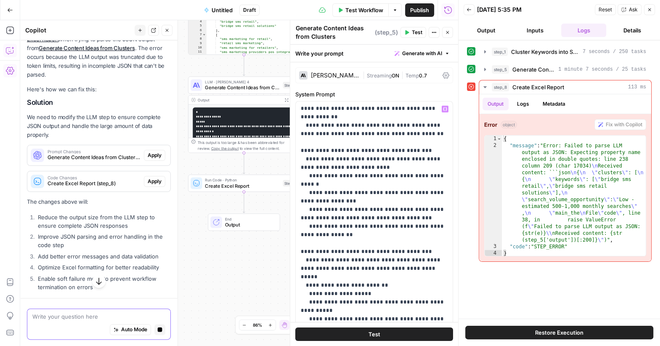
scroll to position [215, 0]
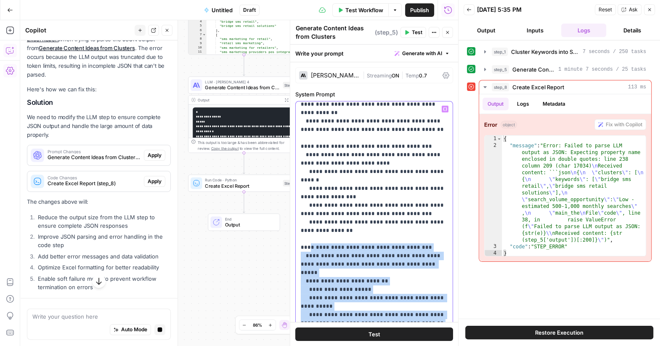
drag, startPoint x: 307, startPoint y: 213, endPoint x: 404, endPoint y: 293, distance: 126.1
click at [404, 293] on p "**********" at bounding box center [374, 226] width 147 height 673
copy p "**********"
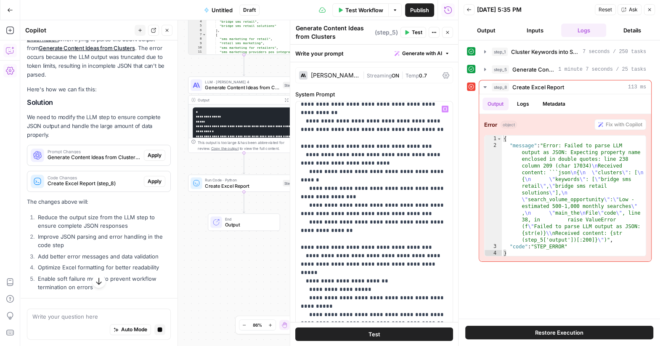
click at [95, 325] on div "Auto Mode Stop generating" at bounding box center [98, 330] width 133 height 19
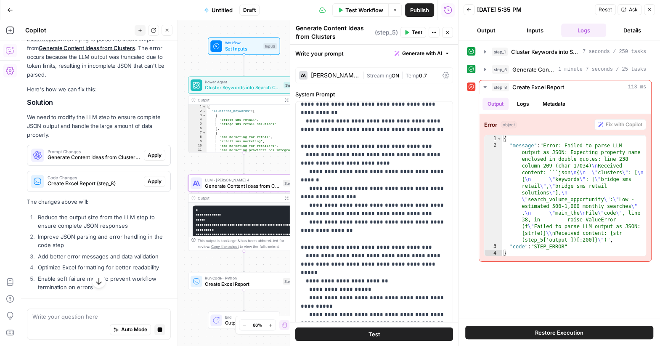
click at [159, 151] on span "Apply" at bounding box center [155, 155] width 14 height 8
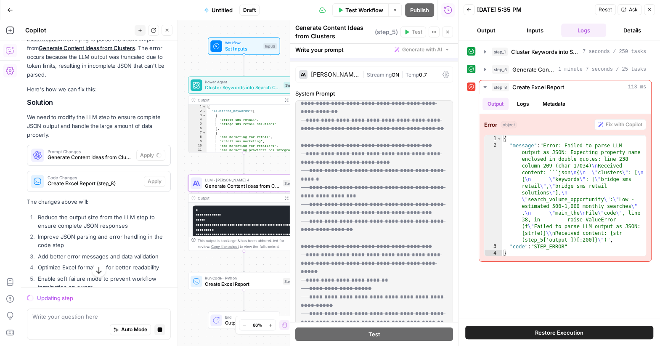
scroll to position [0, 0]
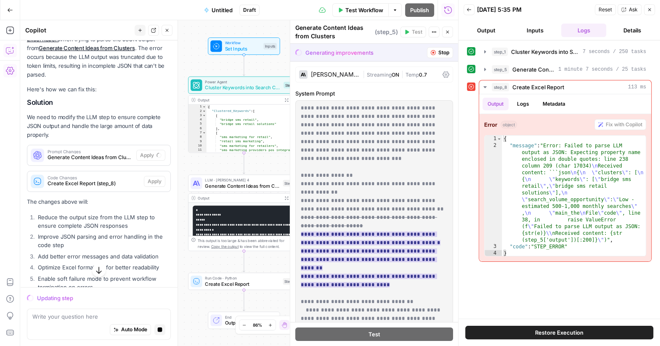
click at [354, 233] on ins "**********" at bounding box center [371, 259] width 140 height 56
click at [436, 45] on div "Generating improvements Stop" at bounding box center [374, 52] width 168 height 17
click at [436, 50] on button "Stop" at bounding box center [440, 52] width 26 height 11
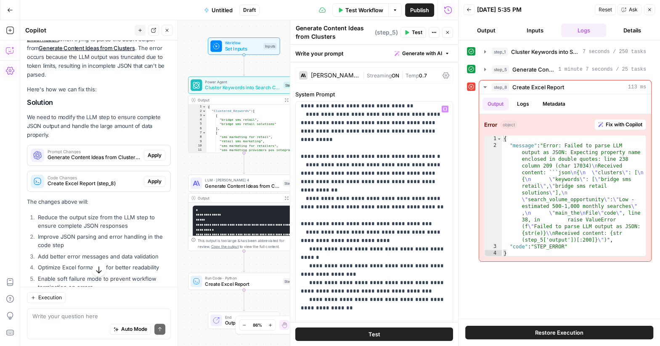
scroll to position [146, 0]
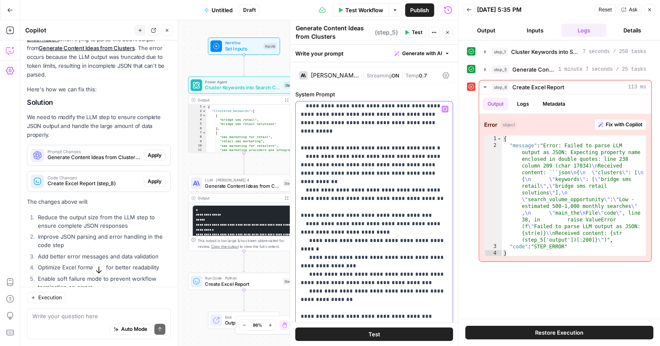
click at [388, 143] on p "**********" at bounding box center [374, 295] width 147 height 673
click at [327, 142] on p "**********" at bounding box center [374, 295] width 147 height 673
click at [342, 148] on p "**********" at bounding box center [374, 295] width 147 height 673
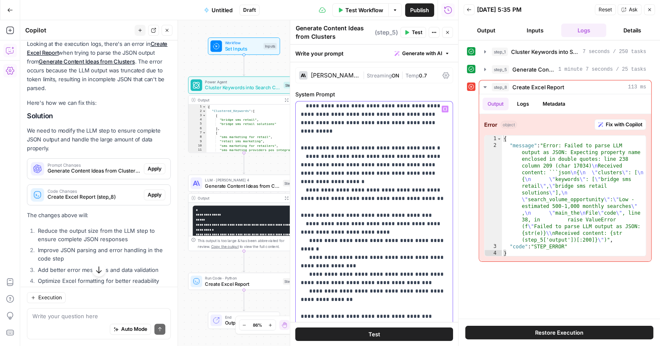
scroll to position [136, 0]
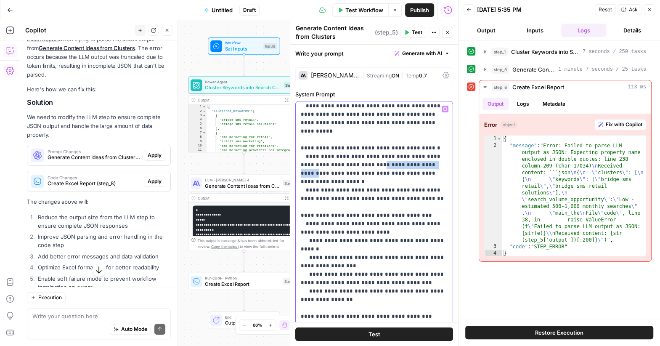
drag, startPoint x: 366, startPoint y: 146, endPoint x: 425, endPoint y: 146, distance: 59.8
click at [425, 146] on p "**********" at bounding box center [374, 295] width 147 height 673
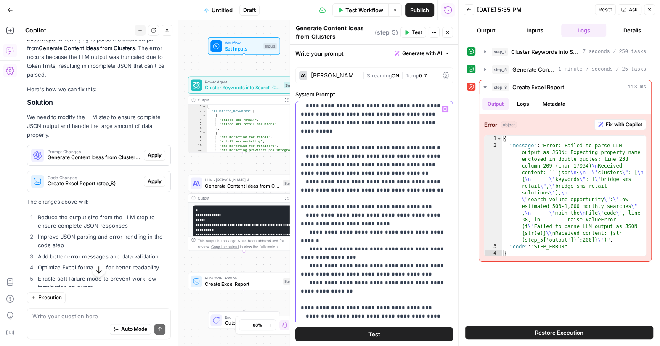
click at [343, 186] on p "**********" at bounding box center [374, 295] width 147 height 673
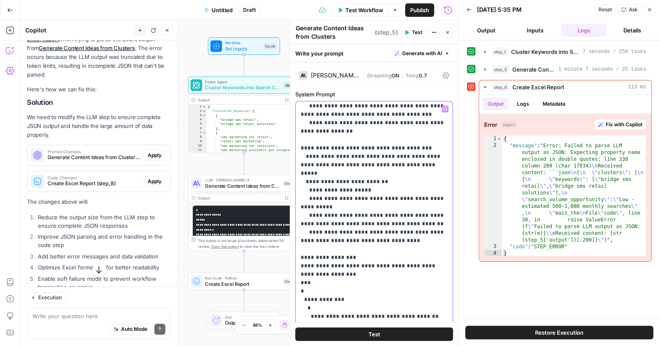
scroll to position [312, 0]
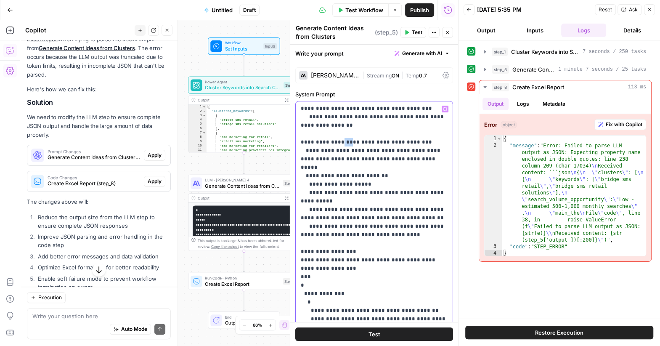
drag, startPoint x: 338, startPoint y: 116, endPoint x: 347, endPoint y: 116, distance: 8.8
click at [347, 116] on p "**********" at bounding box center [374, 129] width 147 height 673
click at [381, 122] on p "**********" at bounding box center [374, 129] width 147 height 673
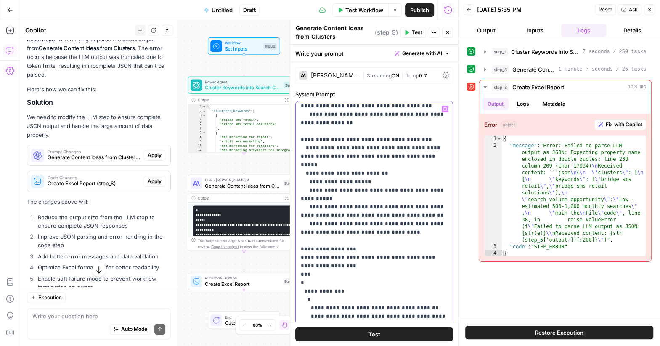
scroll to position [337, 0]
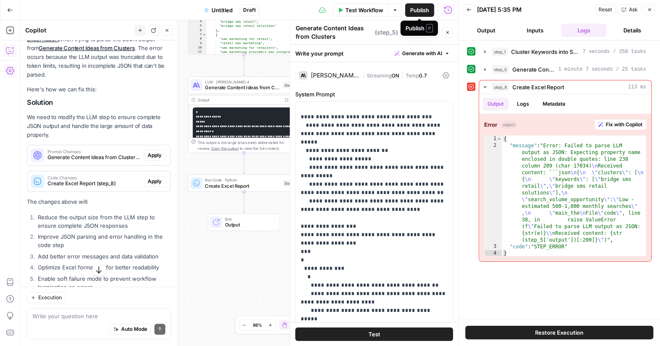
click at [344, 11] on button "Test Workflow" at bounding box center [360, 9] width 56 height 13
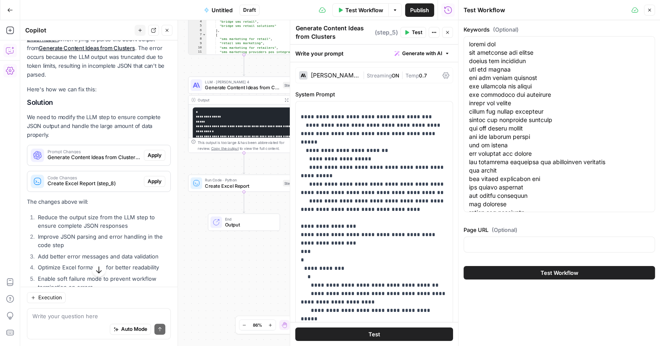
click at [556, 273] on span "Test Workflow" at bounding box center [560, 272] width 38 height 8
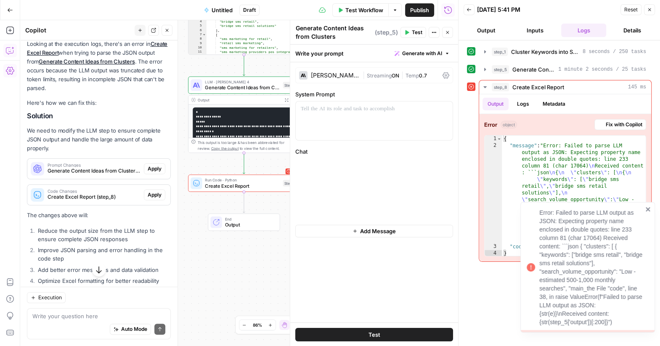
scroll to position [136, 0]
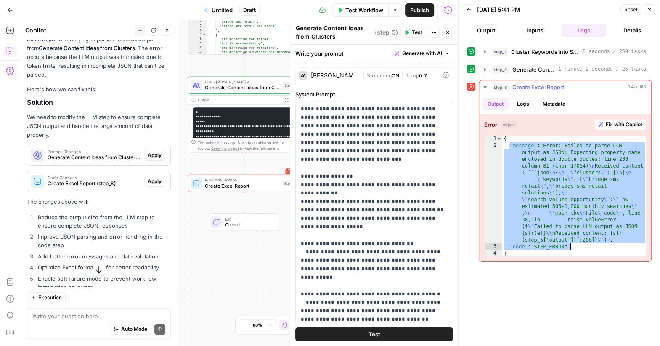
drag, startPoint x: 509, startPoint y: 144, endPoint x: 617, endPoint y: 249, distance: 150.6
click at [617, 249] on div "{ "message" : "Error: Failed to parse LLM output as JSON: Expecting property na…" at bounding box center [574, 202] width 145 height 135
type textarea "**********"
click at [56, 321] on div "Auto Mode Send" at bounding box center [98, 330] width 133 height 19
paste textarea "Force the LLM to output only valid JSON (no prose, no triple backticks)."
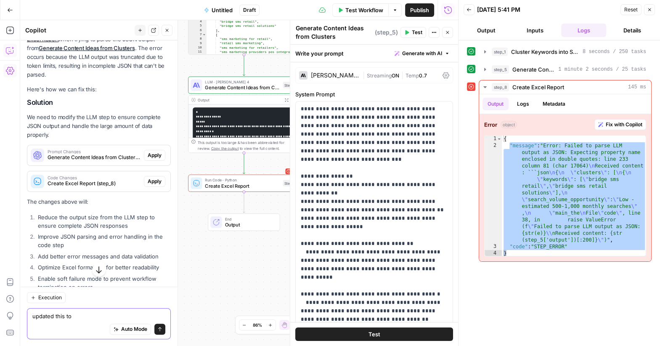
type textarea "updated this to Force the LLM to output only valid JSON (no prose, no triple ba…"
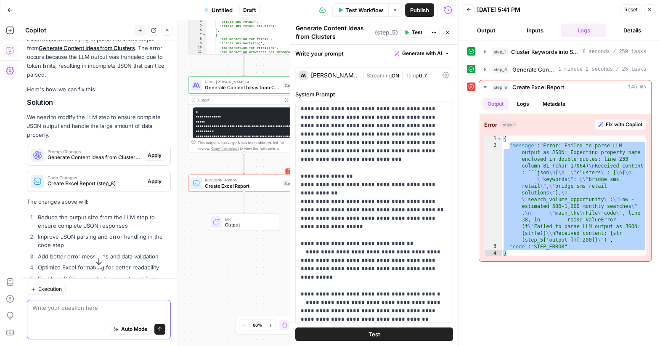
scroll to position [123, 0]
click at [99, 280] on icon "button" at bounding box center [99, 281] width 8 height 8
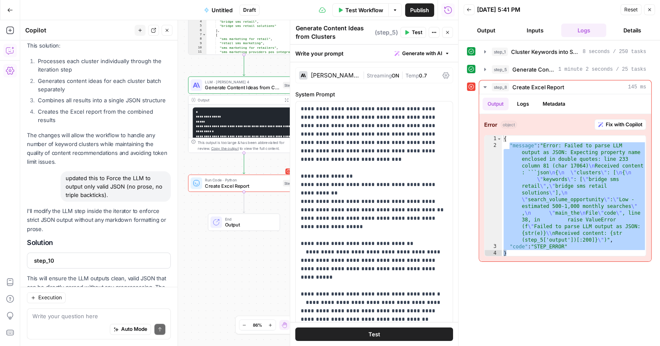
scroll to position [860, 0]
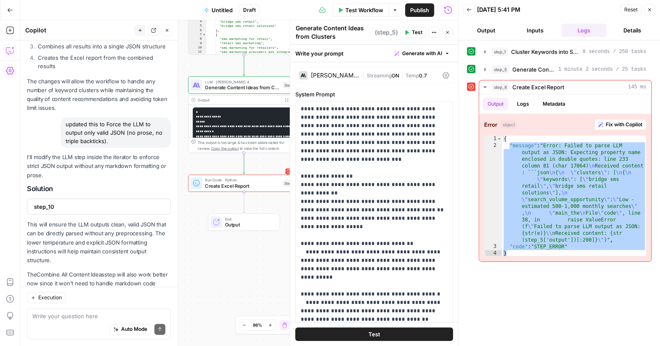
click at [649, 9] on icon "button" at bounding box center [649, 9] width 5 height 5
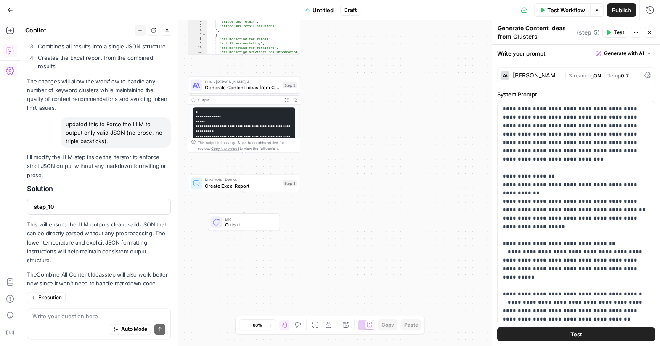
click at [652, 32] on button "Close" at bounding box center [649, 32] width 11 height 11
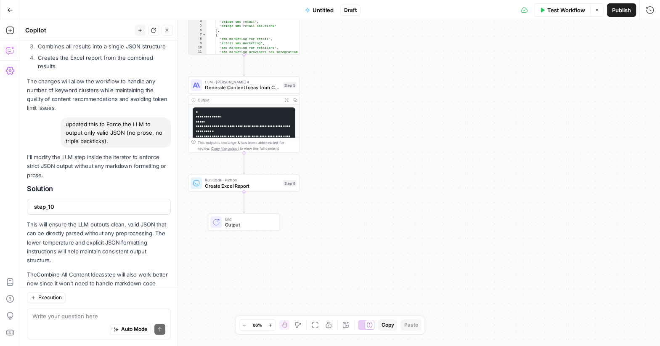
click at [67, 202] on span "step_10" at bounding box center [98, 206] width 128 height 8
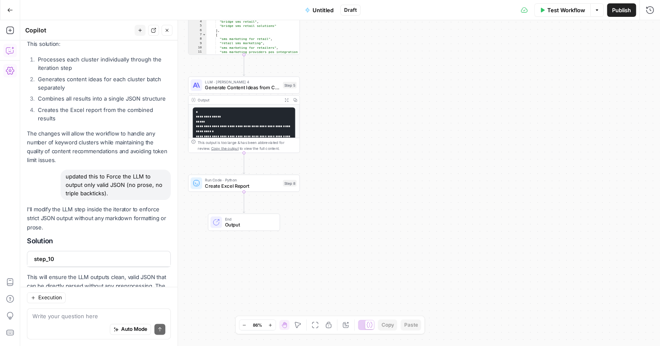
scroll to position [804, 0]
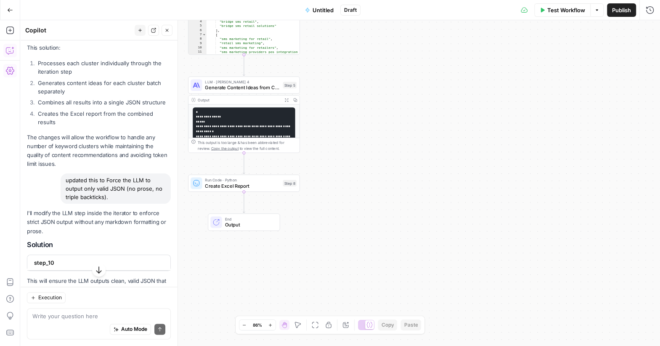
click at [61, 258] on span "step_10" at bounding box center [98, 262] width 128 height 8
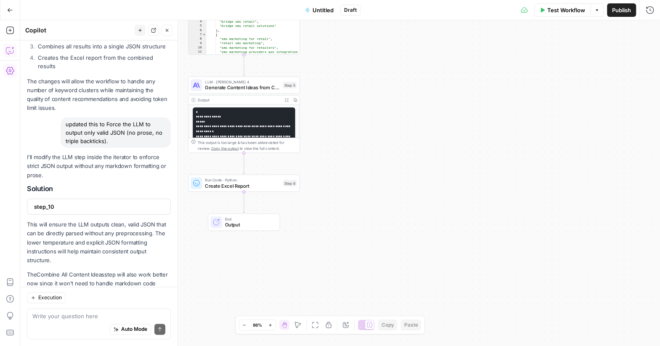
scroll to position [813, 0]
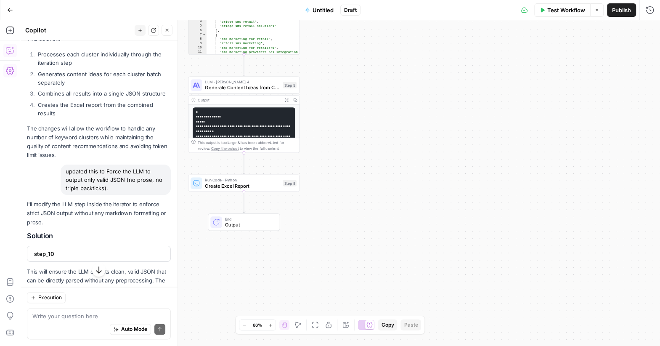
click at [60, 250] on span "step_10" at bounding box center [98, 254] width 128 height 8
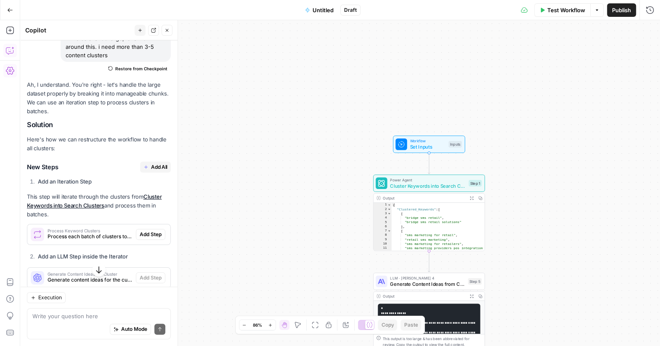
scroll to position [379, 0]
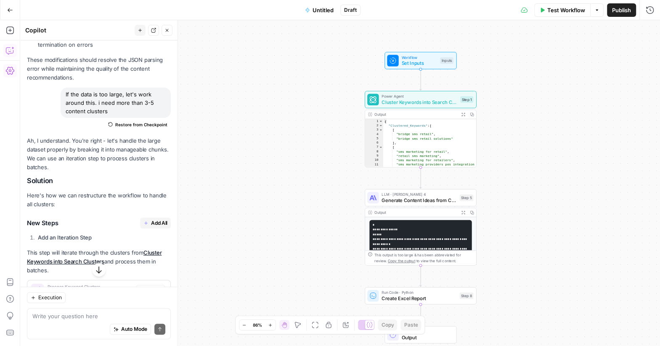
click at [399, 195] on span "LLM · [PERSON_NAME] 4" at bounding box center [419, 194] width 75 height 6
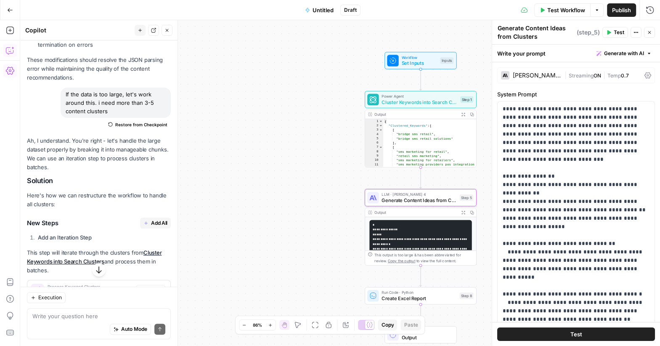
click at [391, 228] on code "**********" at bounding box center [420, 288] width 95 height 130
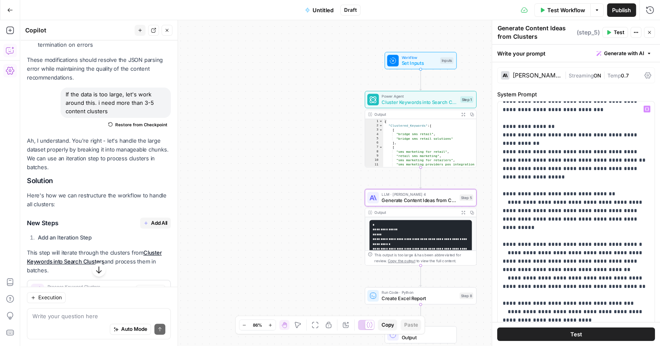
scroll to position [54, 0]
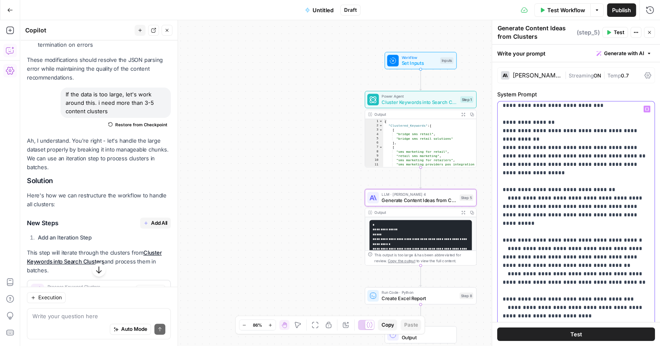
drag, startPoint x: 584, startPoint y: 120, endPoint x: 585, endPoint y: 126, distance: 6.3
drag, startPoint x: 550, startPoint y: 119, endPoint x: 584, endPoint y: 120, distance: 33.7
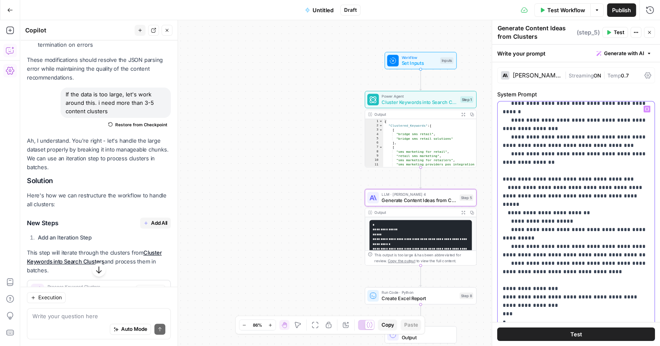
scroll to position [337, 0]
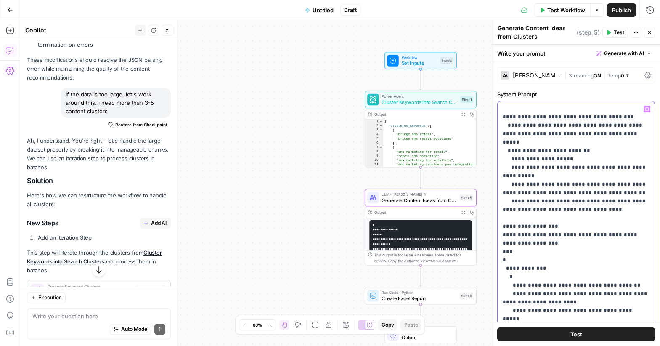
click at [553, 199] on p "**********" at bounding box center [576, 104] width 147 height 673
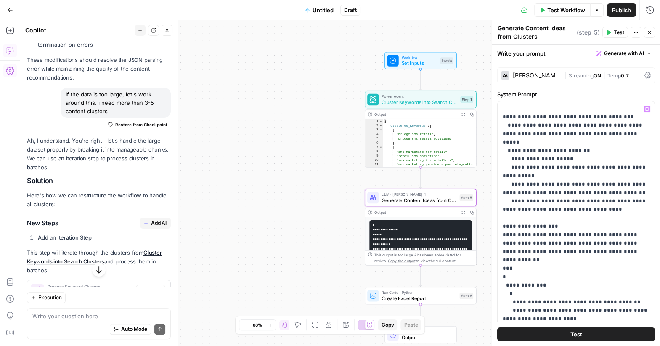
click at [554, 335] on button "Test" at bounding box center [576, 334] width 158 height 13
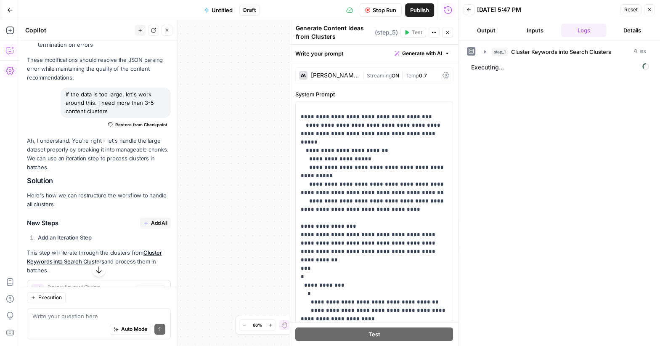
scroll to position [379, 0]
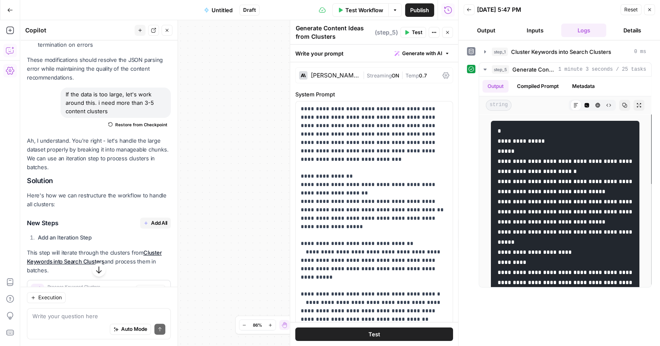
click at [651, 10] on icon "button" at bounding box center [649, 9] width 5 height 5
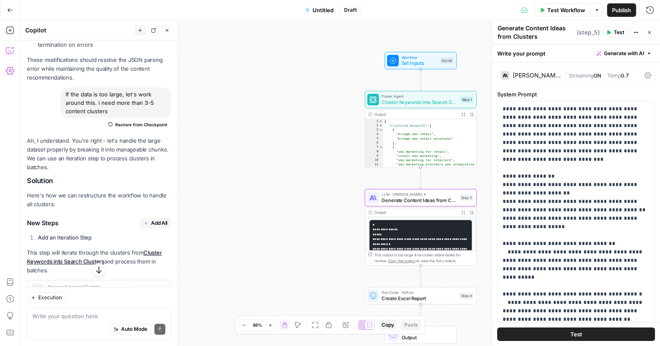
click at [548, 11] on span "Test Workflow" at bounding box center [566, 10] width 38 height 8
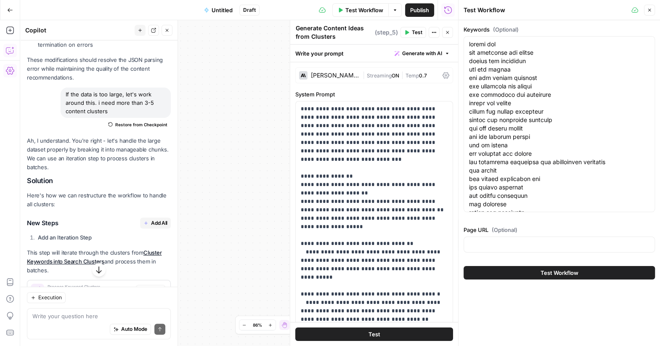
click at [544, 275] on span "Test Workflow" at bounding box center [560, 272] width 38 height 8
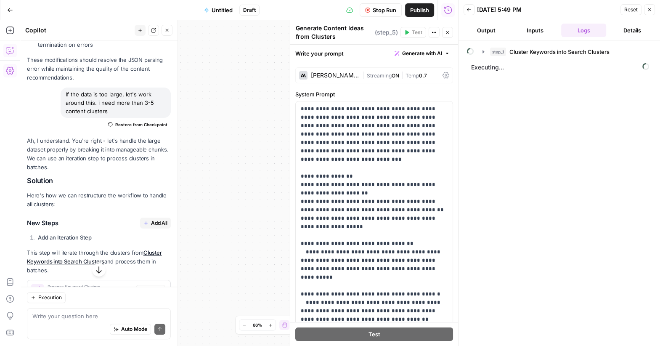
click at [167, 27] on button "Close" at bounding box center [167, 30] width 11 height 11
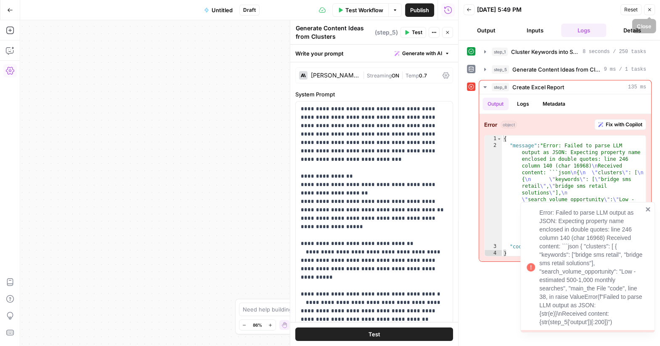
click at [649, 9] on icon "button" at bounding box center [649, 9] width 3 height 3
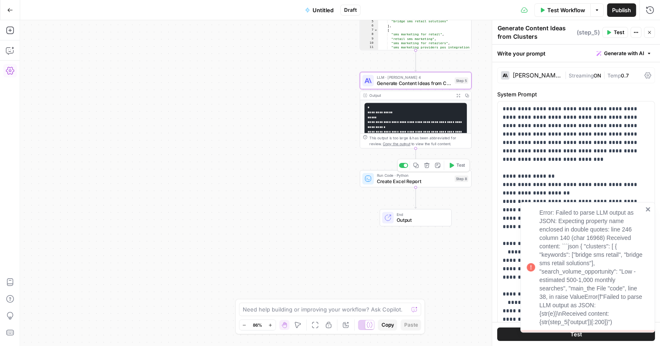
click at [398, 181] on span "Create Excel Report" at bounding box center [414, 181] width 75 height 7
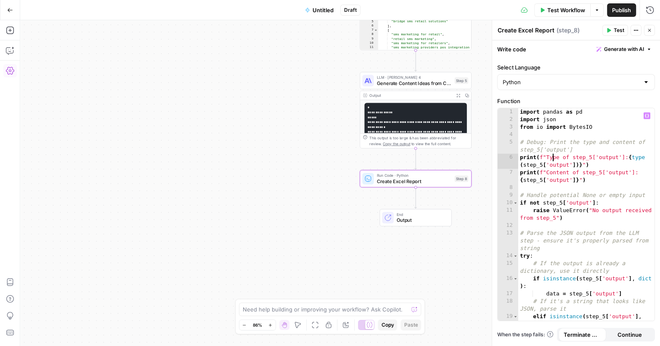
click at [551, 160] on div "import pandas as pd import json from io import BytesIO # Debug: Print the type …" at bounding box center [586, 226] width 137 height 236
type textarea "**********"
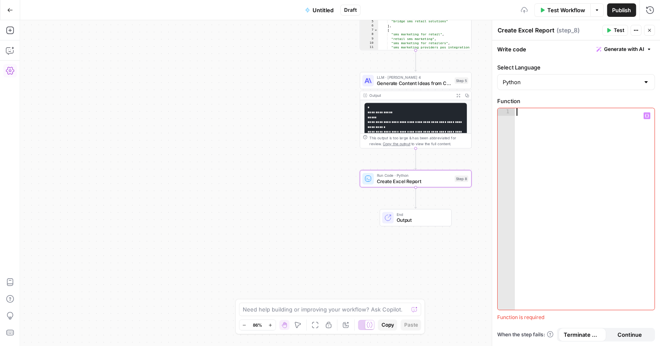
scroll to position [393, 0]
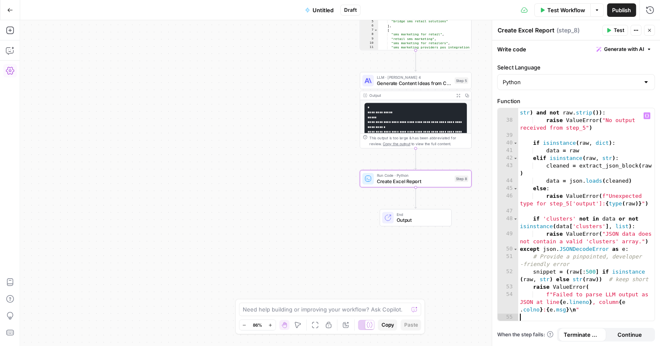
click at [560, 8] on span "Test Workflow" at bounding box center [566, 10] width 38 height 8
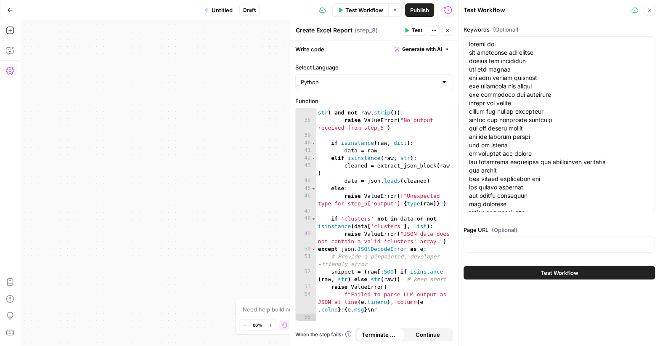
click at [578, 271] on span "Test Workflow" at bounding box center [560, 272] width 38 height 8
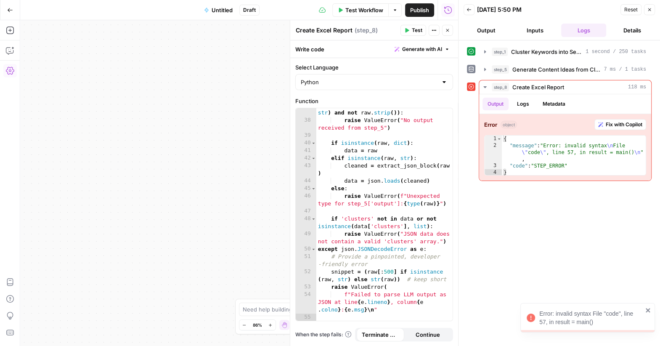
drag, startPoint x: 586, startPoint y: 319, endPoint x: 539, endPoint y: 311, distance: 47.3
click at [539, 311] on div "Error: invalid syntax File "code", line 57, in result = main()" at bounding box center [591, 317] width 104 height 17
copy div "Error: invalid syntax File "code", line 57, in result = main()"
type textarea "*****"
click at [339, 187] on div "if raw is None or ( isinstance ( raw , str ) and not raw . strip ( )) : raise V…" at bounding box center [384, 219] width 137 height 236
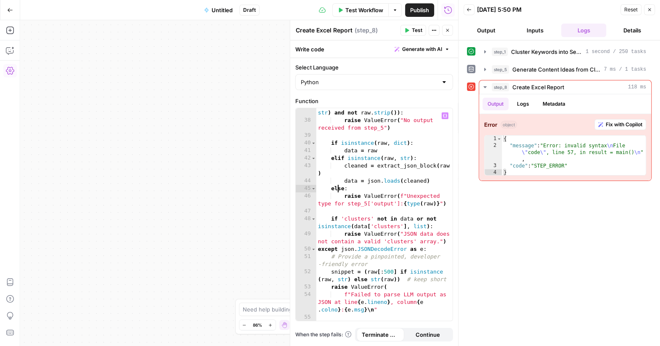
click at [339, 187] on div "if raw is None or ( isinstance ( raw , str ) and not raw . strip ( )) : raise V…" at bounding box center [384, 219] width 137 height 236
click at [335, 136] on div "if raw is None or ( isinstance ( raw , str ) and not raw . strip ( )) : raise V…" at bounding box center [384, 219] width 137 height 236
type textarea "**********"
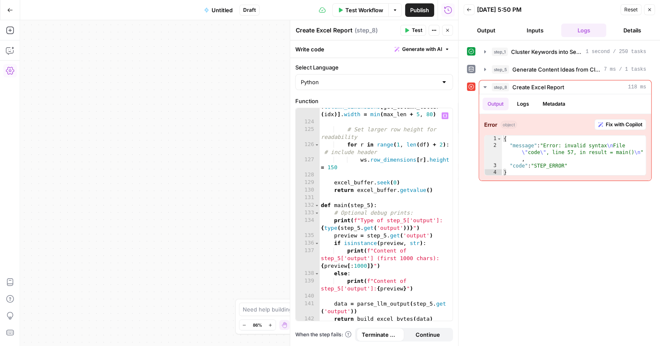
scroll to position [1352, 0]
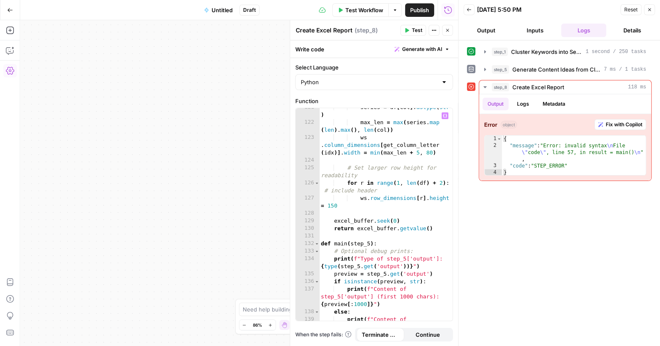
click at [416, 28] on span "Test" at bounding box center [417, 31] width 11 height 8
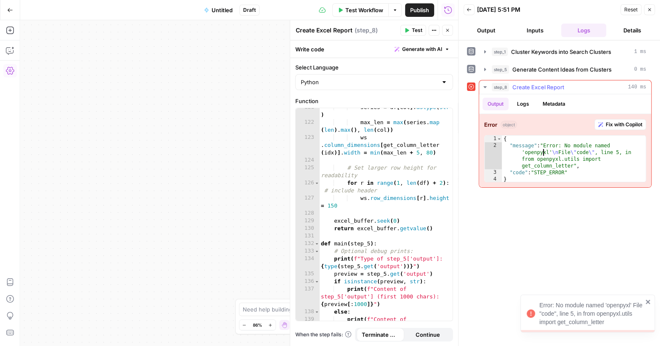
click at [542, 147] on div "{ "message" : "Error: No module named 'openpyxl' \n File \" code \" , line 5, i…" at bounding box center [574, 165] width 145 height 61
click at [531, 172] on div "{ "message" : "Error: No module named 'openpyxl' \n File \" code \" , line 5, i…" at bounding box center [574, 165] width 145 height 61
type textarea "**********"
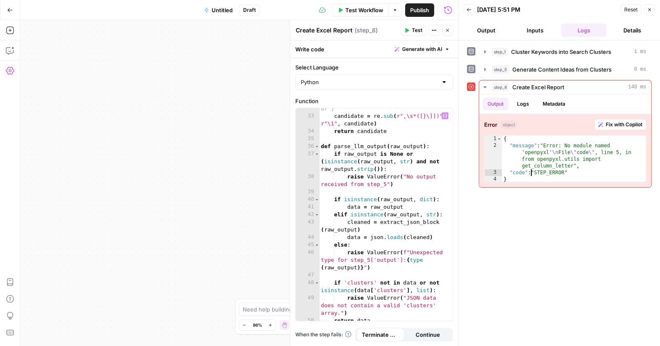
scroll to position [0, 0]
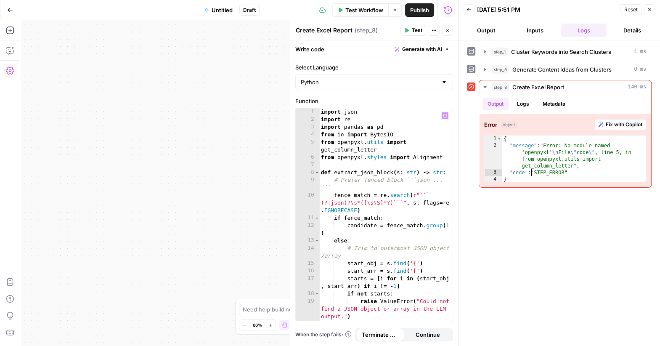
type textarea "**********"
drag, startPoint x: 338, startPoint y: 141, endPoint x: 367, endPoint y: 141, distance: 28.6
click at [367, 141] on div "import json import re import pandas as pd from io import BytesIO from openpyxl …" at bounding box center [386, 222] width 134 height 228
click at [374, 162] on div "import json import re import pandas as pd from io import BytesIO from openpyxl …" at bounding box center [386, 222] width 134 height 228
type textarea "**********"
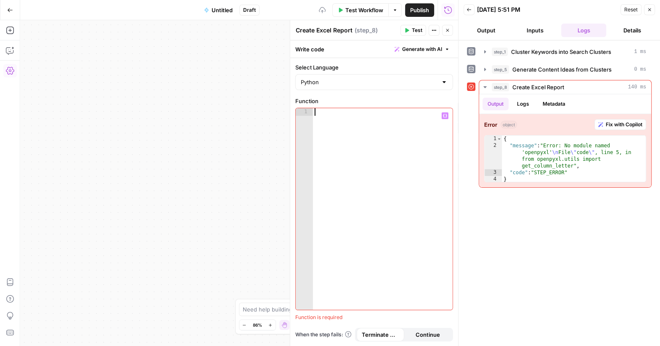
scroll to position [1093, 0]
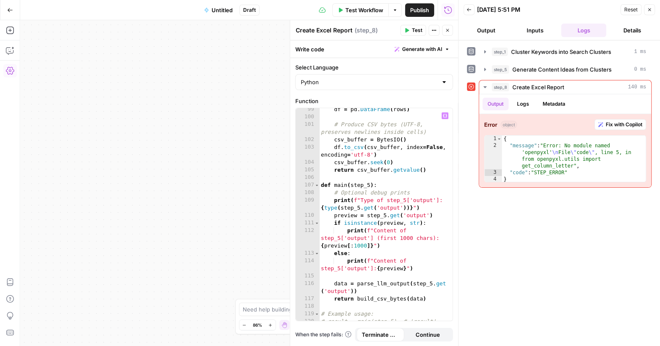
click at [415, 30] on span "Test" at bounding box center [417, 31] width 11 height 8
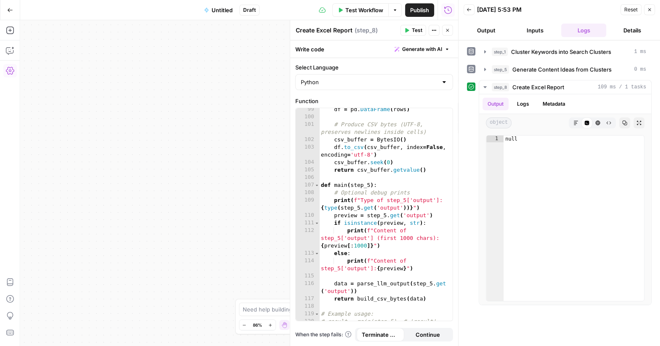
click at [416, 29] on span "Test" at bounding box center [417, 31] width 11 height 8
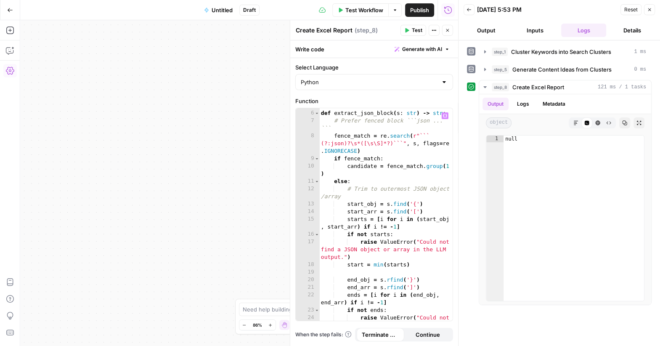
scroll to position [0, 0]
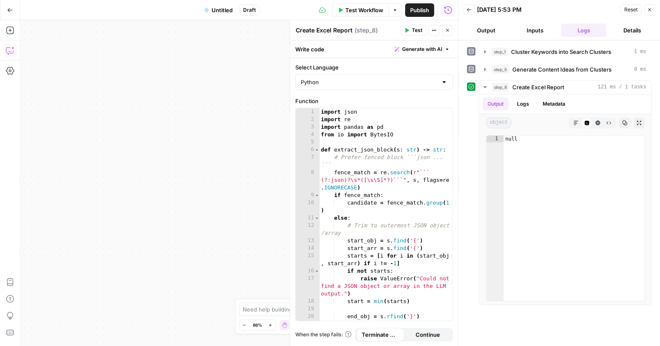
click at [9, 52] on icon "button" at bounding box center [10, 50] width 8 height 8
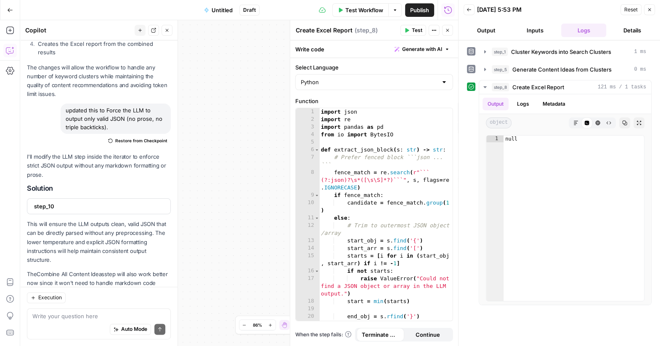
click at [66, 314] on textarea at bounding box center [98, 316] width 133 height 8
type textarea "to simplife, let's change"
type textarea "**********"
click at [405, 187] on div "import json import re import pandas as pd from io import BytesIO def extract_js…" at bounding box center [386, 226] width 134 height 236
click at [104, 315] on textarea "to simplife, let's change" at bounding box center [98, 316] width 133 height 8
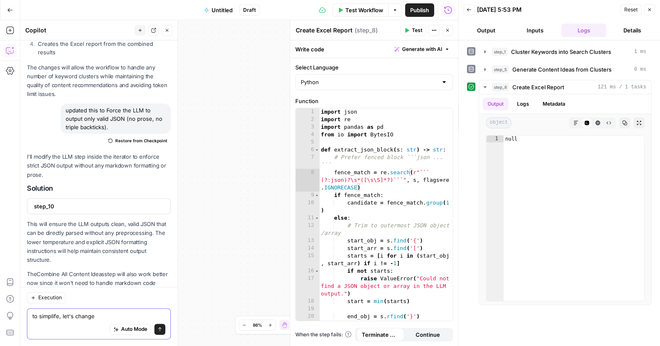
click at [57, 318] on textarea "to simplife, let's change" at bounding box center [98, 316] width 133 height 8
click at [114, 318] on textarea "to simplify, let's change" at bounding box center [98, 316] width 133 height 8
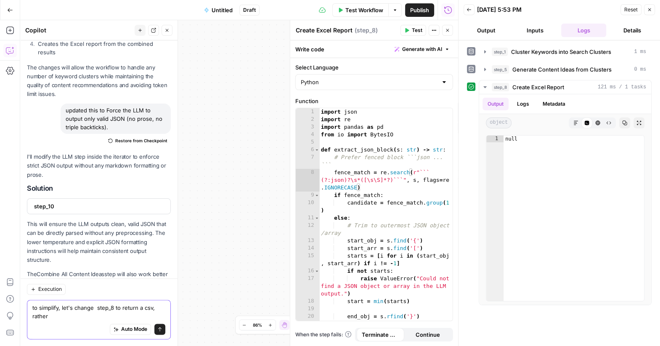
scroll to position [882, 0]
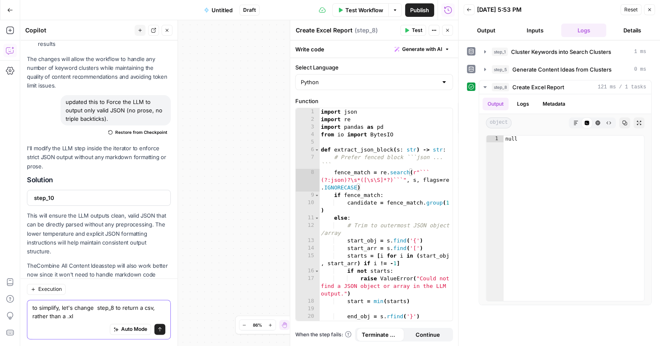
type textarea "to simplify, let's change step_8 to return a csv, rather than a .xls"
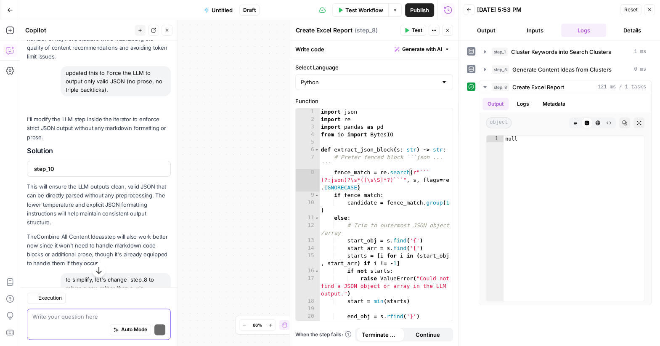
scroll to position [941, 0]
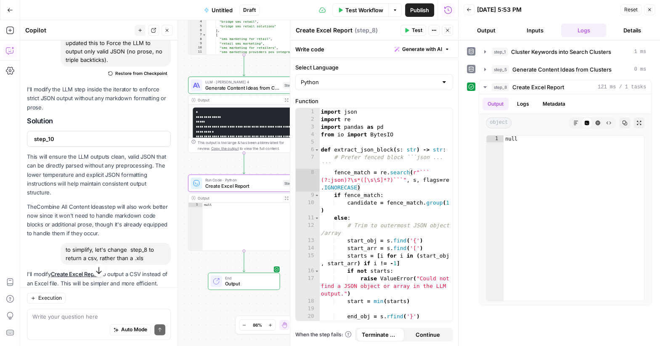
click at [155, 300] on span "Apply" at bounding box center [155, 304] width 14 height 8
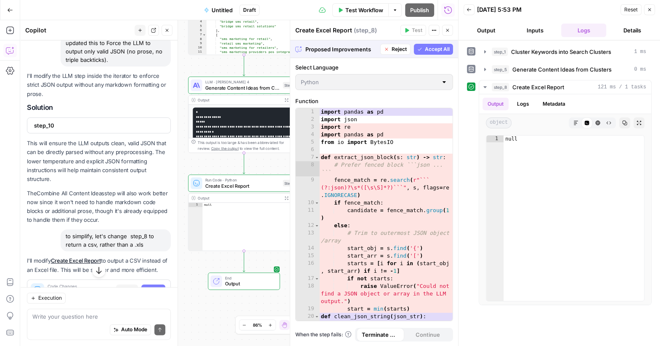
click at [428, 50] on span "Accept All" at bounding box center [437, 49] width 25 height 8
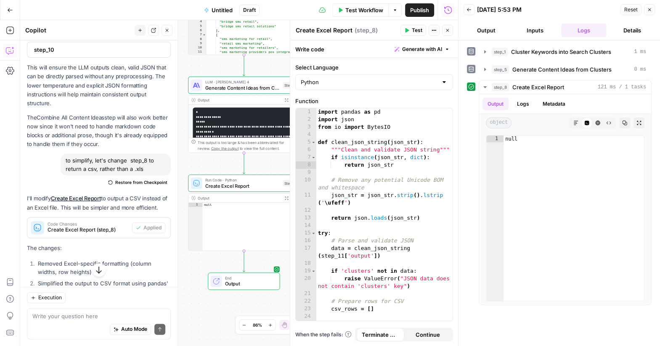
scroll to position [1142, 0]
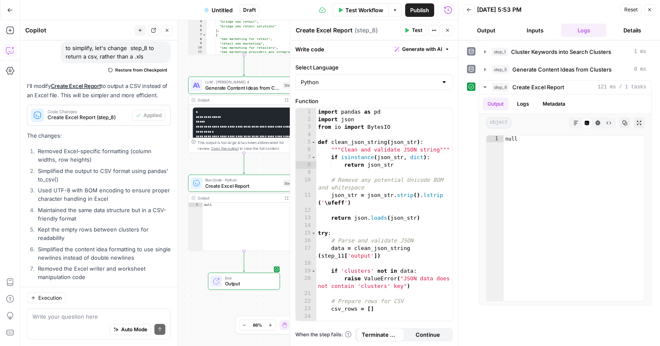
click at [414, 29] on span "Test" at bounding box center [417, 31] width 11 height 8
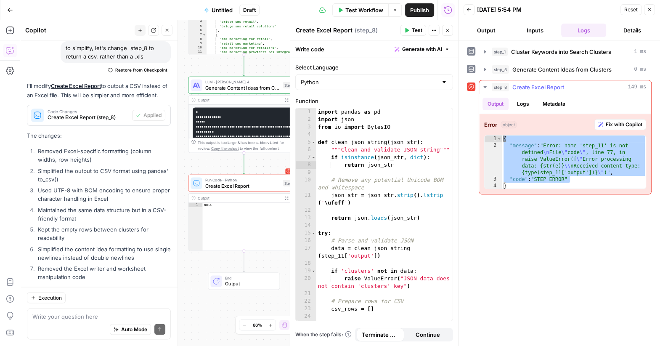
drag, startPoint x: 574, startPoint y: 177, endPoint x: 504, endPoint y: 131, distance: 83.4
click at [504, 131] on div "**********" at bounding box center [565, 154] width 172 height 80
type textarea "**********"
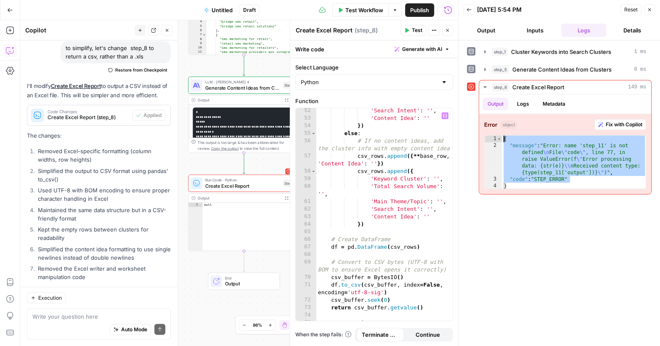
scroll to position [560, 0]
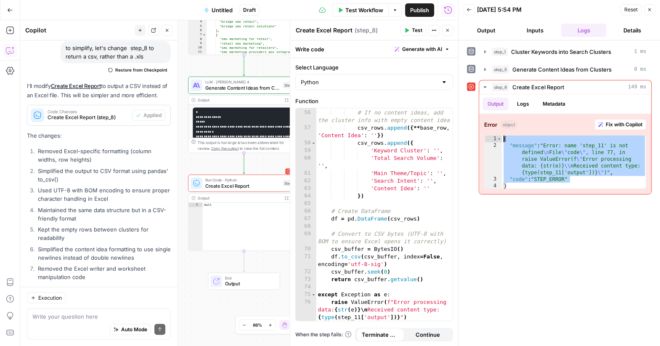
click at [39, 323] on div "Auto Mode Send" at bounding box center [98, 330] width 133 height 19
paste textarea "import json import re import pandas as pd from io import BytesIO def extract_js…"
type textarea "import json import re import pandas as pd from io import BytesIO def extract_js…"
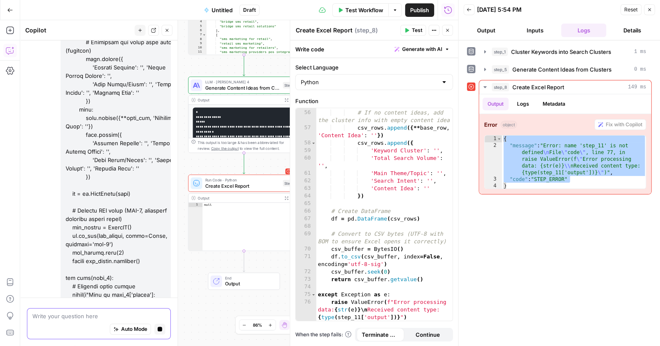
scroll to position [2298, 0]
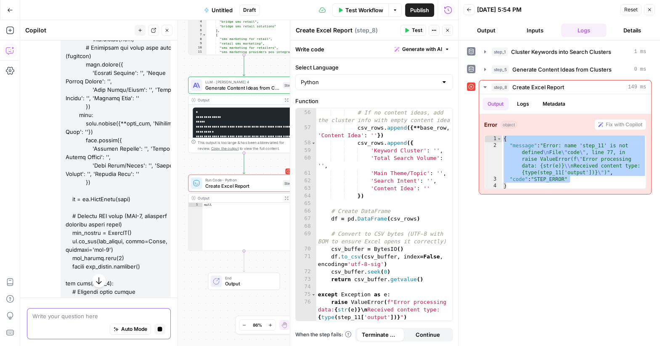
click at [162, 332] on button "Stop generating" at bounding box center [159, 329] width 11 height 11
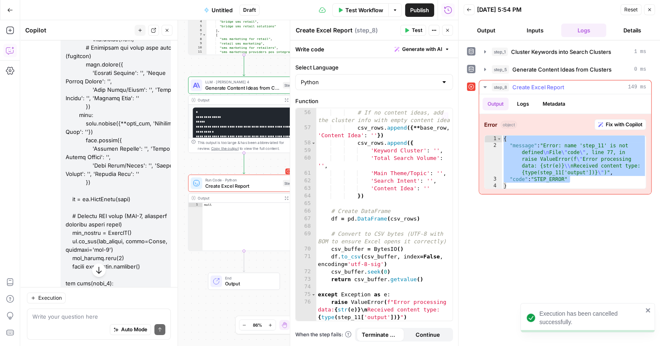
click at [608, 123] on span "Fix with Copilot" at bounding box center [624, 125] width 37 height 8
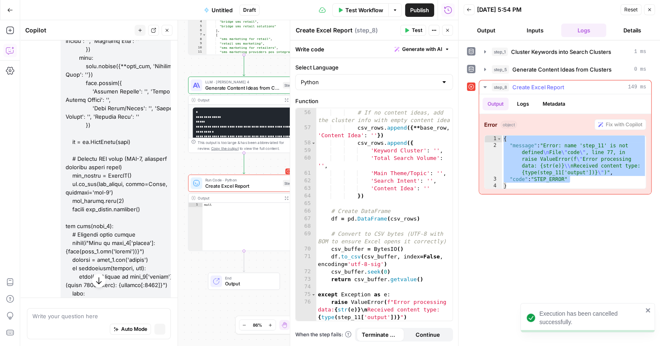
scroll to position [2298, 0]
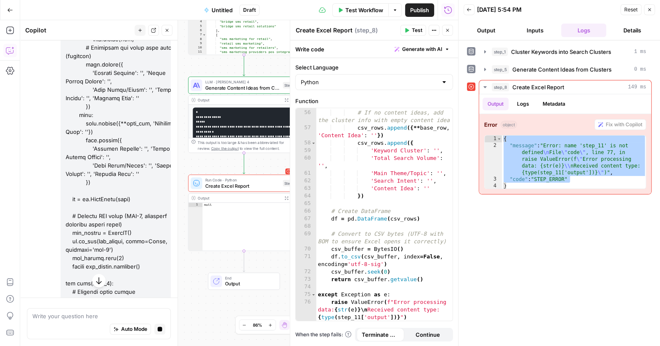
click at [99, 283] on icon "button" at bounding box center [99, 281] width 8 height 8
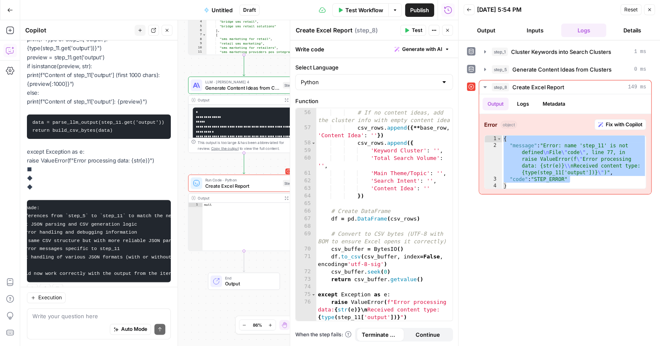
scroll to position [0, 61]
click at [652, 9] on button "Close" at bounding box center [649, 9] width 11 height 11
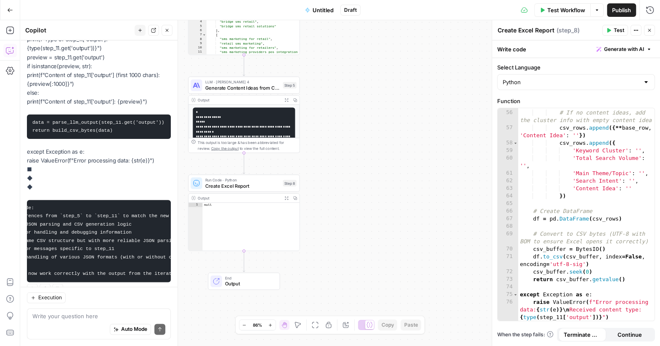
click at [55, 321] on div "Auto Mode Send" at bounding box center [98, 330] width 133 height 19
type textarea "no. we need step_5. there is no step_11?"
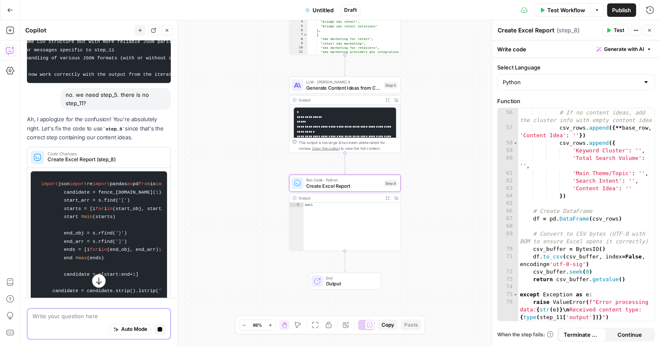
scroll to position [3587, 0]
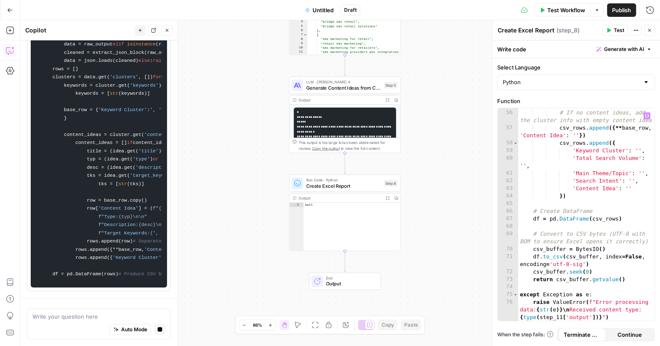
click at [589, 190] on div "else : # If no content ideas, add the cluster info with empty content idea csv_…" at bounding box center [586, 222] width 137 height 243
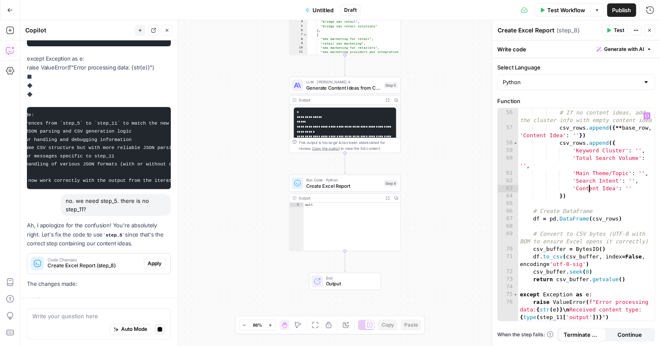
click at [545, 316] on div "else : # If no content ideas, add the cluster info with empty content idea csv_…" at bounding box center [586, 222] width 137 height 243
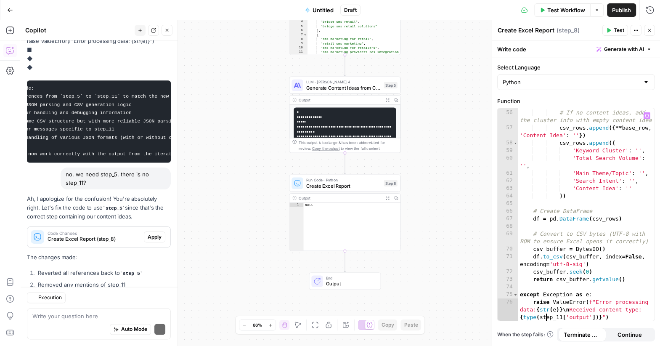
scroll to position [3643, 0]
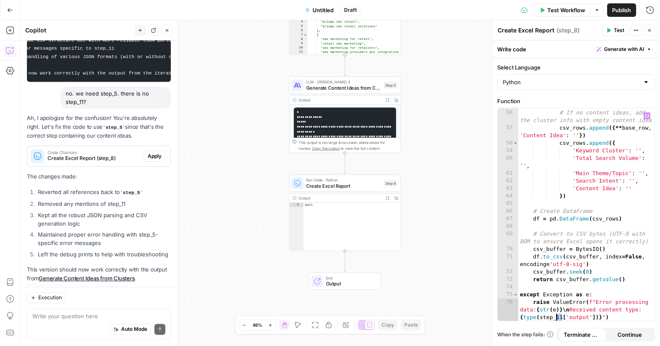
drag, startPoint x: 562, startPoint y: 318, endPoint x: 555, endPoint y: 318, distance: 6.7
click at [555, 318] on div "else : # If no content ideas, add the cluster info with empty content idea csv_…" at bounding box center [586, 222] width 137 height 243
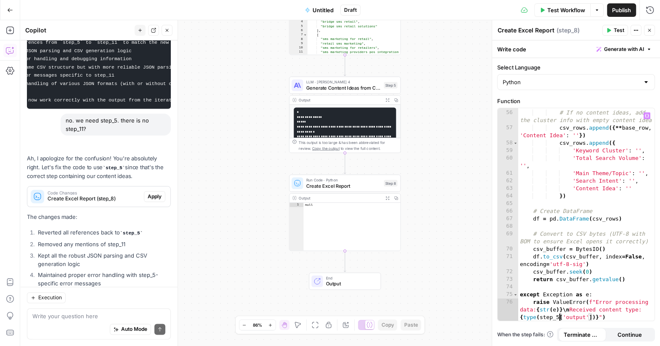
scroll to position [3683, 0]
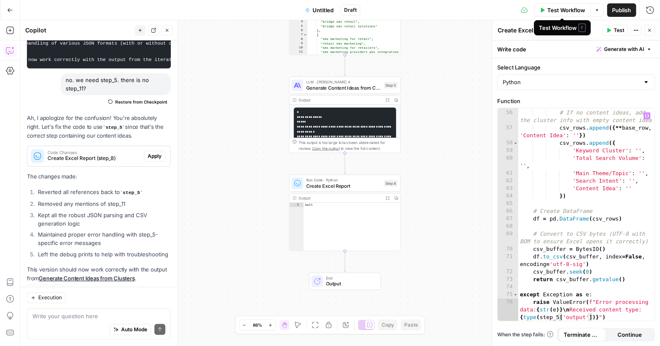
click at [563, 9] on span "Test Workflow" at bounding box center [566, 10] width 38 height 8
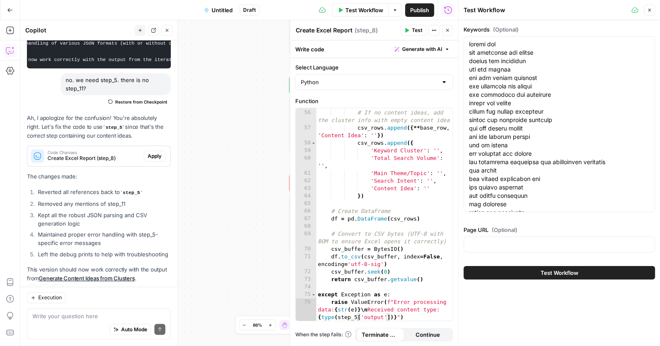
click at [654, 13] on button "Close" at bounding box center [649, 10] width 11 height 11
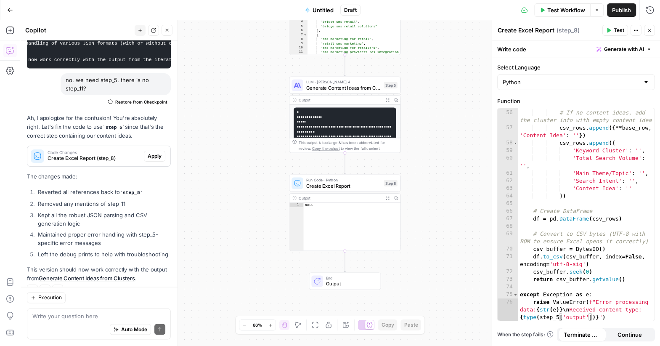
click at [615, 31] on span "Test" at bounding box center [619, 31] width 11 height 8
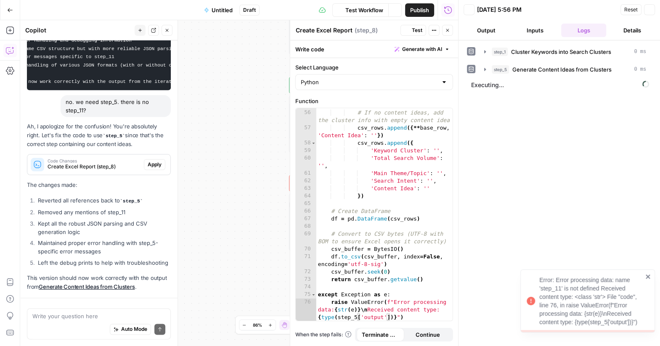
scroll to position [3683, 0]
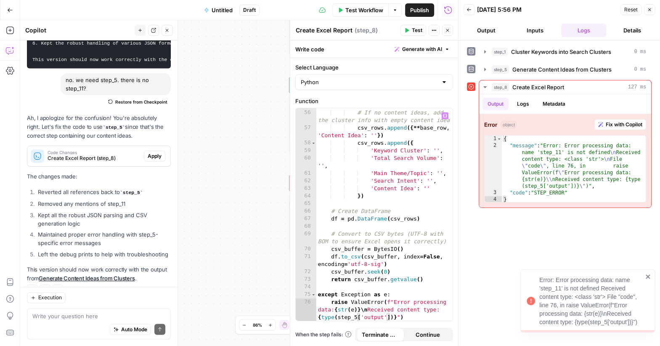
type textarea "**********"
click at [410, 295] on div "else : # If no content ideas, add the cluster info with empty content idea csv_…" at bounding box center [384, 222] width 137 height 243
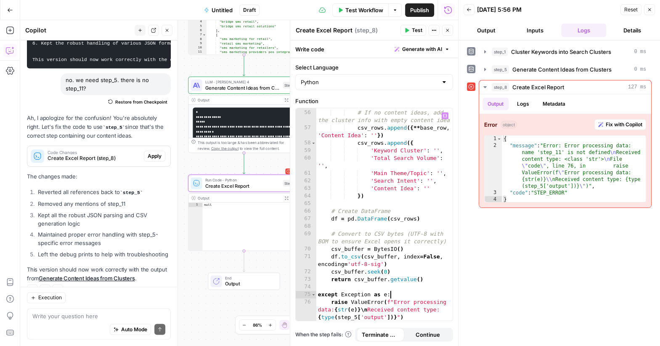
click at [157, 151] on button "Apply" at bounding box center [154, 156] width 21 height 11
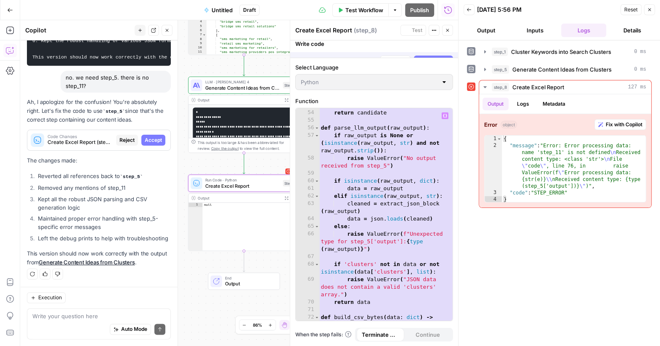
scroll to position [552, 0]
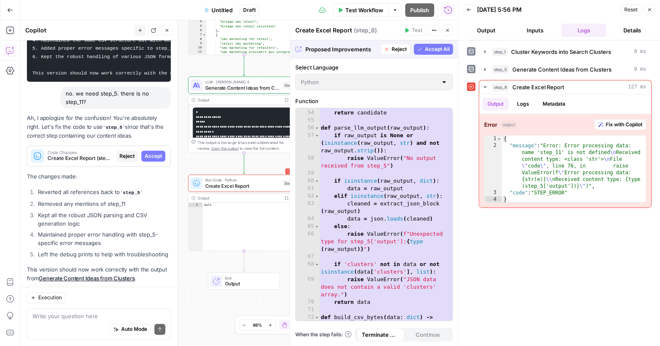
click at [425, 47] on span "Accept All" at bounding box center [437, 49] width 25 height 8
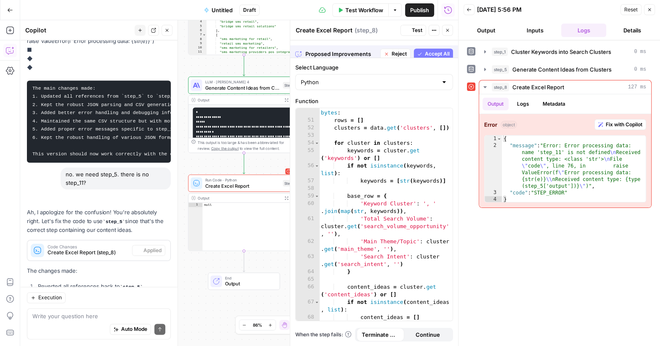
scroll to position [3683, 0]
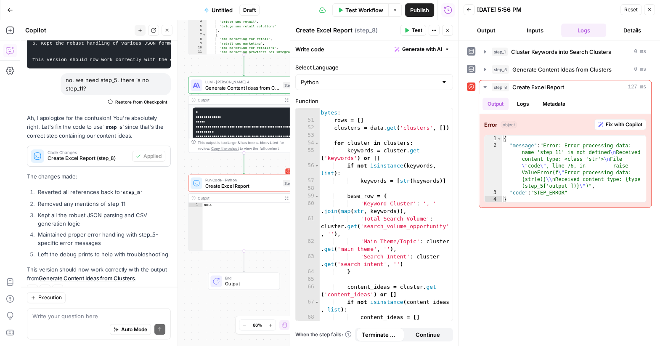
click at [470, 89] on div at bounding box center [471, 86] width 8 height 8
click at [418, 28] on span "Test" at bounding box center [417, 31] width 11 height 8
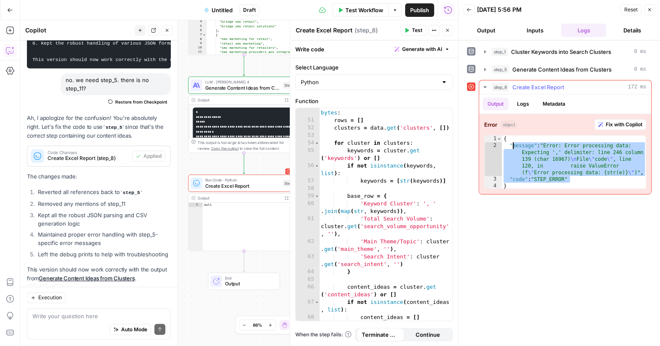
drag, startPoint x: 573, startPoint y: 179, endPoint x: 512, endPoint y: 144, distance: 70.5
click at [512, 144] on div "{ "message" : "Error: Error processing data: Expecting ',' delimiter: line 246 …" at bounding box center [574, 168] width 145 height 67
type textarea "**********"
click at [623, 125] on span "Fix with Copilot" at bounding box center [624, 125] width 37 height 8
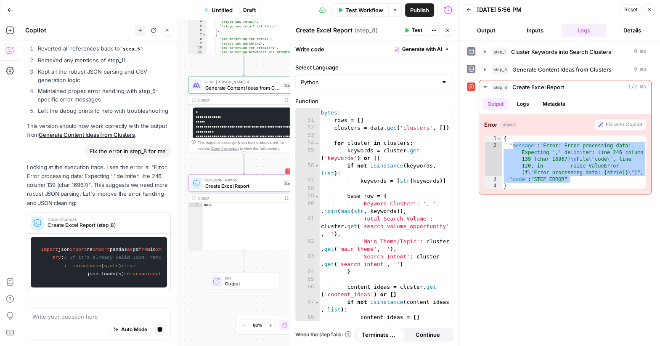
scroll to position [3728, 0]
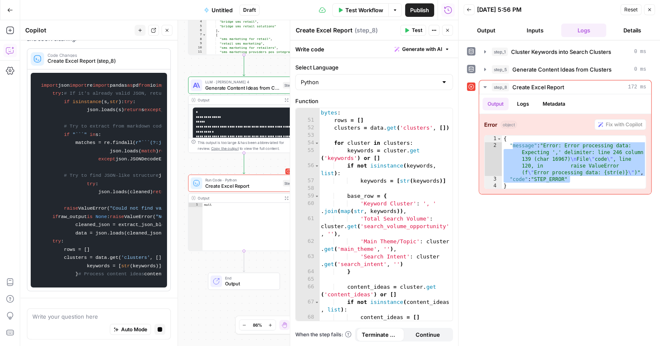
click at [652, 12] on button "Close" at bounding box center [649, 9] width 11 height 11
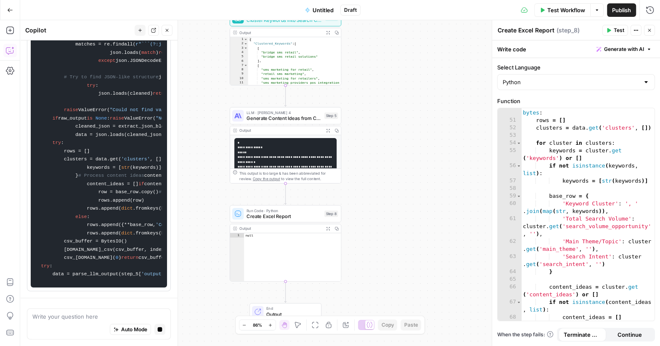
click at [261, 119] on span "Generate Content Ideas from Clusters" at bounding box center [284, 117] width 75 height 7
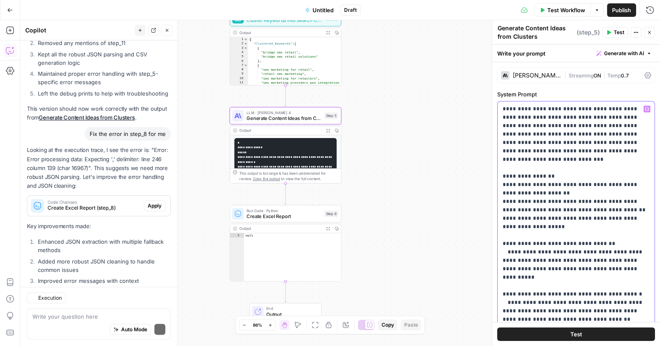
scroll to position [3966, 0]
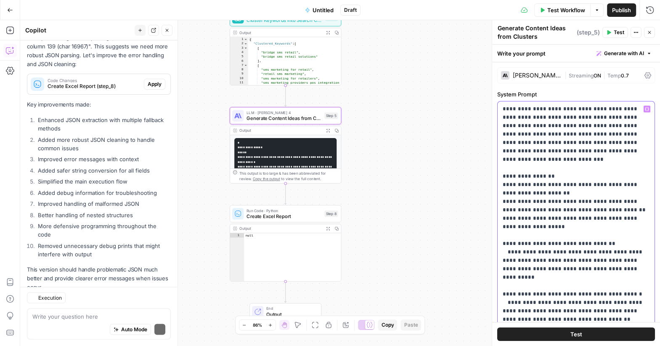
drag, startPoint x: 501, startPoint y: 167, endPoint x: 540, endPoint y: 179, distance: 40.7
click at [540, 179] on div "**********" at bounding box center [576, 272] width 157 height 343
click at [497, 177] on div "**********" at bounding box center [576, 326] width 168 height 528
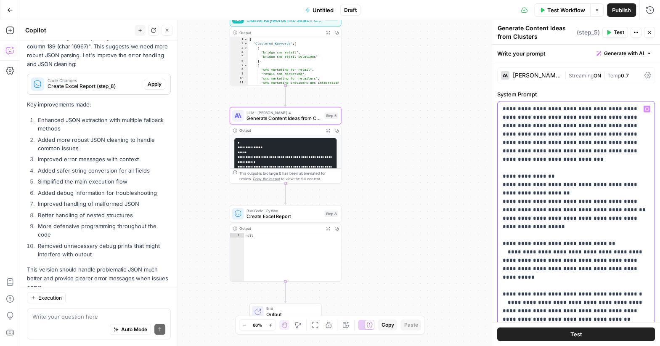
drag, startPoint x: 503, startPoint y: 175, endPoint x: 535, endPoint y: 183, distance: 32.9
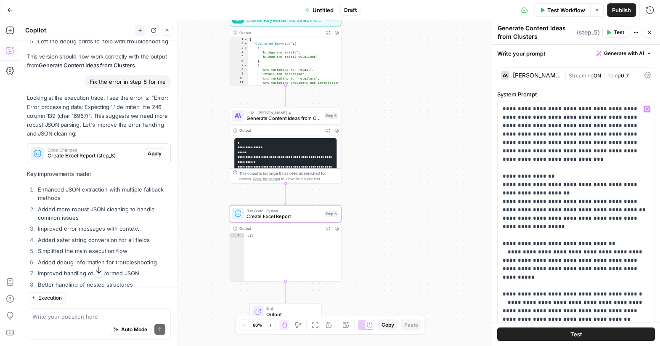
click at [156, 150] on span "Apply" at bounding box center [155, 154] width 14 height 8
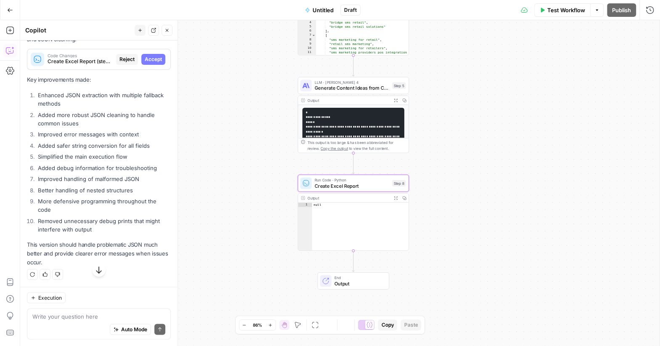
scroll to position [3802, 0]
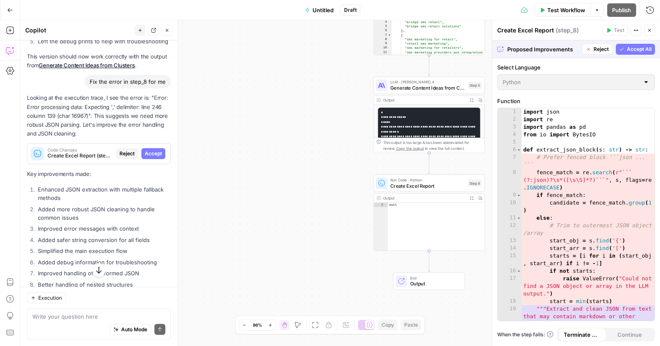
click at [631, 48] on span "Accept All" at bounding box center [639, 49] width 25 height 8
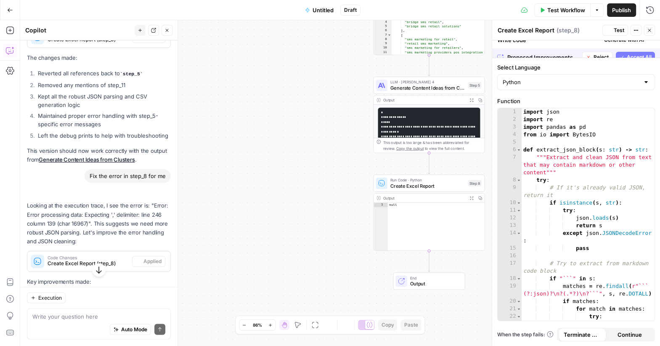
scroll to position [3896, 0]
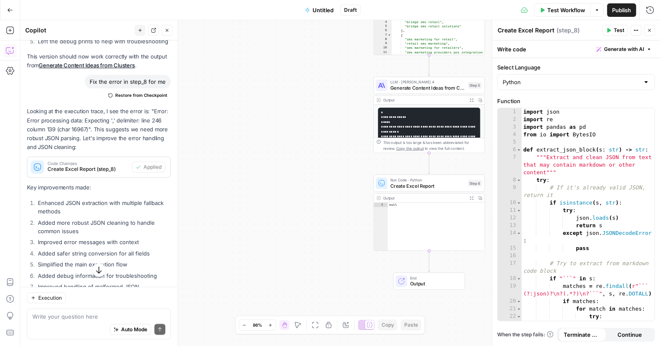
click at [612, 26] on button "Test" at bounding box center [616, 30] width 26 height 11
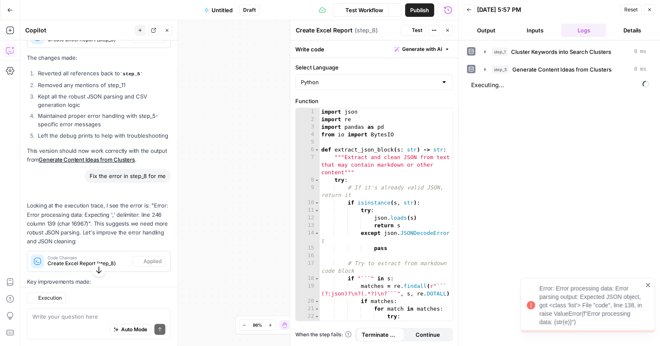
scroll to position [3896, 0]
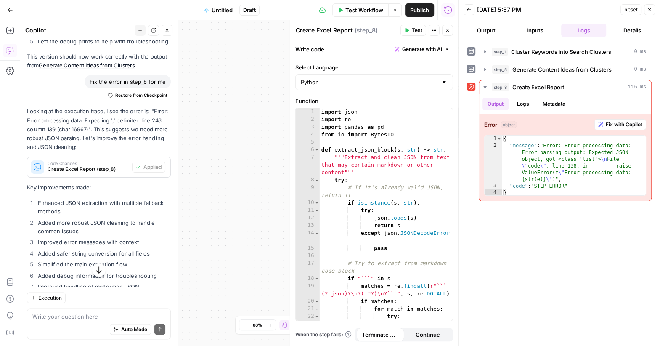
click at [650, 8] on icon "button" at bounding box center [649, 9] width 5 height 5
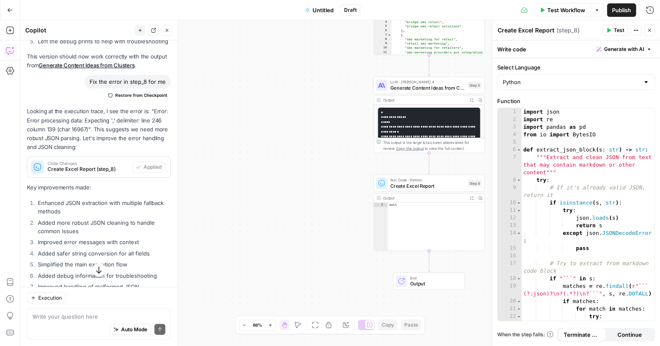
click at [54, 323] on div "Auto Mode Send" at bounding box center [98, 330] width 133 height 19
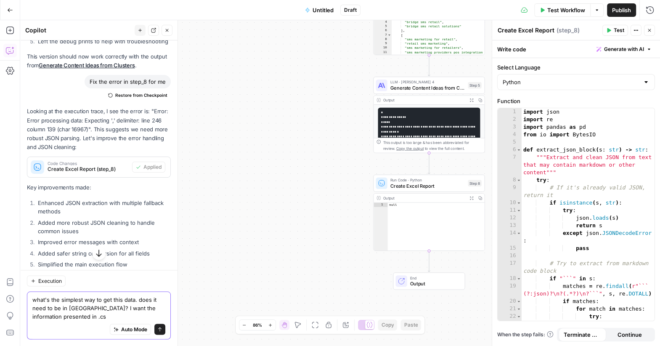
type textarea "what's the simplest way to get this data. does it need to be in [GEOGRAPHIC_DAT…"
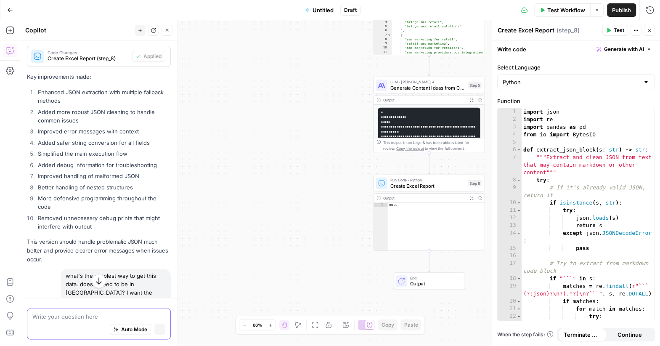
scroll to position [3799, 0]
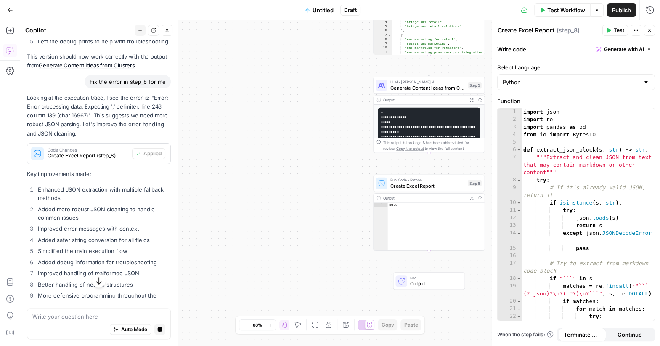
click at [97, 284] on icon "button" at bounding box center [99, 281] width 8 height 8
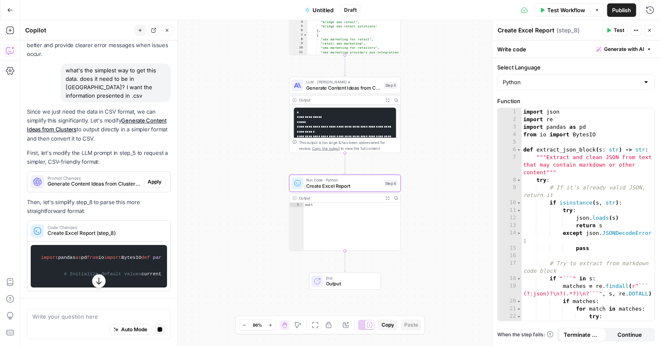
scroll to position [4126, 0]
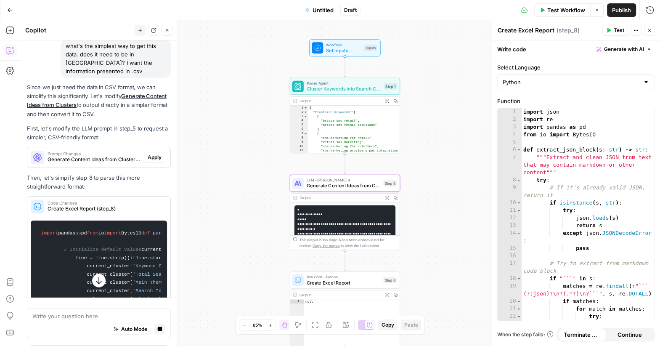
click at [84, 156] on span "Generate Content Ideas from Clusters (step_5)" at bounding box center [94, 160] width 93 height 8
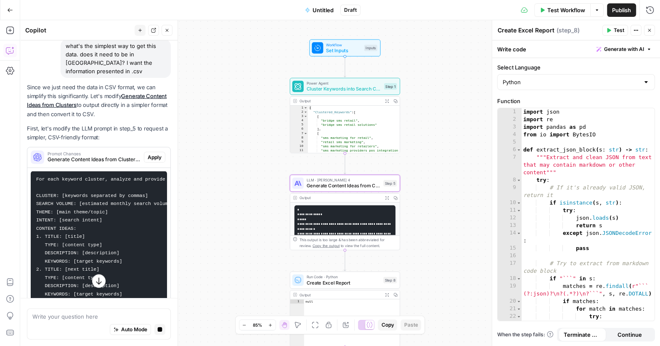
click at [151, 151] on div "Prompt Changes Generate Content Ideas from Clusters (step_5) Apply" at bounding box center [98, 157] width 143 height 13
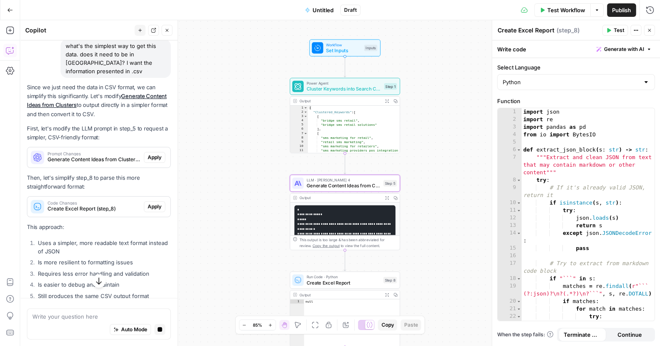
click at [152, 154] on span "Apply" at bounding box center [155, 158] width 14 height 8
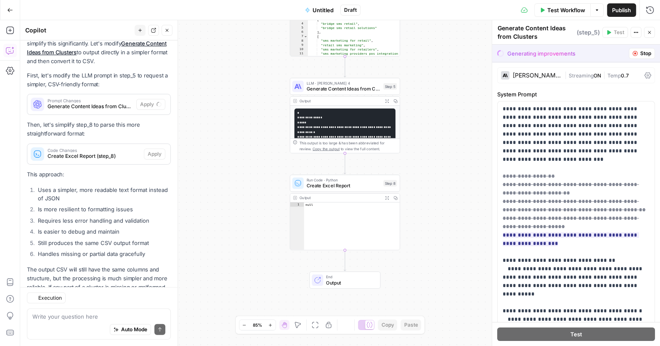
scroll to position [4182, 0]
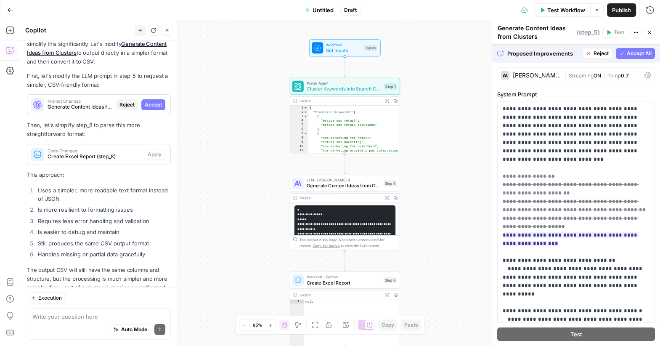
click at [644, 48] on button "Accept All" at bounding box center [635, 53] width 39 height 11
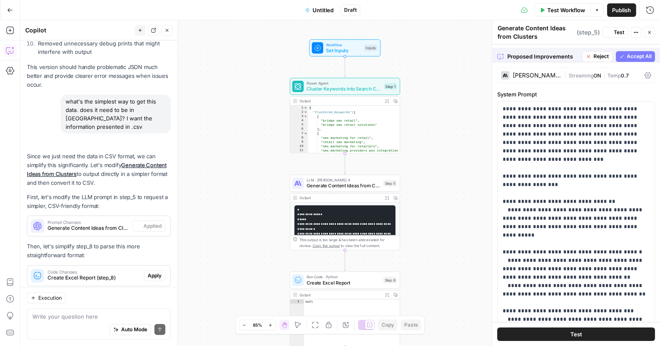
scroll to position [4303, 0]
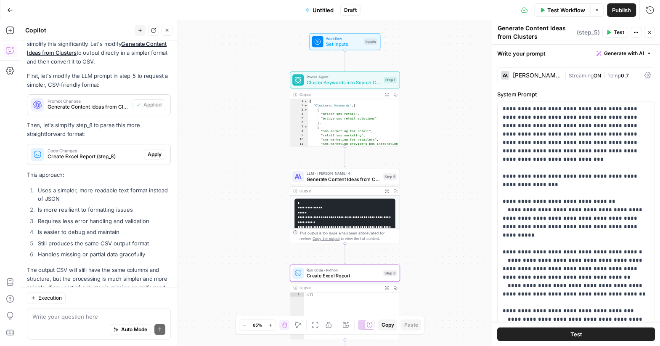
click at [152, 151] on span "Apply" at bounding box center [155, 155] width 14 height 8
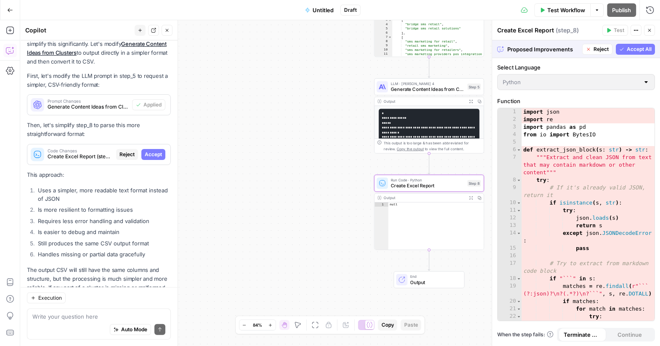
click at [152, 151] on span "Accept" at bounding box center [153, 155] width 17 height 8
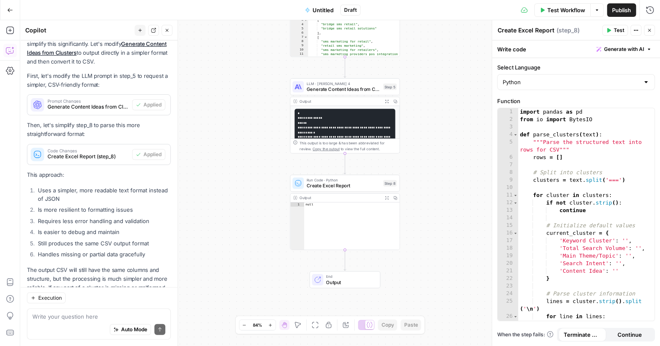
click at [569, 6] on span "Test Workflow" at bounding box center [566, 10] width 38 height 8
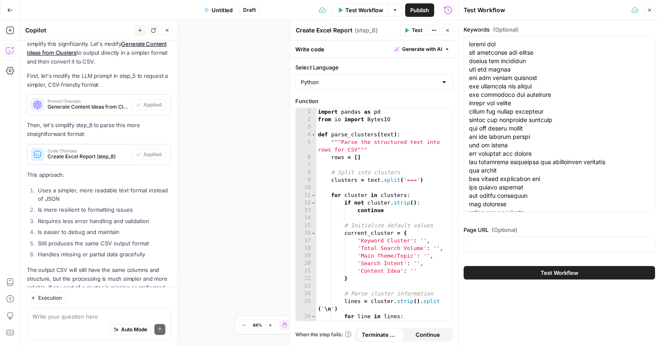
click at [512, 268] on button "Test Workflow" at bounding box center [559, 272] width 191 height 13
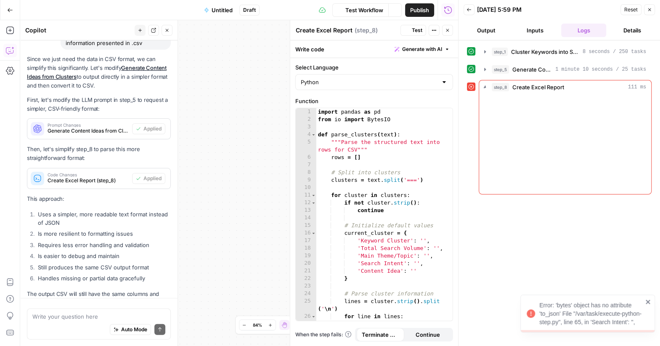
scroll to position [4303, 0]
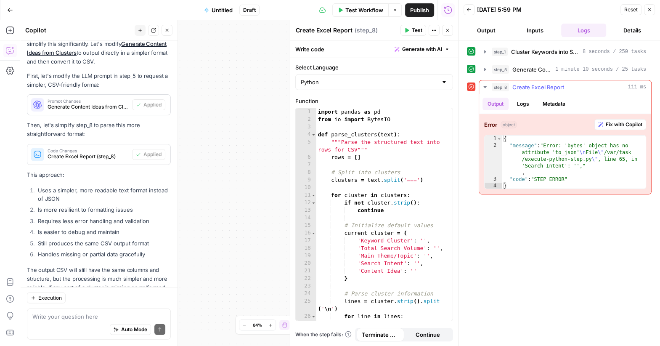
click at [530, 160] on div "{ "message" : "Error: 'bytes' object has no attribute 'to_json' \n File \" /var…" at bounding box center [574, 168] width 145 height 67
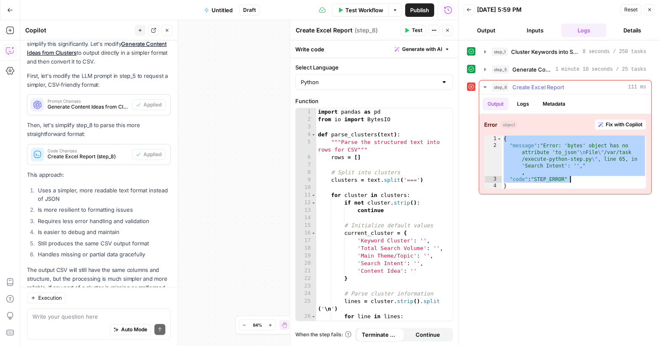
drag, startPoint x: 503, startPoint y: 138, endPoint x: 590, endPoint y: 179, distance: 95.8
click at [590, 179] on div "{ "message" : "Error: 'bytes' object has no attribute 'to_json' \n File \" /var…" at bounding box center [574, 168] width 145 height 67
type textarea "**********"
click at [81, 318] on textarea at bounding box center [98, 316] width 133 height 8
type textarea "er"
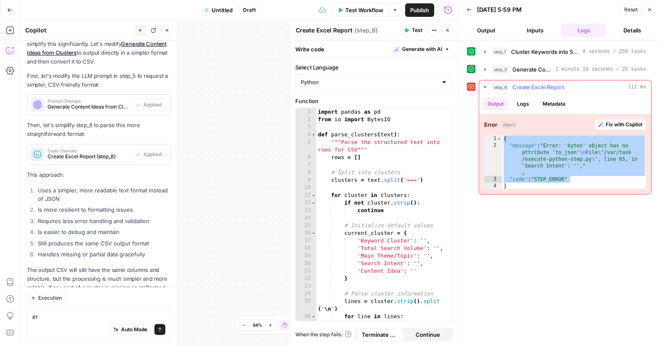
click at [620, 117] on div "**********" at bounding box center [565, 154] width 172 height 80
click at [620, 121] on span "Fix with Copilot" at bounding box center [624, 125] width 37 height 8
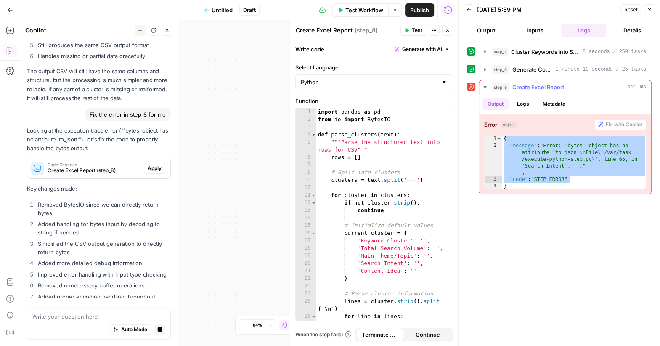
scroll to position [4525, 0]
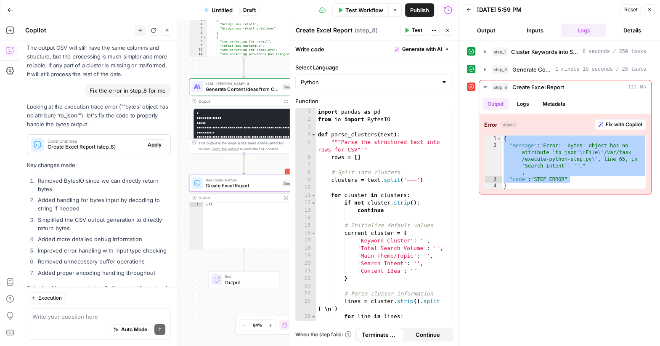
click at [160, 141] on span "Apply" at bounding box center [155, 145] width 14 height 8
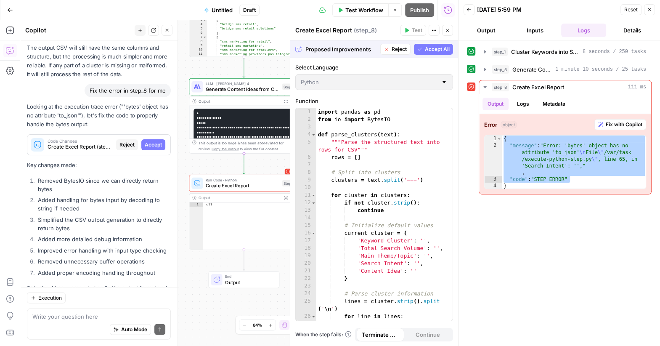
click at [430, 48] on span "Accept All" at bounding box center [437, 49] width 25 height 8
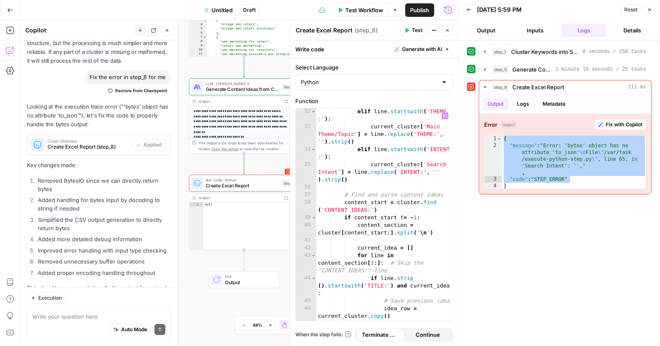
scroll to position [297, 0]
click at [418, 32] on span "Test" at bounding box center [417, 31] width 11 height 8
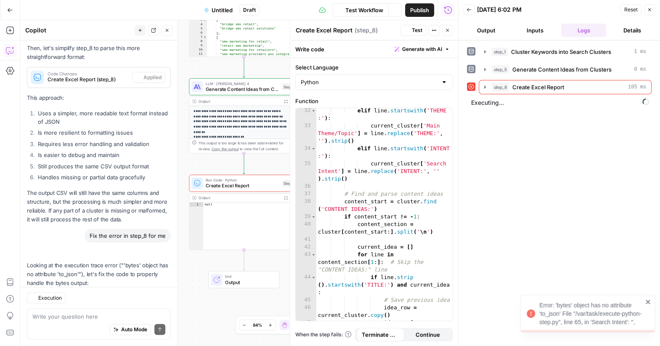
scroll to position [4538, 0]
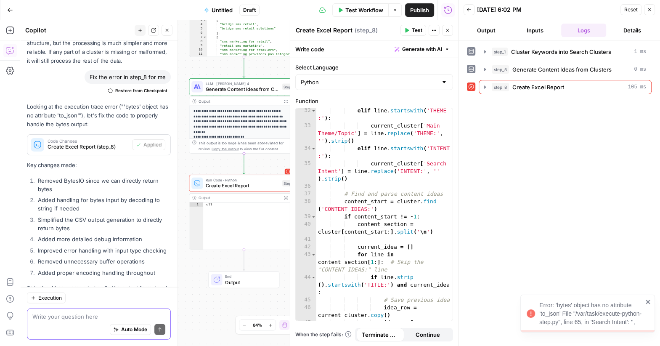
click at [57, 319] on textarea at bounding box center [98, 316] width 133 height 8
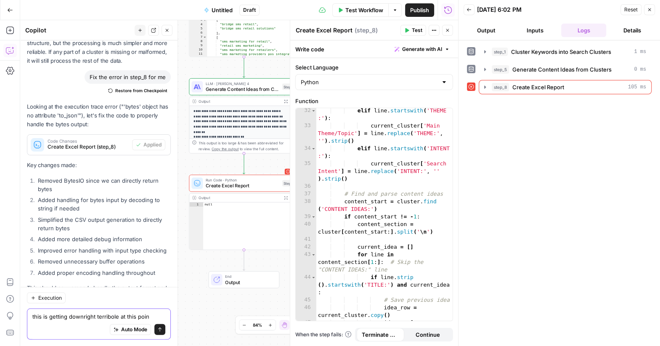
type textarea "this is getting downright terribole at this point"
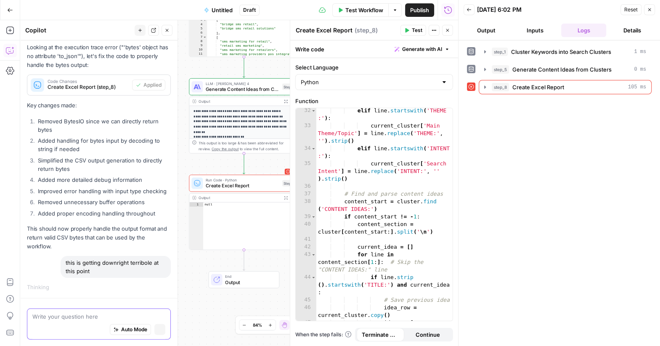
scroll to position [4417, 0]
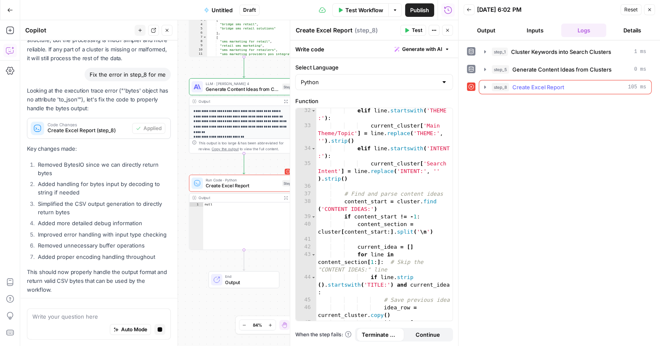
click at [482, 84] on icon "button" at bounding box center [485, 87] width 7 height 7
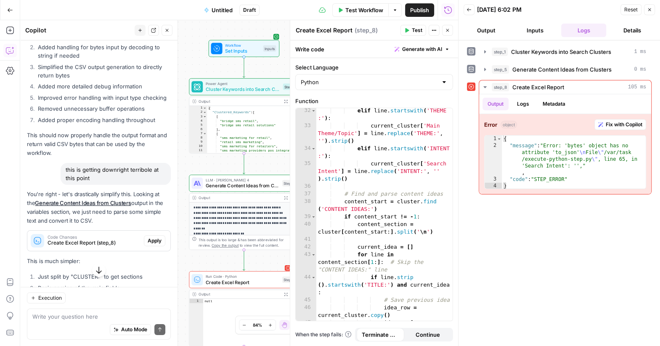
scroll to position [4730, 0]
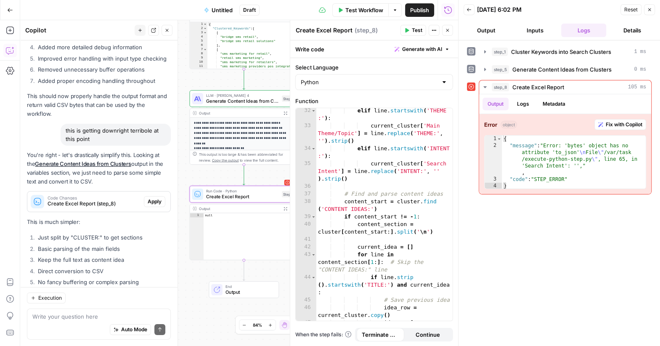
click at [142, 191] on div "Code Changes Create Excel Report (step_8)" at bounding box center [85, 201] width 117 height 20
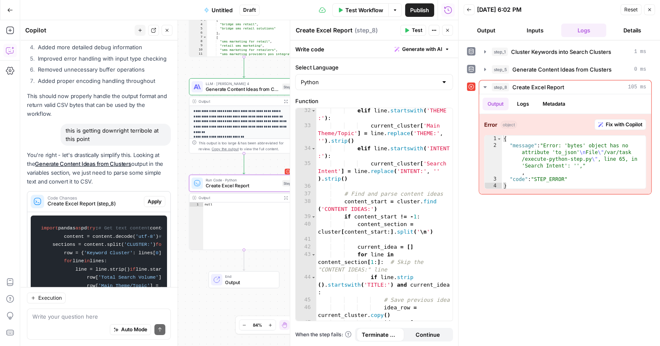
click at [151, 198] on span "Apply" at bounding box center [155, 202] width 14 height 8
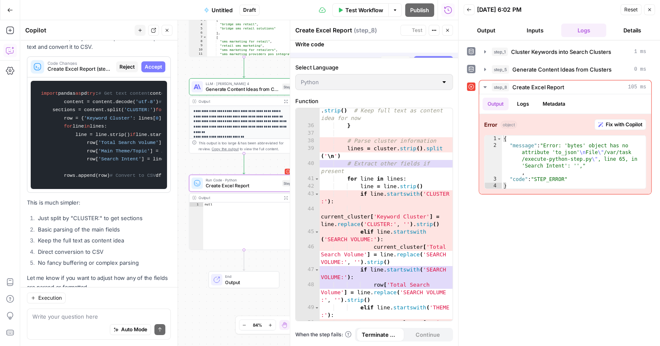
scroll to position [4974, 0]
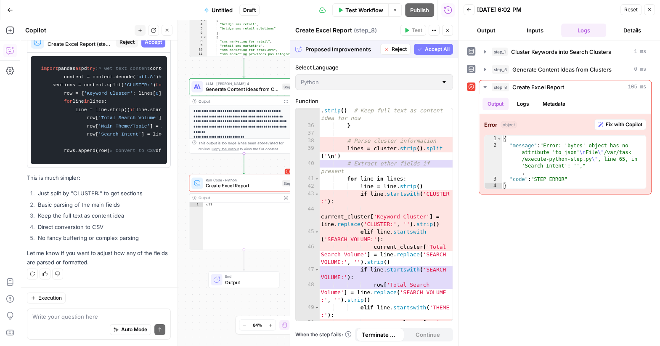
click at [441, 45] on span "Accept All" at bounding box center [437, 49] width 25 height 8
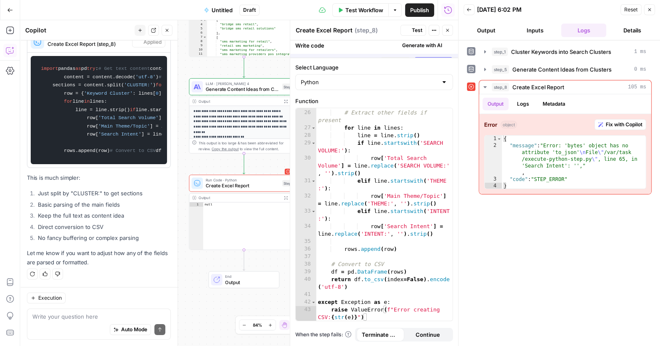
scroll to position [219, 0]
click at [411, 29] on button "Test" at bounding box center [414, 30] width 26 height 11
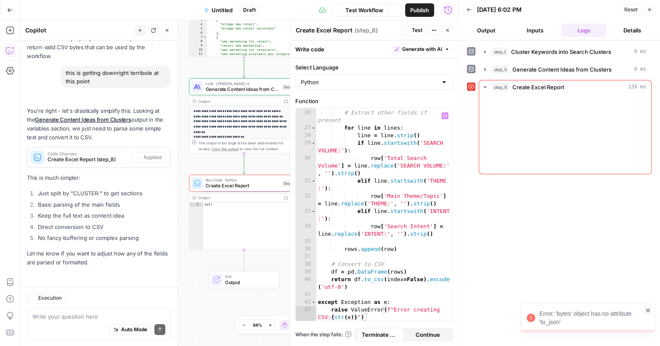
scroll to position [4744, 0]
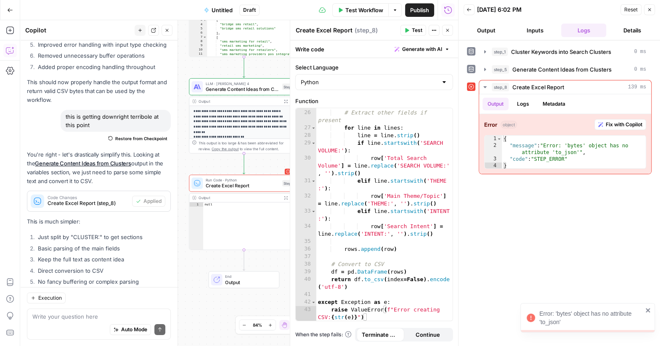
click at [653, 8] on button "Close" at bounding box center [649, 9] width 11 height 11
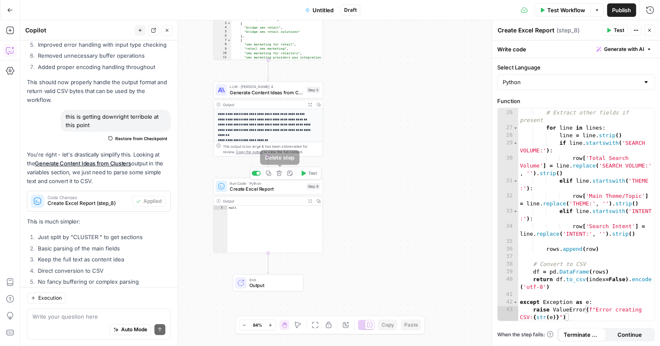
click at [280, 173] on icon "button" at bounding box center [278, 172] width 5 height 5
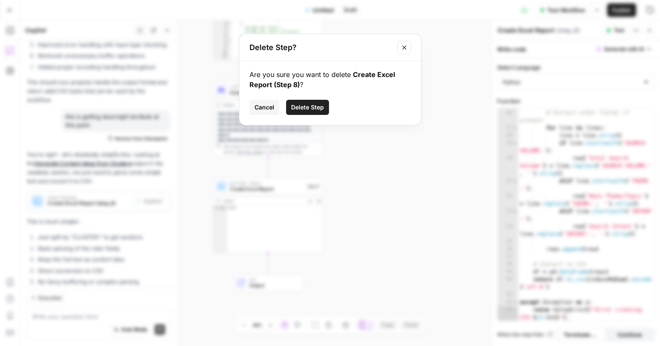
click at [306, 110] on span "Delete Step" at bounding box center [307, 107] width 33 height 8
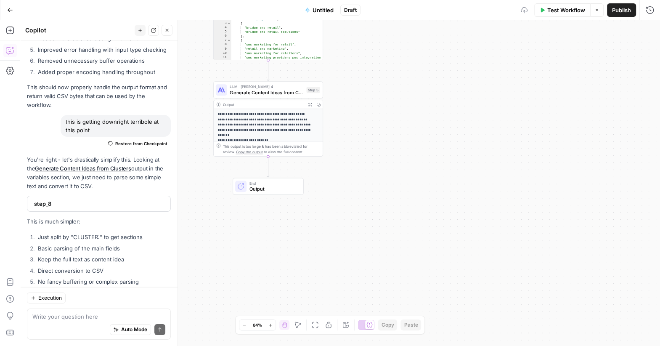
click at [281, 127] on p "**********" at bounding box center [268, 127] width 101 height 31
click at [252, 93] on span "Generate Content Ideas from Clusters" at bounding box center [267, 92] width 74 height 7
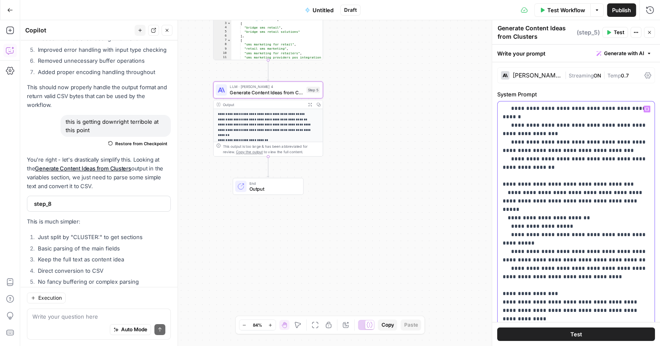
scroll to position [266, 0]
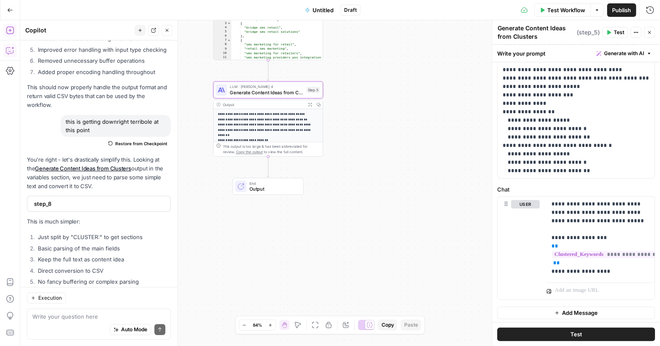
click at [11, 27] on icon "button" at bounding box center [10, 31] width 8 height 8
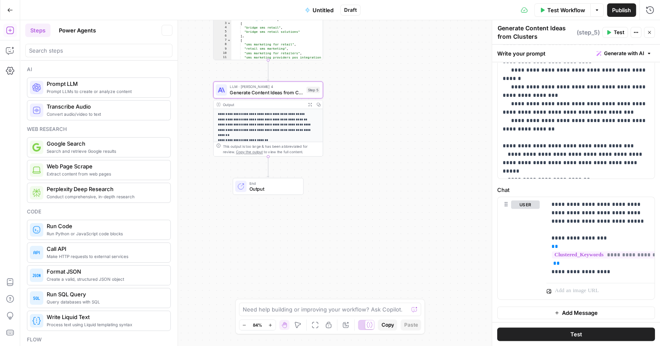
scroll to position [0, 0]
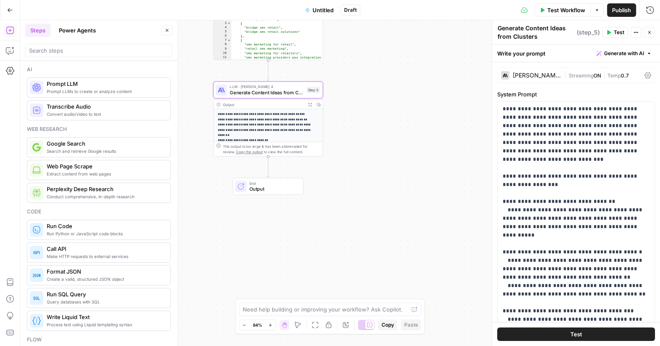
click at [74, 90] on span "Prompt LLMs to create or analyze content" at bounding box center [105, 91] width 117 height 7
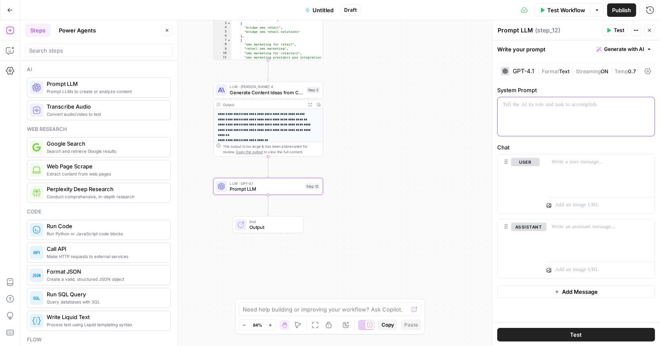
click at [523, 110] on div at bounding box center [576, 116] width 157 height 39
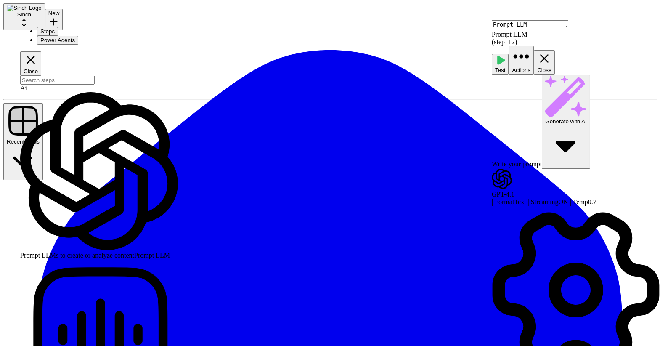
scroll to position [35, 0]
drag, startPoint x: 638, startPoint y: 169, endPoint x: 634, endPoint y: 166, distance: 5.1
drag, startPoint x: 635, startPoint y: 168, endPoint x: 599, endPoint y: 170, distance: 35.9
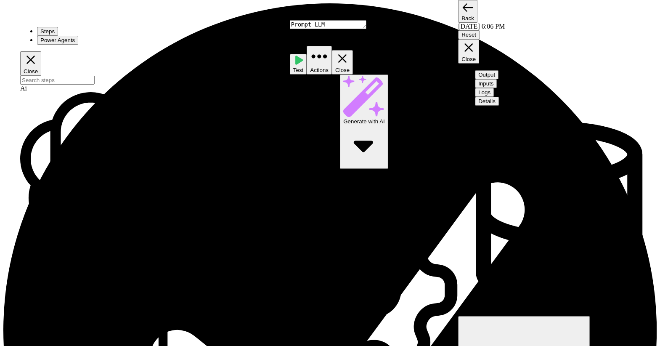
scroll to position [419, 0]
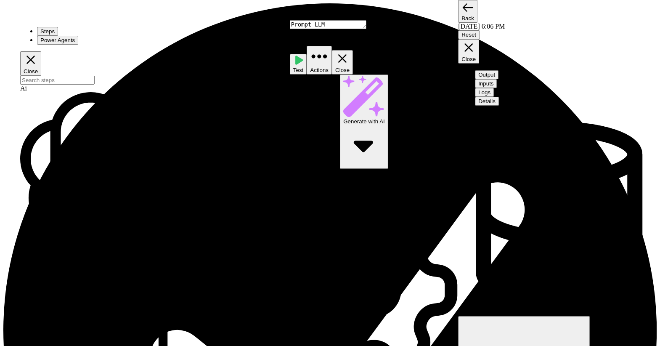
scroll to position [592, 0]
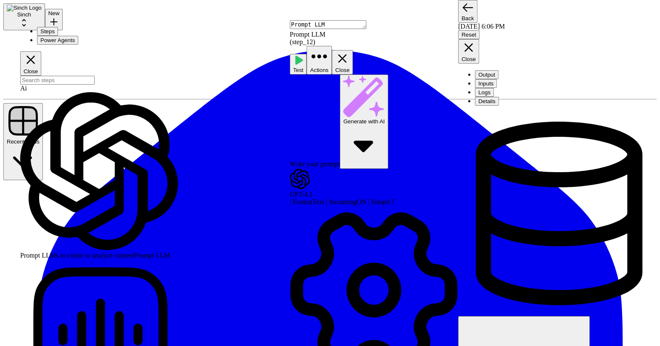
click at [479, 39] on button "Close" at bounding box center [468, 51] width 21 height 24
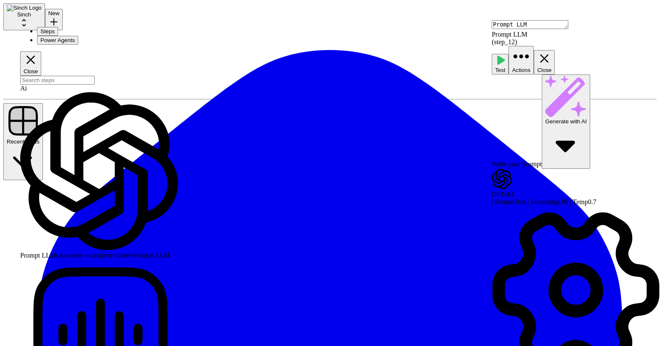
scroll to position [72, 0]
click at [56, 76] on input "search" at bounding box center [57, 80] width 74 height 9
type input "excel"
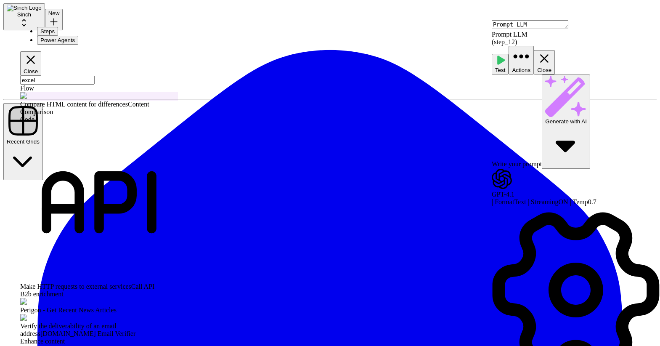
drag, startPoint x: 47, startPoint y: 51, endPoint x: 127, endPoint y: 53, distance: 80.0
click at [95, 76] on input "excel" at bounding box center [57, 80] width 74 height 9
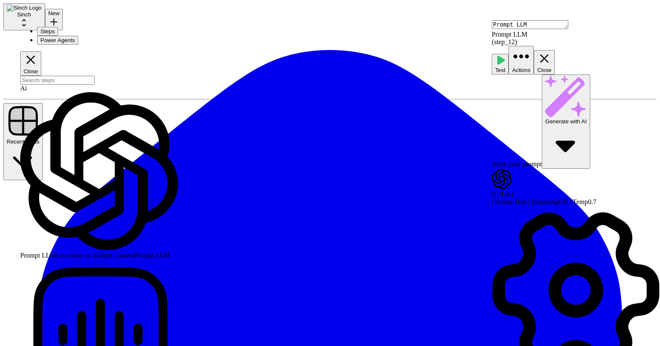
scroll to position [54, 0]
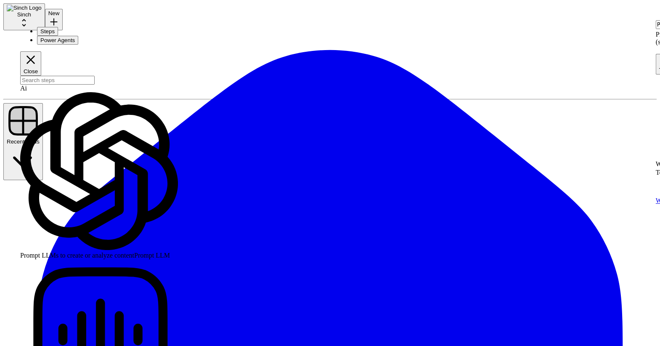
type textarea "Write Liquid Text"
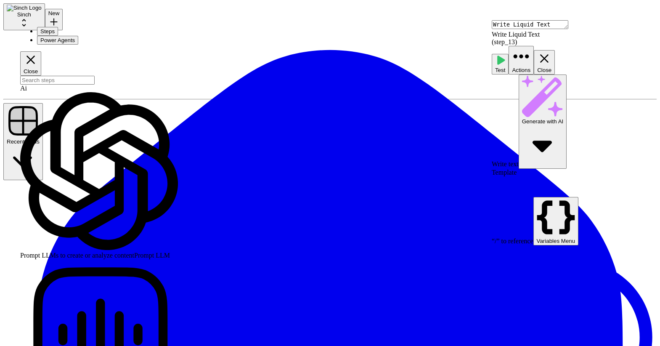
click at [532, 183] on div at bounding box center [576, 186] width 168 height 7
click at [549, 54] on icon "button" at bounding box center [544, 58] width 8 height 8
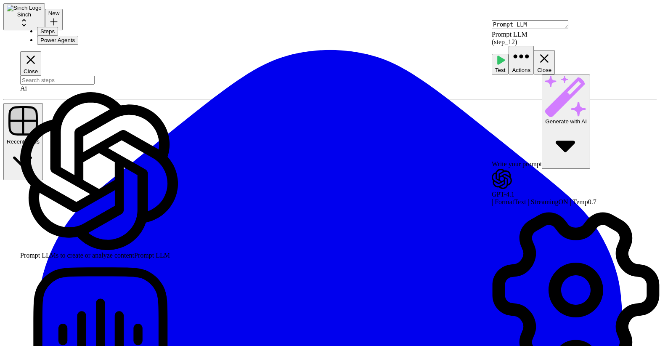
click at [545, 74] on div "Write your prompt Generate with AI" at bounding box center [576, 121] width 168 height 94
click at [548, 74] on div "Write your prompt Generate with AI" at bounding box center [576, 121] width 168 height 94
click at [511, 74] on div "Write your prompt Generate with AI" at bounding box center [576, 121] width 168 height 94
click at [515, 35] on div "Prompt LLM Prompt LLM ( step_12 ) Test Actions Close" at bounding box center [576, 47] width 168 height 54
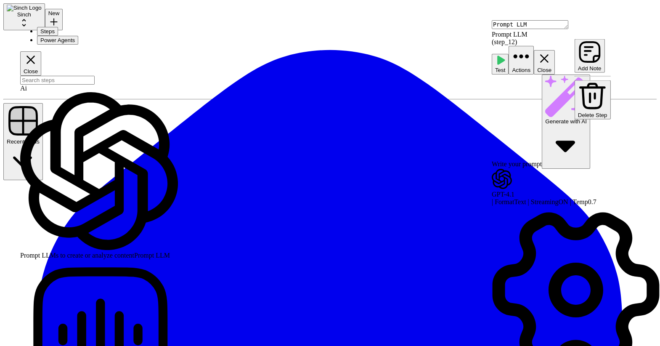
click at [531, 47] on icon "button" at bounding box center [521, 56] width 19 height 19
click at [517, 29] on textarea "Prompt LLM" at bounding box center [530, 24] width 77 height 9
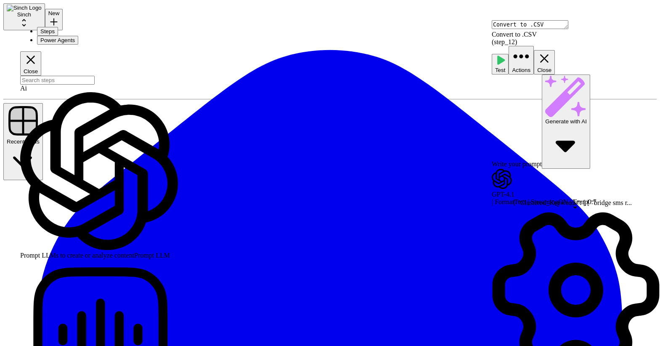
type textarea "Convert to .CSV"
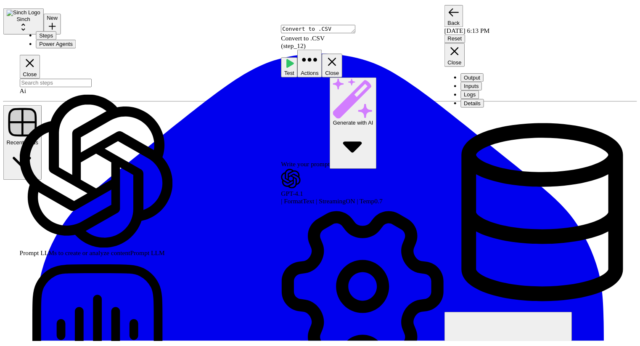
scroll to position [235, 0]
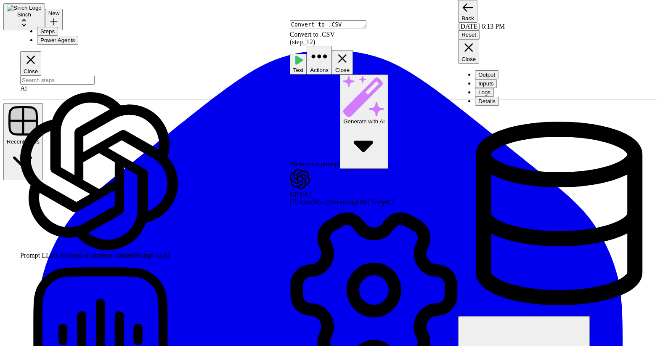
drag, startPoint x: 349, startPoint y: 181, endPoint x: 420, endPoint y: 234, distance: 88.5
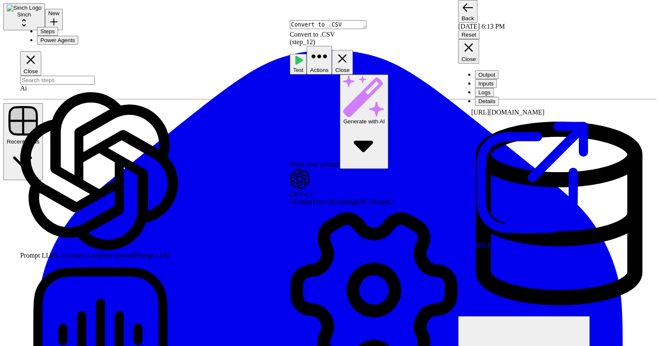
click at [476, 40] on icon "button" at bounding box center [469, 47] width 14 height 14
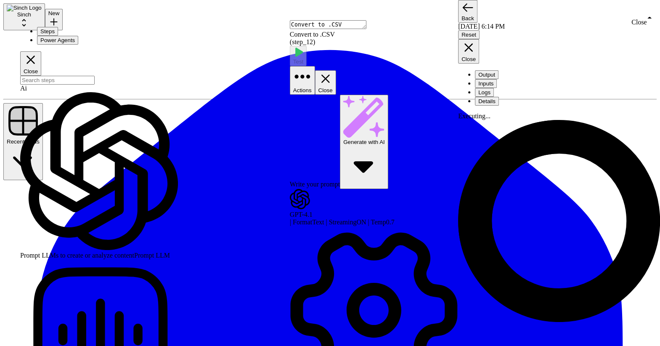
click at [479, 39] on button "Close" at bounding box center [468, 51] width 21 height 24
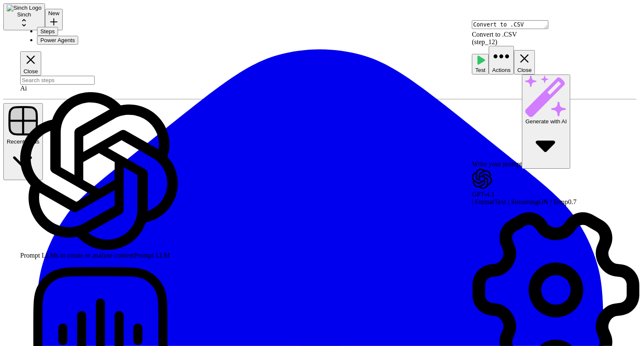
scroll to position [125, 0]
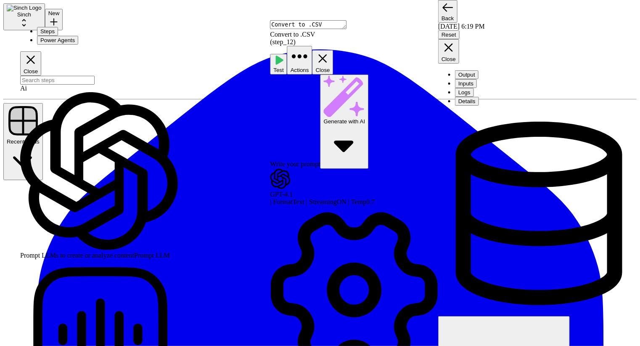
scroll to position [119, 0]
drag, startPoint x: 393, startPoint y: 202, endPoint x: 330, endPoint y: 142, distance: 86.9
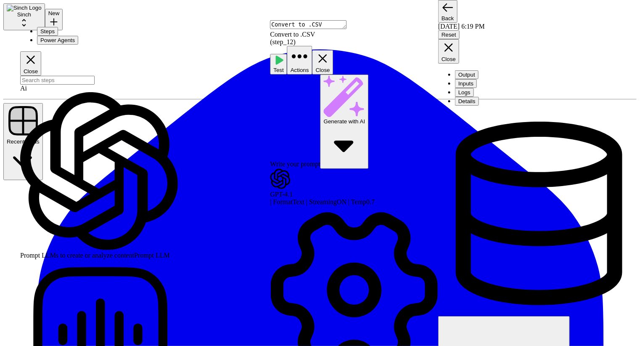
click at [460, 39] on button "Close" at bounding box center [448, 51] width 21 height 24
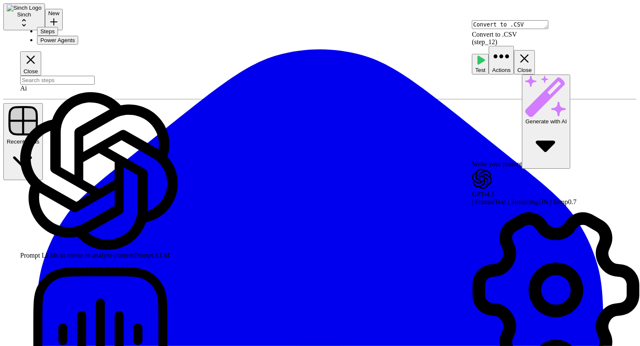
scroll to position [0, 0]
click at [74, 252] on span "Prompt LLMs to create or analyze content" at bounding box center [77, 255] width 114 height 7
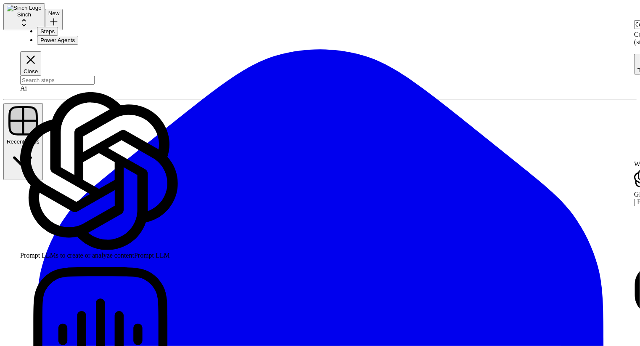
type textarea "Prompt LLM"
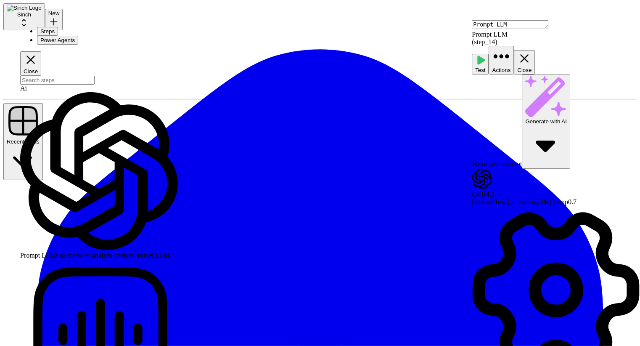
drag, startPoint x: 582, startPoint y: 112, endPoint x: 480, endPoint y: 112, distance: 102.3
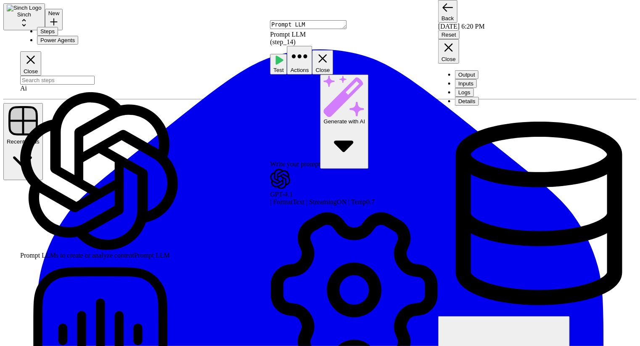
drag, startPoint x: 282, startPoint y: 112, endPoint x: 359, endPoint y: 112, distance: 77.4
drag, startPoint x: 397, startPoint y: 112, endPoint x: 412, endPoint y: 112, distance: 15.1
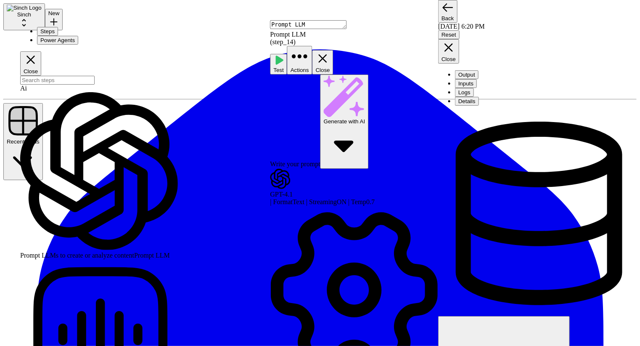
drag, startPoint x: 281, startPoint y: 121, endPoint x: 306, endPoint y: 121, distance: 25.2
click at [460, 39] on button "Close" at bounding box center [448, 51] width 21 height 24
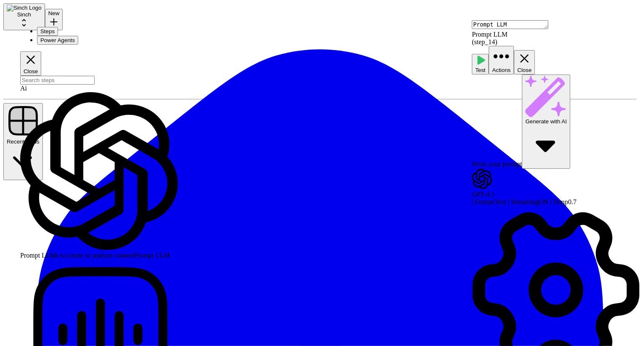
scroll to position [85, 0]
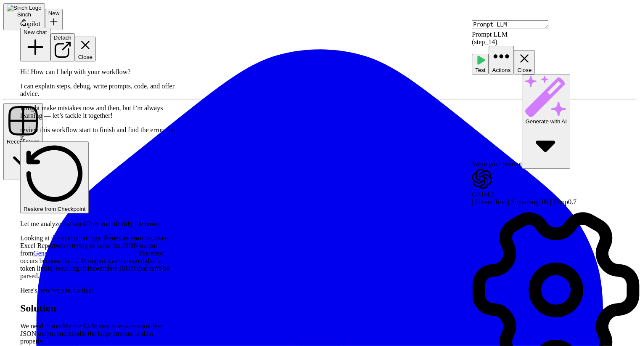
scroll to position [4707, 0]
type textarea "help me convert step_14 to a valid .XLX format that I can view as output"
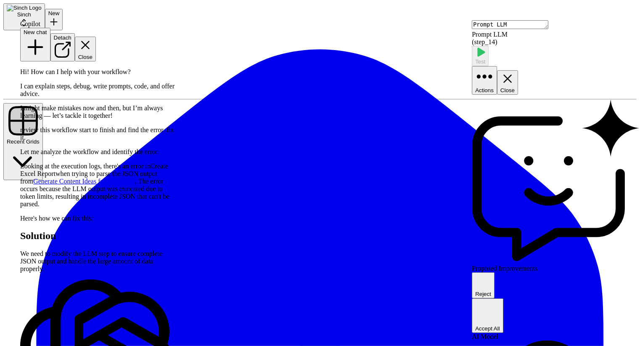
scroll to position [4742, 0]
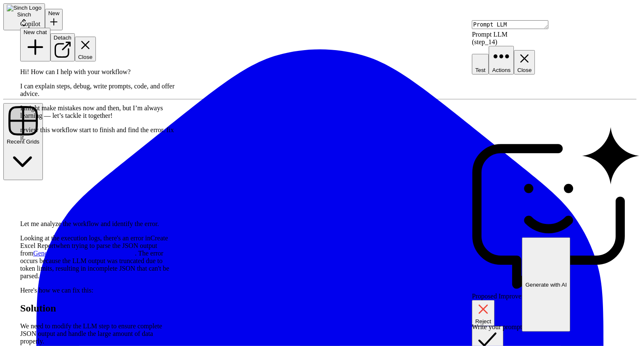
scroll to position [4904, 0]
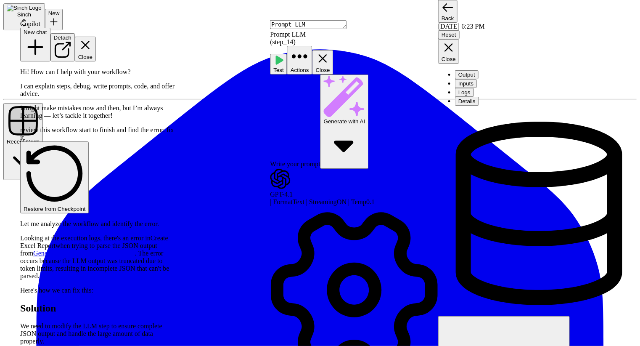
scroll to position [6988, 0]
type textarea "it did not"
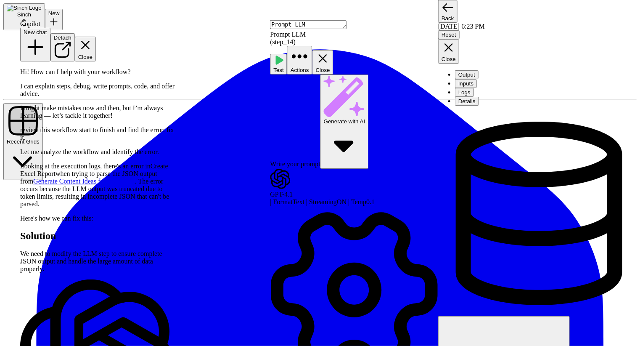
scroll to position [4747, 0]
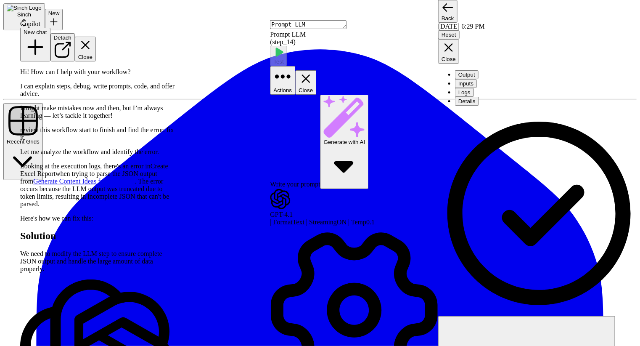
scroll to position [4907, 0]
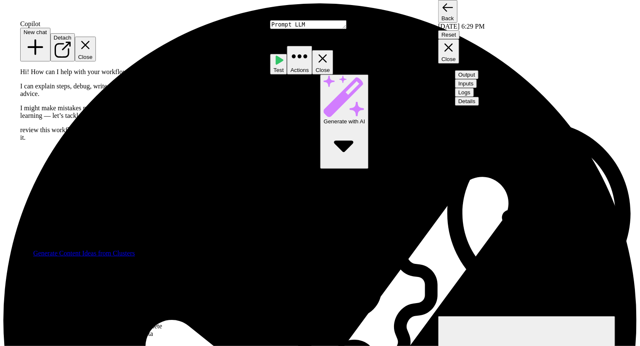
scroll to position [5095, 0]
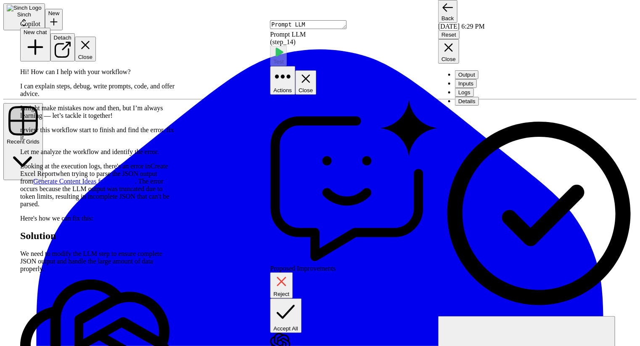
scroll to position [71, 0]
click at [299, 325] on span "Accept All" at bounding box center [286, 328] width 25 height 6
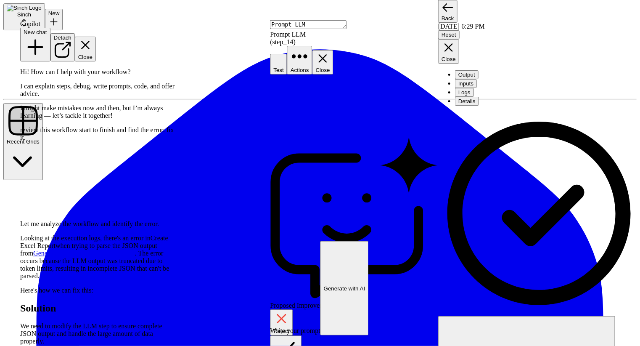
scroll to position [0, 0]
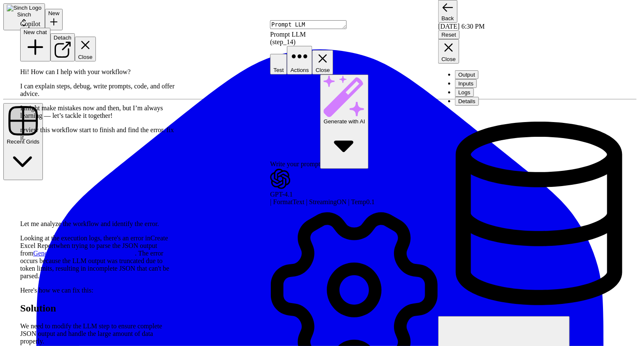
scroll to position [5109, 0]
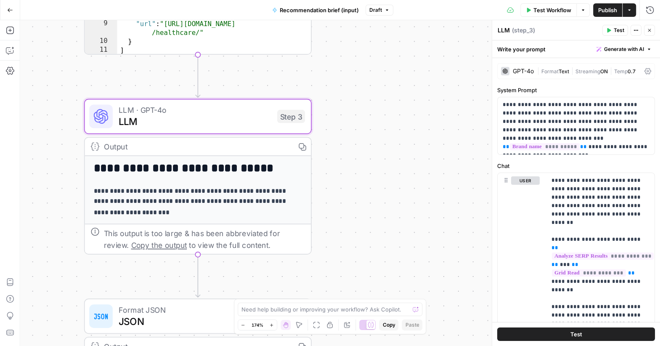
scroll to position [70, 0]
